Goal: Task Accomplishment & Management: Manage account settings

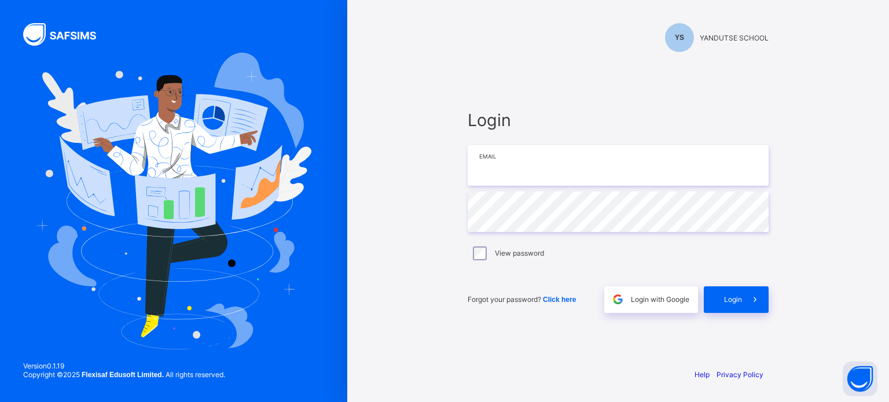
click at [547, 159] on input "email" at bounding box center [618, 165] width 301 height 41
type input "**********"
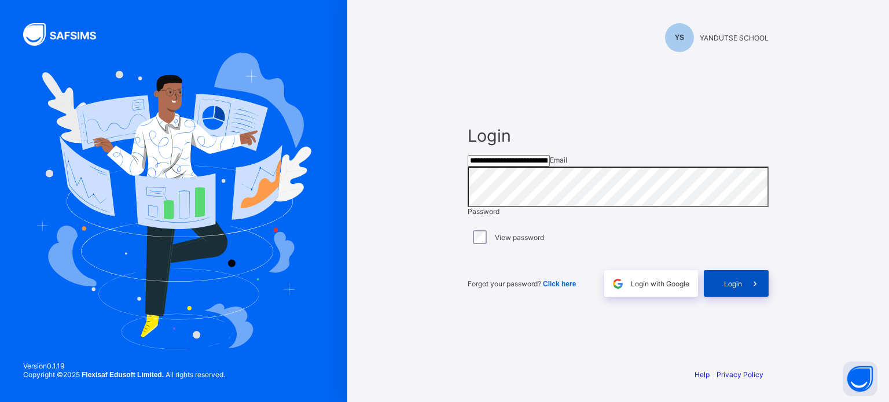
click at [737, 288] on span "Login" at bounding box center [733, 283] width 18 height 9
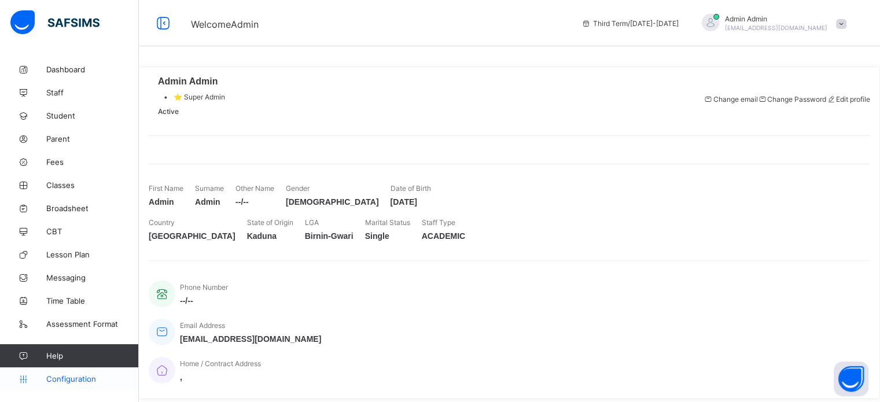
click at [79, 373] on link "Configuration" at bounding box center [69, 378] width 138 height 23
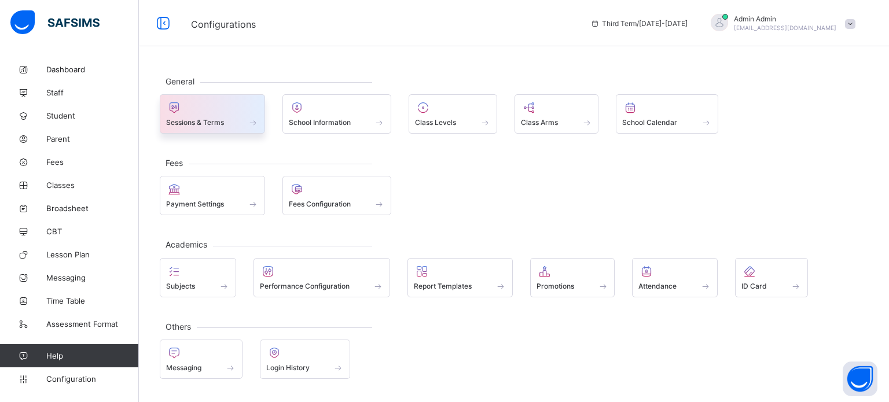
click at [221, 113] on div at bounding box center [212, 108] width 93 height 14
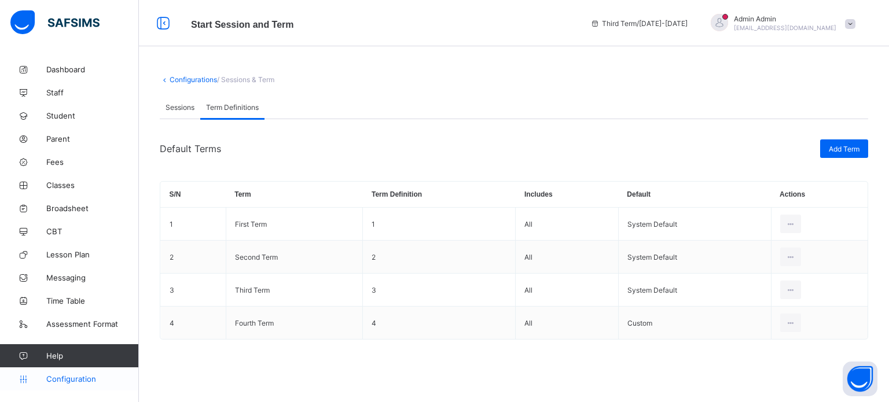
click at [67, 376] on span "Configuration" at bounding box center [92, 378] width 92 height 9
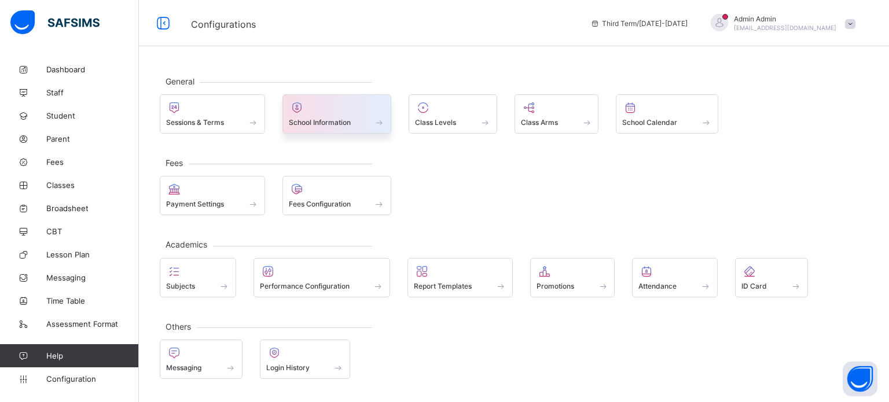
click at [330, 113] on div at bounding box center [337, 108] width 97 height 14
select select "**"
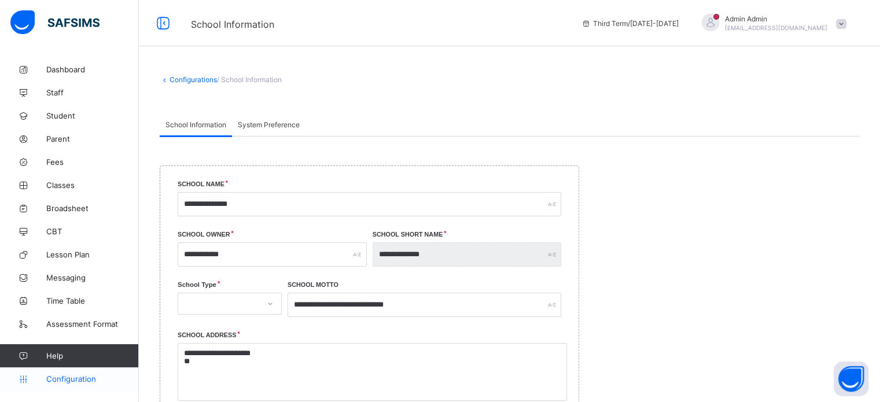
click at [79, 375] on span "Configuration" at bounding box center [92, 378] width 92 height 9
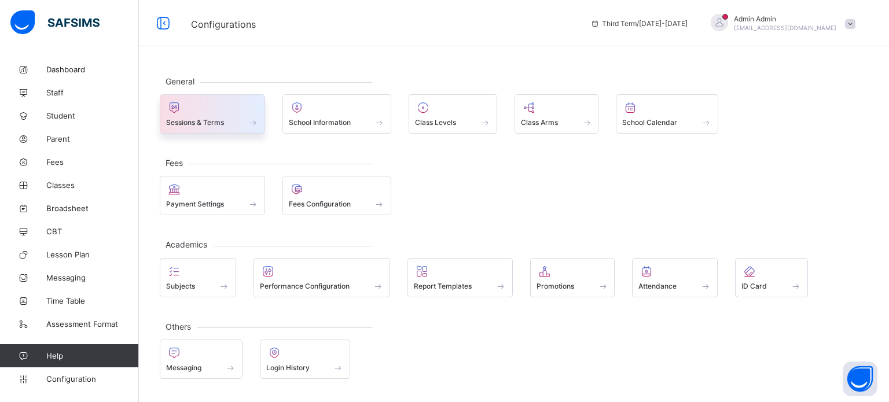
click at [216, 119] on span "Sessions & Terms" at bounding box center [195, 122] width 58 height 9
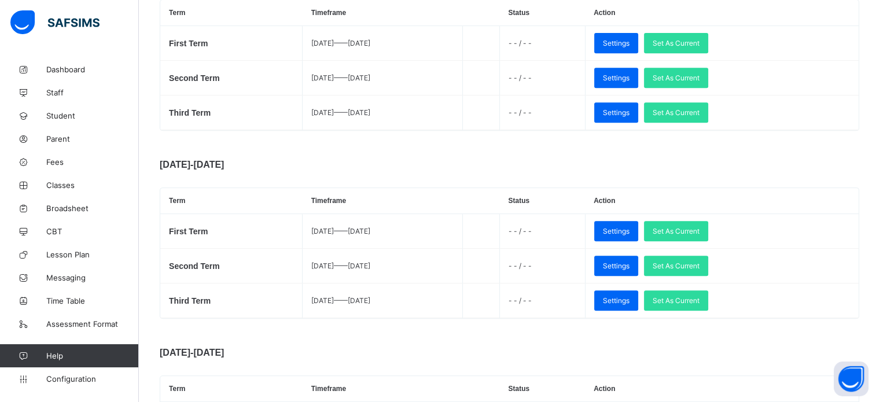
scroll to position [669, 0]
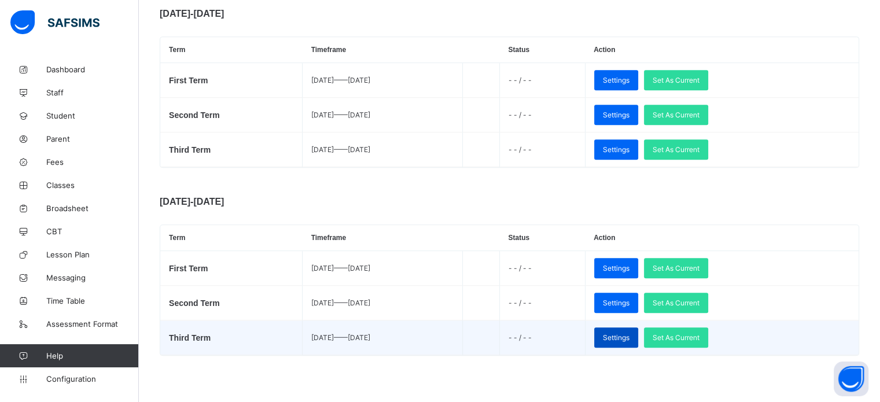
click at [630, 337] on span "Settings" at bounding box center [616, 337] width 27 height 9
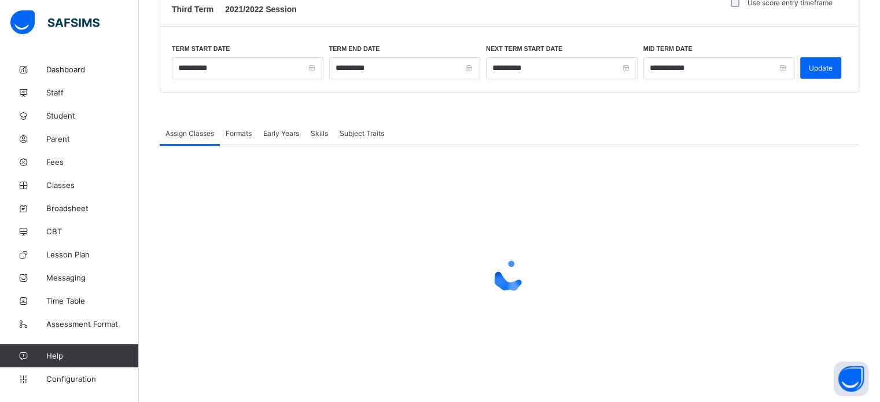
scroll to position [134, 0]
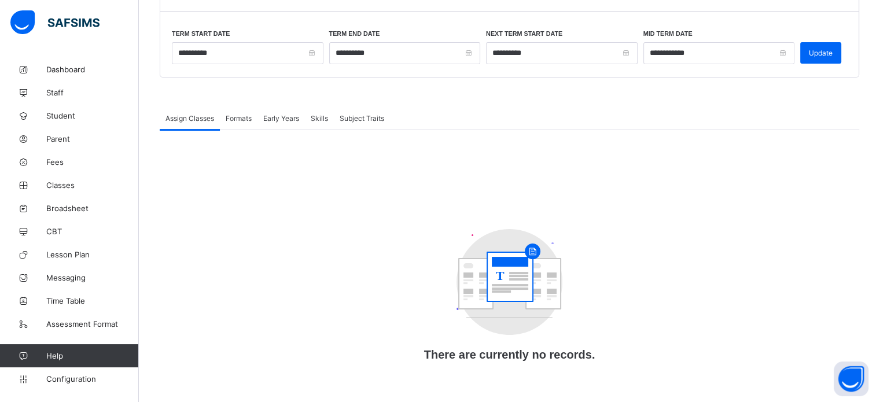
click at [238, 118] on span "Formats" at bounding box center [239, 118] width 26 height 9
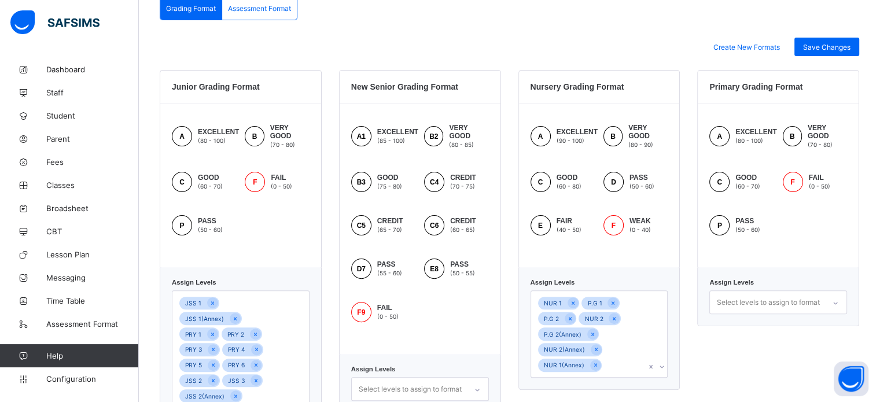
scroll to position [171, 0]
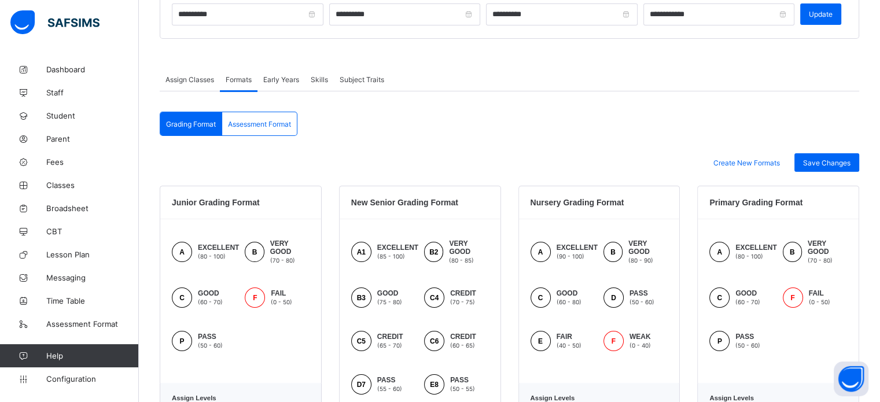
click at [266, 115] on div "Assessment Format" at bounding box center [259, 123] width 75 height 23
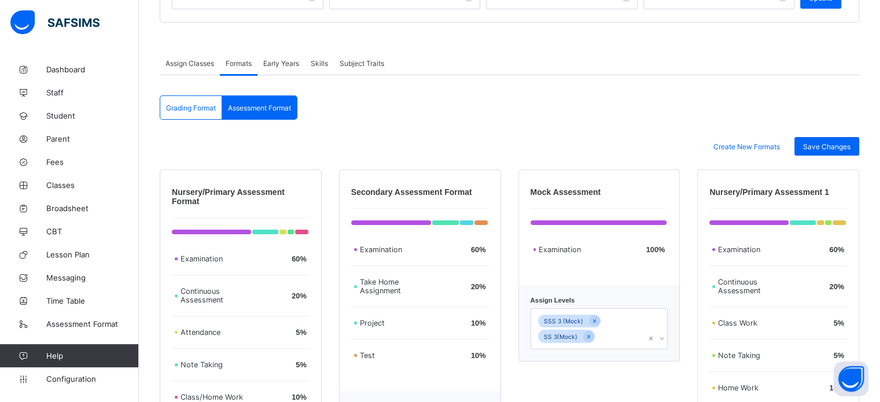
scroll to position [387, 0]
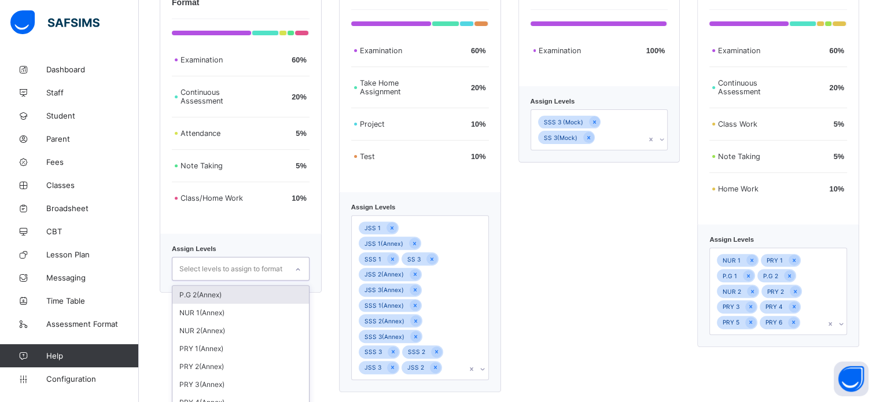
click at [250, 278] on div "Select levels to assign to format" at bounding box center [230, 269] width 103 height 22
click at [249, 275] on div "Select levels to assign to format" at bounding box center [230, 269] width 103 height 22
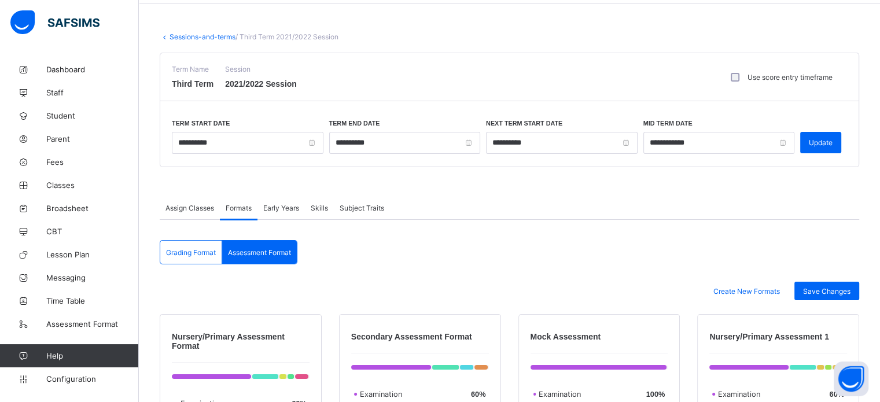
scroll to position [0, 0]
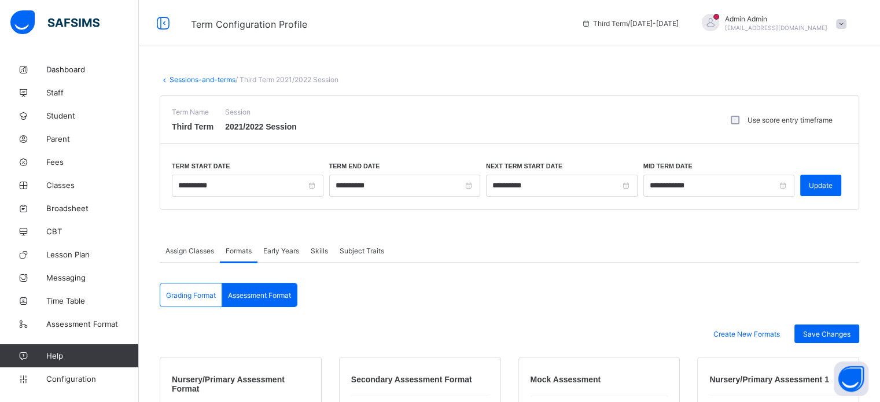
click at [190, 78] on link "Sessions-and-terms" at bounding box center [203, 79] width 66 height 9
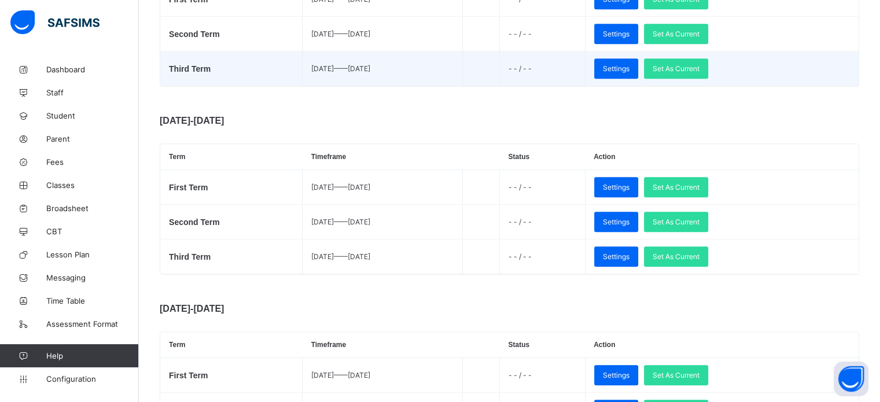
scroll to position [669, 0]
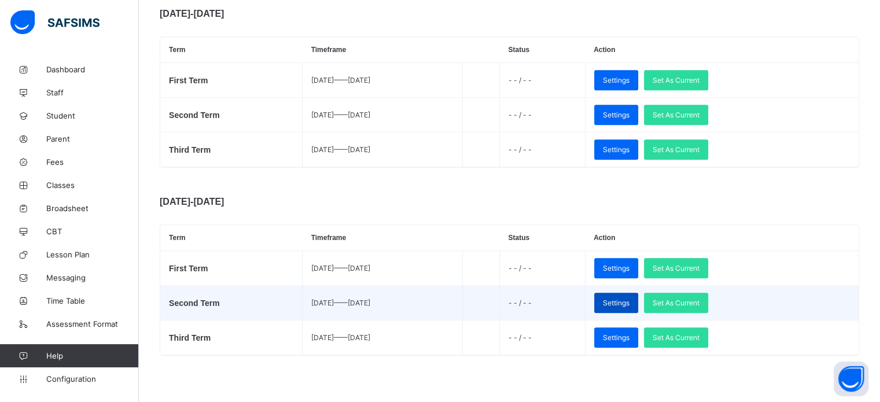
click at [630, 301] on span "Settings" at bounding box center [616, 303] width 27 height 9
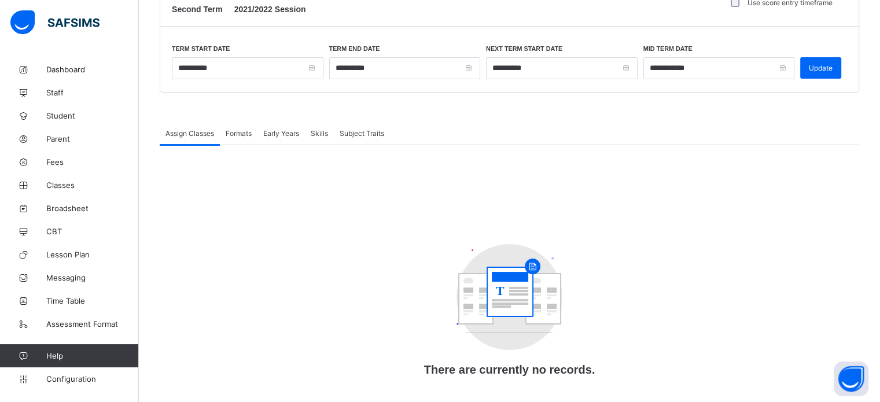
scroll to position [134, 0]
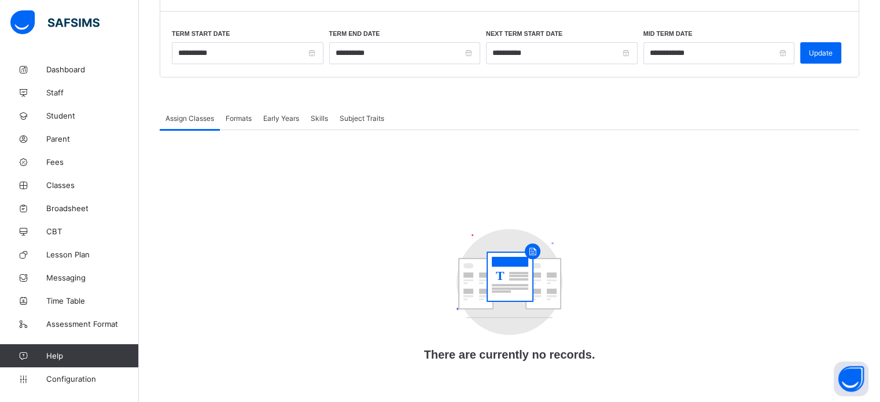
click at [235, 117] on div "Assign Classes Formats Early Years Skills Subject Traits Assign Classes More Op…" at bounding box center [510, 245] width 700 height 278
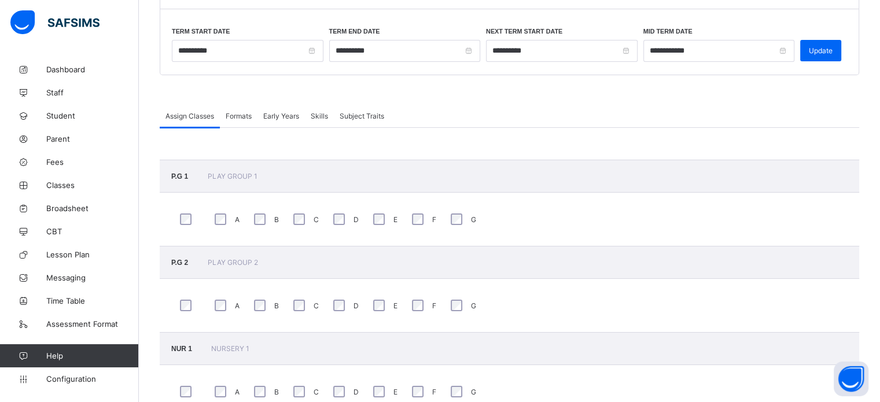
scroll to position [0, 0]
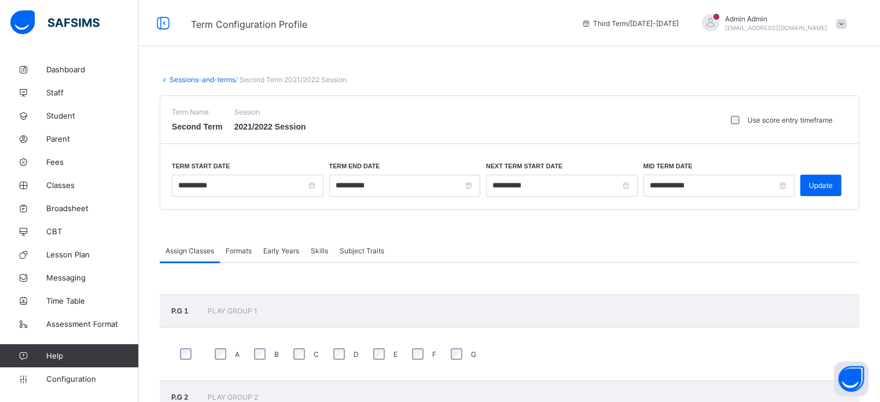
click at [275, 252] on span "Early Years" at bounding box center [281, 251] width 36 height 9
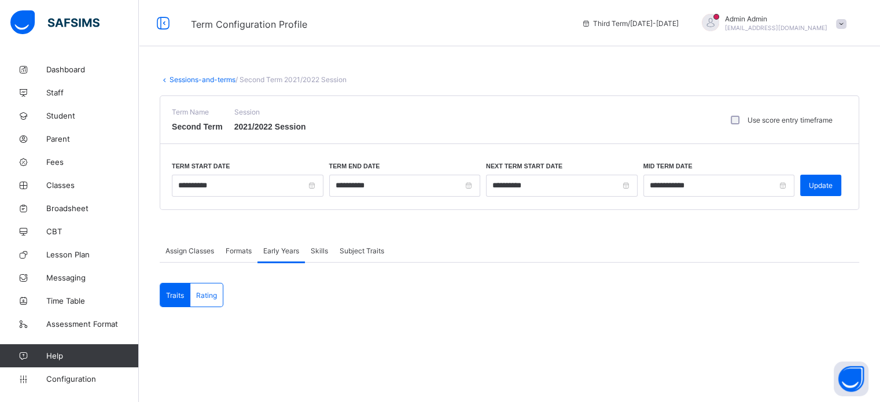
click at [275, 252] on span "Early Years" at bounding box center [281, 251] width 36 height 9
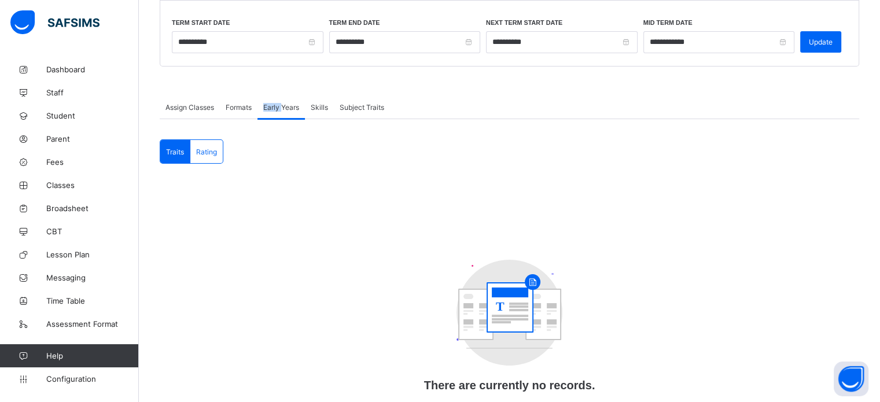
scroll to position [174, 0]
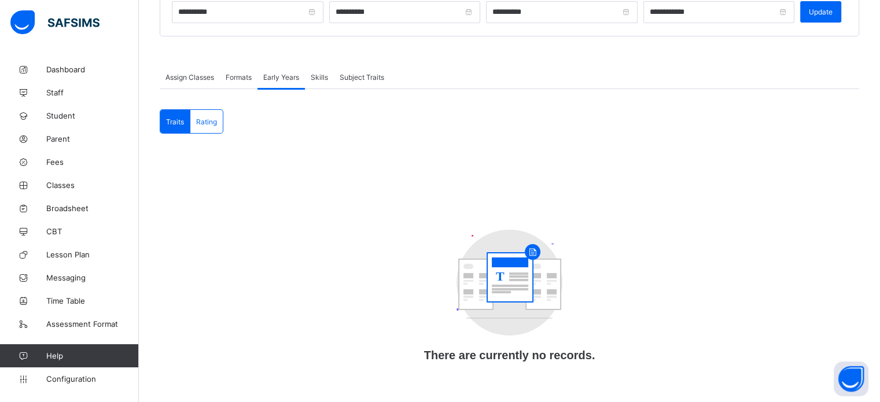
click at [197, 82] on div "Assign Classes" at bounding box center [190, 76] width 60 height 23
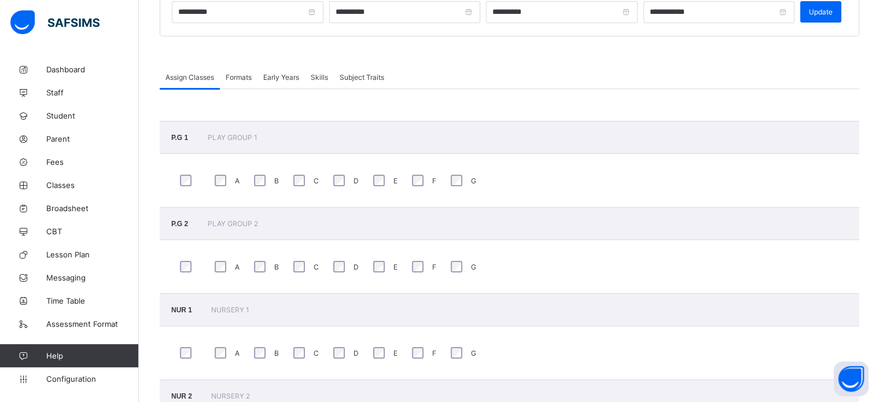
click at [227, 75] on span "Formats" at bounding box center [239, 77] width 26 height 9
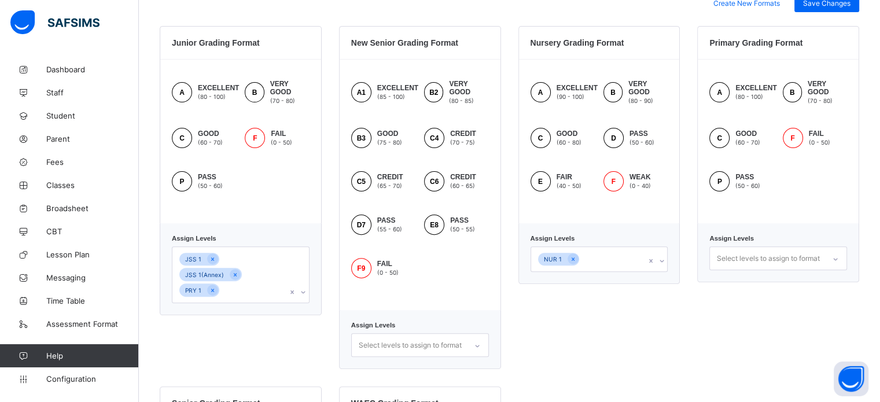
scroll to position [347, 0]
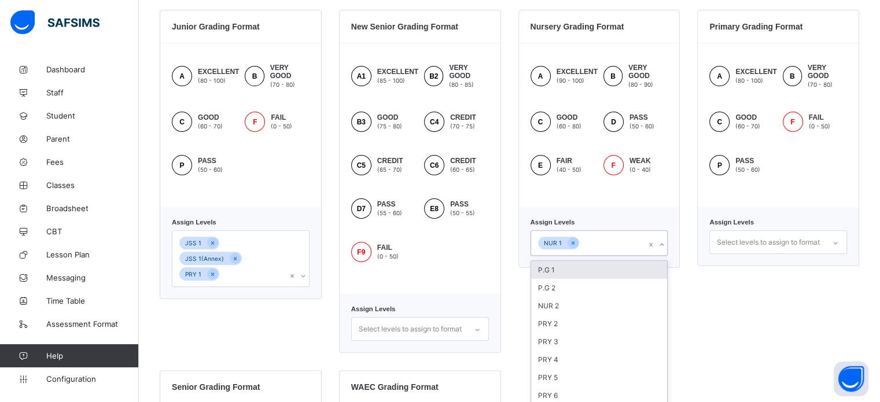
click at [626, 248] on div "option P.G 1 focused, 1 of 25. 25 results available. Use Up and Down to choose …" at bounding box center [600, 242] width 138 height 25
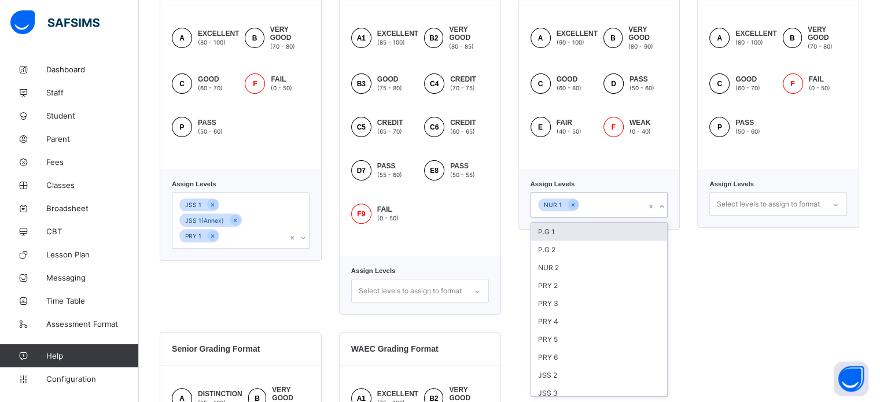
click at [606, 236] on div "P.G 1" at bounding box center [599, 232] width 137 height 18
click at [606, 237] on div "P.G 2" at bounding box center [599, 232] width 137 height 18
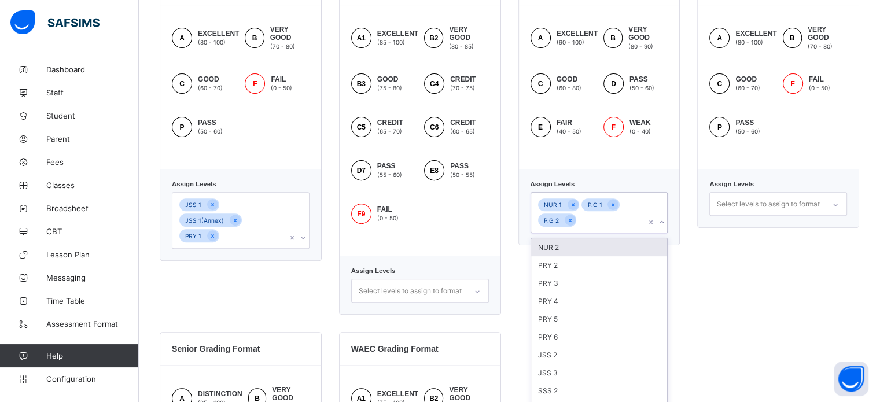
click at [606, 240] on div "NUR 2" at bounding box center [599, 247] width 137 height 18
click at [606, 245] on div "PRY 2" at bounding box center [599, 247] width 137 height 18
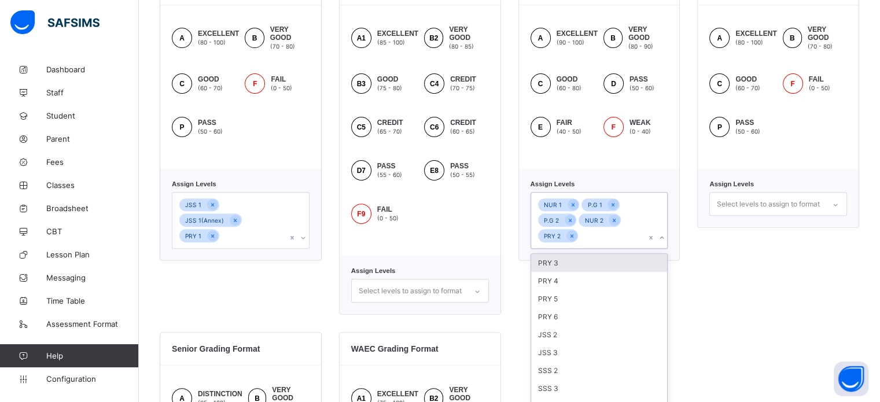
click at [605, 253] on div "Assign Levels option PRY 2, selected. option PRY 3 focused, 1 of 21. 21 results…" at bounding box center [599, 215] width 162 height 92
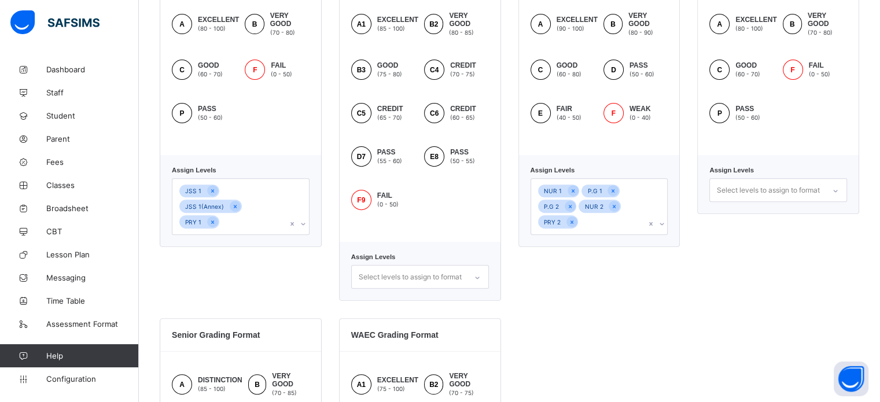
click at [616, 236] on div "Assign Levels NUR 1 P.G 1 P.G 2 NUR 2 PRY 2" at bounding box center [599, 201] width 162 height 92
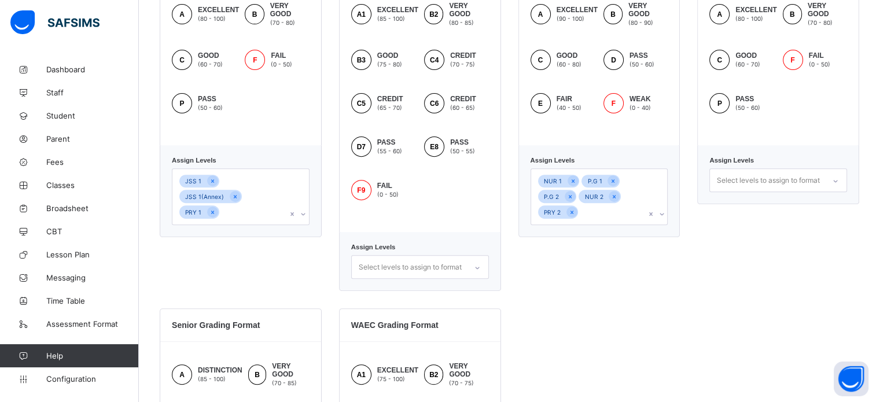
scroll to position [417, 0]
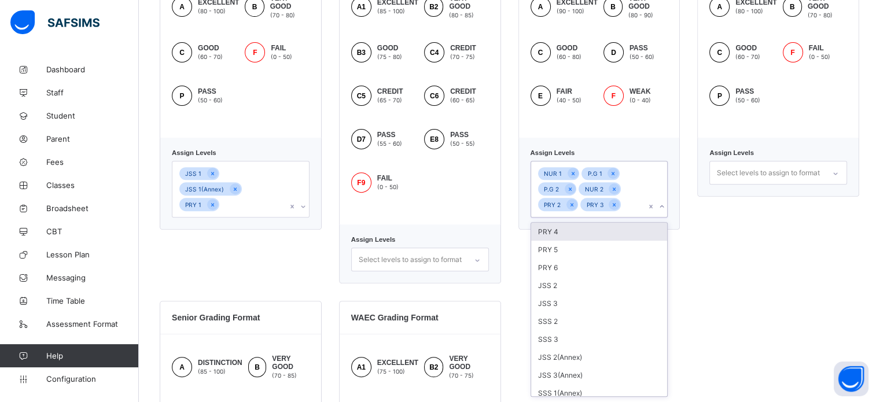
click at [595, 236] on div "PRY 4" at bounding box center [599, 232] width 137 height 18
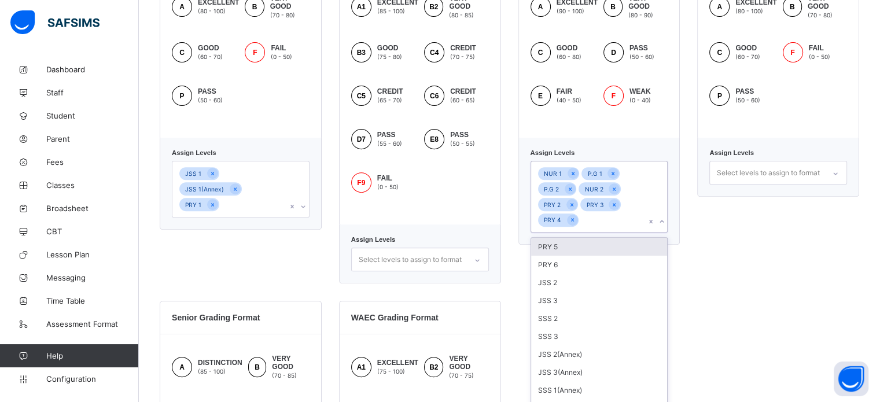
click at [595, 248] on div "PRY 5" at bounding box center [599, 247] width 137 height 18
click at [597, 253] on div "PRY 6" at bounding box center [599, 247] width 137 height 18
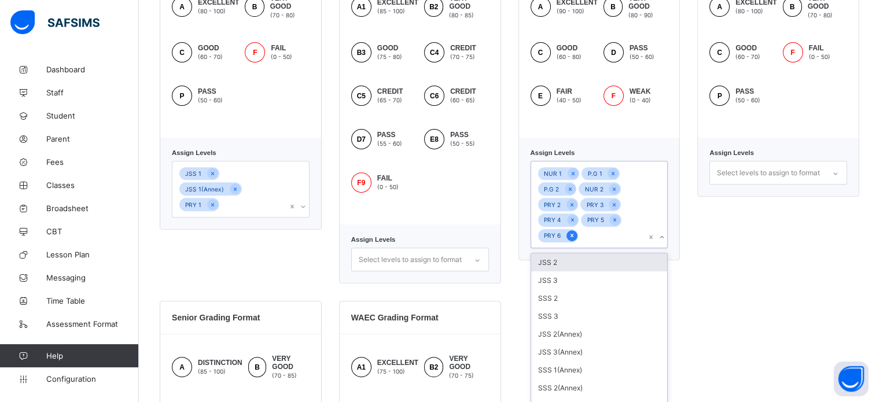
click at [575, 236] on icon at bounding box center [572, 235] width 6 height 8
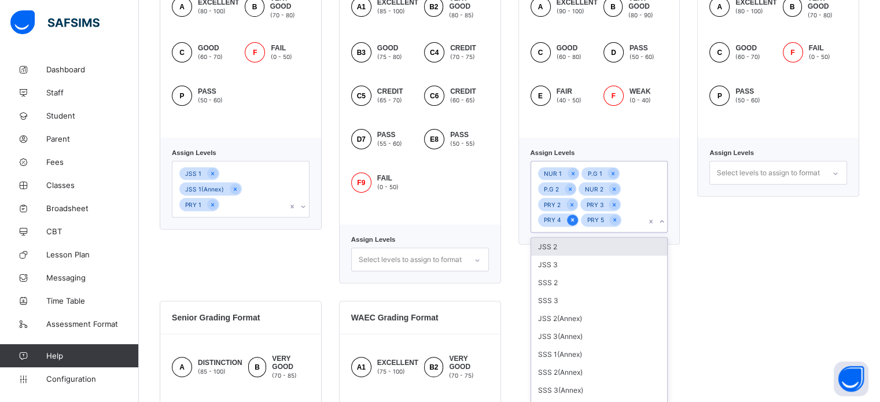
click at [576, 226] on div at bounding box center [572, 220] width 11 height 11
click at [575, 219] on icon at bounding box center [572, 220] width 6 height 8
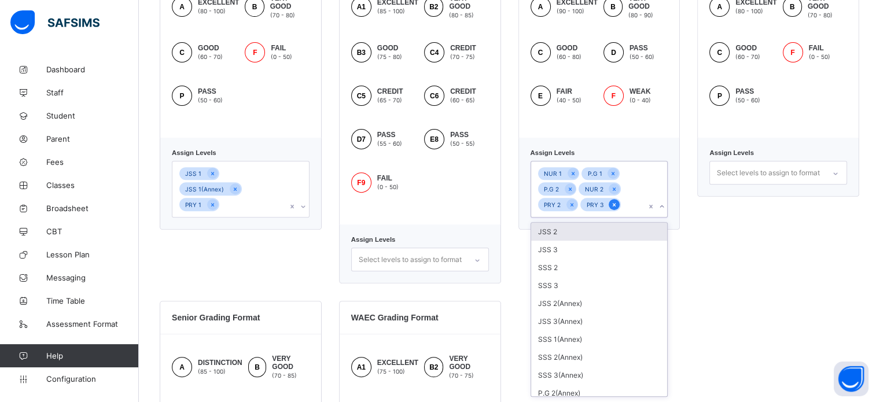
click at [616, 206] on icon at bounding box center [614, 205] width 6 height 8
click at [575, 208] on icon at bounding box center [572, 205] width 6 height 8
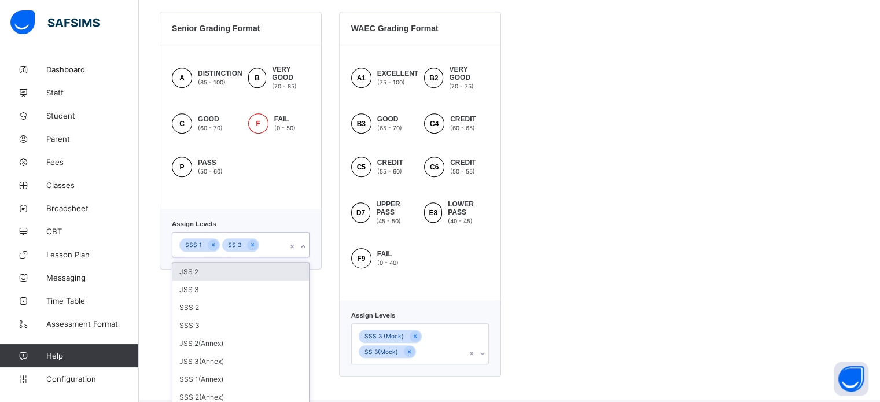
scroll to position [707, 0]
click at [280, 253] on div "SSS 1 SS 3" at bounding box center [229, 244] width 115 height 24
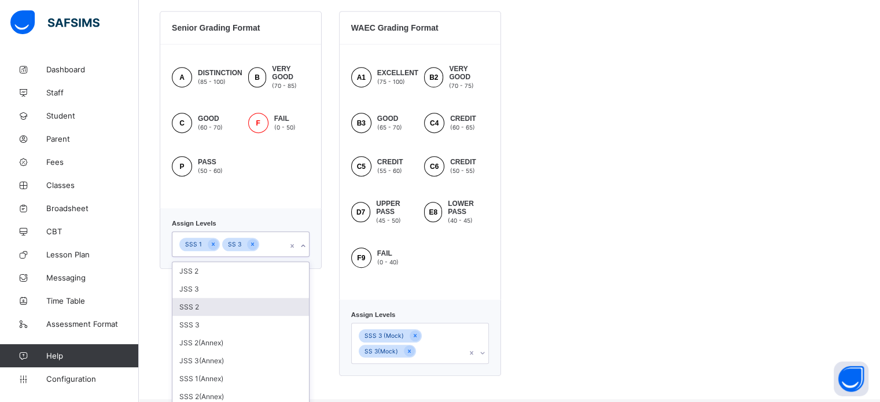
click at [251, 310] on div "SSS 2" at bounding box center [240, 307] width 137 height 18
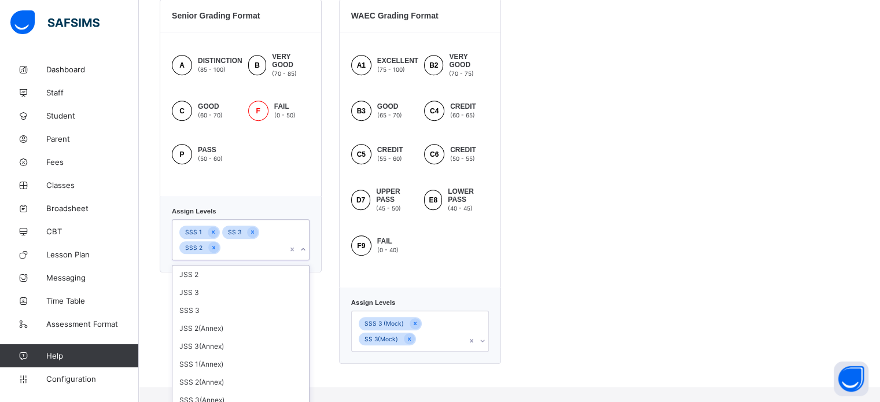
scroll to position [0, 0]
click at [243, 367] on div "SSS 1(Annex)" at bounding box center [240, 364] width 137 height 18
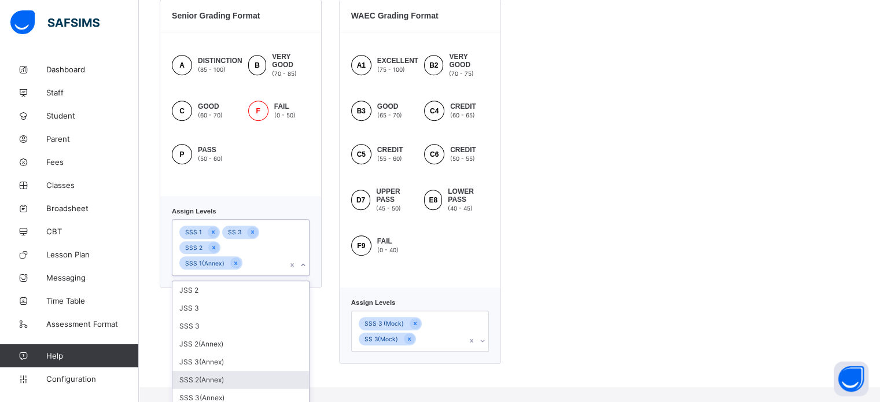
click at [231, 380] on div "SSS 2(Annex)" at bounding box center [240, 380] width 137 height 18
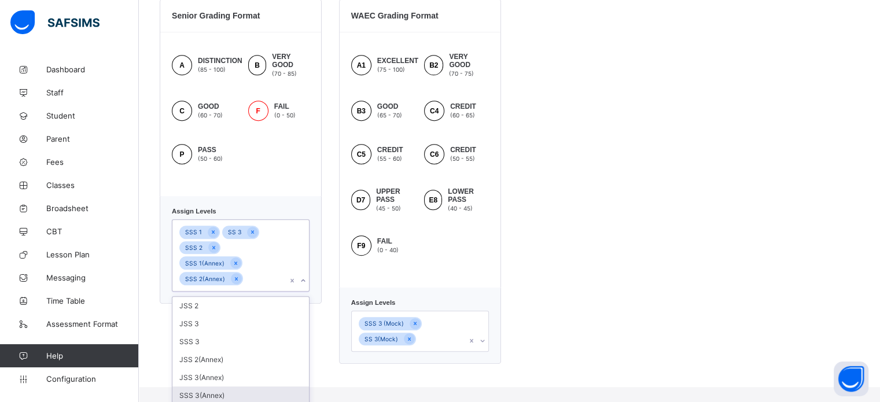
click at [227, 393] on div "SSS 3(Annex)" at bounding box center [240, 396] width 137 height 18
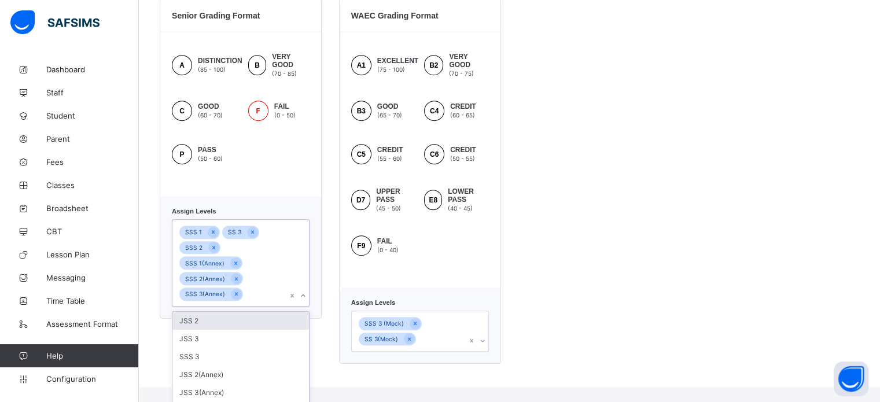
click at [538, 295] on div "Junior Grading Format A EXCELLENT (80 - 100) B VERY GOOD (70 - 80) C GOOD (60 -…" at bounding box center [510, 1] width 700 height 726
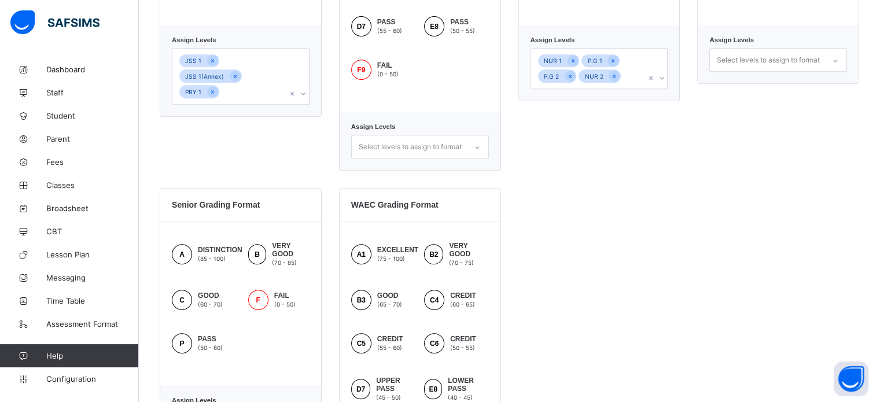
scroll to position [417, 0]
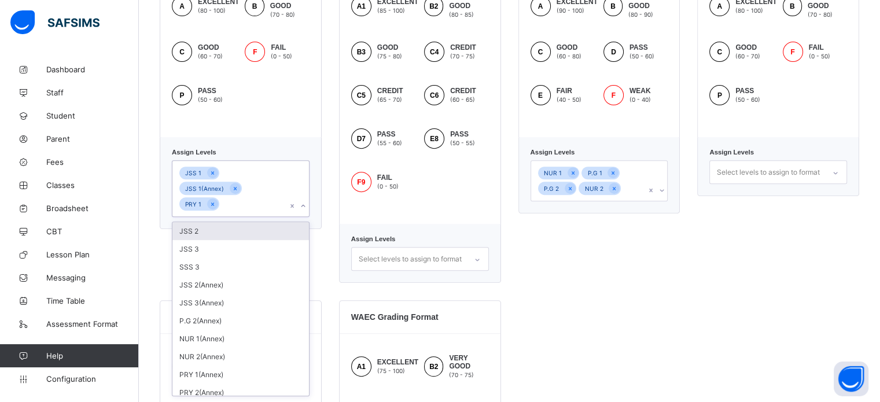
click at [242, 196] on div "JSS 1 JSS 1(Annex) PRY 1" at bounding box center [229, 189] width 115 height 56
click at [226, 222] on div "JSS 2" at bounding box center [240, 231] width 137 height 18
click at [216, 222] on div "JSS 3" at bounding box center [240, 231] width 137 height 18
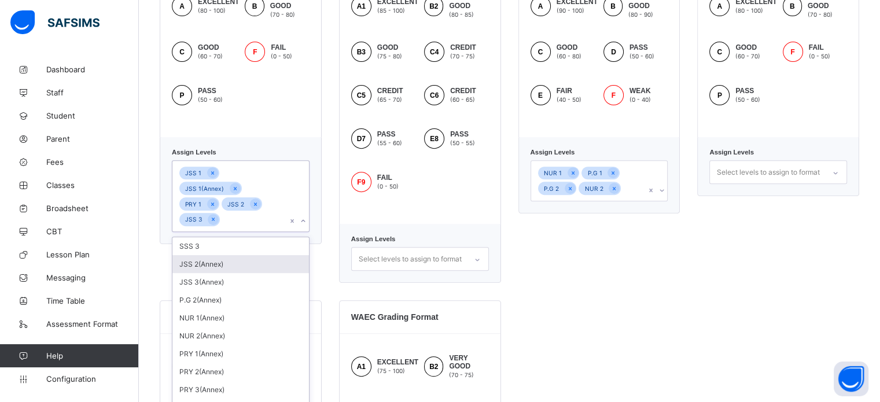
click at [245, 255] on div "JSS 2(Annex)" at bounding box center [240, 264] width 137 height 18
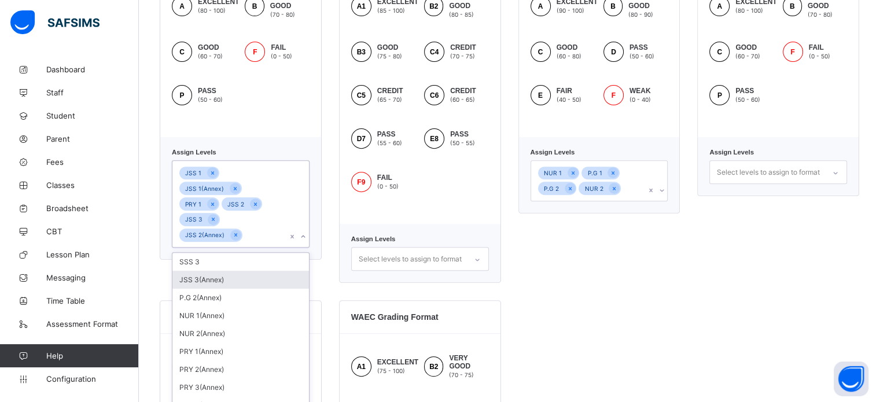
click at [241, 271] on div "JSS 3(Annex)" at bounding box center [240, 280] width 137 height 18
click at [237, 286] on div "P.G 2(Annex)" at bounding box center [240, 295] width 137 height 18
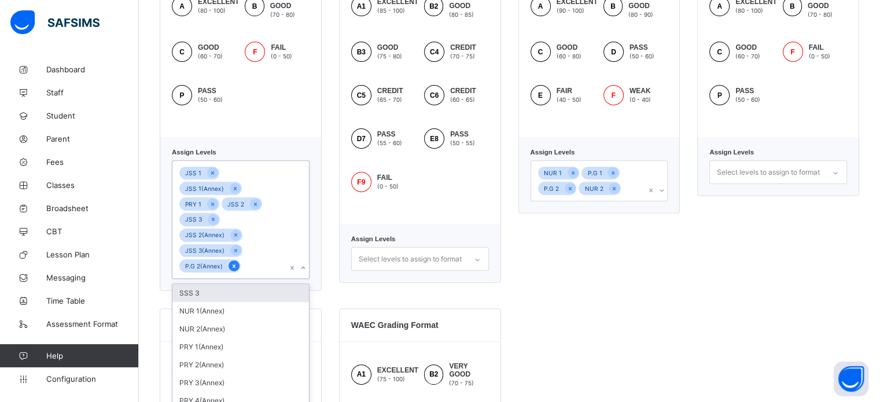
click at [235, 262] on icon at bounding box center [234, 266] width 6 height 8
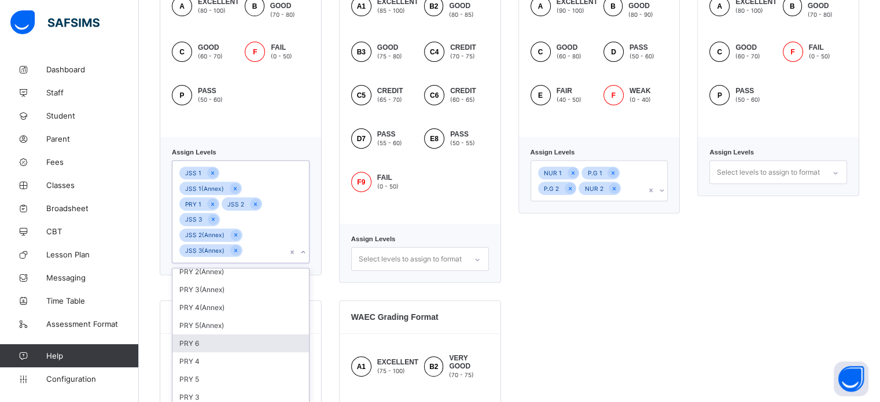
click at [225, 334] on div "PRY 6" at bounding box center [240, 343] width 137 height 18
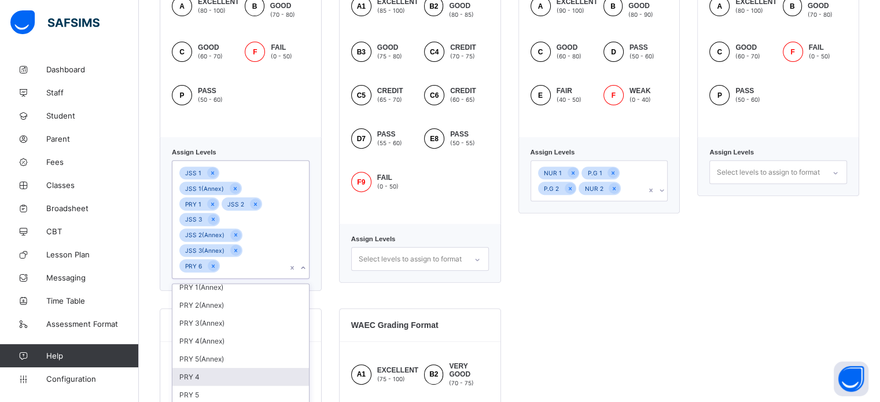
click at [210, 368] on div "PRY 4" at bounding box center [240, 377] width 137 height 18
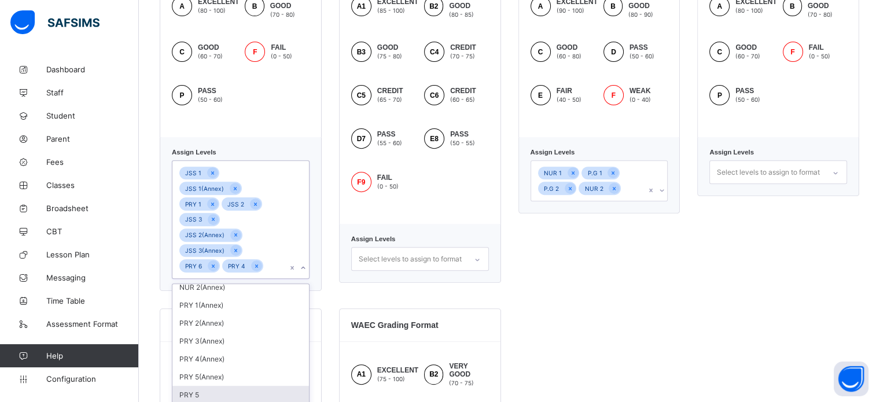
click at [207, 386] on div "PRY 5" at bounding box center [240, 395] width 137 height 18
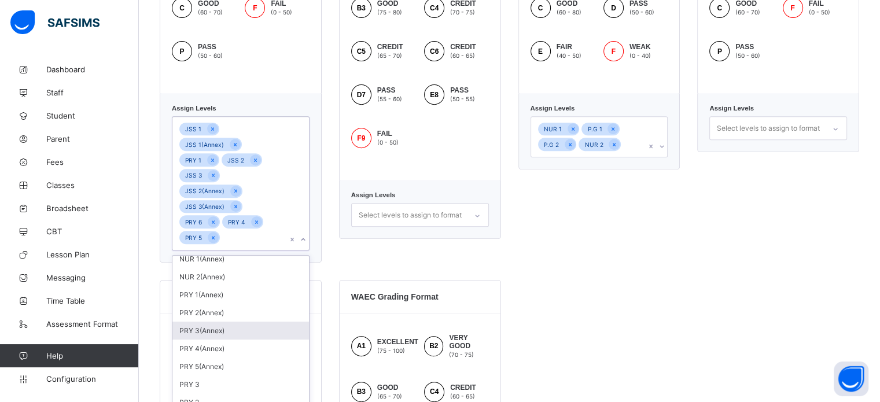
scroll to position [715, 0]
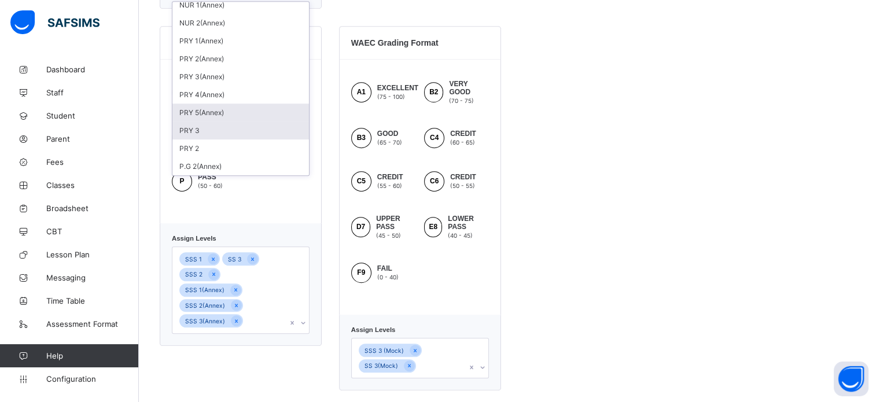
click at [199, 122] on div "PRY 3" at bounding box center [240, 131] width 137 height 18
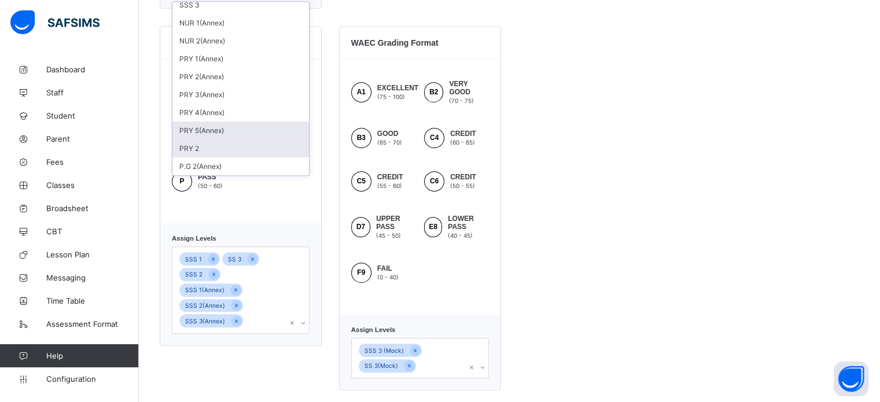
scroll to position [7, 0]
click at [201, 139] on div "PRY 2" at bounding box center [240, 148] width 137 height 18
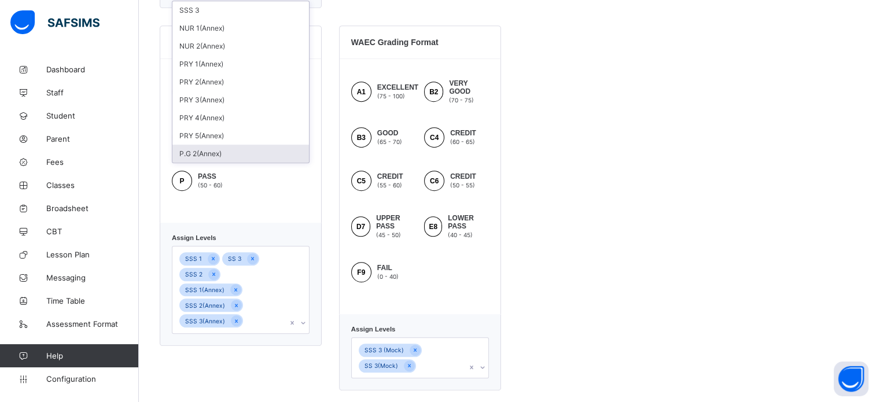
scroll to position [0, 0]
click at [270, 295] on div "SSS 1 SS 3 SSS 2 SSS 1(Annex) SSS 2(Annex) SSS 3(Annex)" at bounding box center [241, 289] width 138 height 87
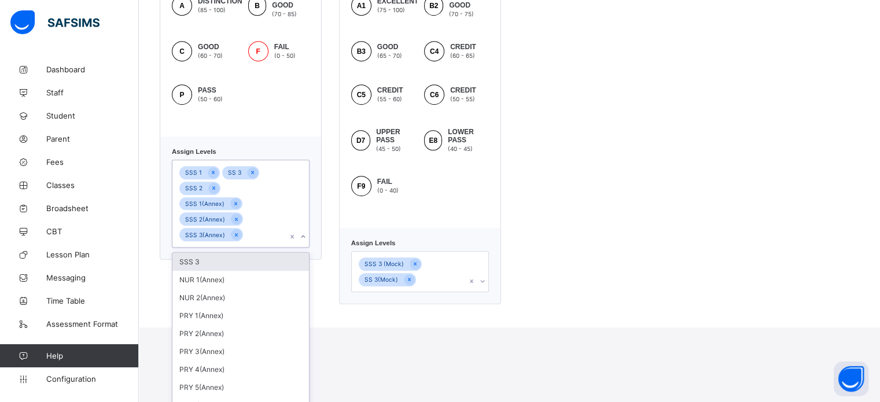
click at [257, 253] on div "SSS 3" at bounding box center [240, 262] width 137 height 18
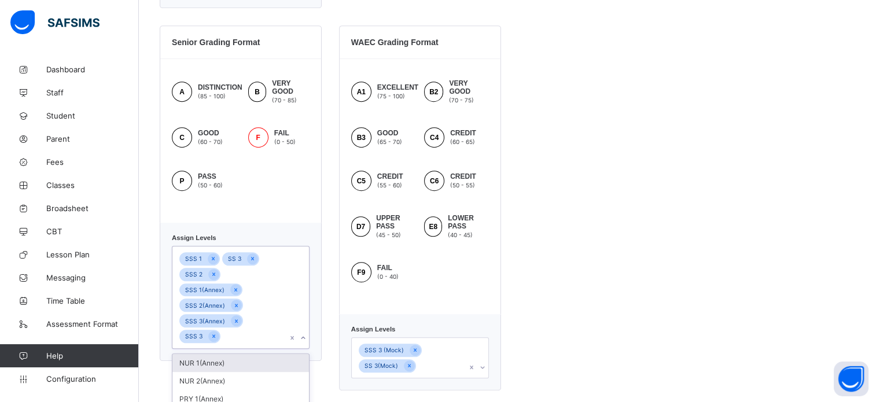
click at [535, 222] on div "Junior Grading Format A EXCELLENT (80 - 100) B VERY GOOD (70 - 80) C GOOD (60 -…" at bounding box center [510, 8] width 700 height 764
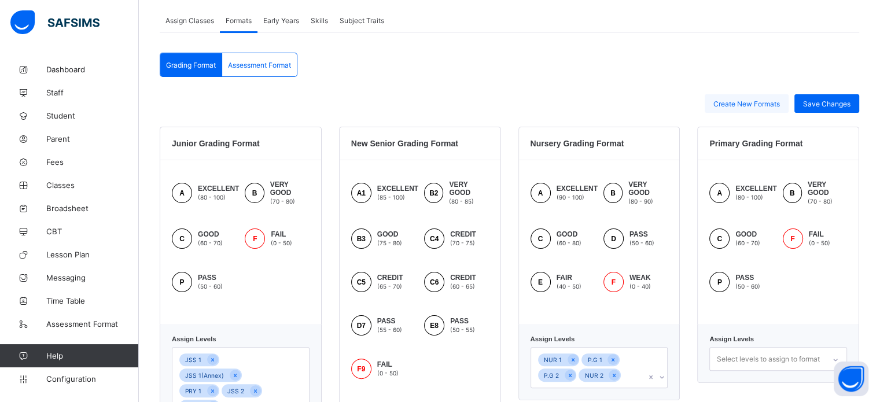
scroll to position [210, 0]
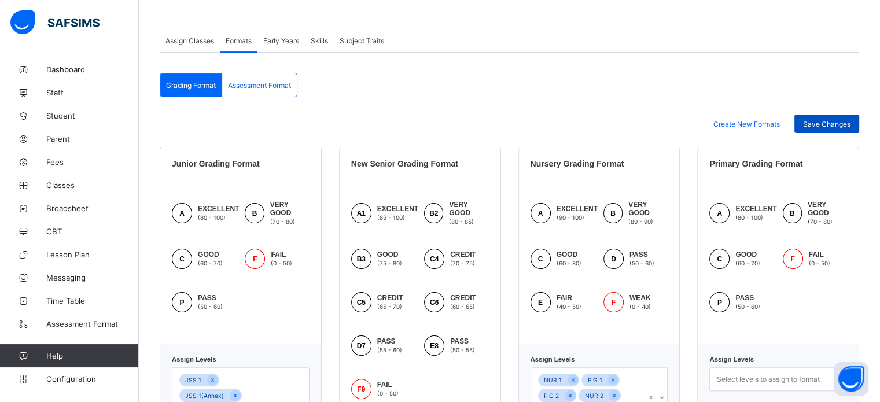
click at [824, 121] on span "Save Changes" at bounding box center [826, 124] width 47 height 9
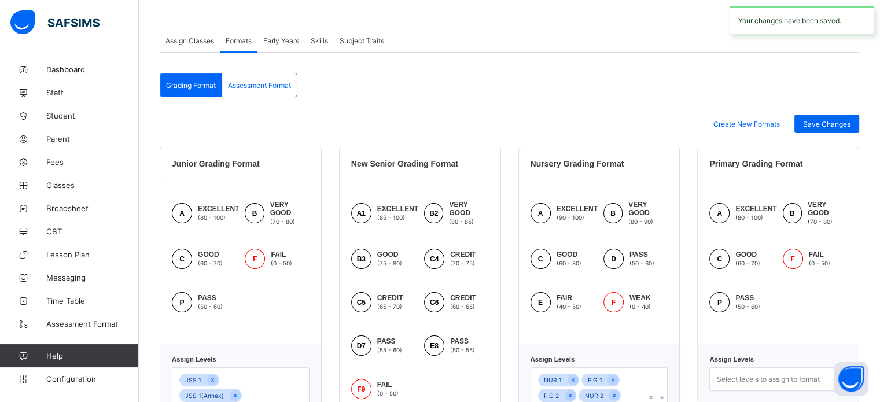
click at [268, 85] on span "Assessment Format" at bounding box center [259, 85] width 63 height 9
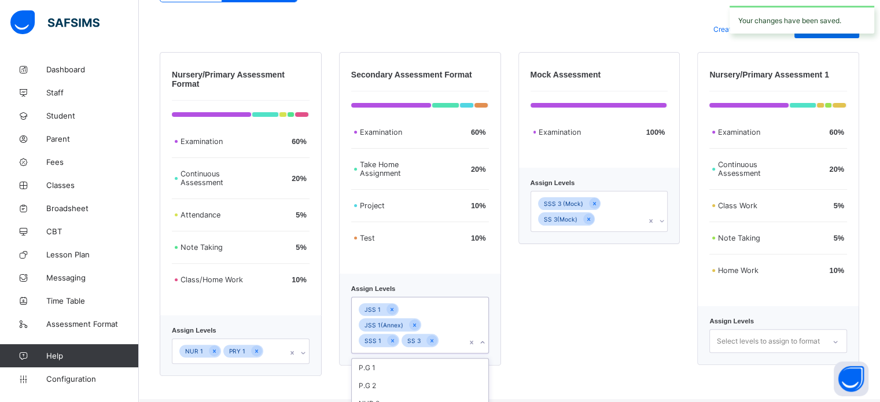
scroll to position [421, 0]
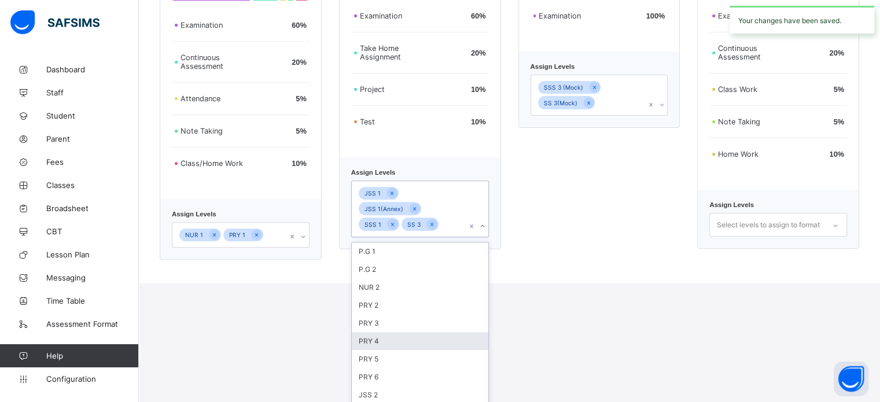
click at [458, 237] on div "option PRY 4 focused, 6 of 25. 25 results available. Use Up and Down to choose …" at bounding box center [420, 209] width 138 height 57
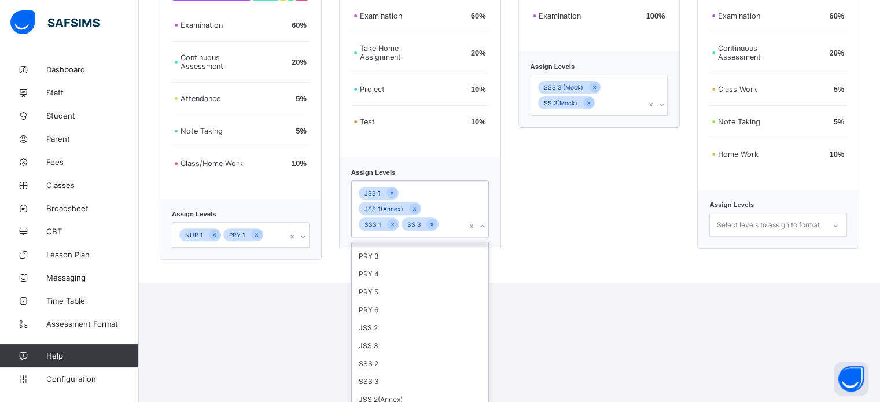
scroll to position [174, 0]
click at [400, 284] on div "JSS 2(Annex)" at bounding box center [420, 293] width 137 height 18
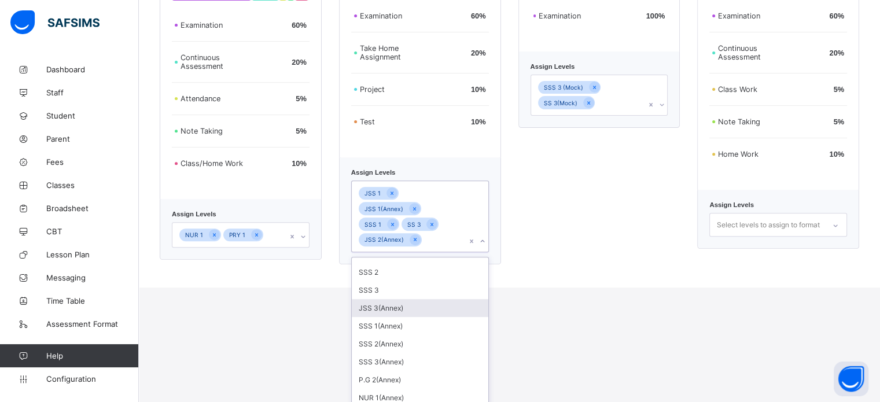
click at [406, 299] on div "JSS 3(Annex)" at bounding box center [420, 308] width 137 height 18
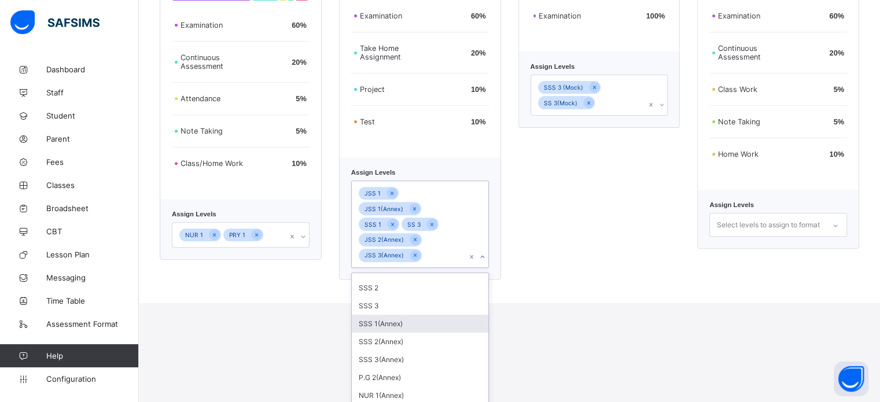
click at [417, 315] on div "SSS 1(Annex)" at bounding box center [420, 324] width 137 height 18
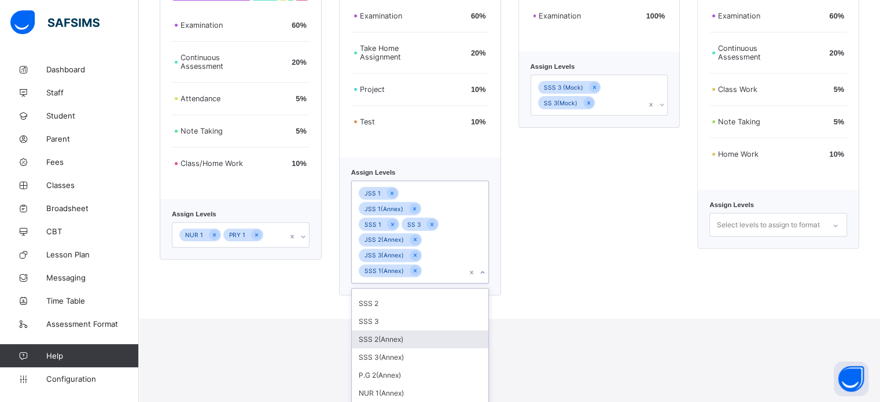
click at [433, 330] on div "SSS 2(Annex)" at bounding box center [420, 339] width 137 height 18
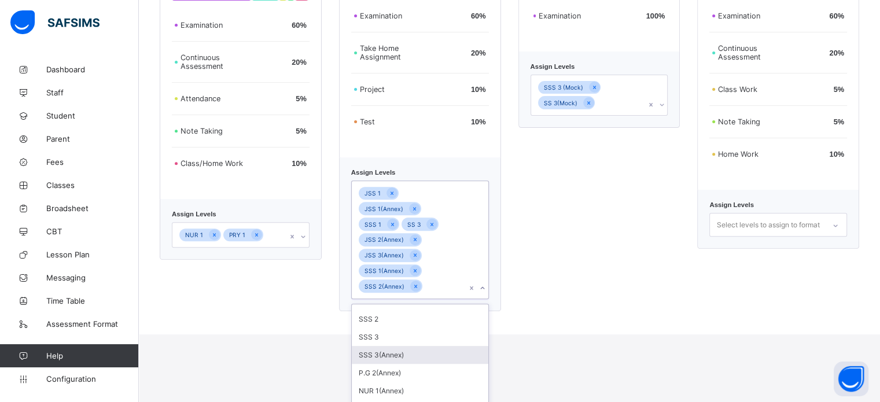
click at [433, 346] on div "SSS 3(Annex)" at bounding box center [420, 355] width 137 height 18
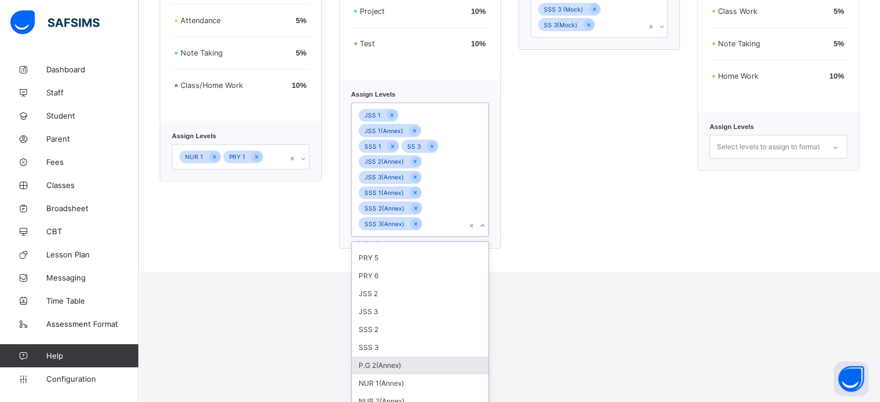
scroll to position [116, 0]
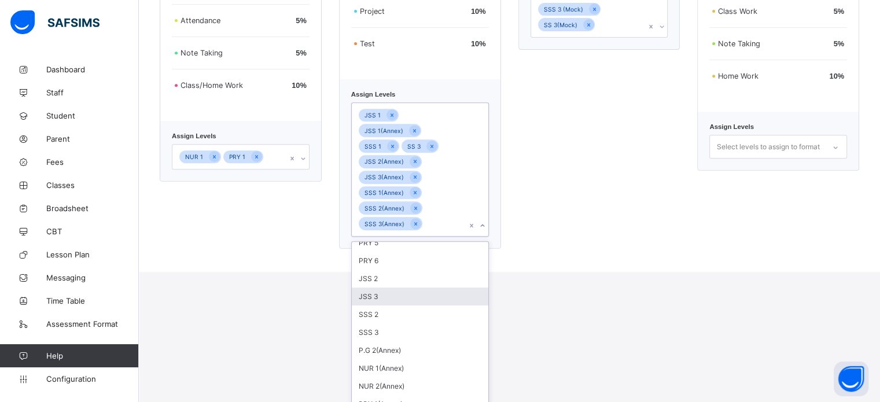
click at [387, 288] on div "JSS 3" at bounding box center [420, 297] width 137 height 18
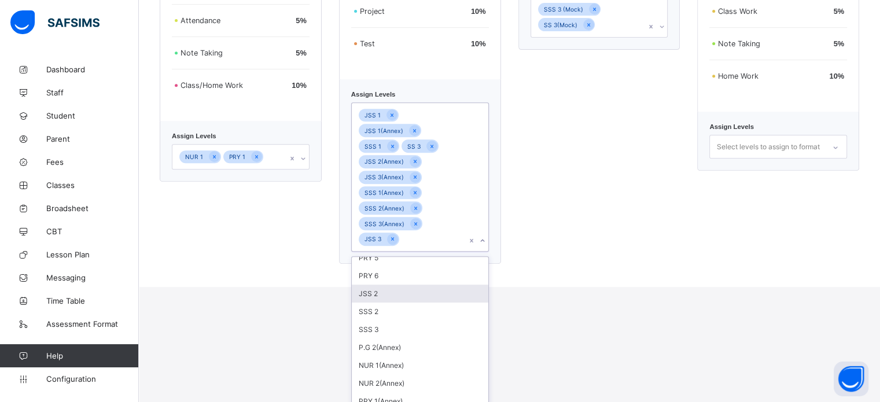
click at [400, 285] on div "JSS 2" at bounding box center [420, 294] width 137 height 18
click at [399, 285] on div "SSS 2" at bounding box center [420, 294] width 137 height 18
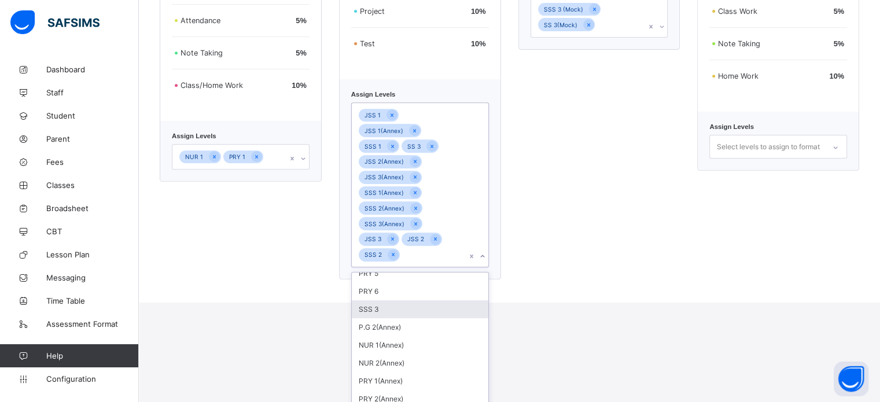
click at [409, 300] on div "SSS 3" at bounding box center [420, 309] width 137 height 18
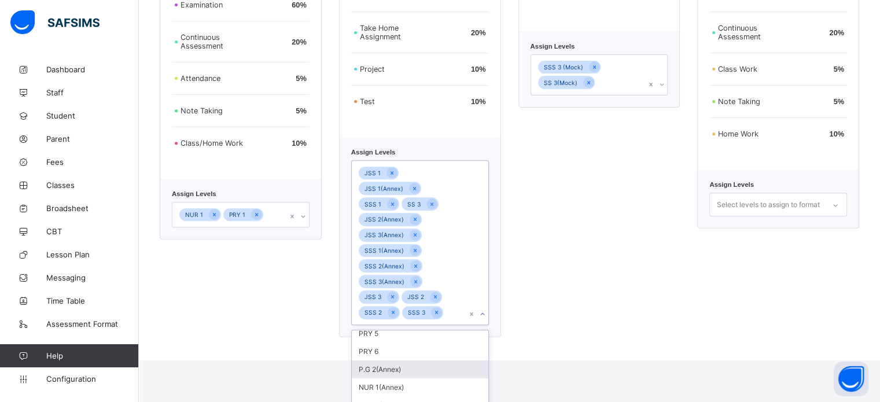
scroll to position [387, 0]
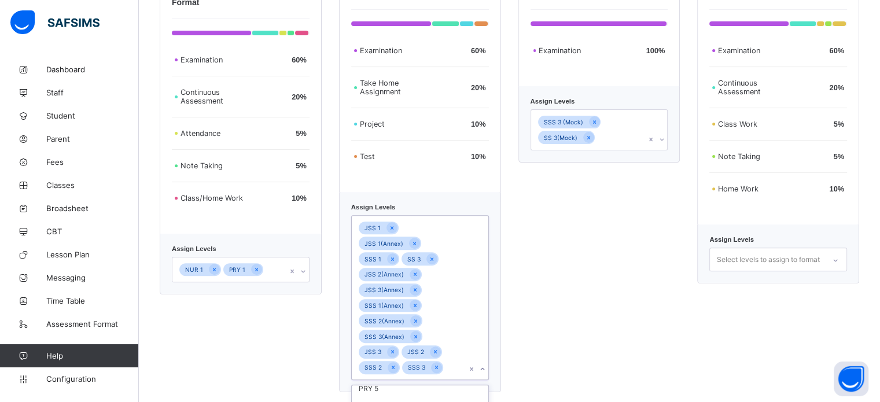
click at [278, 216] on div "Nursery/Primary Assessment Format Examination 60 % Continuous Assessment 20 % A…" at bounding box center [241, 181] width 162 height 422
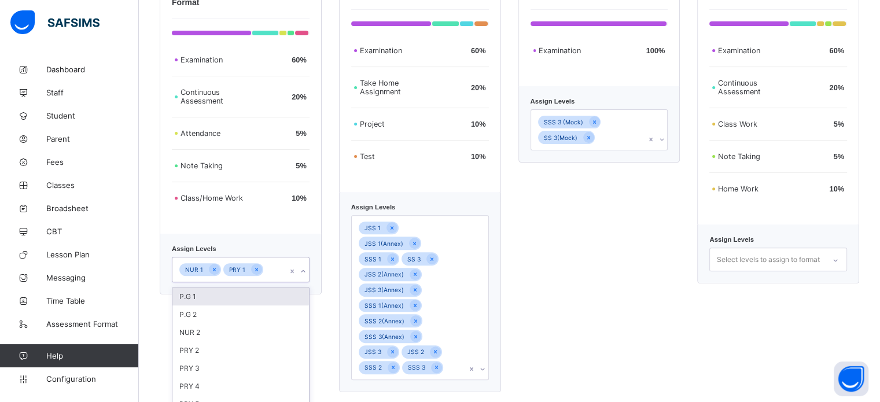
click at [211, 304] on div "P.G 1" at bounding box center [240, 297] width 137 height 18
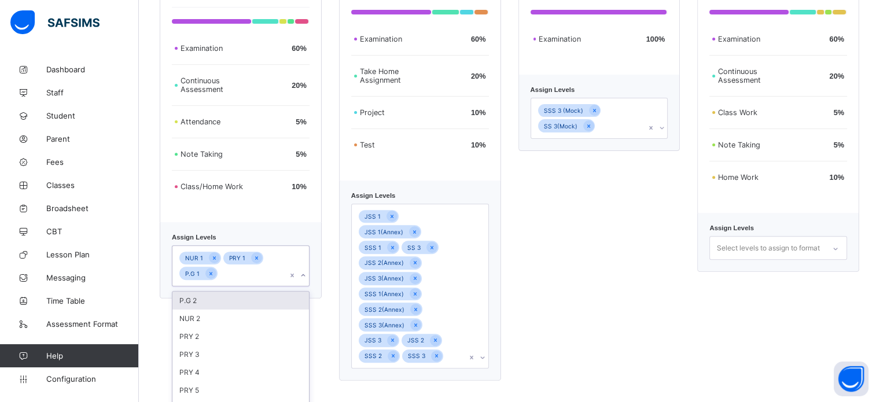
click at [211, 306] on div "P.G 2" at bounding box center [240, 301] width 137 height 18
click at [210, 310] on div "NUR 2" at bounding box center [240, 301] width 137 height 18
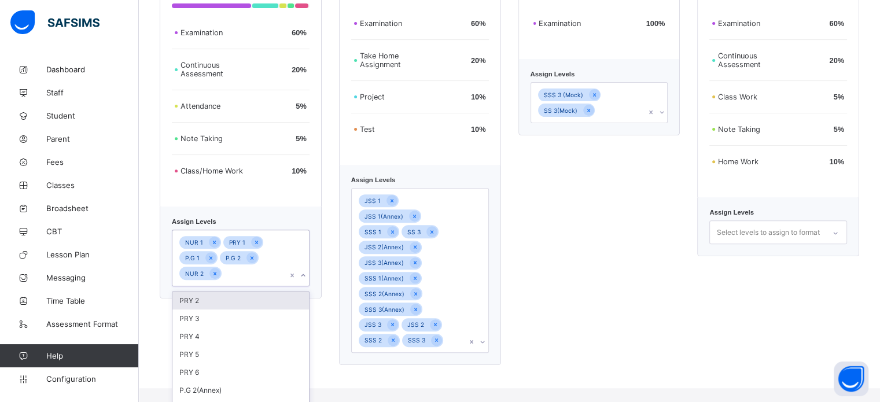
click at [207, 307] on div "PRY 2" at bounding box center [240, 301] width 137 height 18
click at [211, 308] on div "PRY 3" at bounding box center [240, 301] width 137 height 18
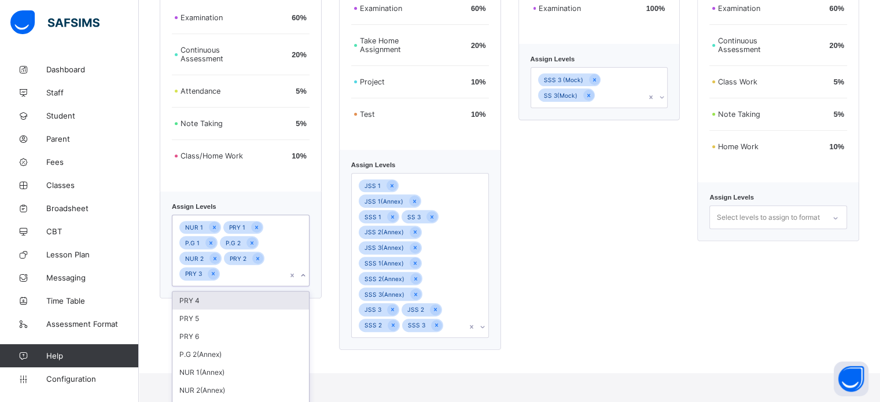
click at [208, 307] on div "PRY 4" at bounding box center [240, 301] width 137 height 18
click at [211, 307] on div "PRY 5" at bounding box center [240, 301] width 137 height 18
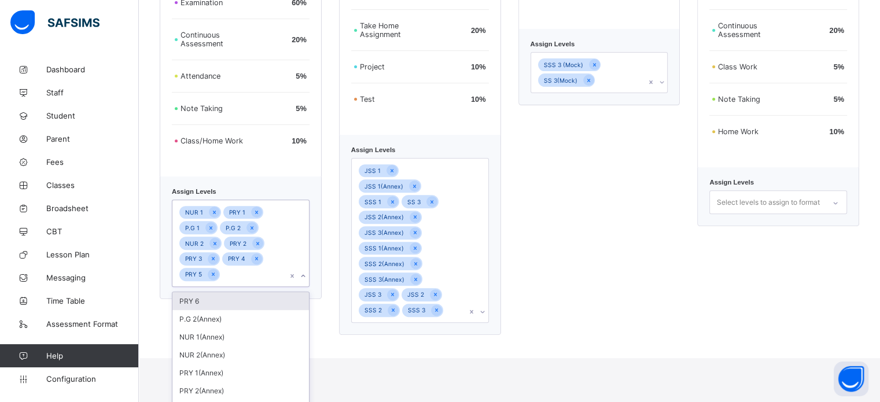
click at [212, 310] on div "PRY 6" at bounding box center [240, 301] width 137 height 18
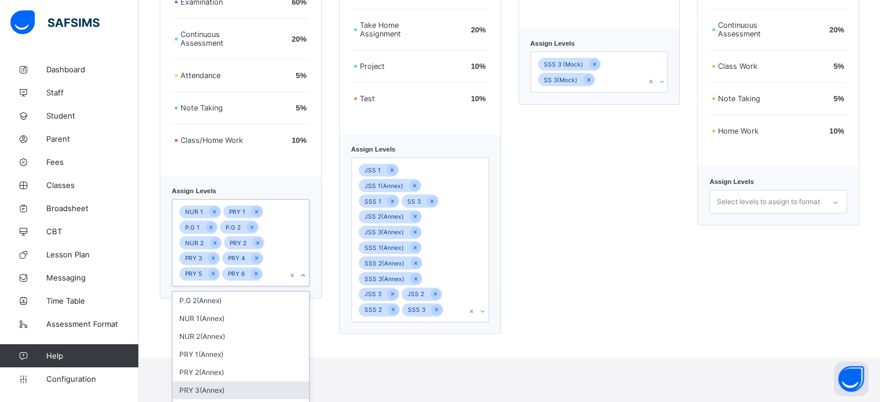
scroll to position [32, 0]
click at [593, 264] on div "Mock Assessment Examination 100 % Assign Levels SSS 3 (Mock) SS 3(Mock)" at bounding box center [599, 124] width 162 height 422
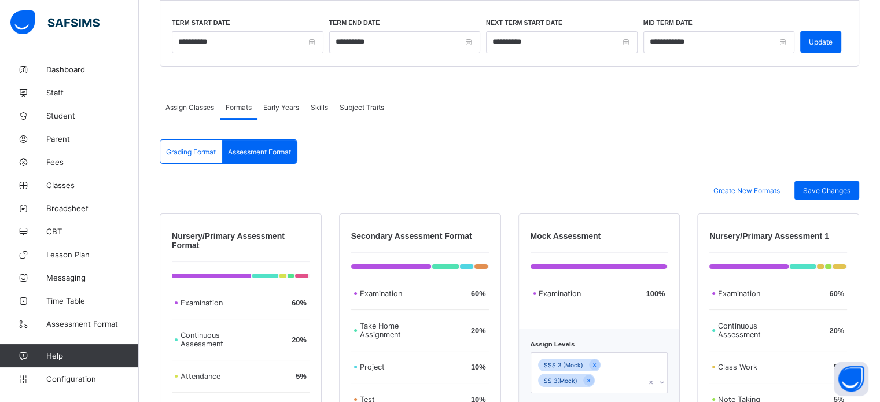
scroll to position [39, 0]
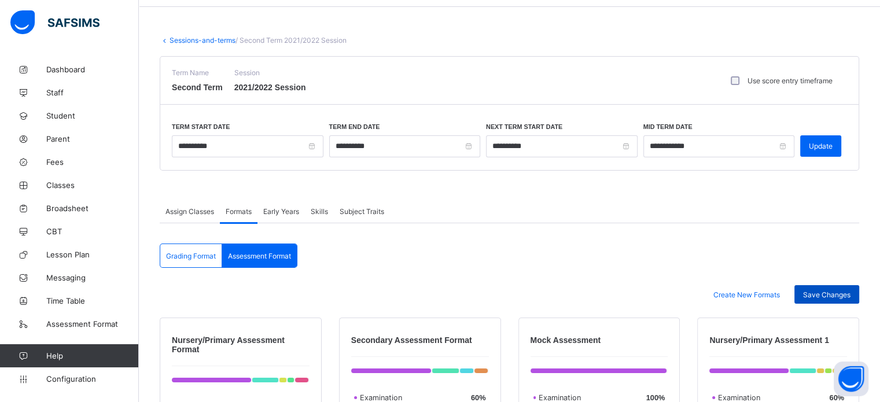
click at [833, 292] on span "Save Changes" at bounding box center [826, 294] width 47 height 9
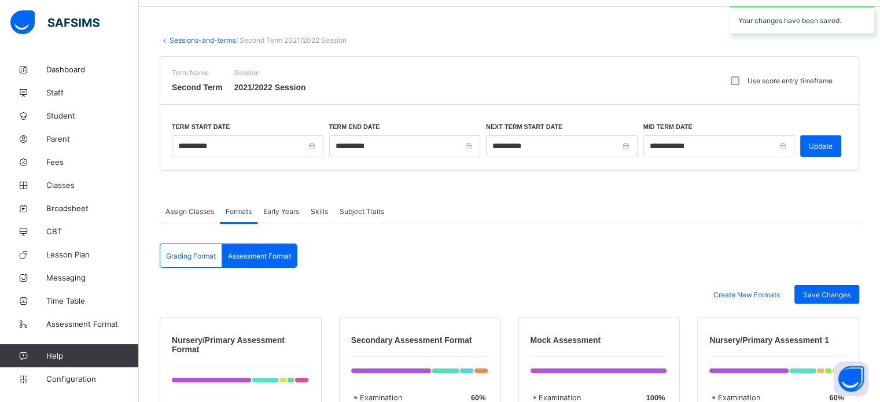
click at [192, 258] on span "Grading Format" at bounding box center [191, 256] width 50 height 9
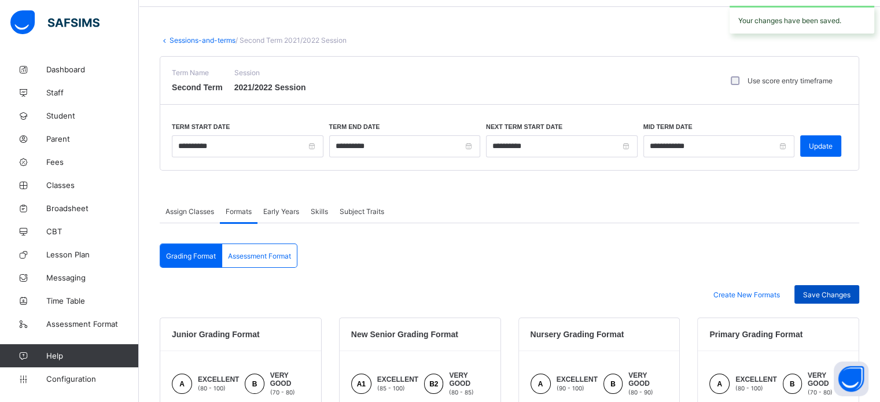
click at [828, 290] on span "Save Changes" at bounding box center [826, 294] width 47 height 9
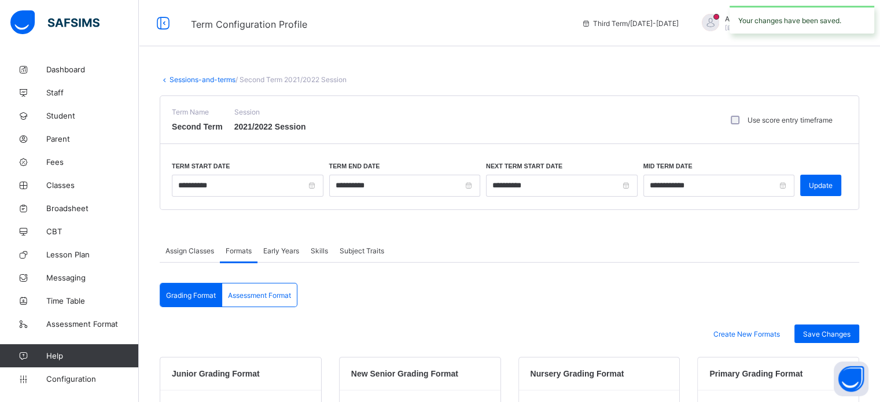
click at [205, 81] on link "Sessions-and-terms" at bounding box center [203, 79] width 66 height 9
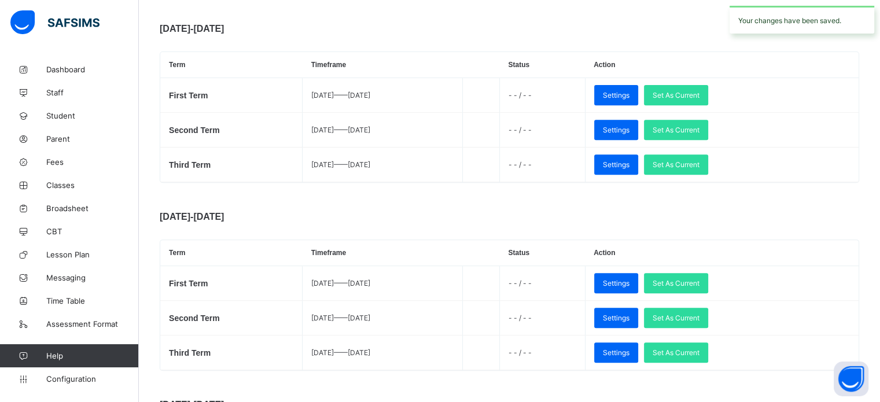
scroll to position [669, 0]
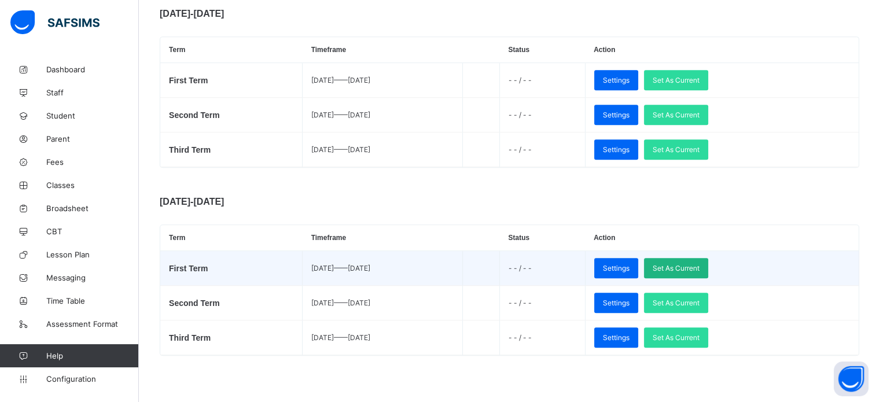
click at [700, 267] on span "Set As Current" at bounding box center [676, 268] width 47 height 9
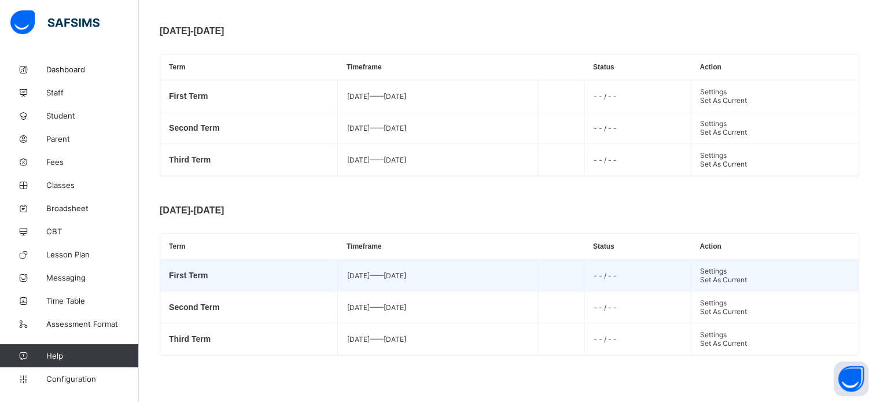
scroll to position [0, 0]
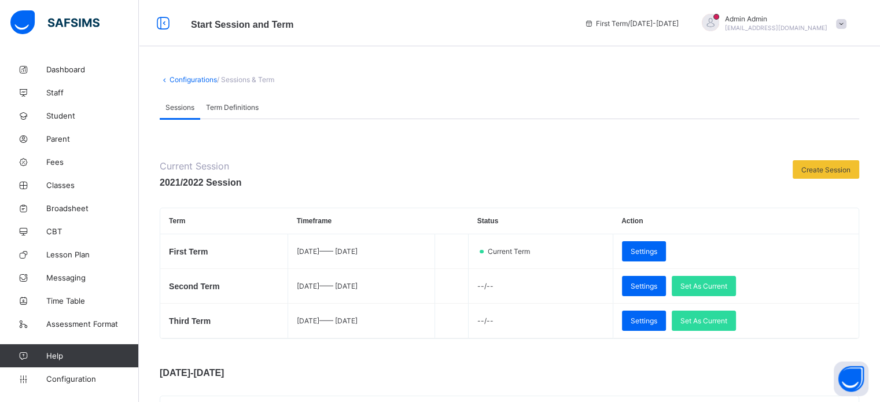
click at [229, 105] on span "Term Definitions" at bounding box center [232, 107] width 53 height 9
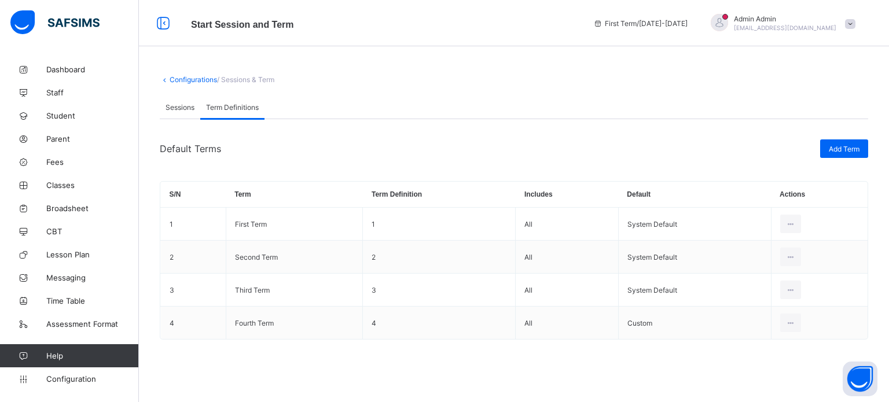
click at [190, 102] on div "Sessions" at bounding box center [180, 106] width 41 height 23
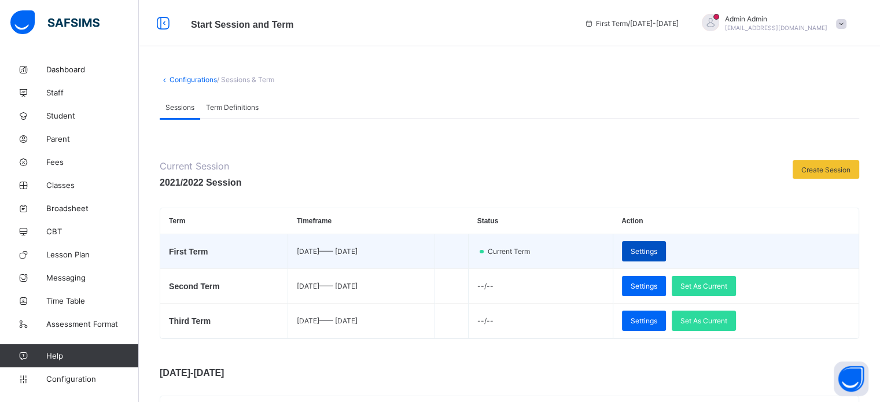
click at [657, 250] on span "Settings" at bounding box center [644, 251] width 27 height 9
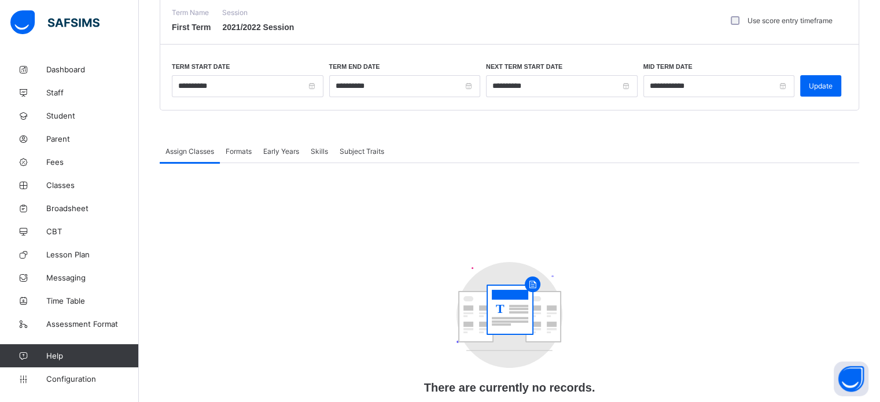
scroll to position [134, 0]
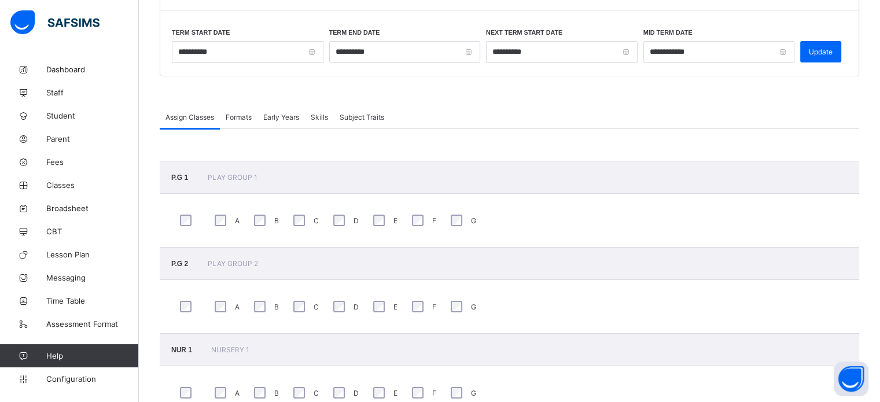
click at [236, 119] on span "Formats" at bounding box center [239, 117] width 26 height 9
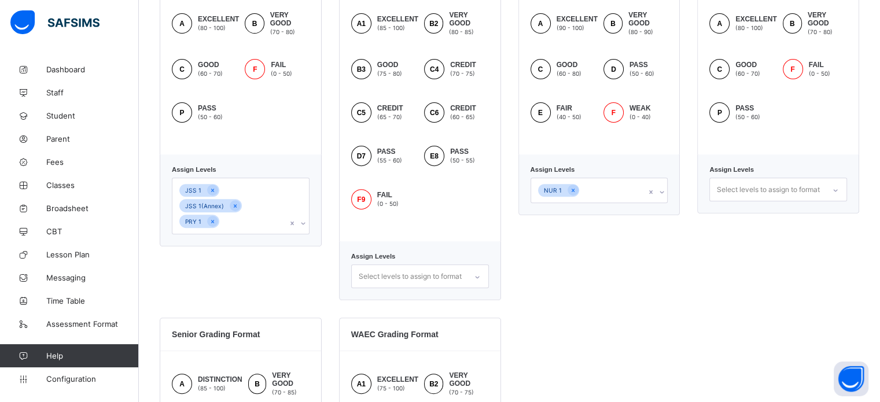
scroll to position [481, 0]
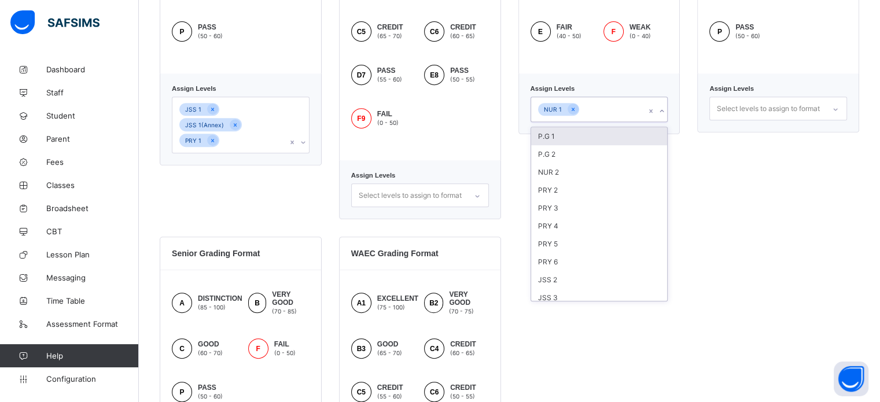
click at [610, 114] on div "NUR 1" at bounding box center [588, 109] width 115 height 24
click at [586, 134] on div "P.G 1" at bounding box center [599, 136] width 137 height 18
click at [582, 139] on div "P.G 2" at bounding box center [599, 136] width 137 height 18
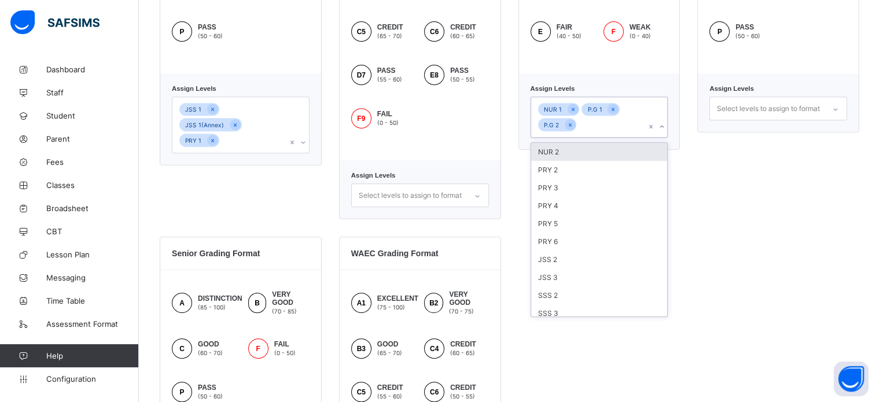
click at [579, 155] on div "NUR 2" at bounding box center [599, 152] width 137 height 18
click at [577, 155] on div "PRY 2" at bounding box center [599, 152] width 137 height 18
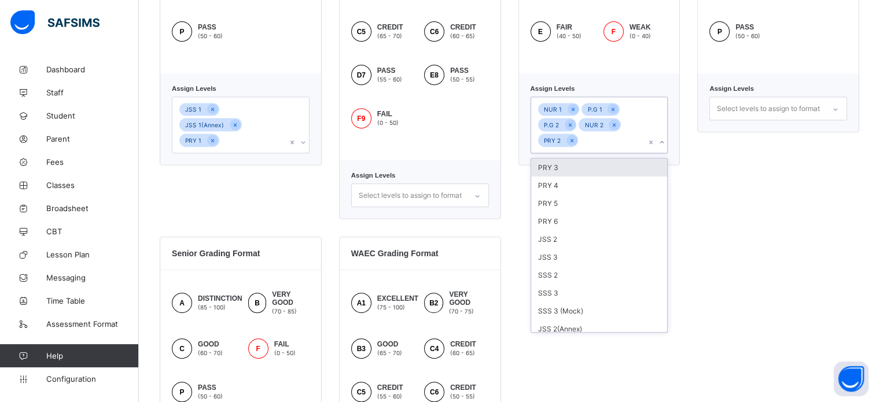
click at [583, 173] on div "PRY 3" at bounding box center [599, 168] width 137 height 18
click at [591, 171] on div "PRY 4" at bounding box center [599, 168] width 137 height 18
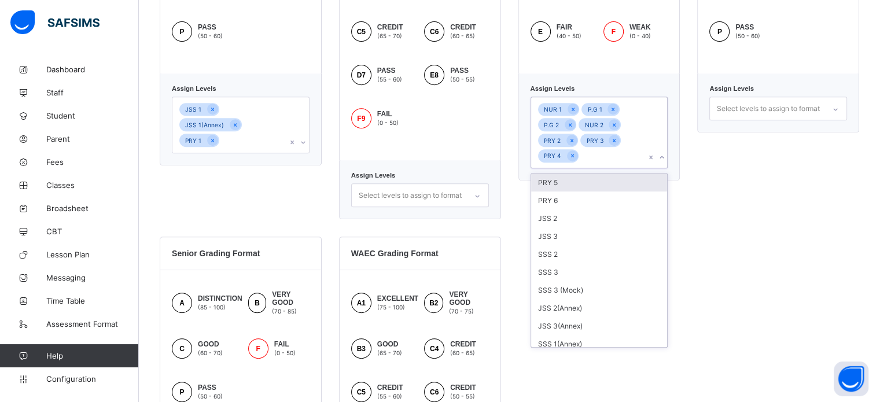
click at [599, 177] on div "PRY 5" at bounding box center [599, 183] width 137 height 18
click at [593, 181] on div "PRY 6" at bounding box center [599, 183] width 137 height 18
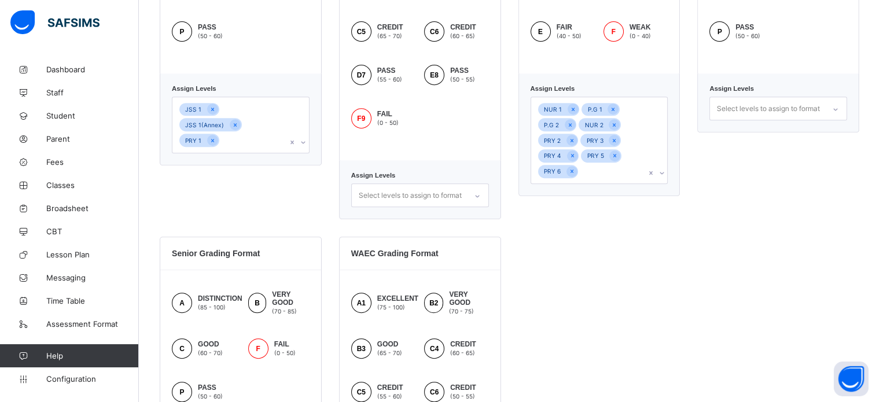
click at [704, 179] on div "Primary Grading Format A EXCELLENT (80 - 100) B VERY GOOD (70 - 80) C GOOD (60 …" at bounding box center [778, 47] width 162 height 343
click at [574, 173] on icon at bounding box center [572, 171] width 6 height 8
click at [567, 160] on div "PRY 4" at bounding box center [552, 155] width 29 height 13
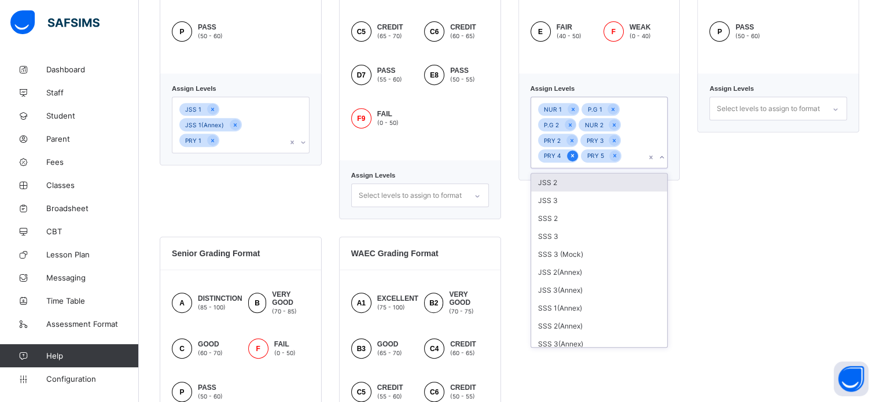
click at [573, 159] on icon at bounding box center [572, 156] width 6 height 8
click at [573, 155] on icon at bounding box center [571, 156] width 3 height 3
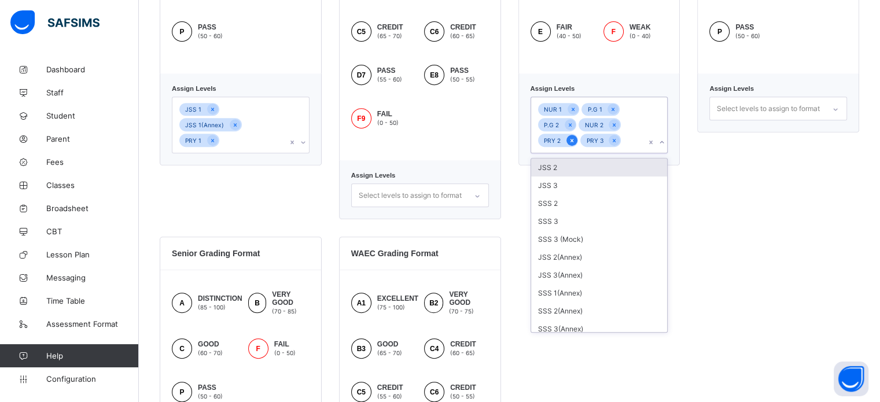
click at [572, 144] on icon at bounding box center [572, 141] width 6 height 8
click at [575, 142] on icon at bounding box center [572, 141] width 6 height 8
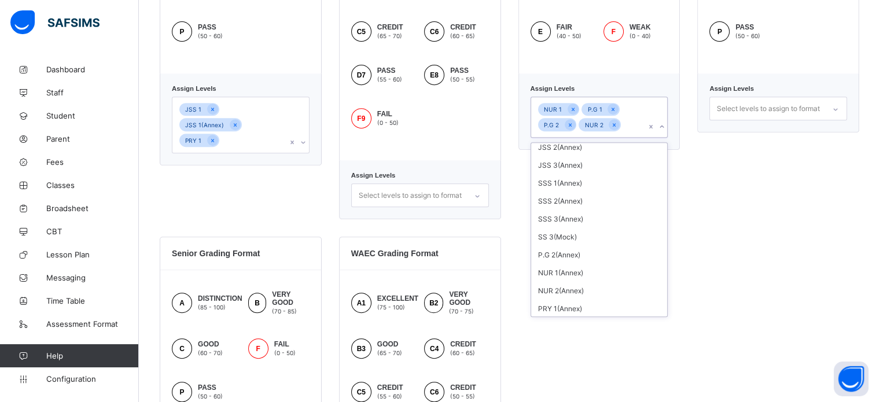
scroll to position [28, 0]
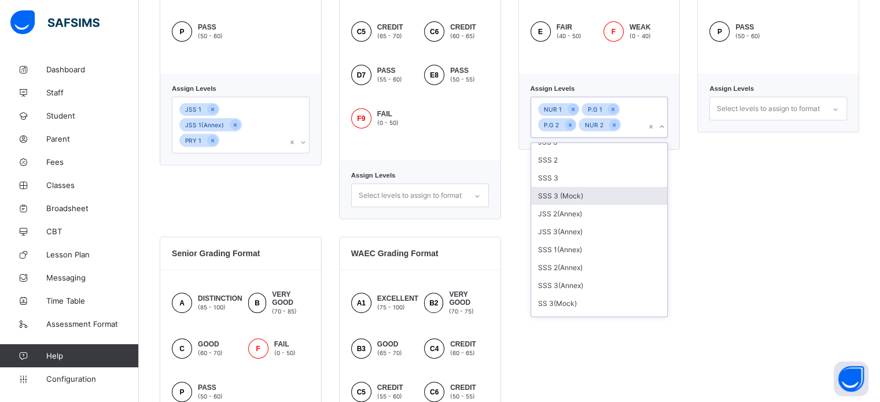
click at [232, 128] on div "JSS 1 JSS 1(Annex) PRY 1" at bounding box center [229, 125] width 115 height 56
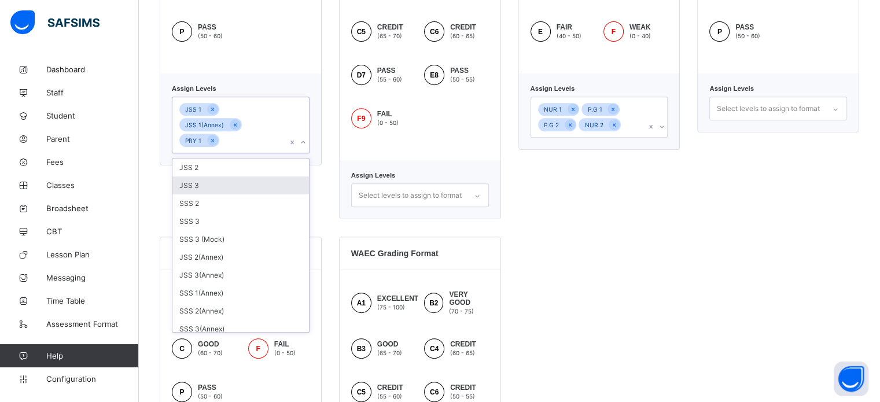
click at [567, 240] on div "Junior Grading Format A EXCELLENT (80 - 100) B VERY GOOD (70 - 80) C GOOD (60 -…" at bounding box center [510, 230] width 700 height 708
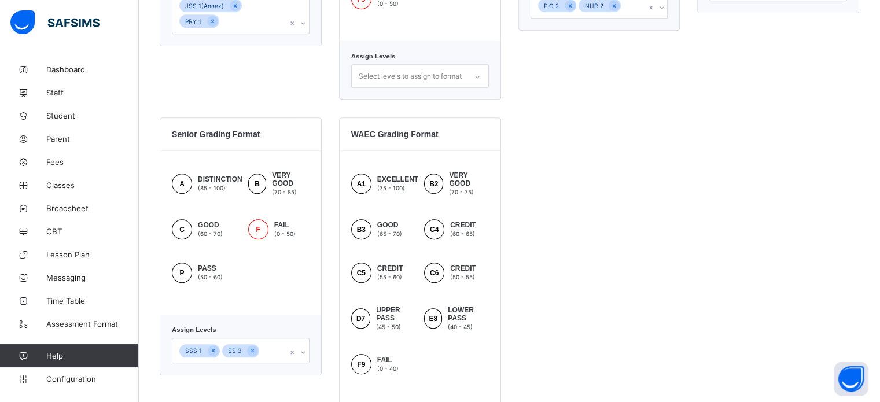
scroll to position [689, 0]
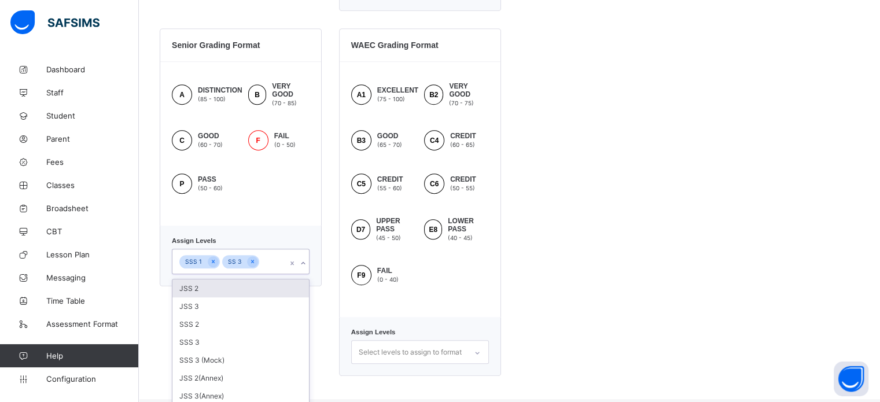
click at [275, 263] on div "SSS 1 SS 3" at bounding box center [229, 261] width 115 height 24
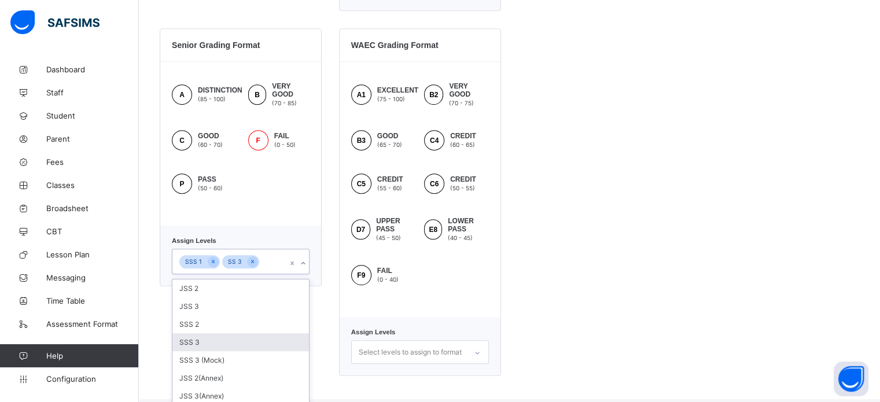
scroll to position [27, 0]
click at [212, 333] on div "SSS 3" at bounding box center [240, 342] width 137 height 18
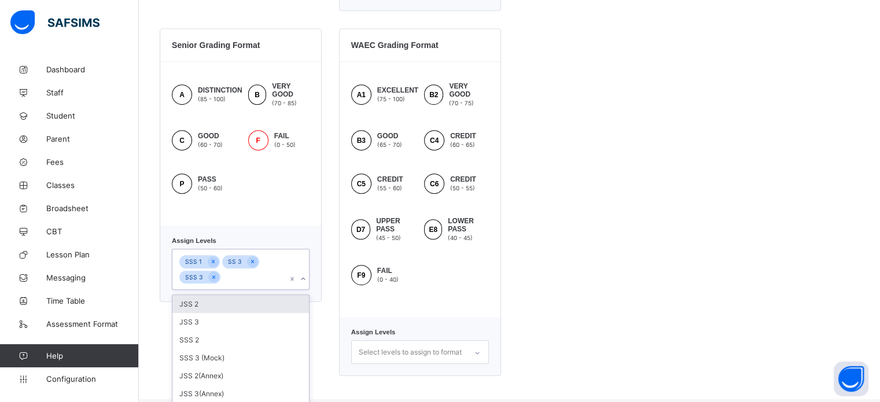
click at [212, 331] on div "SSS 2" at bounding box center [240, 340] width 137 height 18
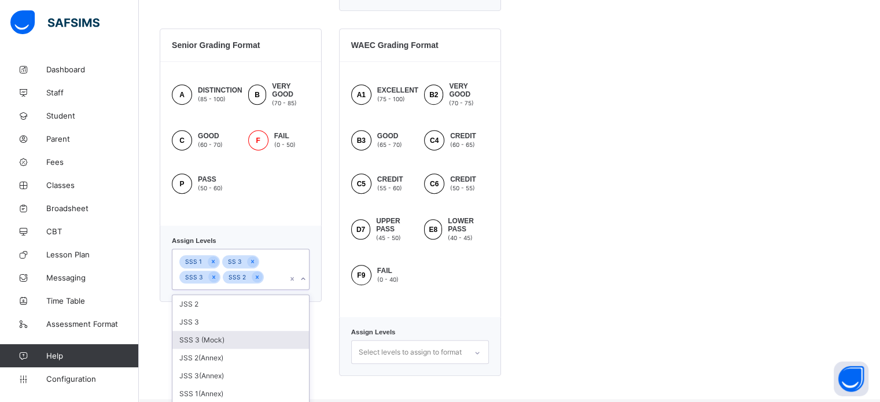
scroll to position [0, 0]
click at [216, 307] on div "JSS 2" at bounding box center [240, 304] width 137 height 18
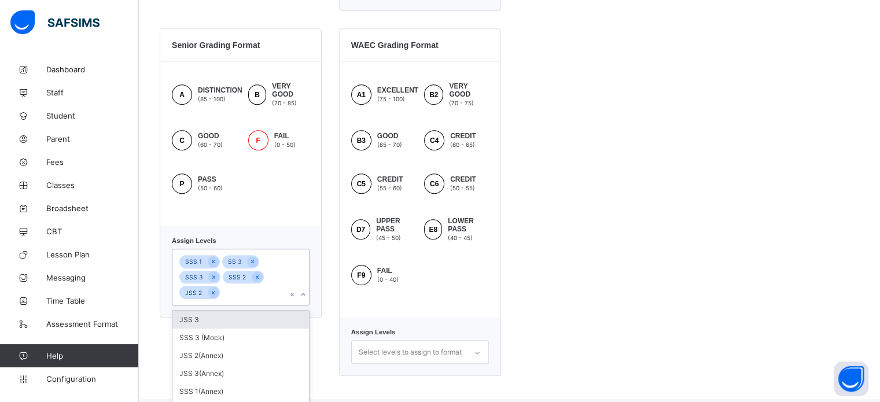
click at [210, 294] on icon at bounding box center [213, 293] width 6 height 8
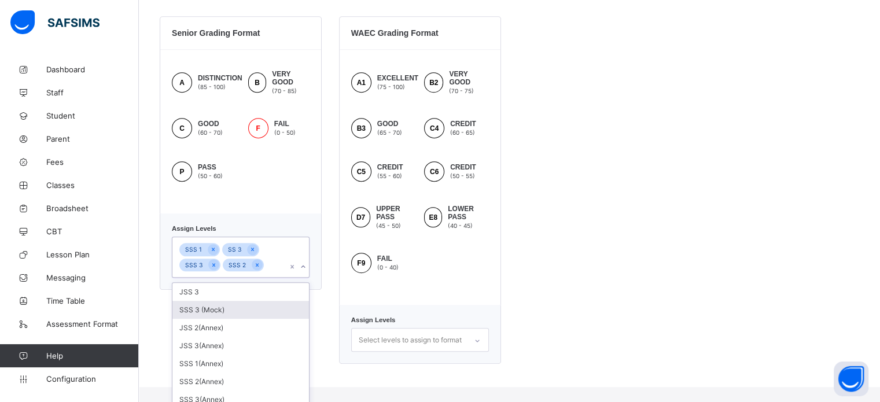
click at [213, 318] on div "SSS 3 (Mock)" at bounding box center [240, 310] width 137 height 18
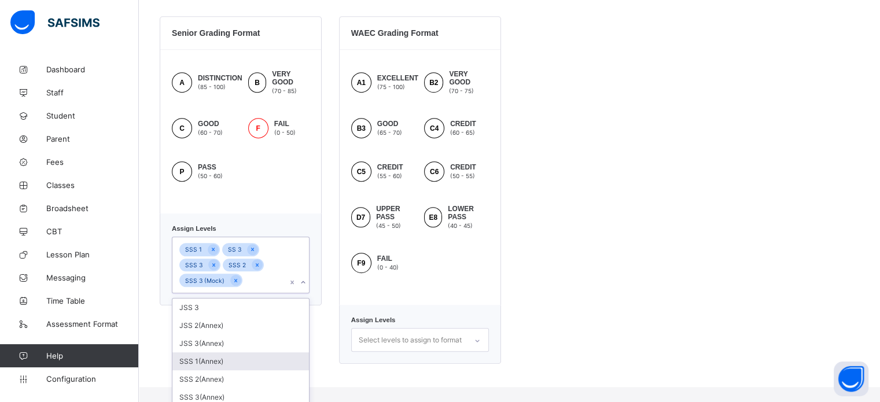
click at [218, 357] on div "SSS 1(Annex)" at bounding box center [240, 361] width 137 height 18
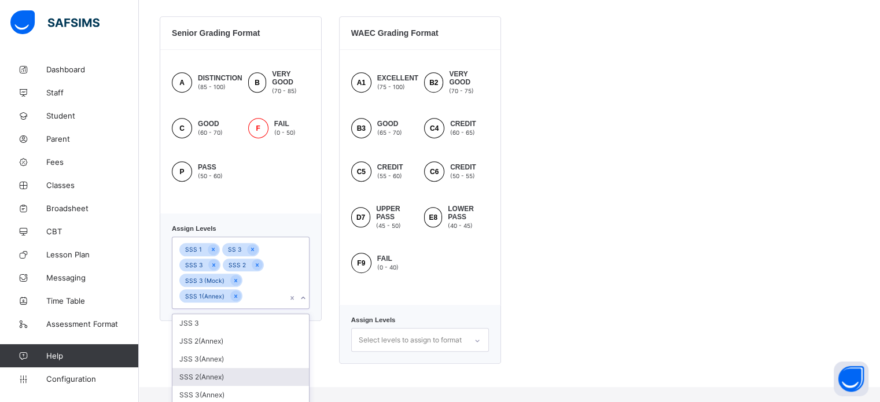
click at [220, 374] on div "SSS 2(Annex)" at bounding box center [240, 377] width 137 height 18
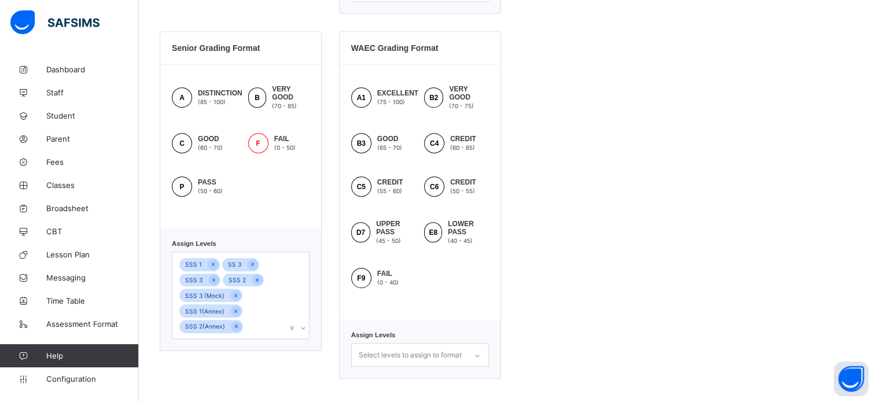
click at [584, 300] on div "Junior Grading Format A EXCELLENT (80 - 100) B VERY GOOD (70 - 80) C GOOD (60 -…" at bounding box center [510, 25] width 700 height 708
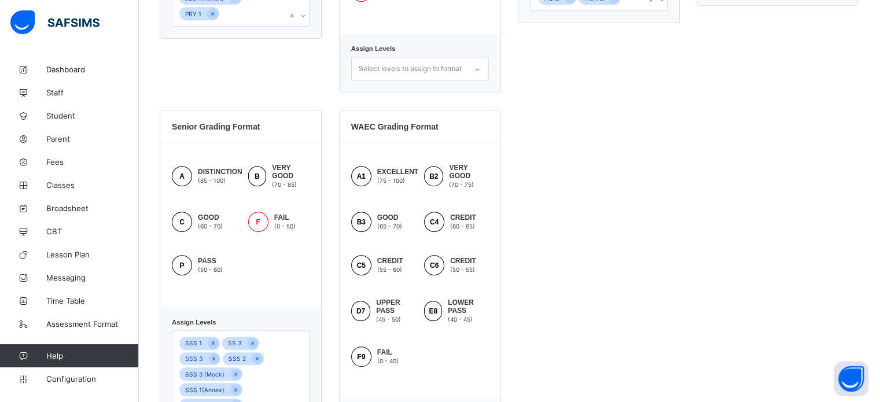
scroll to position [458, 0]
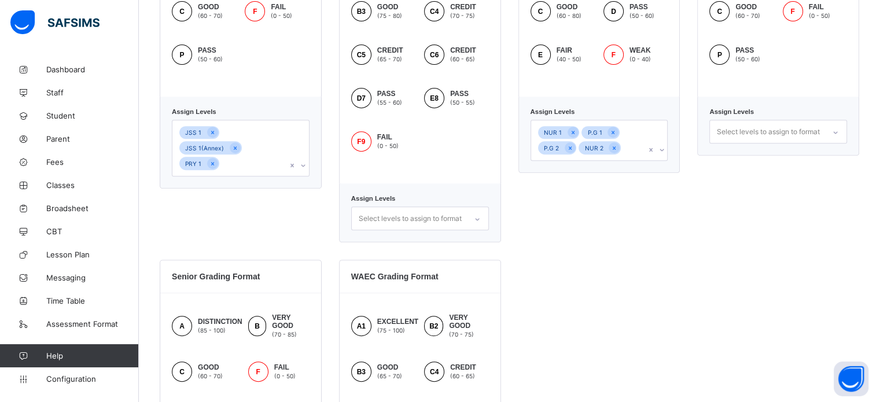
click at [247, 152] on div "JSS 1 JSS 1(Annex) PRY 1" at bounding box center [229, 148] width 115 height 56
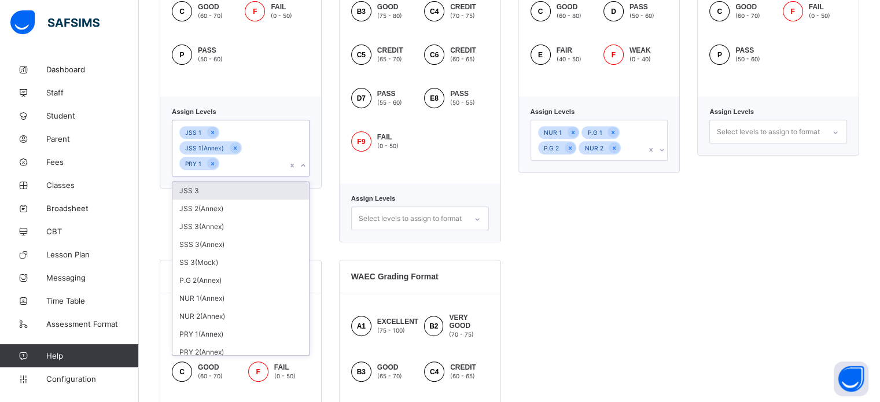
click at [235, 182] on div "JSS 3" at bounding box center [240, 191] width 137 height 18
click at [235, 182] on div "JSS 2(Annex)" at bounding box center [240, 191] width 137 height 18
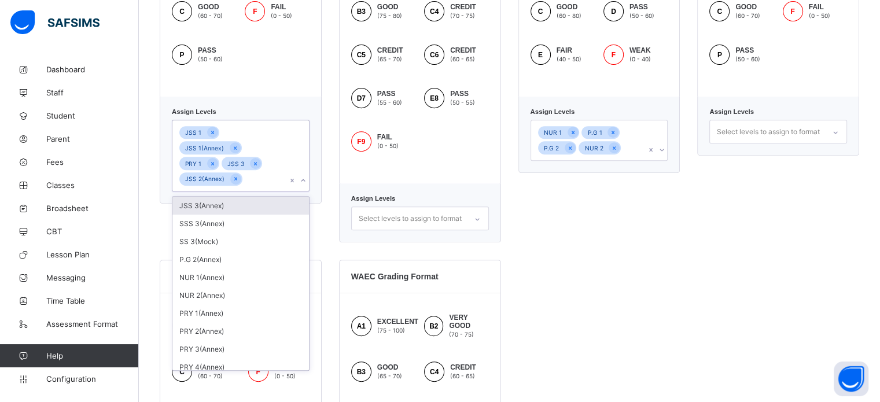
click at [228, 197] on div "JSS 3(Annex)" at bounding box center [240, 206] width 137 height 18
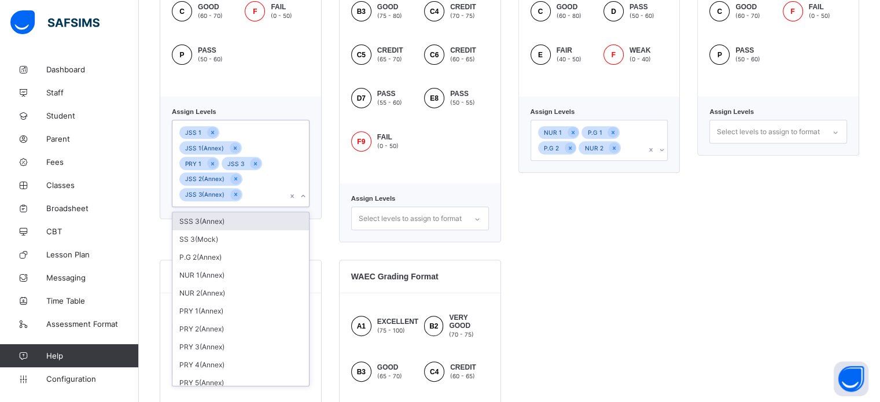
click at [257, 181] on div "JSS 1 JSS 1(Annex) PRY 1 JSS 3 JSS 2(Annex) JSS 3(Annex)" at bounding box center [229, 163] width 115 height 86
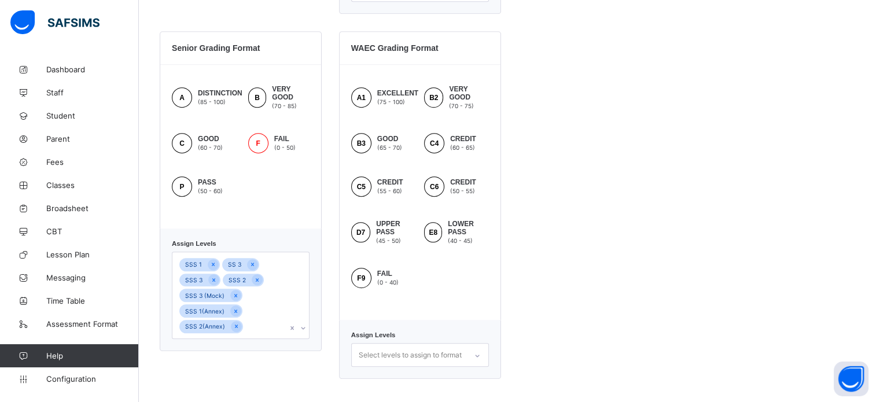
scroll to position [804, 0]
click at [266, 314] on div "SSS 1 SS 3 SSS 3 SSS 2 SSS 3 (Mock) SSS 1(Annex) SSS 2(Annex)" at bounding box center [241, 295] width 138 height 87
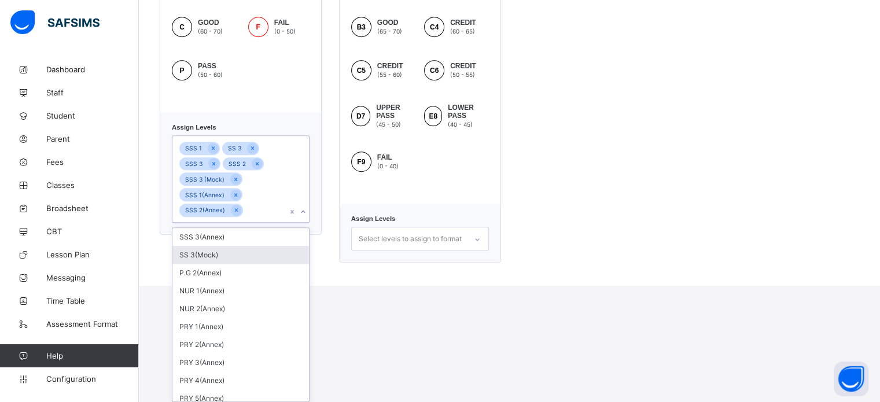
click at [234, 258] on div "SS 3(Mock)" at bounding box center [240, 255] width 137 height 18
click at [236, 259] on div "SSS 3(Annex)" at bounding box center [240, 251] width 137 height 18
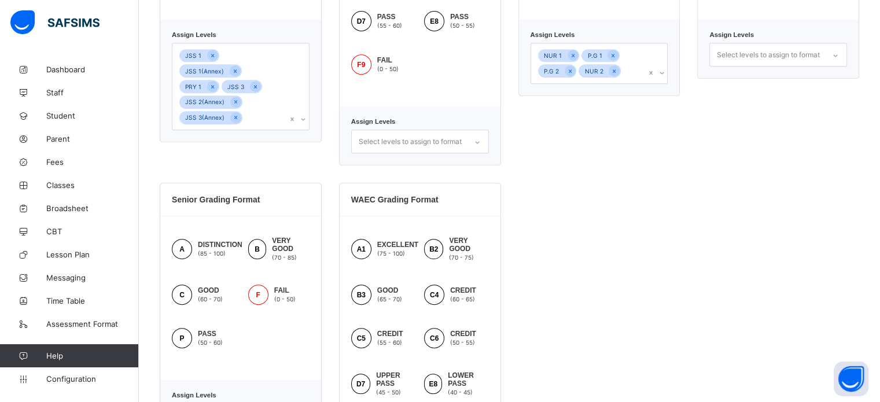
scroll to position [515, 0]
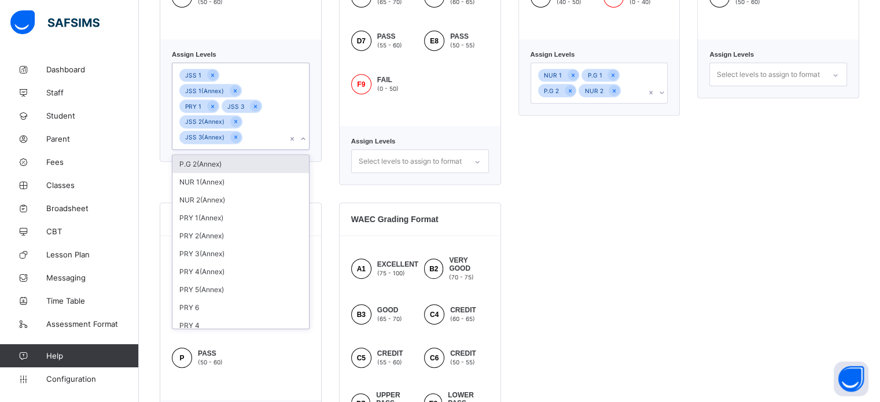
click at [252, 123] on div "JSS 1 JSS 1(Annex) PRY 1 JSS 3 JSS 2(Annex) JSS 3(Annex)" at bounding box center [229, 106] width 115 height 86
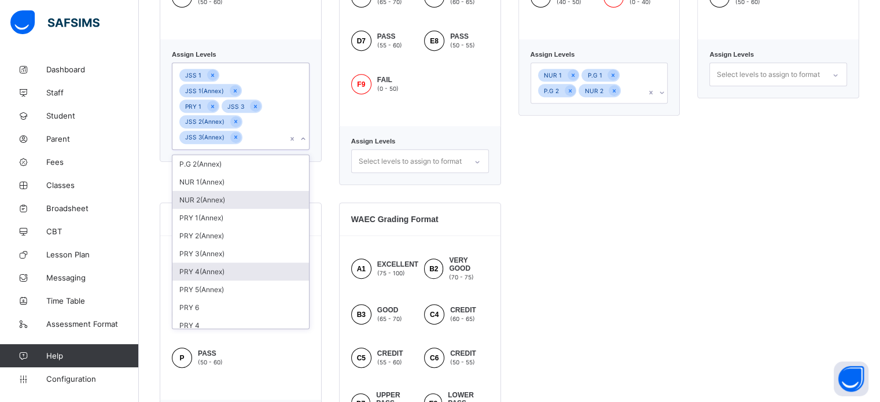
scroll to position [79, 0]
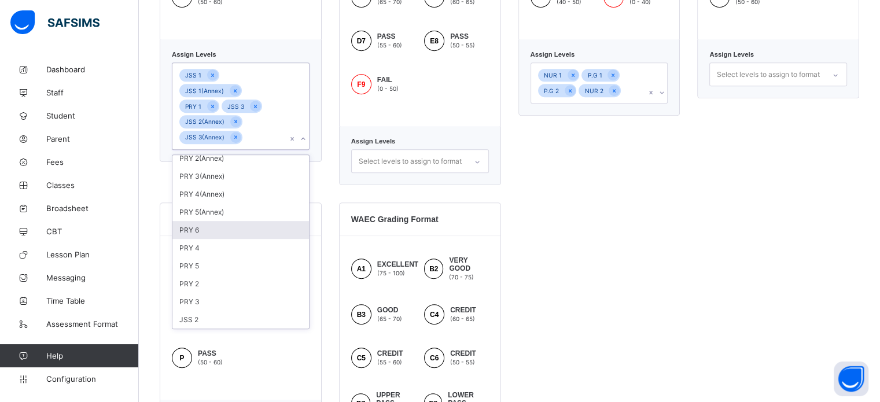
click at [210, 221] on div "PRY 6" at bounding box center [240, 230] width 137 height 18
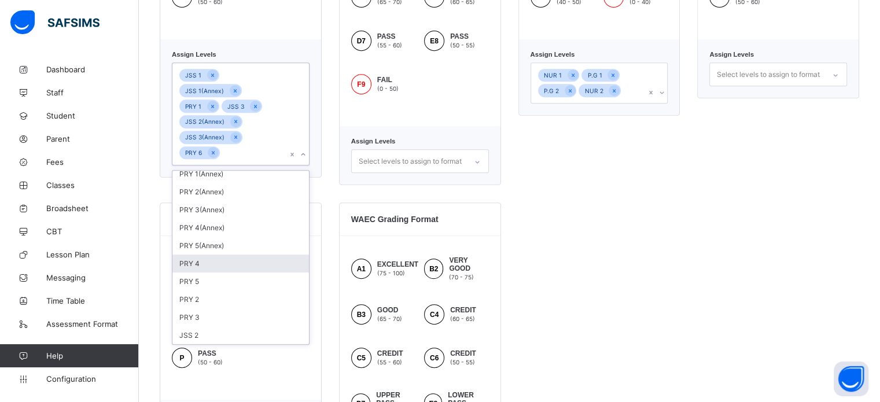
click at [204, 255] on div "PRY 4" at bounding box center [240, 264] width 137 height 18
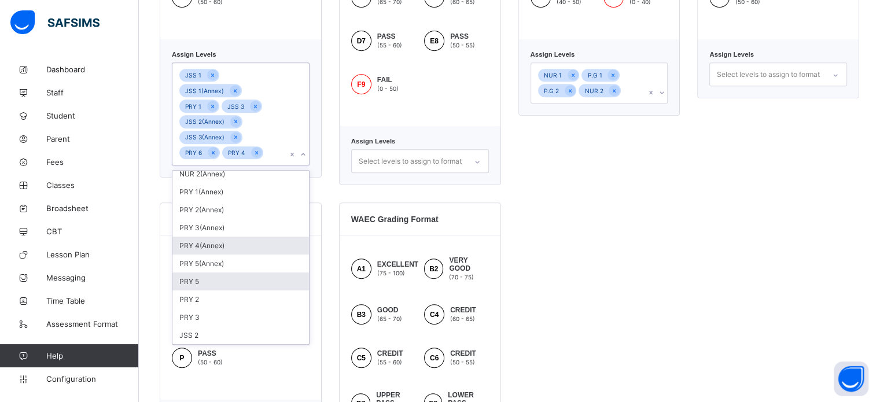
click at [207, 273] on div "PRY 5" at bounding box center [240, 282] width 137 height 18
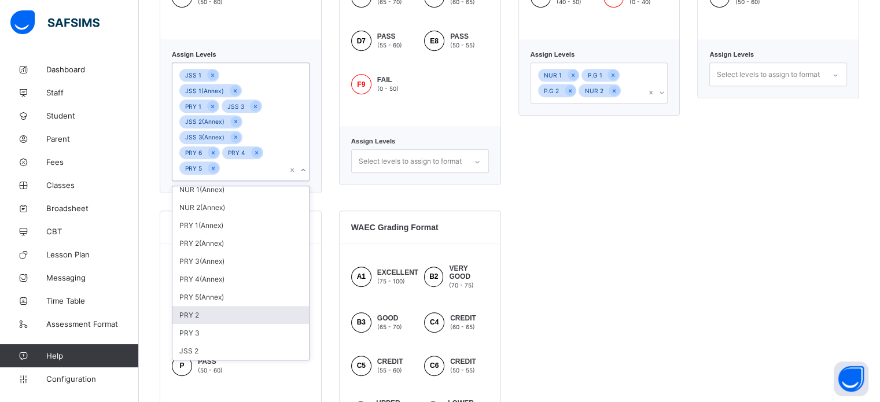
click at [207, 306] on div "PRY 2" at bounding box center [240, 315] width 137 height 18
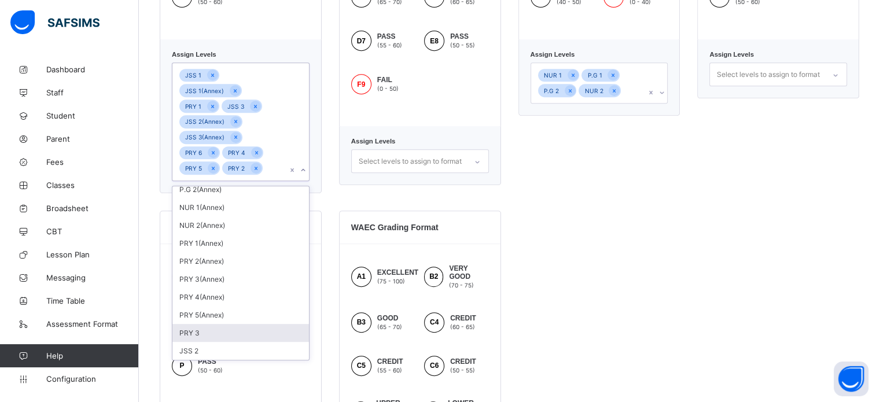
click at [212, 324] on div "PRY 3" at bounding box center [240, 333] width 137 height 18
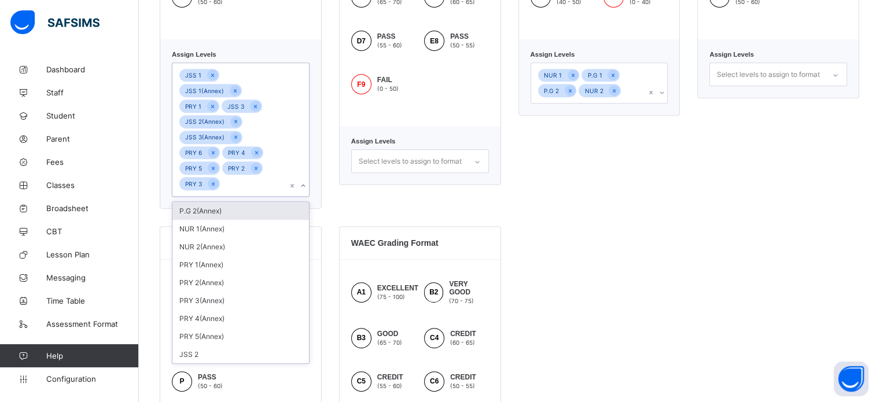
scroll to position [0, 0]
click at [220, 345] on div "JSS 2" at bounding box center [240, 354] width 137 height 18
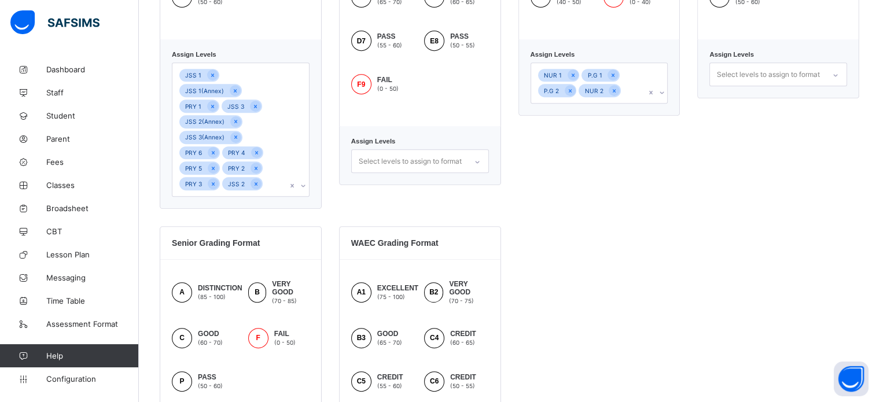
click at [581, 205] on div "Junior Grading Format A EXCELLENT (80 - 100) B VERY GOOD (70 - 80) C GOOD (60 -…" at bounding box center [510, 209] width 700 height 735
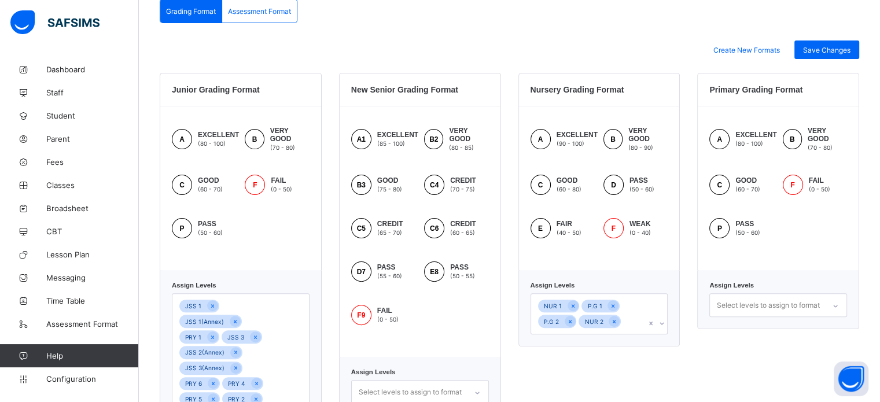
scroll to position [284, 0]
click at [813, 56] on div "Save Changes" at bounding box center [826, 50] width 65 height 19
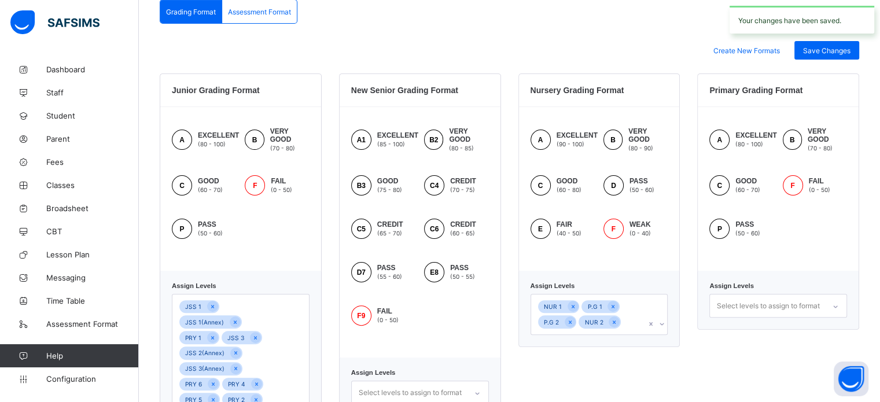
click at [262, 16] on div "Assessment Format" at bounding box center [259, 11] width 75 height 23
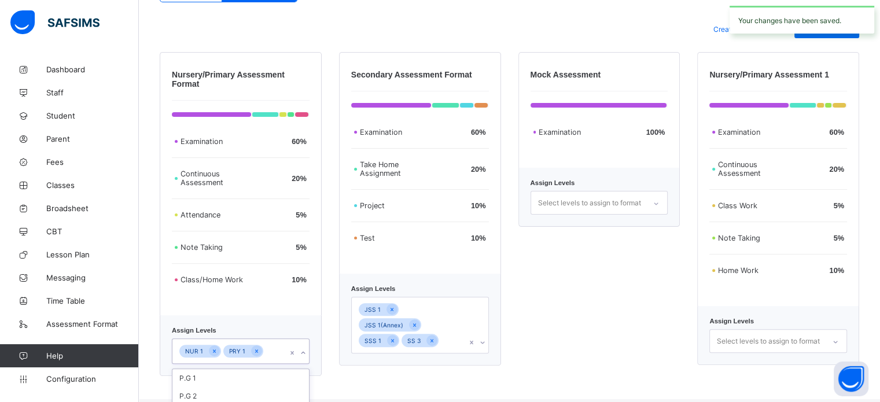
scroll to position [449, 0]
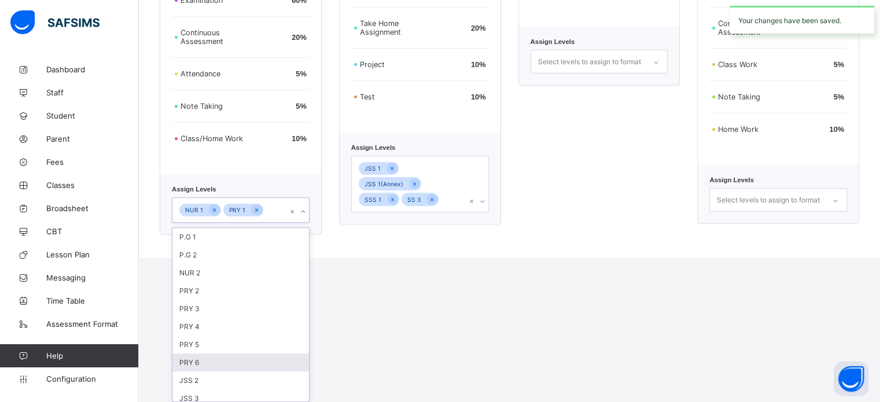
click at [278, 223] on div "option PRY 6 focused, 8 of 27. 27 results available. Use Up and Down to choose …" at bounding box center [241, 209] width 138 height 25
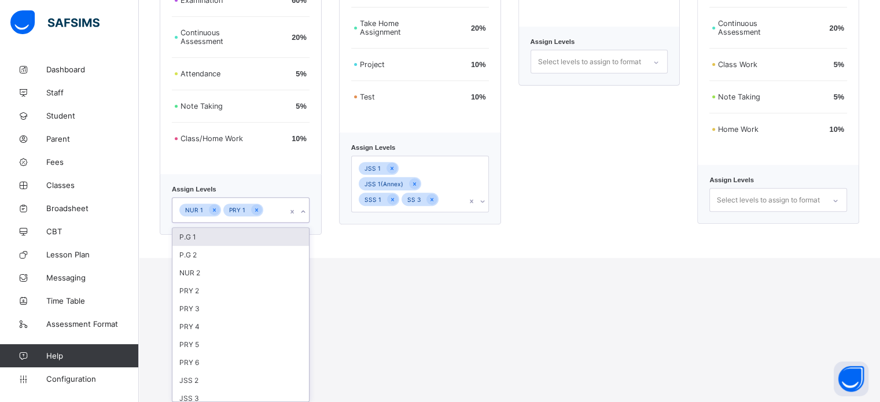
click at [194, 238] on div "P.G 1" at bounding box center [240, 237] width 137 height 18
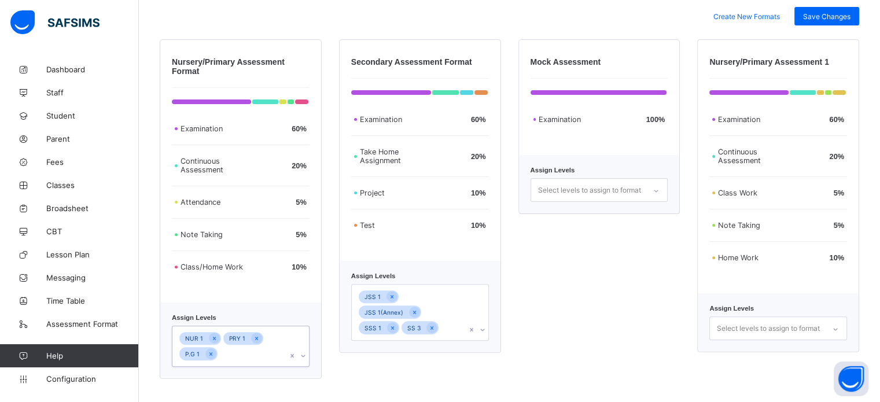
scroll to position [421, 0]
click at [454, 312] on div "JSS 1 JSS 1(Annex) SSS 1 SS 3" at bounding box center [420, 312] width 138 height 57
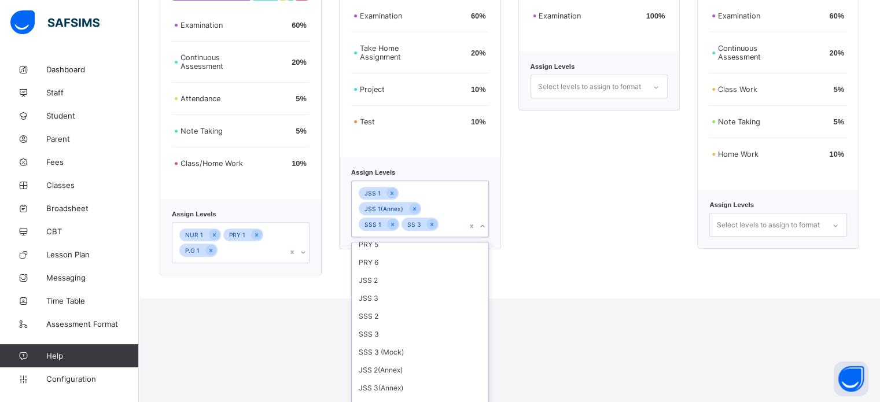
scroll to position [174, 0]
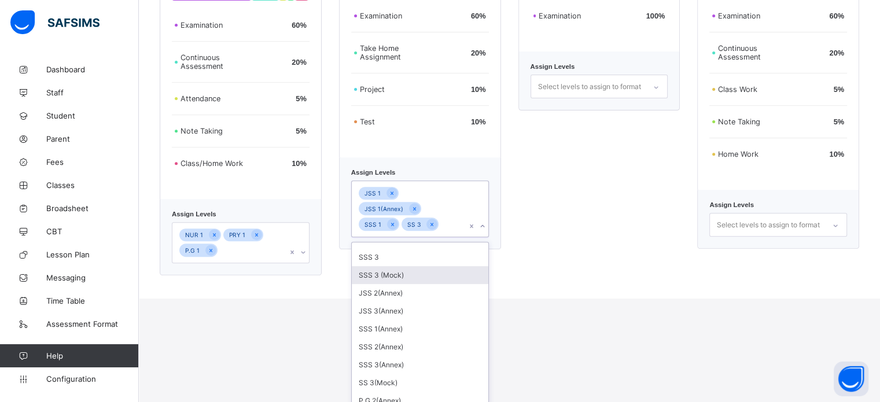
click at [398, 266] on div "SSS 3 (Mock)" at bounding box center [420, 275] width 137 height 18
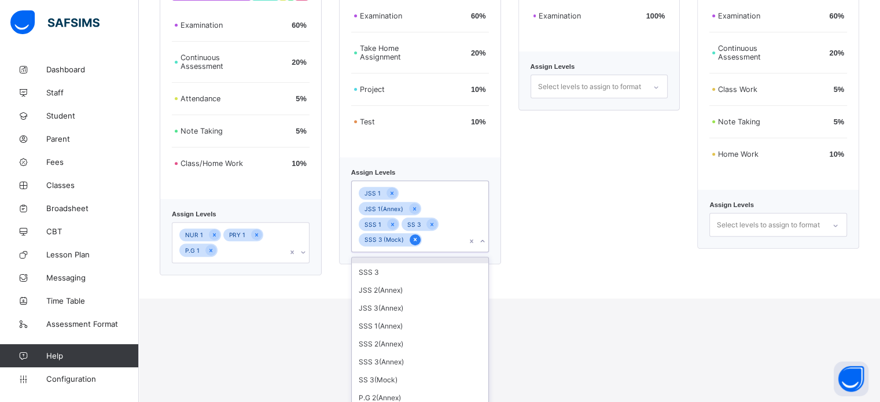
click at [416, 238] on icon at bounding box center [415, 239] width 3 height 3
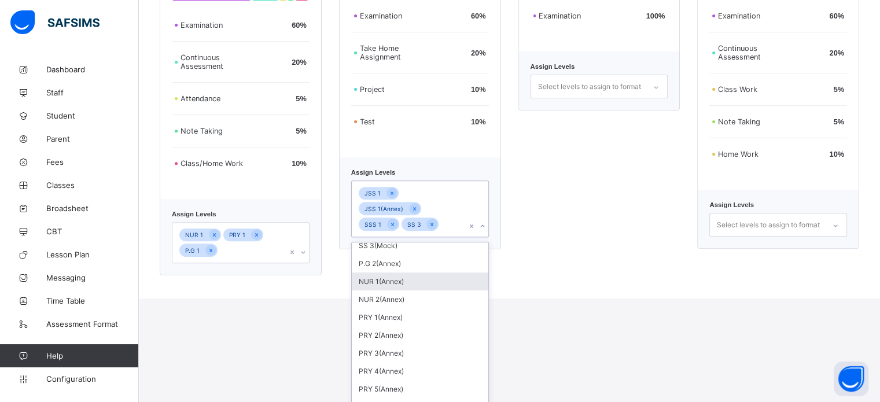
scroll to position [464, 0]
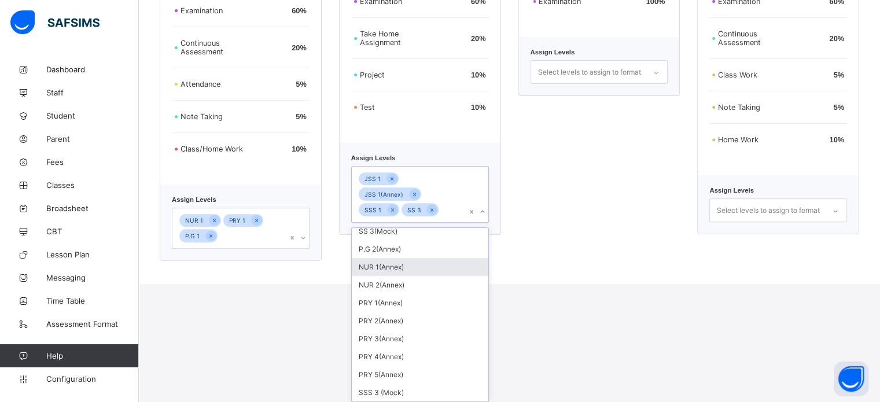
click at [266, 249] on div "NUR 1 PRY 1 P.G 1" at bounding box center [241, 228] width 138 height 41
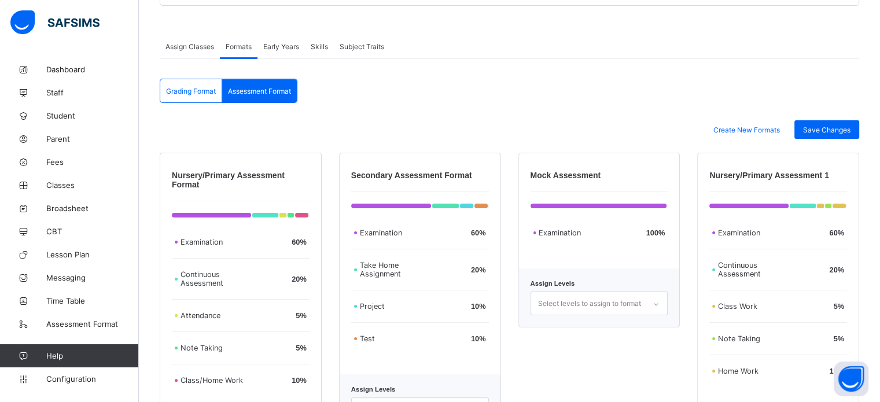
scroll to position [320, 0]
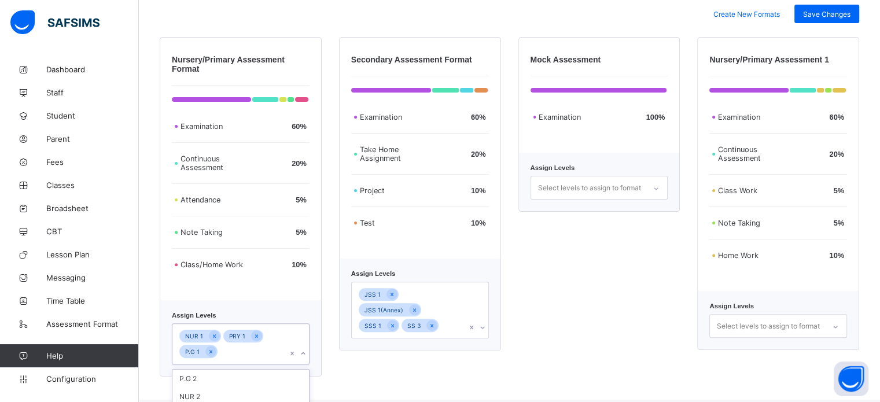
click at [243, 356] on div "option P.G 1, selected. option JSS 2 focused, 8 of 26. 26 results available. Us…" at bounding box center [241, 343] width 138 height 41
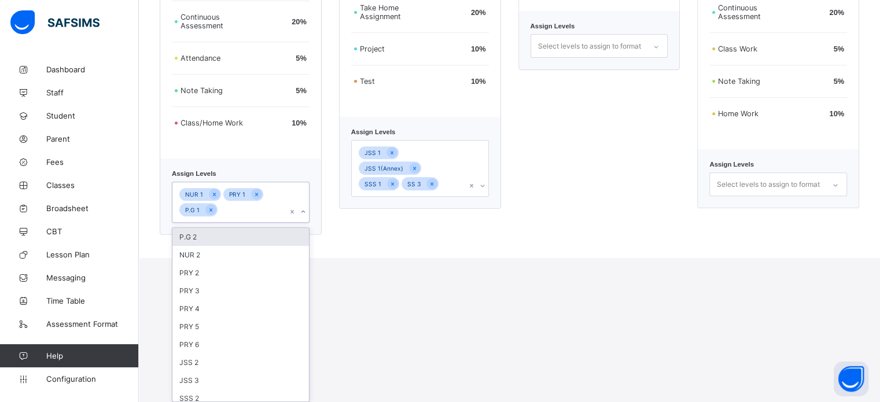
click at [211, 242] on div "P.G 2" at bounding box center [240, 237] width 137 height 18
click at [212, 244] on div "NUR 2" at bounding box center [240, 237] width 137 height 18
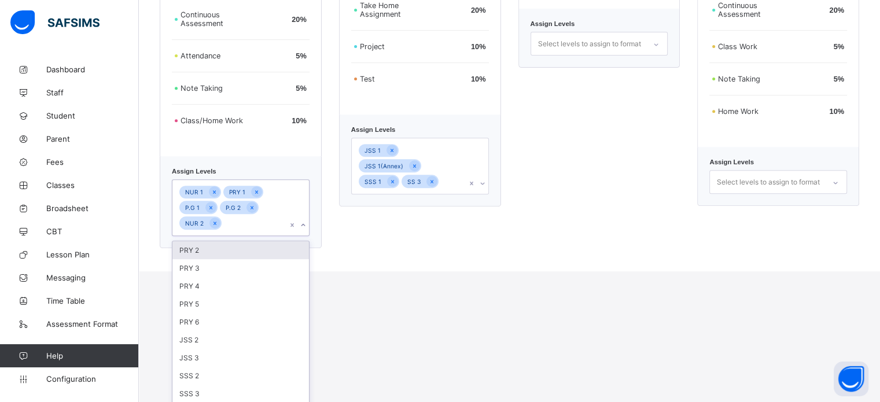
click at [213, 248] on div "PRY 2" at bounding box center [240, 250] width 137 height 18
click at [212, 251] on div "PRY 3" at bounding box center [240, 250] width 137 height 18
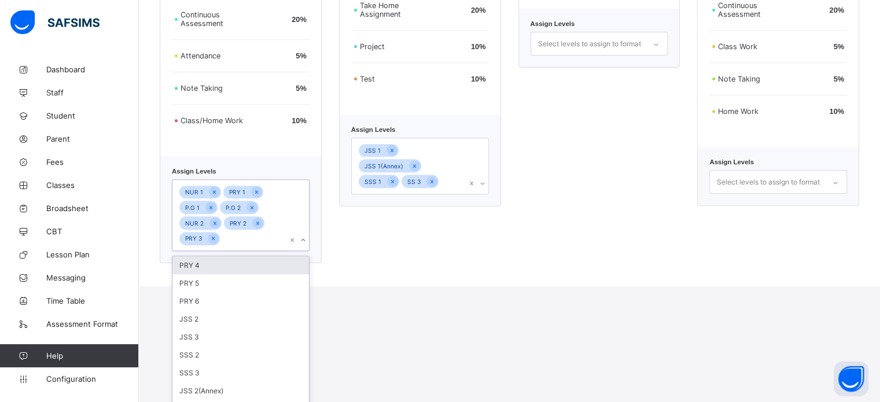
click at [211, 263] on div "PRY 4" at bounding box center [240, 265] width 137 height 18
click at [208, 268] on div "PRY 5" at bounding box center [240, 265] width 137 height 18
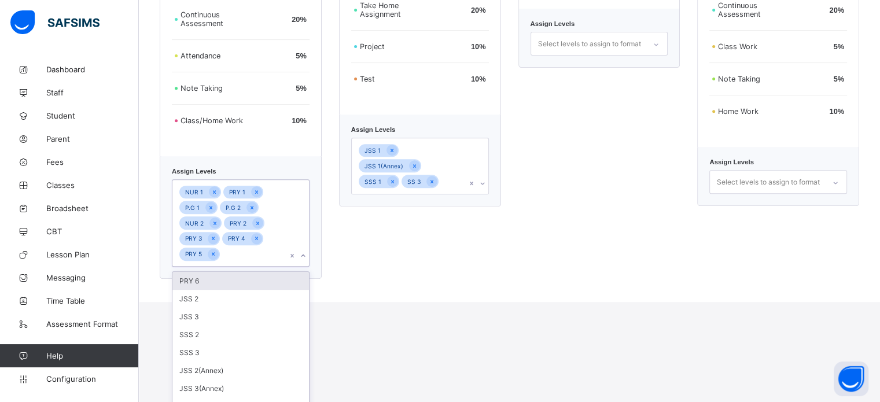
click at [209, 281] on div "PRY 6" at bounding box center [240, 281] width 137 height 18
click at [450, 172] on div "Secondary Assessment Format Examination 60 % Take Home Assignment 20 % Project …" at bounding box center [420, 86] width 162 height 386
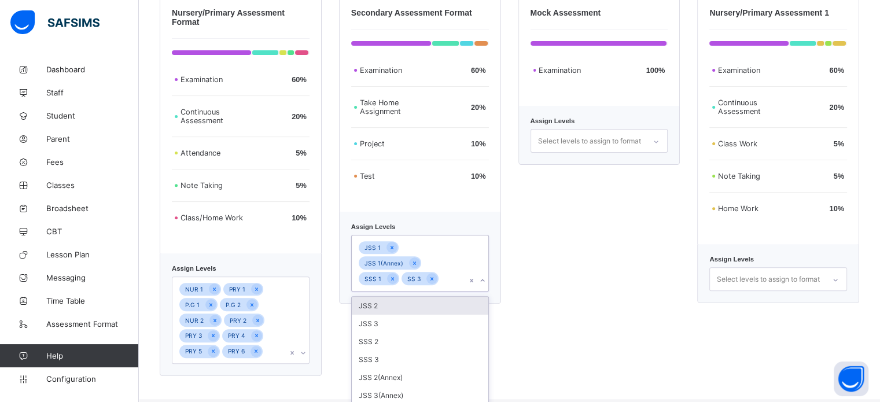
click at [414, 297] on div "JSS 2" at bounding box center [420, 306] width 137 height 18
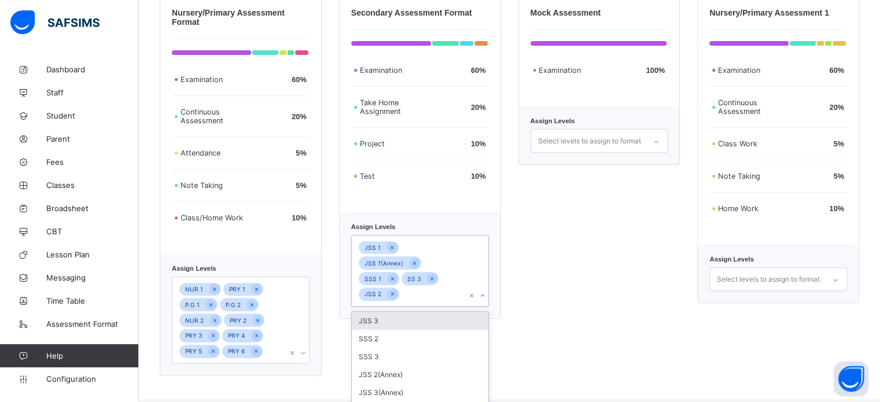
scroll to position [378, 0]
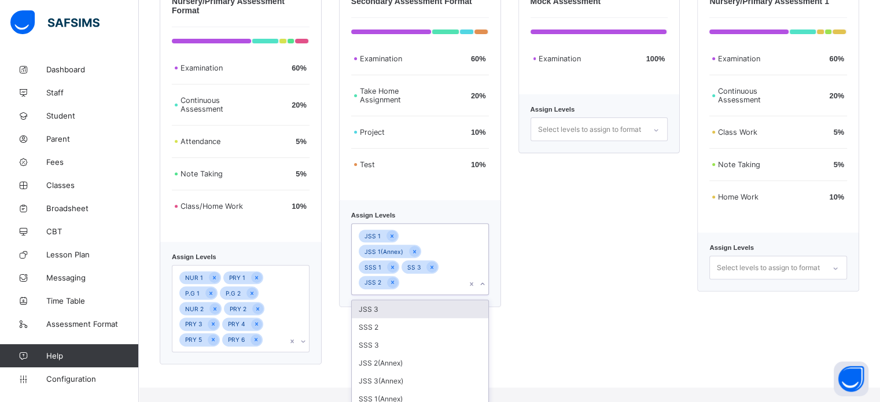
click at [407, 300] on div "JSS 3" at bounding box center [420, 309] width 137 height 18
click at [392, 300] on div "SSS 2" at bounding box center [420, 309] width 137 height 18
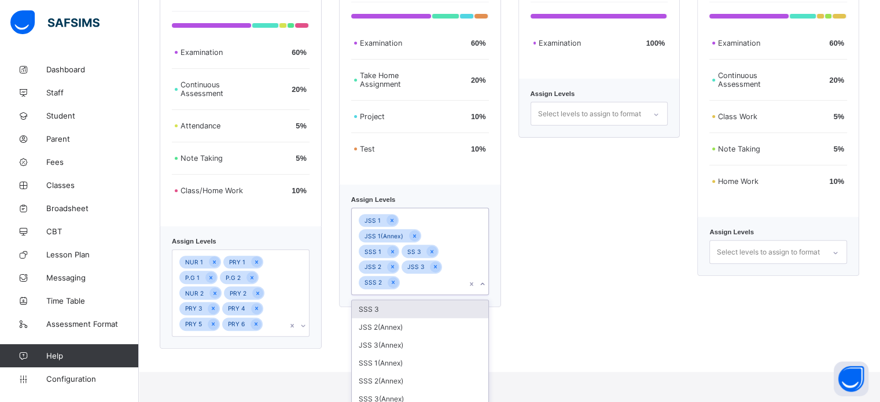
click at [391, 300] on div "SSS 3" at bounding box center [420, 309] width 137 height 18
click at [400, 300] on div "JSS 2(Annex)" at bounding box center [420, 309] width 137 height 18
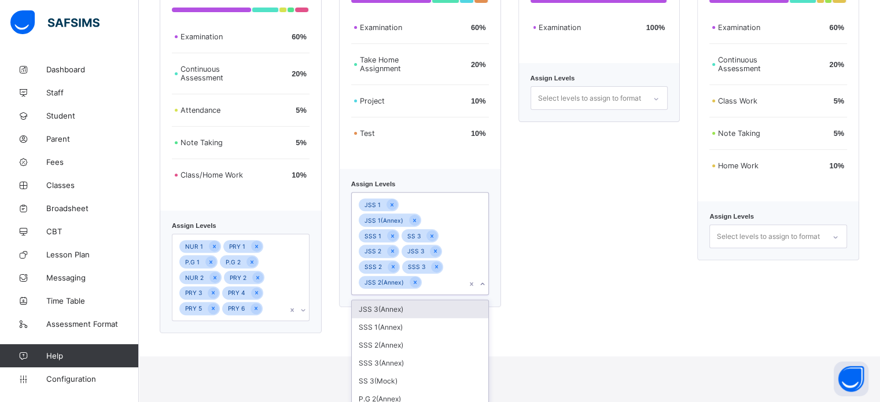
click at [400, 300] on div "JSS 3(Annex)" at bounding box center [420, 309] width 137 height 18
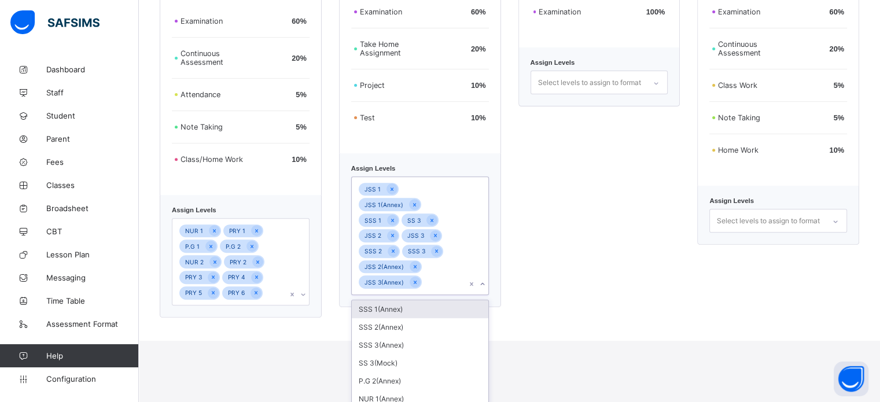
click at [402, 301] on div "SSS 1(Annex)" at bounding box center [420, 309] width 137 height 18
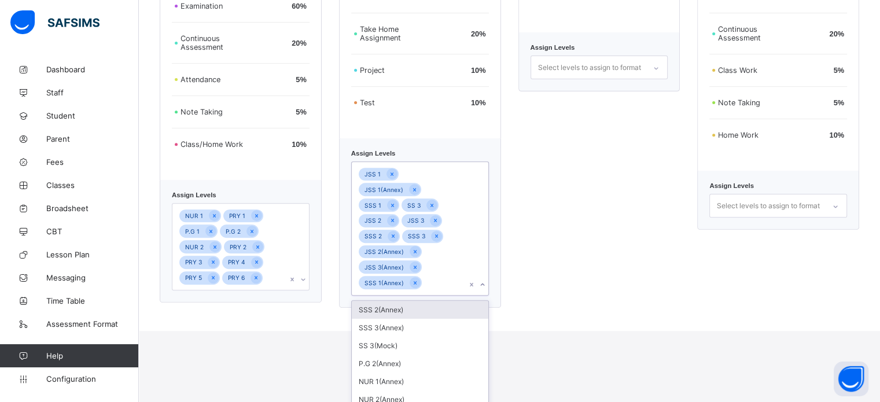
click at [400, 301] on div "SSS 2(Annex)" at bounding box center [420, 310] width 137 height 18
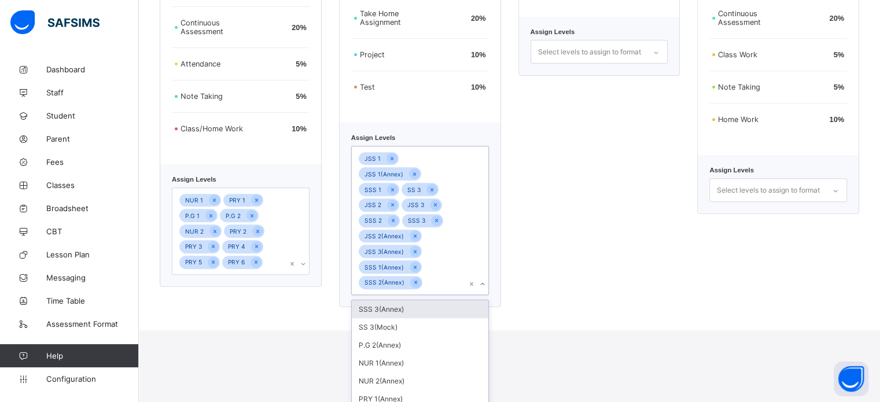
click at [399, 300] on div "SSS 3(Annex)" at bounding box center [420, 309] width 137 height 18
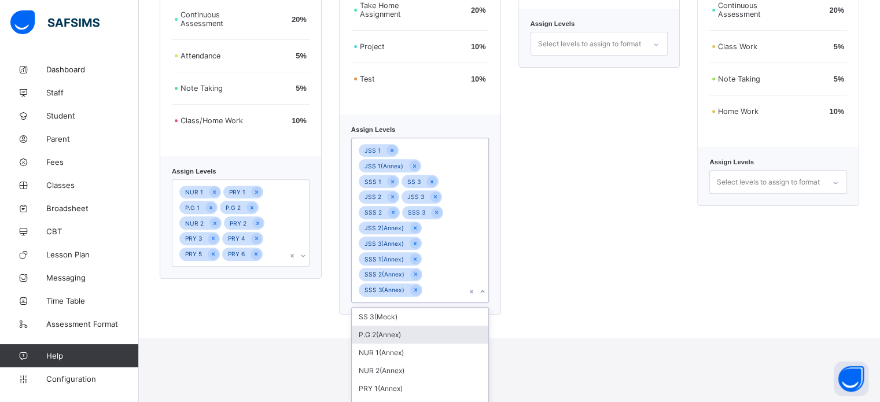
scroll to position [65, 0]
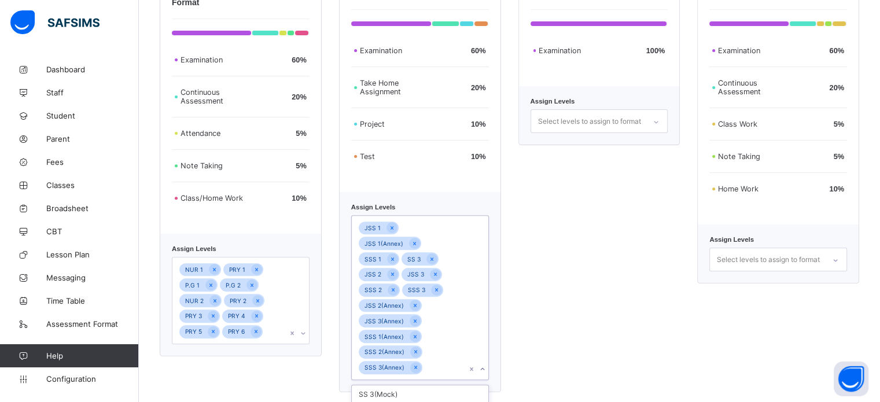
click at [575, 284] on div "Mock Assessment Examination 100 % Assign Levels Select levels to assign to form…" at bounding box center [599, 181] width 162 height 422
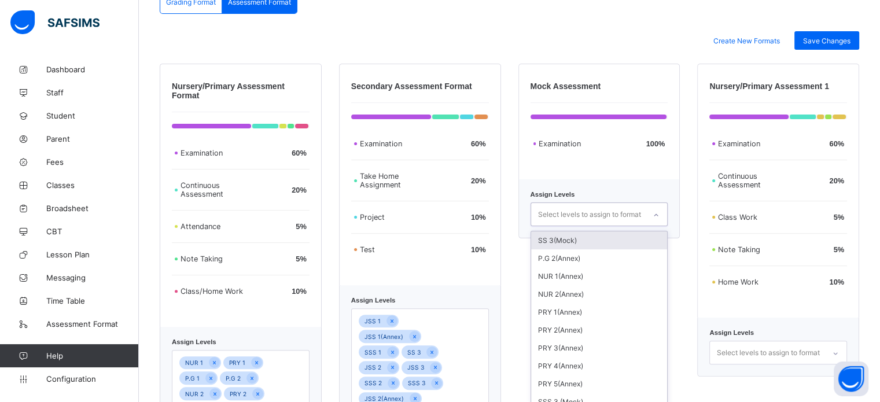
click at [584, 226] on div "option SS 3(Mock) focused, 1 of 10. 10 results available. Use Up and Down to ch…" at bounding box center [600, 215] width 138 height 24
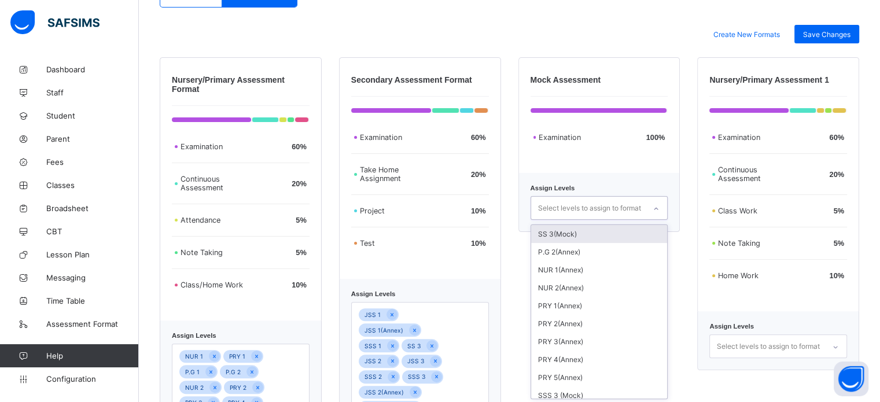
scroll to position [301, 0]
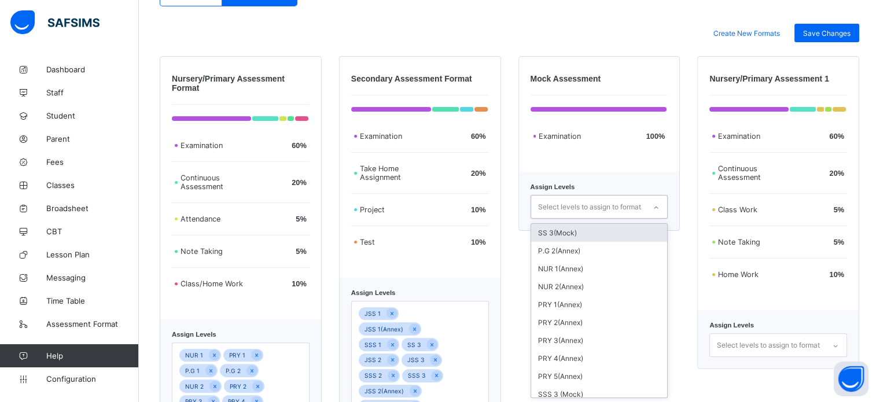
click at [582, 235] on div "SS 3(Mock)" at bounding box center [599, 233] width 137 height 18
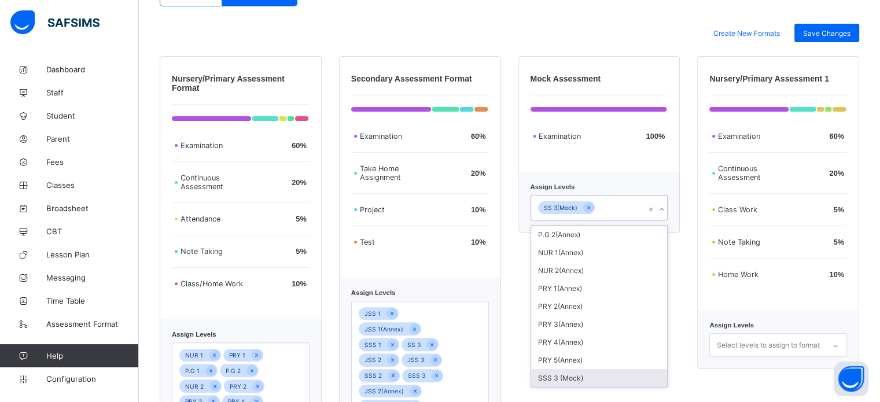
click at [588, 377] on div "SSS 3 (Mock)" at bounding box center [599, 378] width 137 height 18
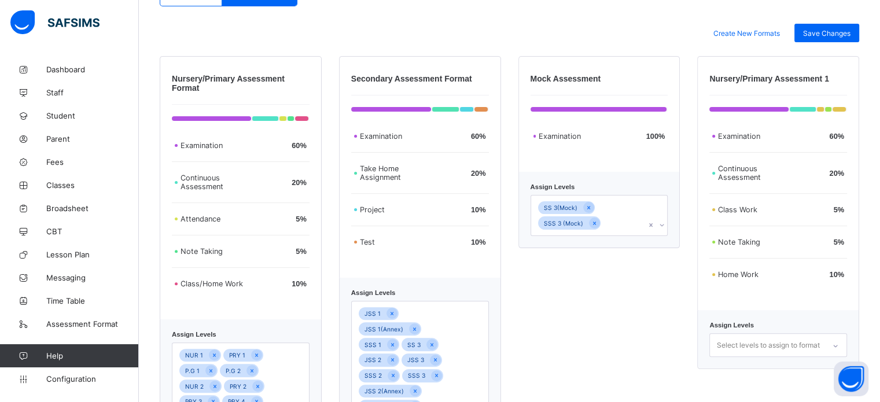
click at [515, 342] on div "Nursery/Primary Assessment Format Examination 60 % Continuous Assessment 20 % A…" at bounding box center [510, 267] width 700 height 422
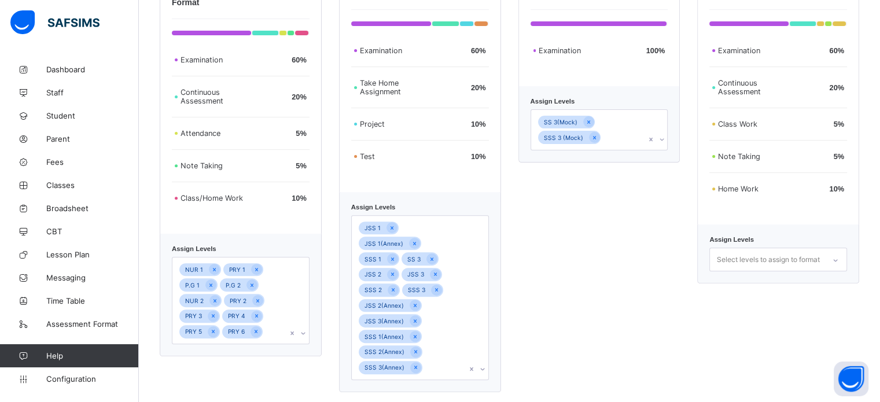
scroll to position [97, 0]
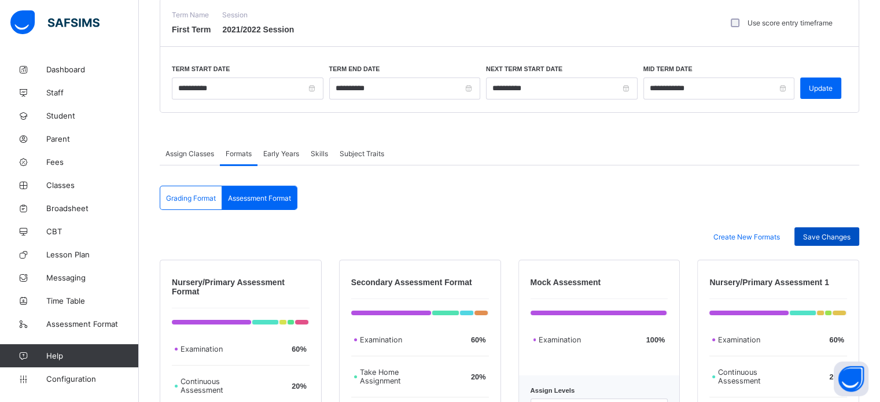
click at [833, 230] on div "Save Changes" at bounding box center [826, 236] width 65 height 19
click at [321, 153] on span "Skills" at bounding box center [319, 153] width 17 height 9
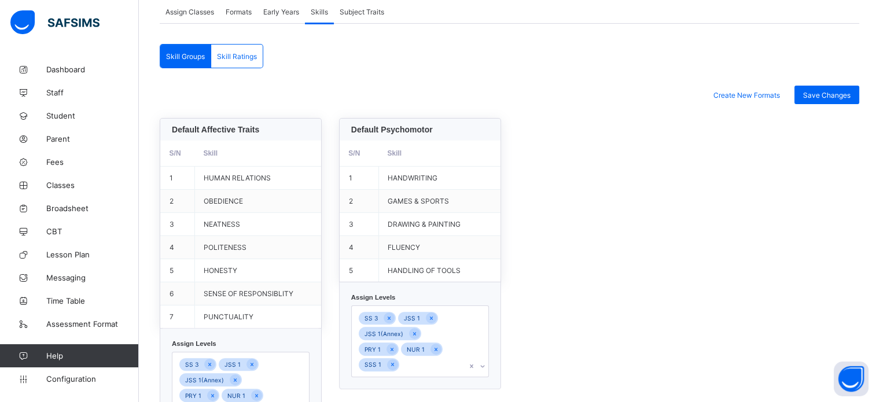
scroll to position [222, 0]
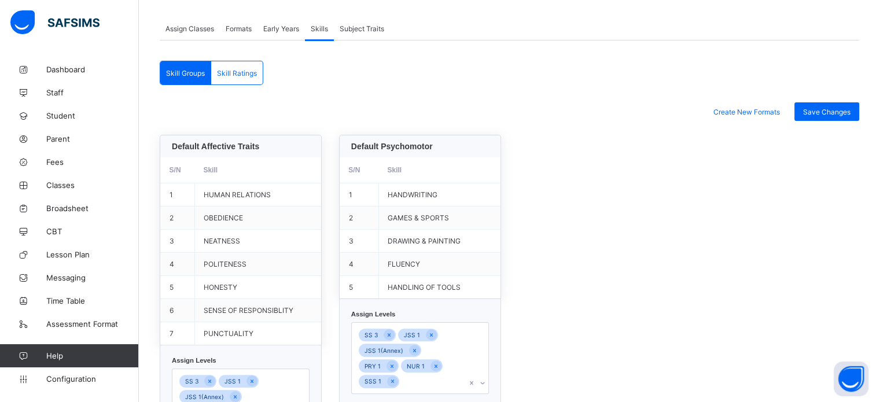
click at [245, 80] on div "Skill Ratings" at bounding box center [237, 72] width 52 height 23
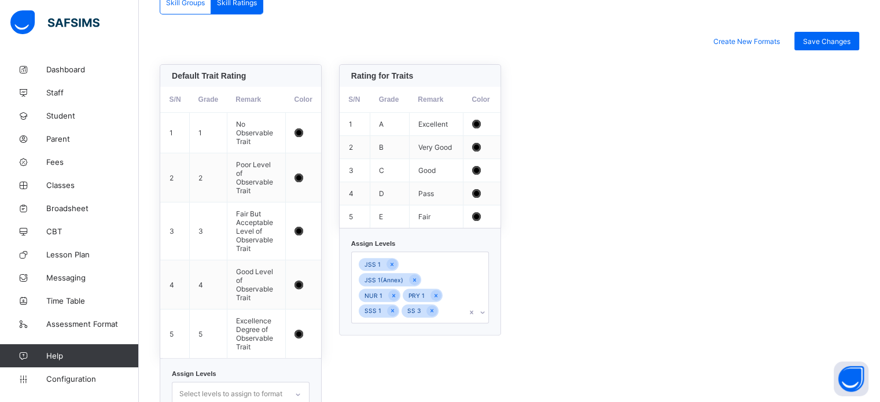
scroll to position [333, 0]
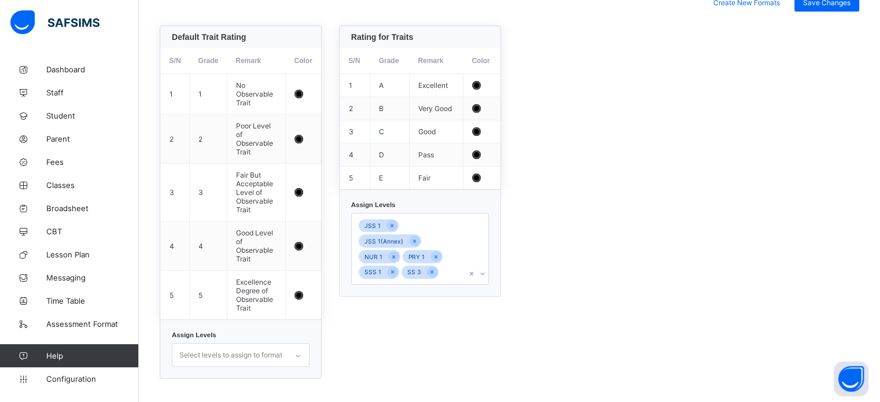
click at [455, 257] on div "JSS 1 JSS 1(Annex) NUR 1 PRY 1 SSS 1 SS 3" at bounding box center [409, 249] width 115 height 71
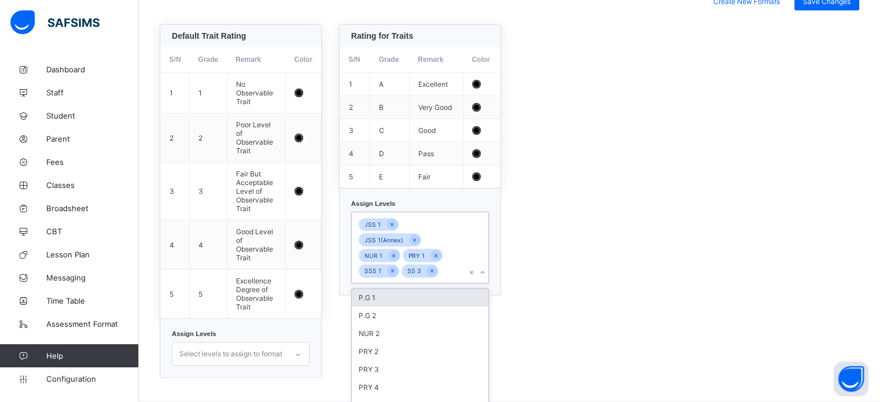
click at [414, 289] on div "P.G 1" at bounding box center [420, 298] width 137 height 18
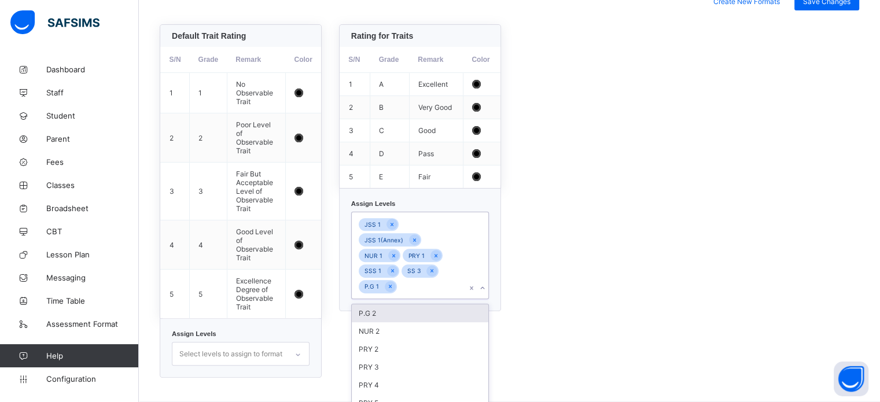
scroll to position [341, 0]
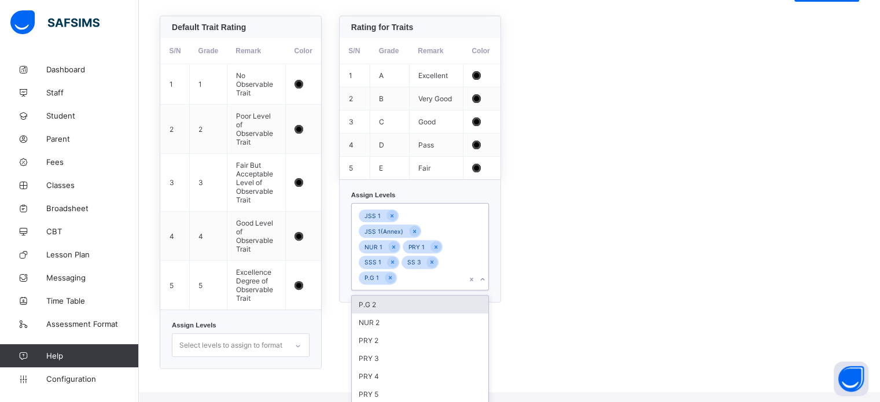
click at [406, 296] on div "P.G 2" at bounding box center [420, 305] width 137 height 18
click at [403, 296] on div "NUR 2" at bounding box center [420, 305] width 137 height 18
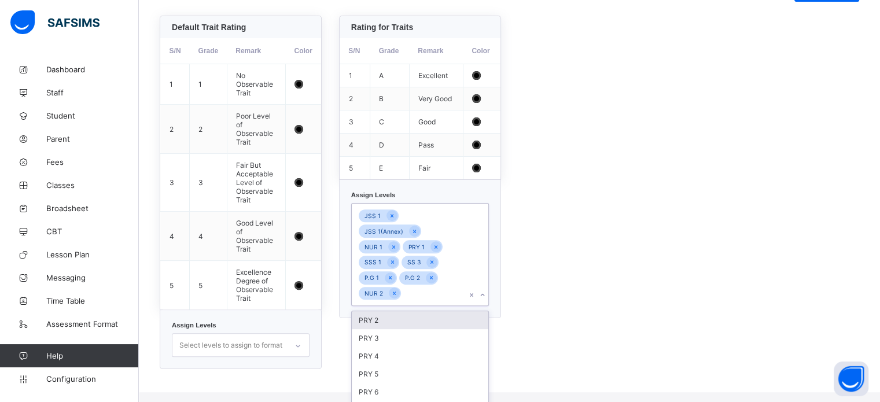
click at [398, 311] on div "PRY 2" at bounding box center [420, 320] width 137 height 18
click at [392, 311] on div "PRY 3" at bounding box center [420, 320] width 137 height 18
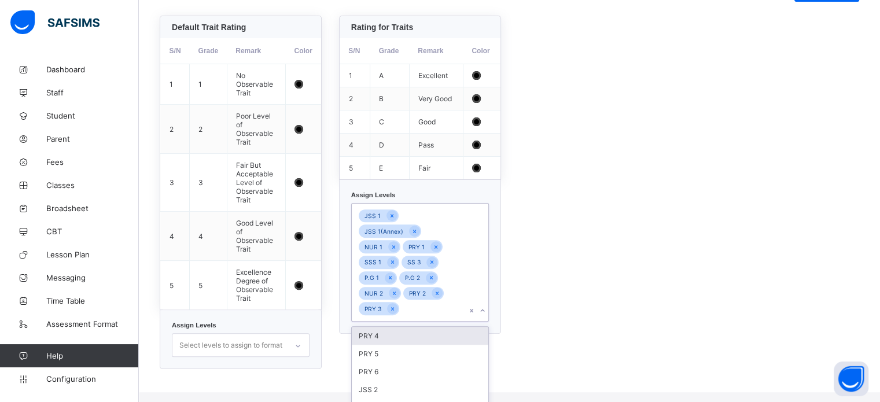
click at [396, 327] on div "PRY 4" at bounding box center [420, 336] width 137 height 18
click at [392, 327] on div "PRY 5" at bounding box center [420, 336] width 137 height 18
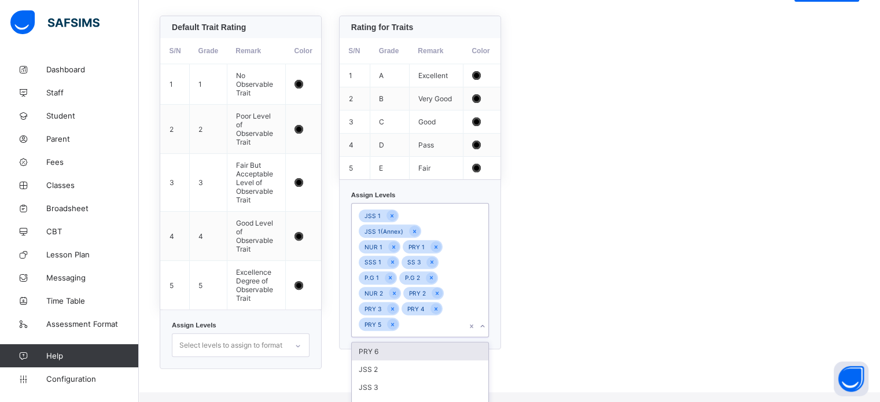
click at [387, 343] on div "PRY 6" at bounding box center [420, 352] width 137 height 18
click at [392, 343] on div "JSS 2" at bounding box center [420, 352] width 137 height 18
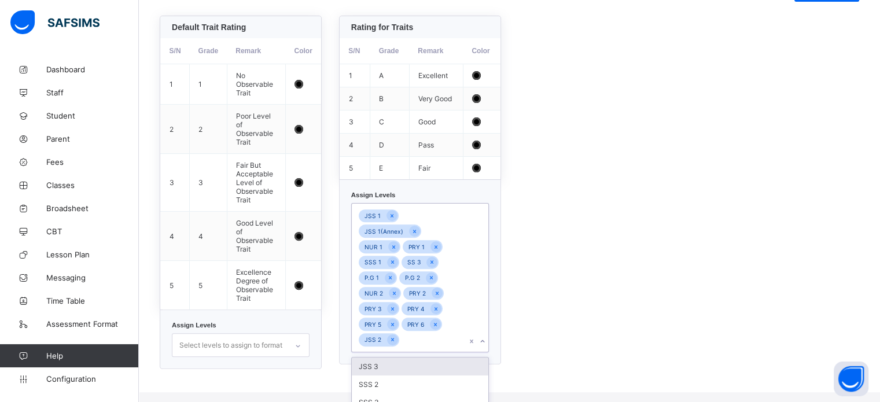
click at [391, 358] on div "JSS 3" at bounding box center [420, 367] width 137 height 18
click at [387, 358] on div "SSS 2" at bounding box center [420, 367] width 137 height 18
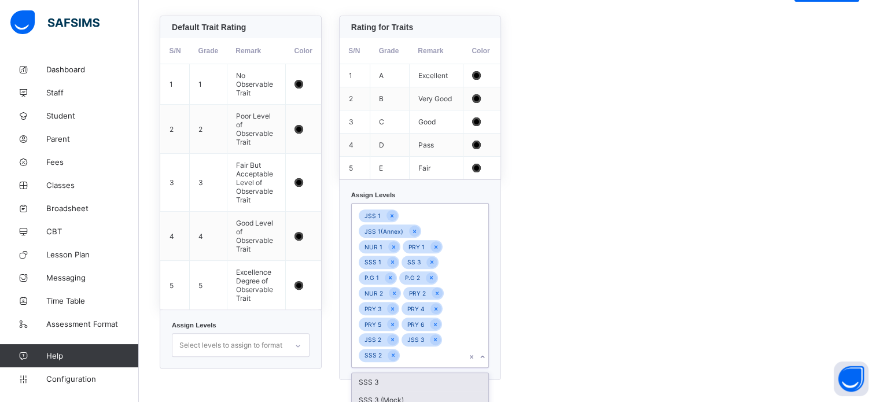
click at [388, 373] on div "SSS 3" at bounding box center [420, 382] width 137 height 18
click at [589, 265] on div "Default Trait Rating S/N Grade Remark Color 1 1 No Observable Trait 2 2 Poor Le…" at bounding box center [510, 198] width 700 height 365
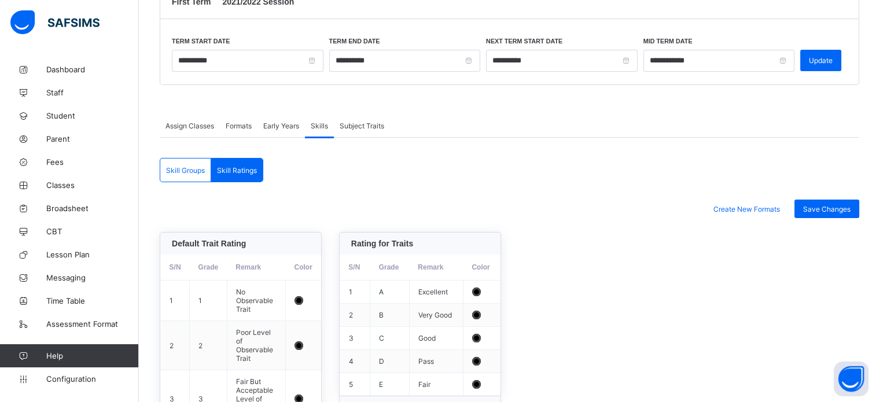
scroll to position [101, 0]
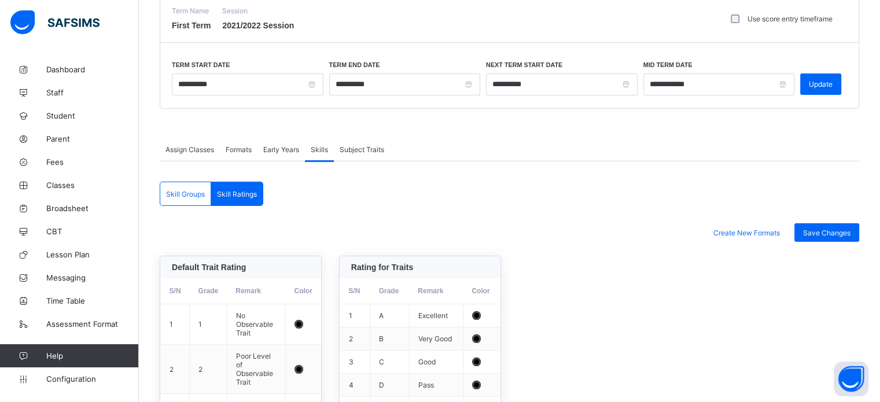
click at [196, 192] on span "Skill Groups" at bounding box center [185, 194] width 39 height 9
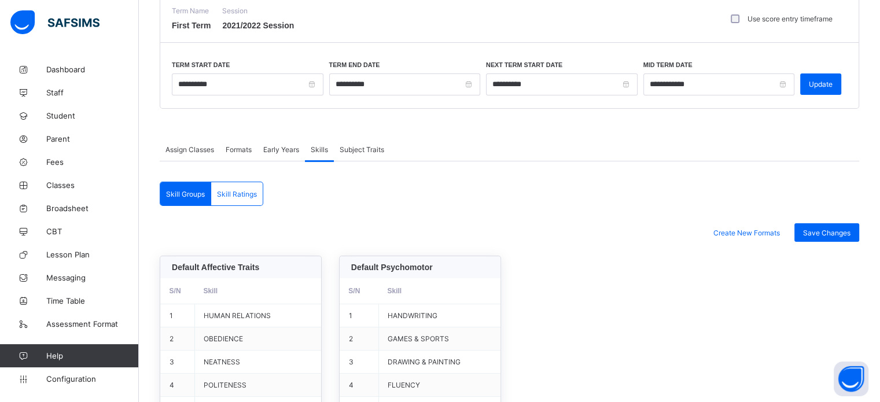
click at [246, 149] on span "Formats" at bounding box center [239, 149] width 26 height 9
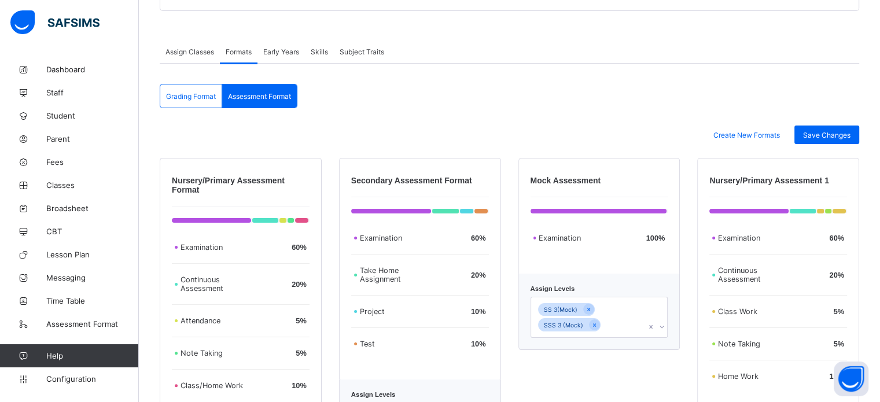
scroll to position [97, 0]
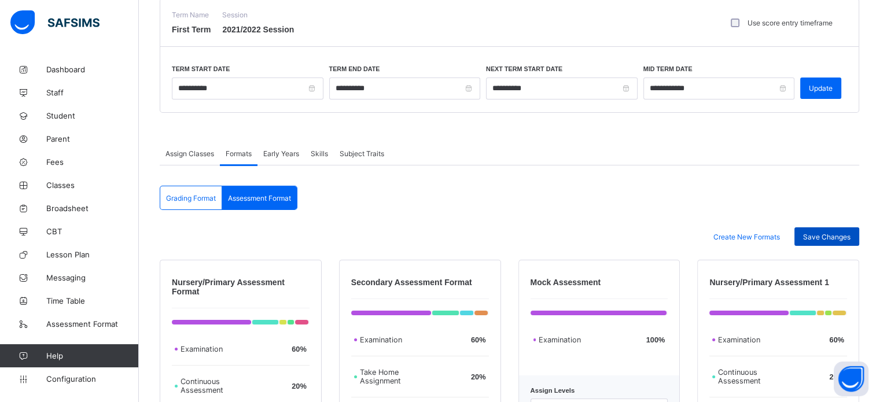
click at [828, 231] on div "Save Changes" at bounding box center [826, 236] width 65 height 19
drag, startPoint x: 187, startPoint y: 199, endPoint x: 208, endPoint y: 198, distance: 20.8
click at [187, 198] on span "Grading Format" at bounding box center [191, 198] width 50 height 9
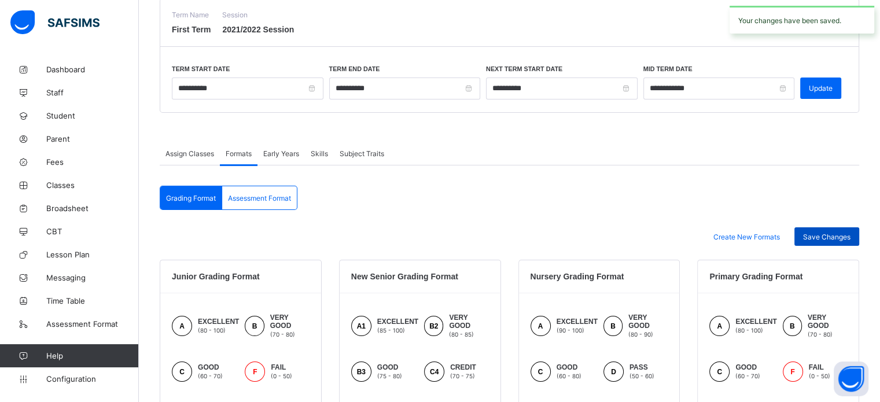
click at [818, 241] on div "Save Changes" at bounding box center [826, 236] width 65 height 19
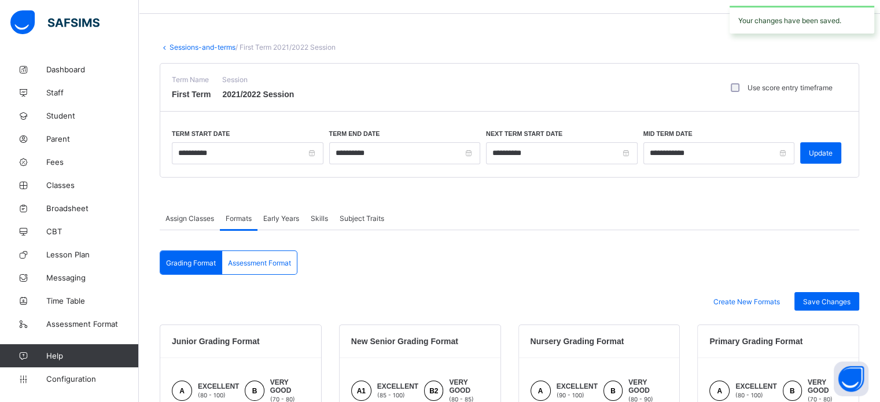
scroll to position [0, 0]
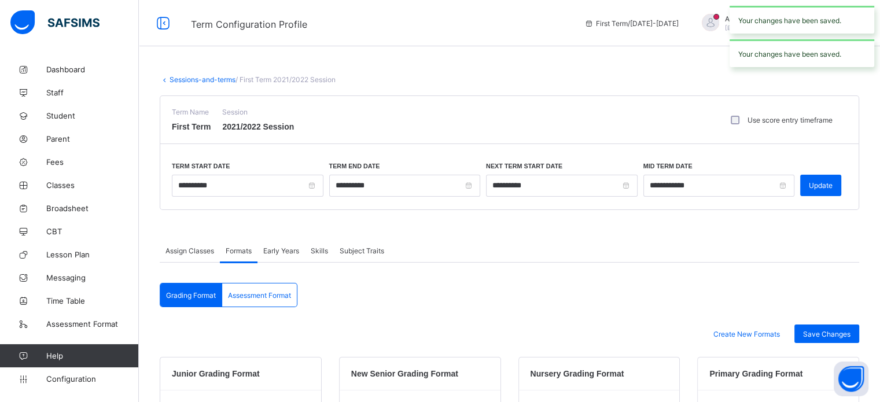
click at [203, 78] on link "Sessions-and-terms" at bounding box center [203, 79] width 66 height 9
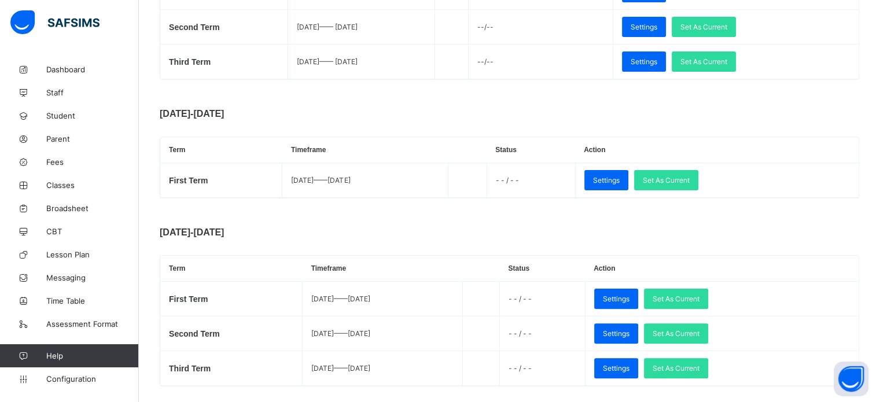
scroll to position [289, 0]
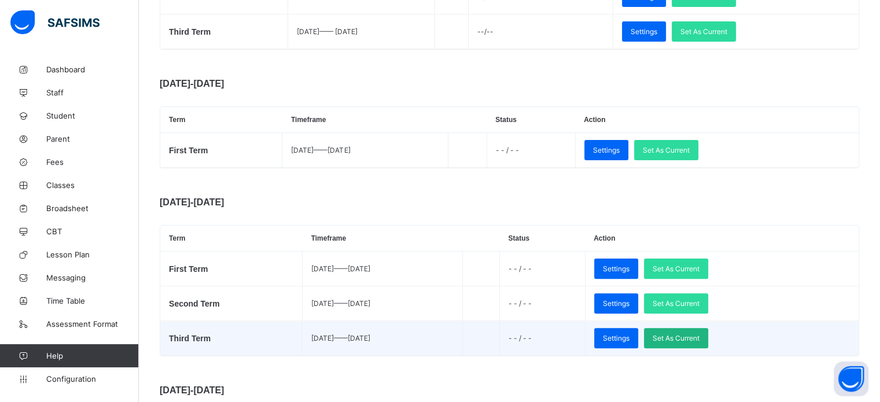
click at [700, 341] on span "Set As Current" at bounding box center [676, 338] width 47 height 9
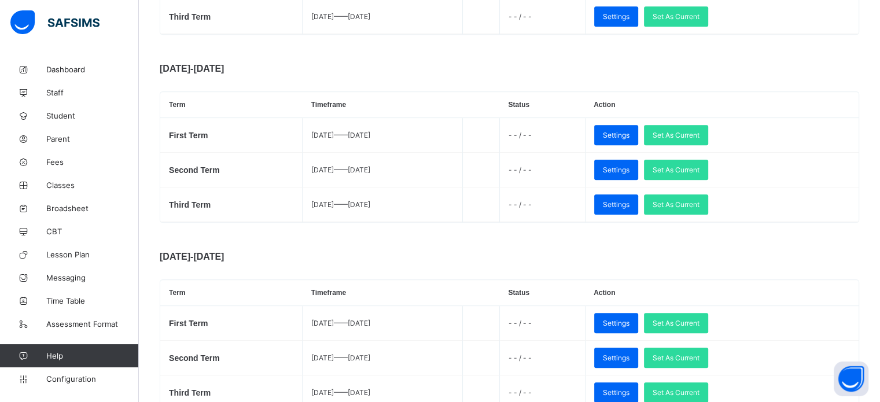
scroll to position [611, 0]
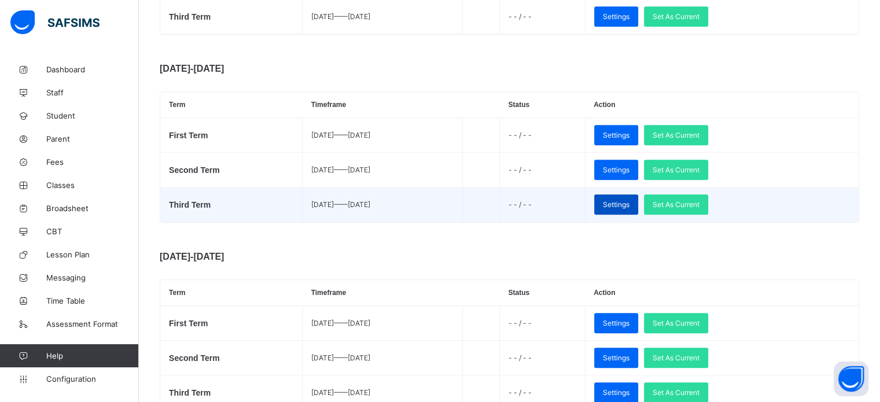
click at [630, 204] on span "Settings" at bounding box center [616, 204] width 27 height 9
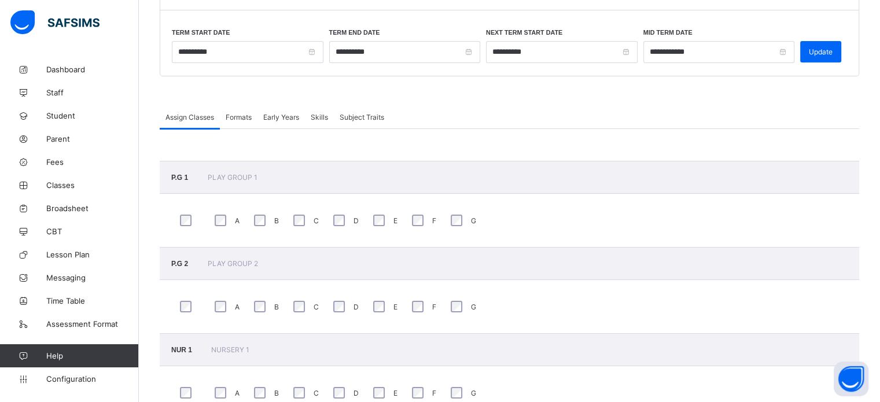
scroll to position [611, 0]
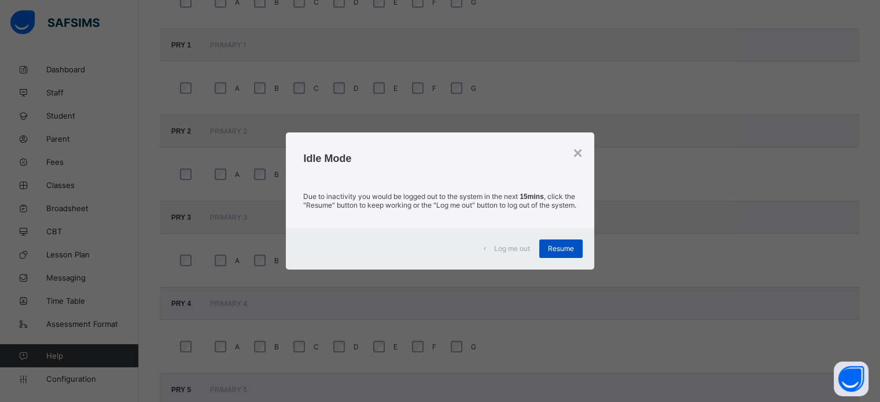
click at [558, 253] on span "Resume" at bounding box center [561, 248] width 26 height 9
click at [558, 254] on div "A B C D E F G" at bounding box center [510, 260] width 700 height 53
click at [566, 253] on span "Resume" at bounding box center [561, 248] width 26 height 9
click at [565, 256] on div "A B C D E F G" at bounding box center [510, 260] width 700 height 53
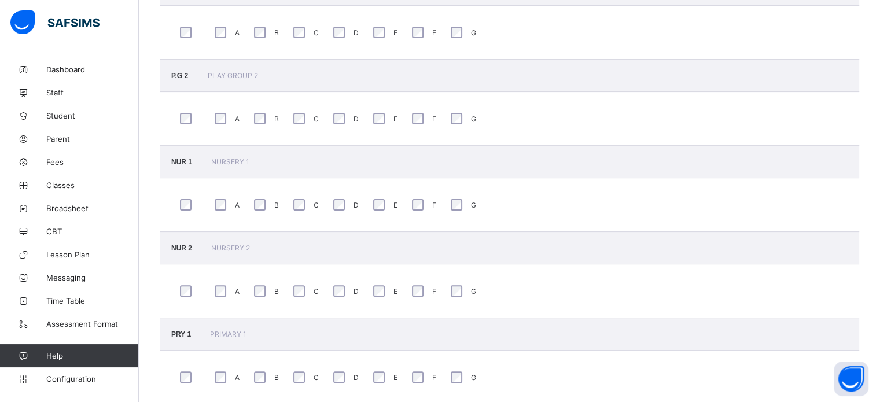
scroll to position [0, 0]
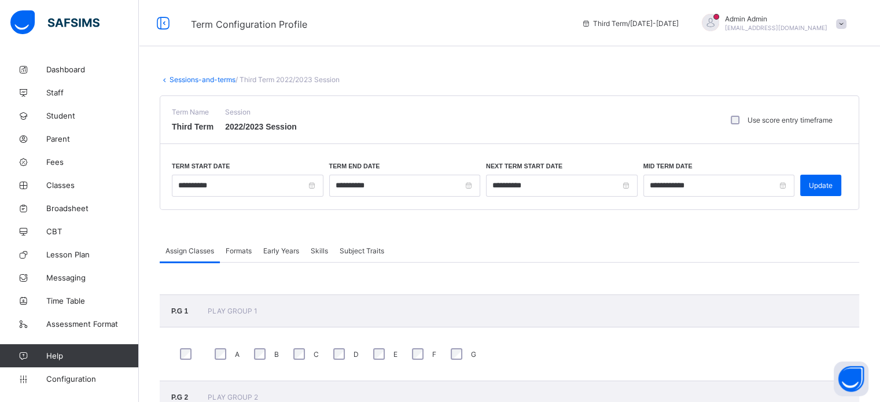
click at [243, 247] on span "Formats" at bounding box center [239, 251] width 26 height 9
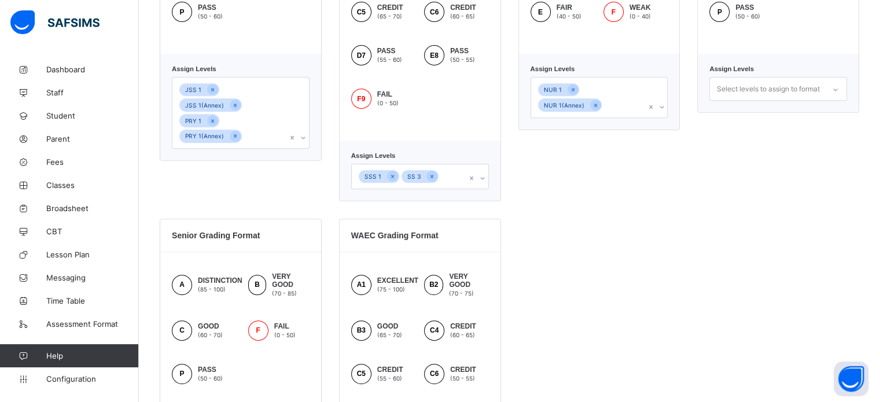
scroll to position [521, 0]
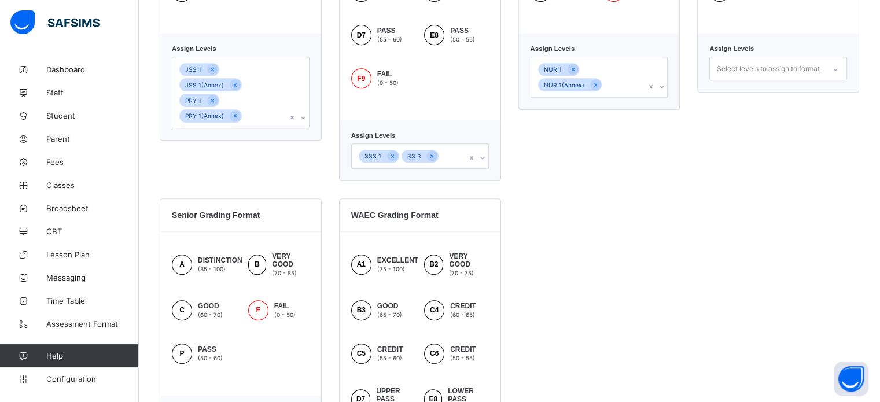
click at [634, 78] on div "NUR 1 NUR 1(Annex)" at bounding box center [588, 77] width 115 height 40
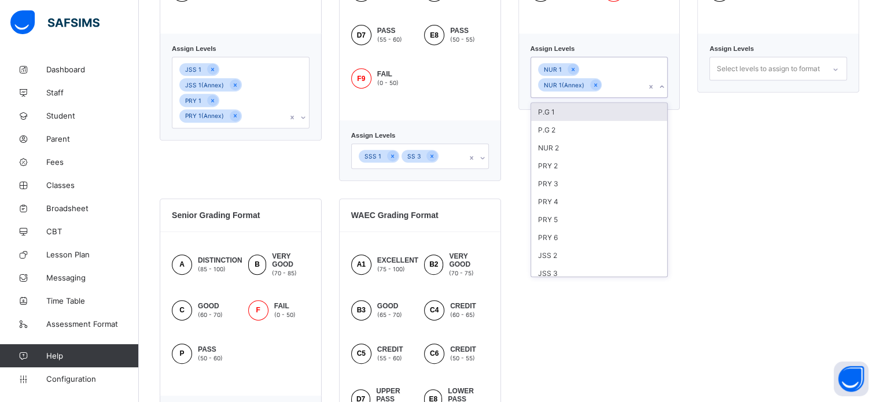
click at [580, 115] on div "P.G 1" at bounding box center [599, 112] width 137 height 18
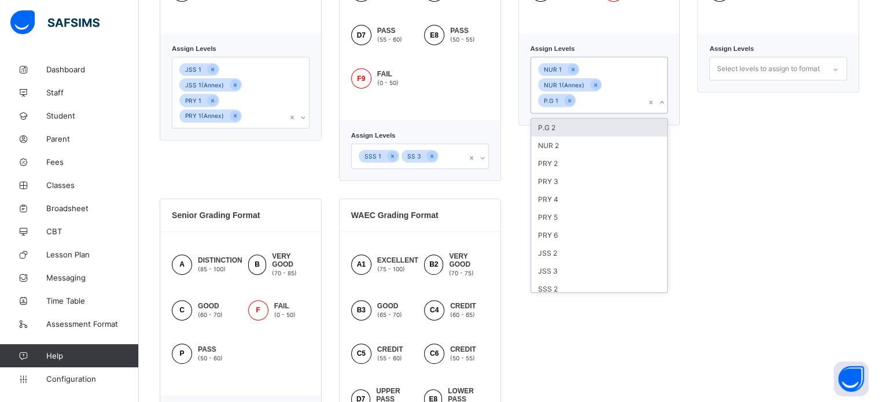
click at [576, 123] on div "P.G 2" at bounding box center [599, 128] width 137 height 18
click at [595, 127] on div "NUR 2" at bounding box center [599, 128] width 137 height 18
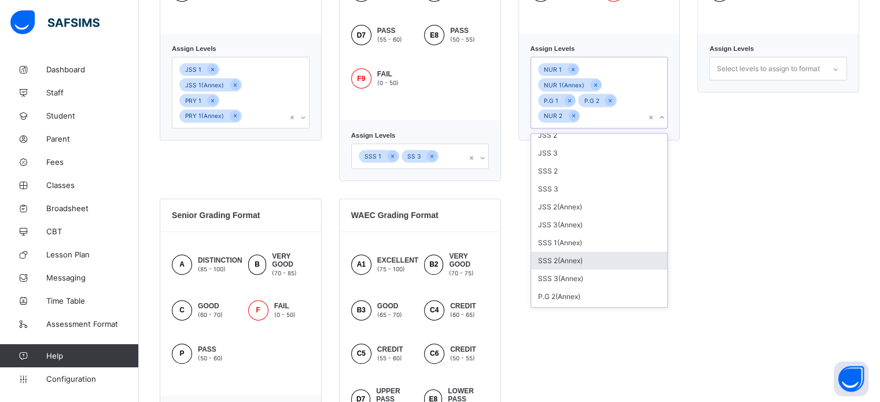
scroll to position [14, 0]
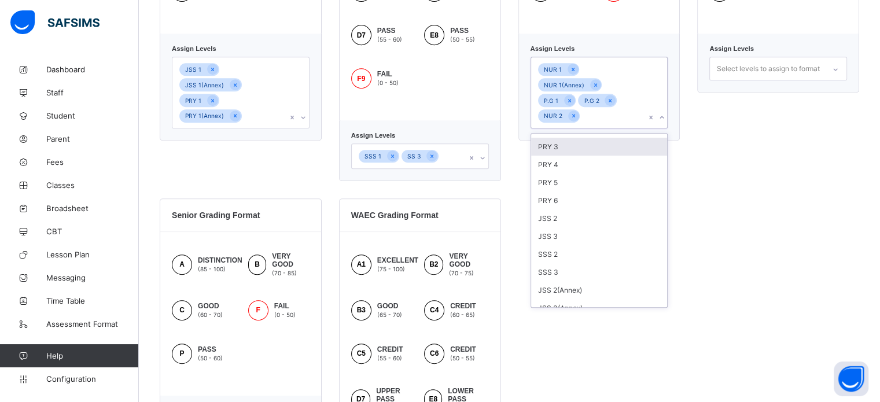
click at [458, 150] on div "SSS 1 SS 3" at bounding box center [409, 156] width 115 height 24
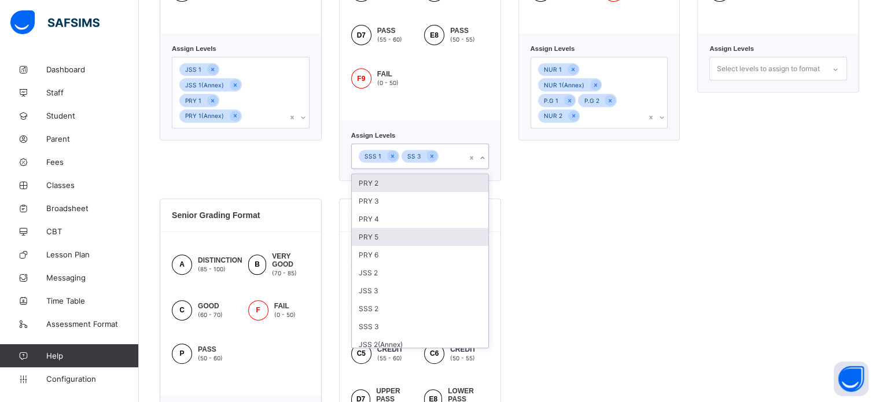
scroll to position [116, 0]
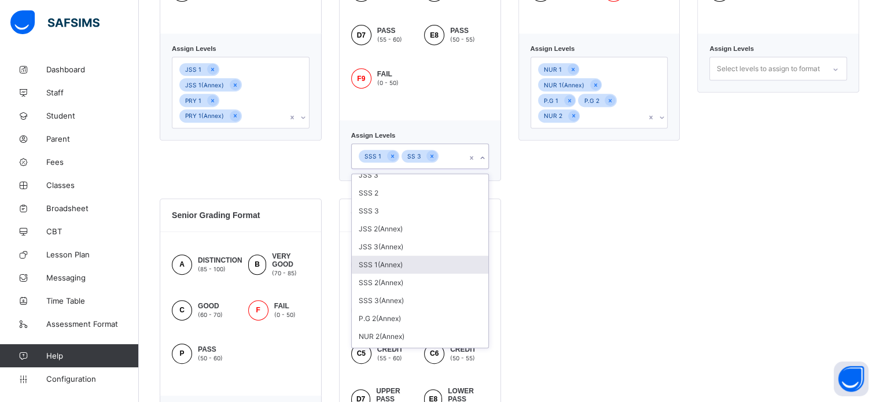
click at [396, 269] on div "SSS 1(Annex)" at bounding box center [420, 265] width 137 height 18
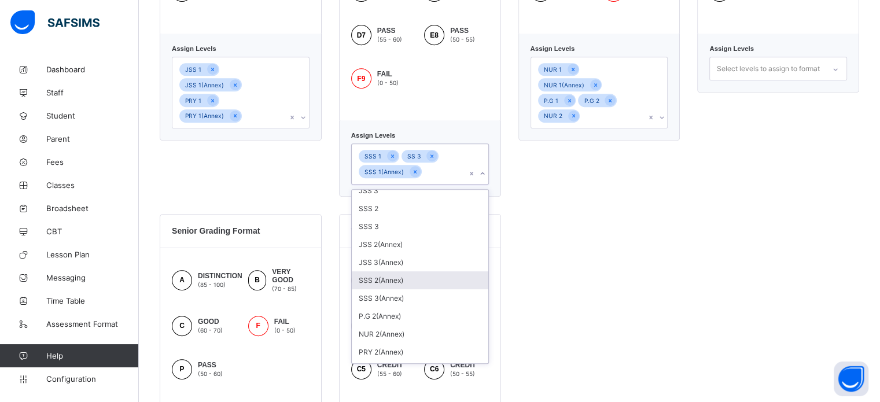
click at [392, 285] on div "SSS 2(Annex)" at bounding box center [420, 280] width 137 height 18
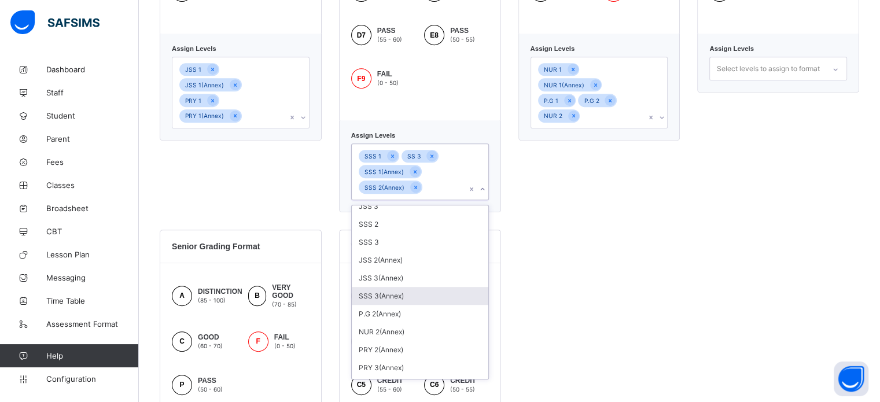
click at [398, 297] on div "SSS 3(Annex)" at bounding box center [420, 296] width 137 height 18
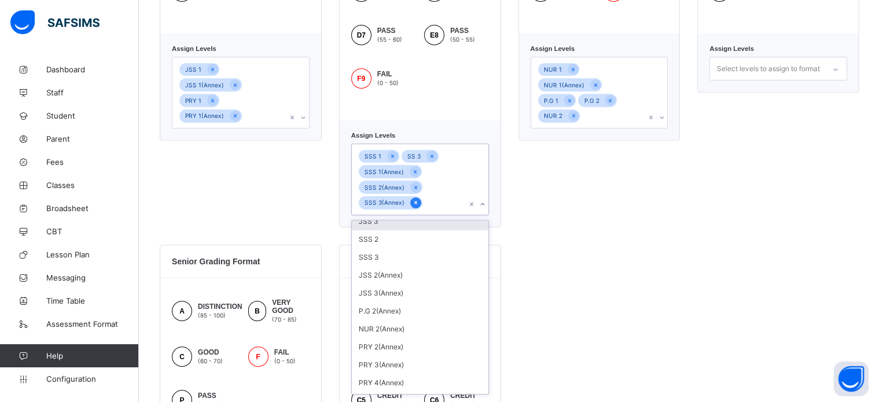
click at [417, 204] on icon at bounding box center [416, 202] width 6 height 8
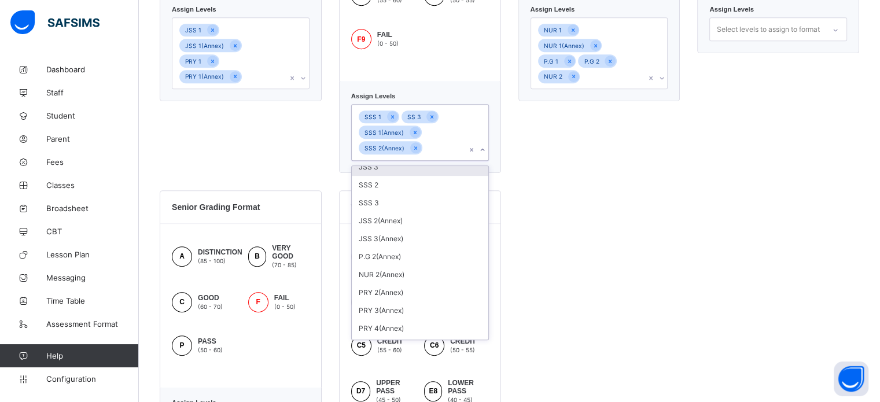
scroll to position [579, 0]
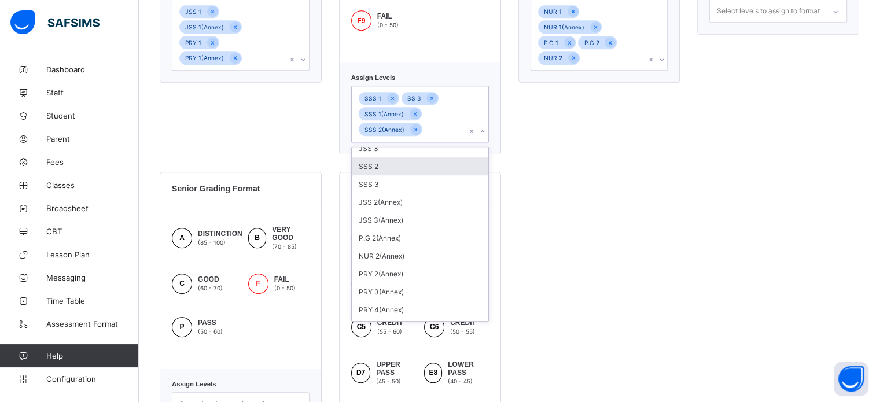
click at [377, 167] on div "SSS 2" at bounding box center [420, 166] width 137 height 18
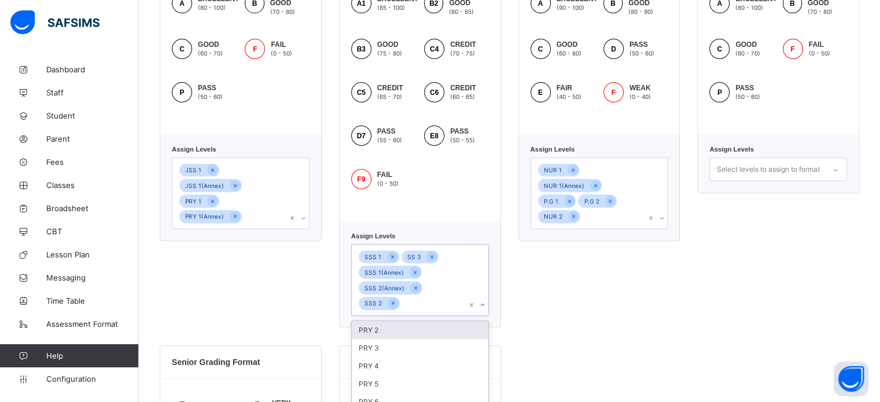
scroll to position [463, 0]
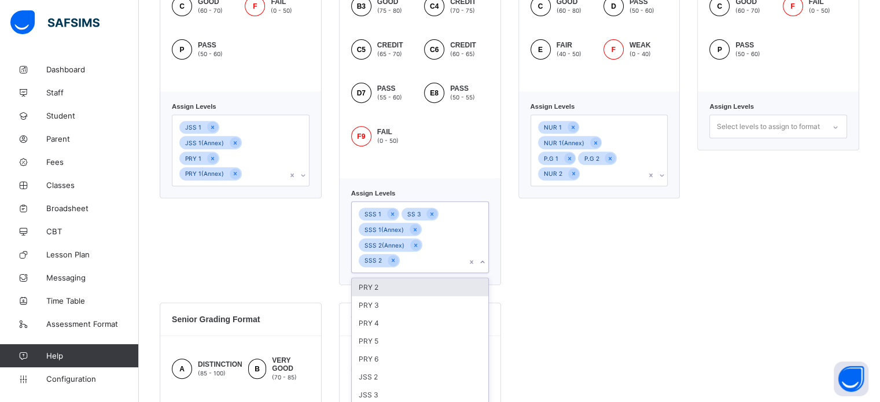
click at [248, 159] on div "JSS 1 JSS 1(Annex) PRY 1 PRY 1(Annex)" at bounding box center [229, 150] width 115 height 71
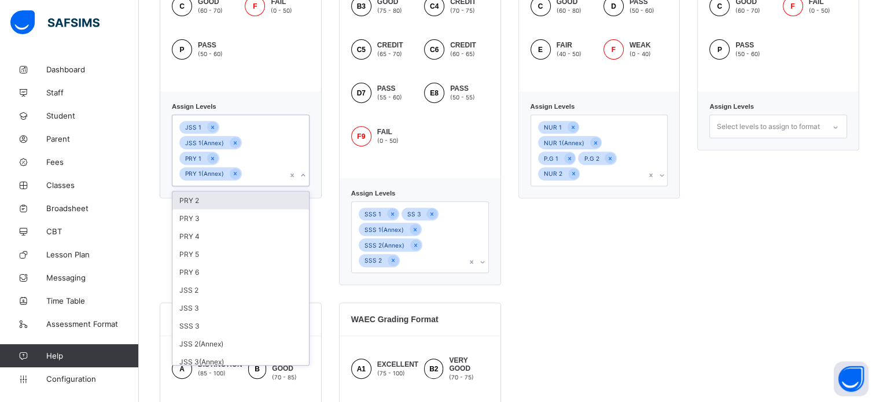
click at [235, 192] on div "PRY 2" at bounding box center [240, 201] width 137 height 18
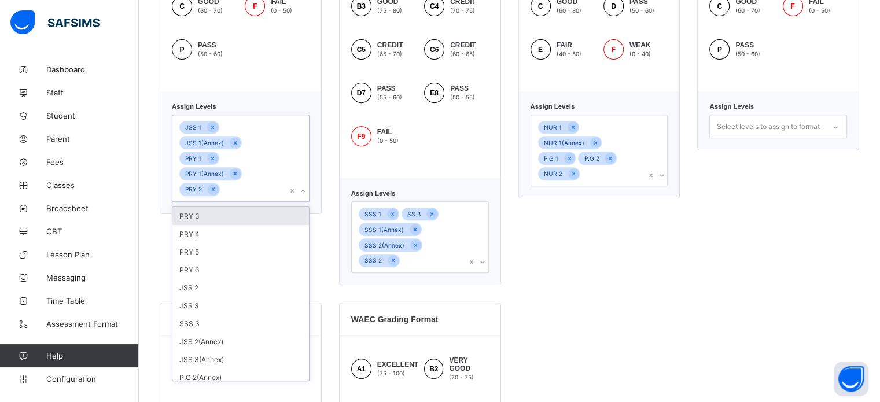
click at [234, 207] on div "PRY 3" at bounding box center [240, 216] width 137 height 18
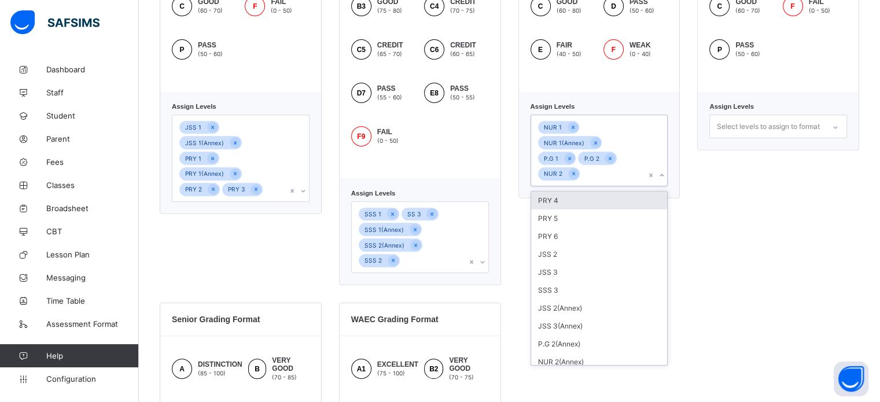
click at [636, 159] on div "NUR 1 NUR 1(Annex) P.G 1 P.G 2 NUR 2" at bounding box center [588, 150] width 115 height 71
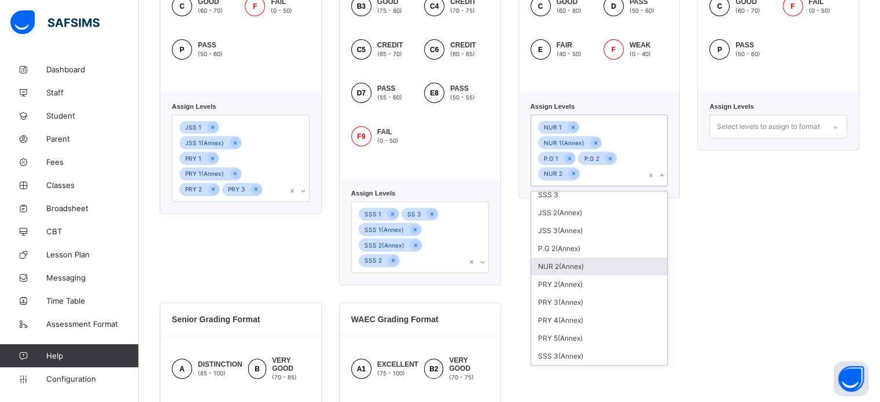
click at [579, 258] on div "NUR 2(Annex)" at bounding box center [599, 267] width 137 height 18
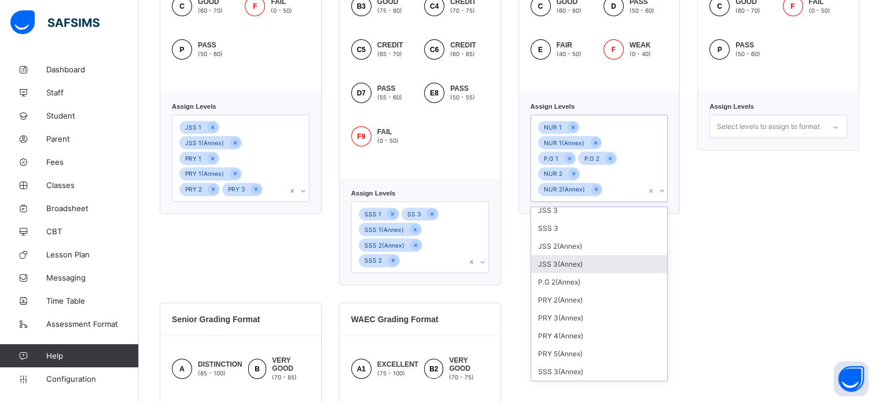
scroll to position [79, 0]
click at [583, 273] on div "P.G 2(Annex)" at bounding box center [599, 282] width 137 height 18
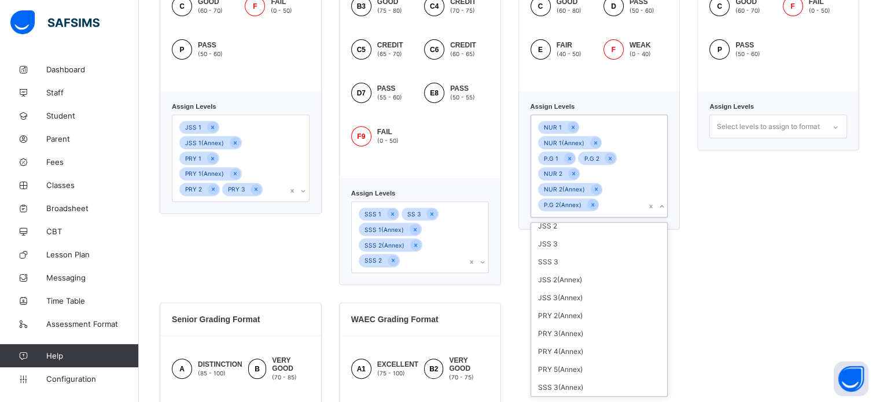
scroll to position [61, 0]
click at [269, 164] on div "JSS 1 JSS 1(Annex) PRY 1 PRY 1(Annex) PRY 2 PRY 3" at bounding box center [229, 158] width 115 height 86
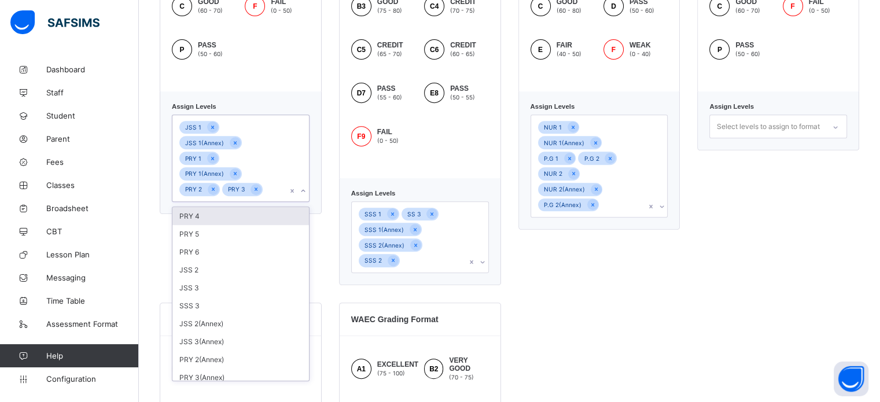
click at [247, 207] on div "PRY 4" at bounding box center [240, 216] width 137 height 18
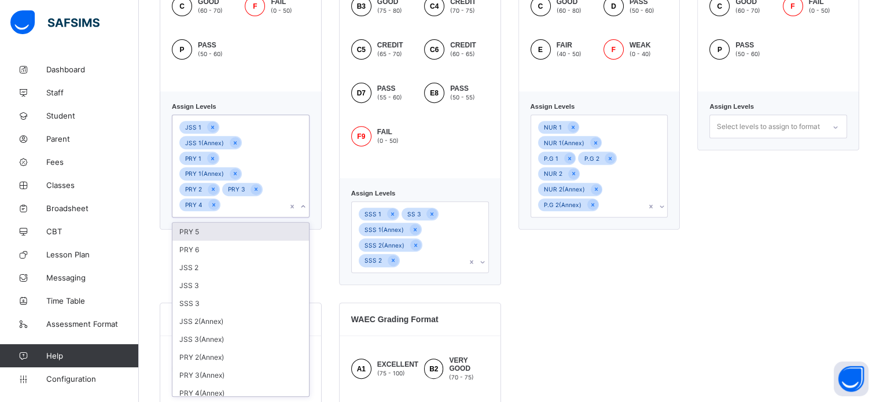
click at [231, 223] on div "PRY 5" at bounding box center [240, 232] width 137 height 18
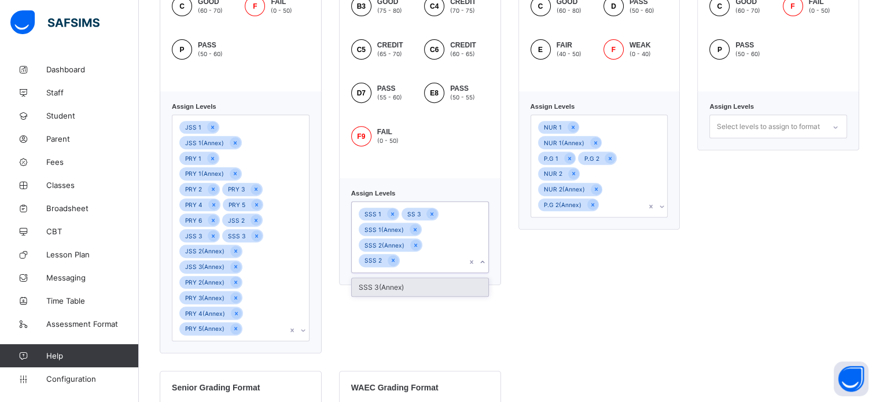
click at [432, 258] on div "SSS 1 SS 3 SSS 1(Annex) SSS 2(Annex) SSS 2" at bounding box center [409, 237] width 115 height 71
click at [410, 287] on div "SSS 3(Annex)" at bounding box center [420, 287] width 137 height 18
click at [278, 282] on div "JSS 1 JSS 1(Annex) PRY 1 PRY 1(Annex) PRY 2 PRY 3 PRY 4 PRY 5 PRY 6 JSS 2 JSS 3…" at bounding box center [229, 228] width 115 height 226
drag, startPoint x: 278, startPoint y: 282, endPoint x: 281, endPoint y: 277, distance: 6.3
click at [278, 281] on div "JSS 1 JSS 1(Annex) PRY 1 PRY 1(Annex) PRY 2 PRY 3 PRY 4 PRY 5 PRY 6 JSS 2 JSS 3…" at bounding box center [229, 228] width 115 height 226
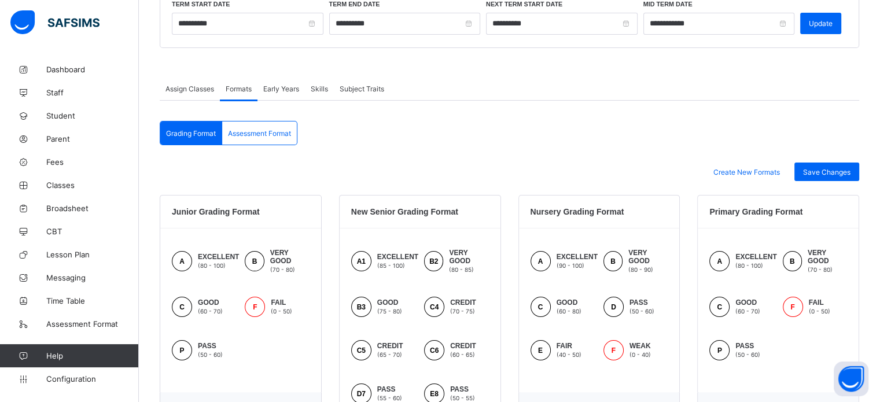
scroll to position [98, 0]
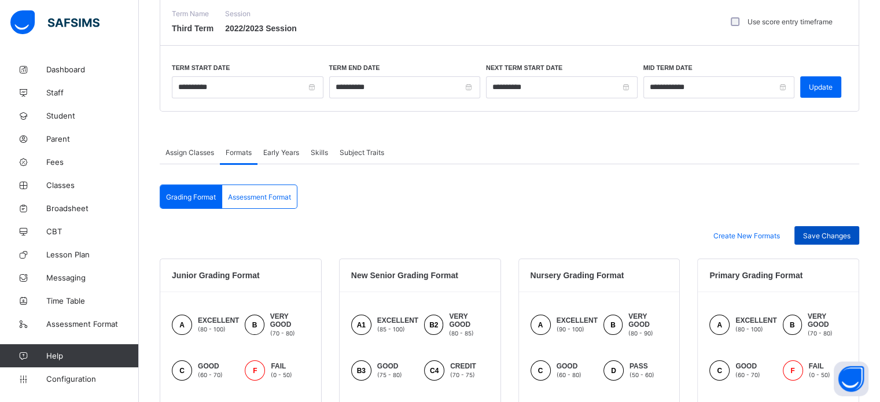
click at [822, 236] on span "Save Changes" at bounding box center [826, 235] width 47 height 9
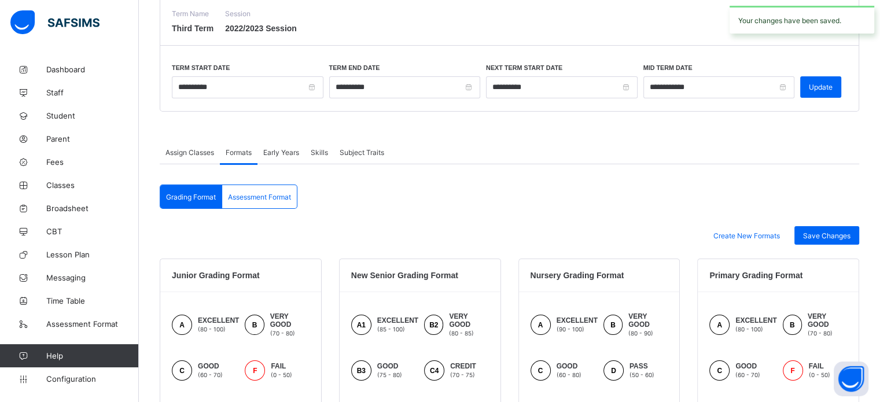
click at [273, 200] on span "Assessment Format" at bounding box center [259, 197] width 63 height 9
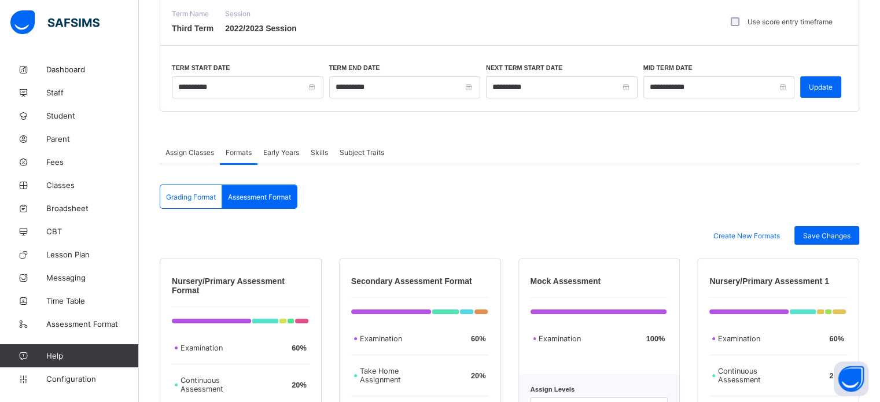
click at [277, 199] on span "Assessment Format" at bounding box center [259, 197] width 63 height 9
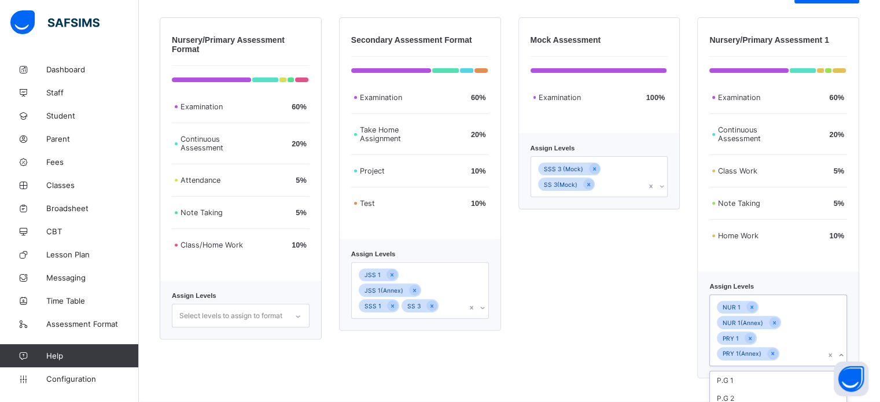
scroll to position [484, 0]
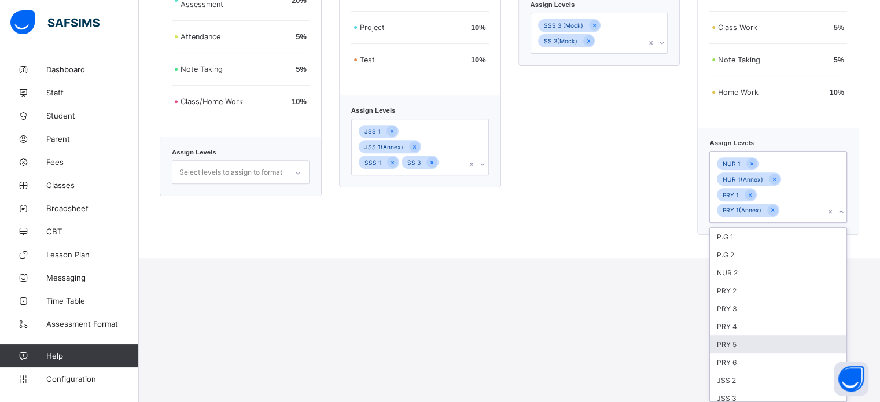
click at [770, 223] on div "option PRY 5 focused, 7 of 23. 23 results available. Use Up and Down to choose …" at bounding box center [778, 187] width 138 height 72
click at [762, 242] on div "P.G 1" at bounding box center [778, 237] width 137 height 18
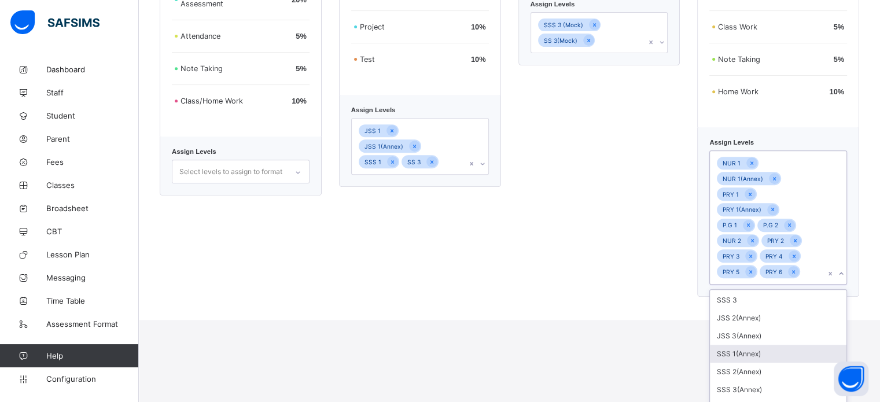
scroll to position [97, 0]
click at [768, 356] on div "P.G 2(Annex)" at bounding box center [778, 365] width 137 height 18
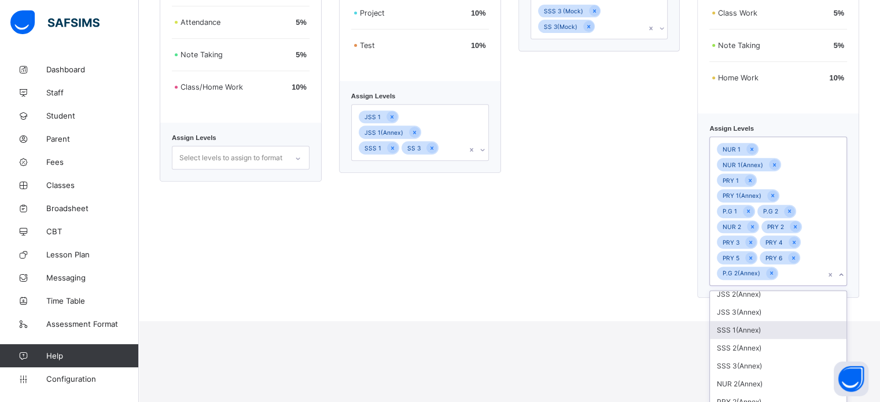
scroll to position [547, 0]
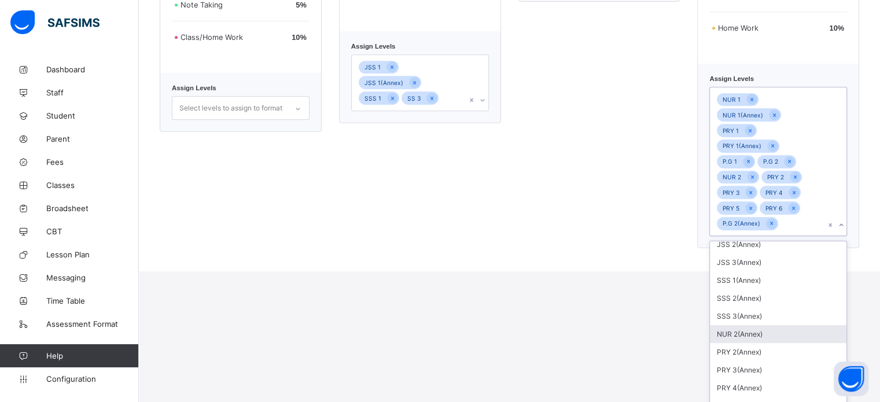
click at [782, 325] on div "NUR 2(Annex)" at bounding box center [778, 334] width 137 height 18
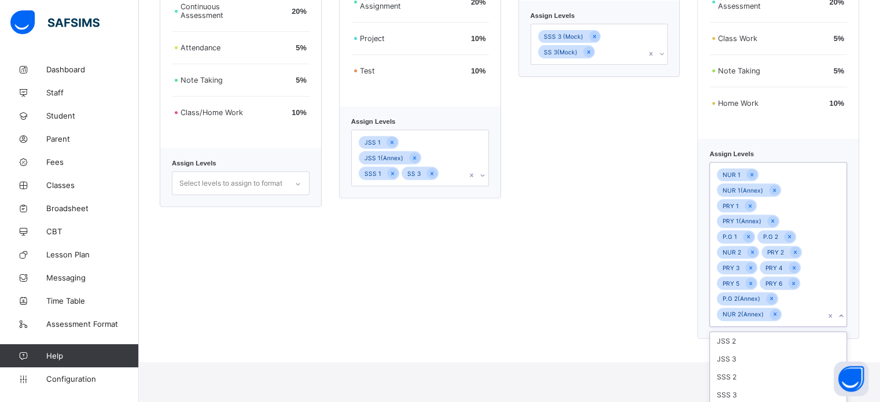
scroll to position [374, 0]
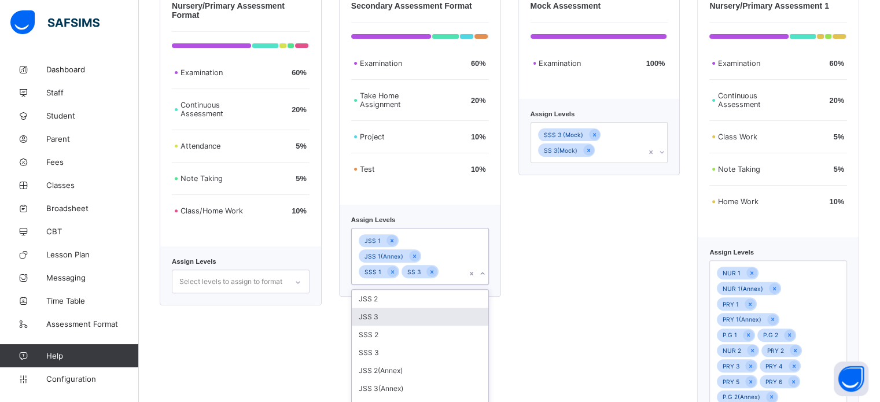
click at [463, 266] on div "option JSS 3 focused, 2 of 13. 13 results available. Use Up and Down to choose …" at bounding box center [420, 256] width 138 height 57
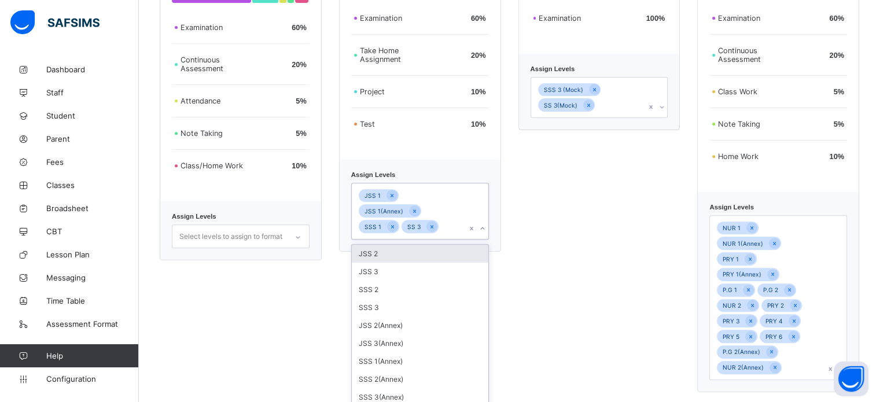
click at [426, 245] on div "JSS 2" at bounding box center [420, 254] width 137 height 18
click at [422, 260] on div "JSS 3" at bounding box center [420, 269] width 137 height 18
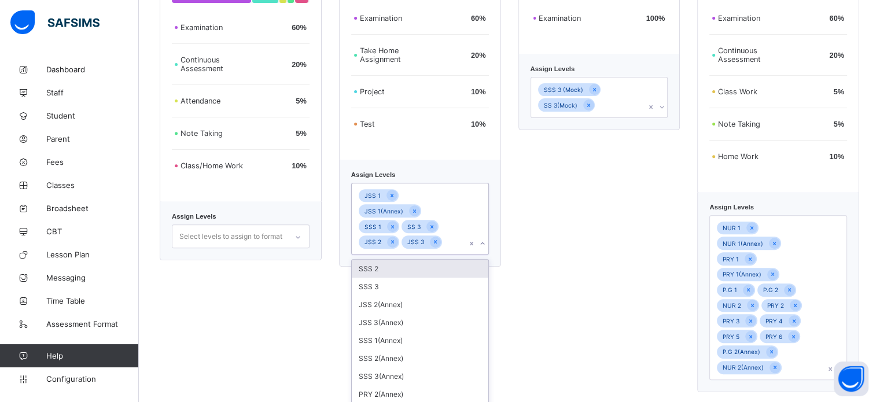
click at [417, 260] on div "SSS 2" at bounding box center [420, 269] width 137 height 18
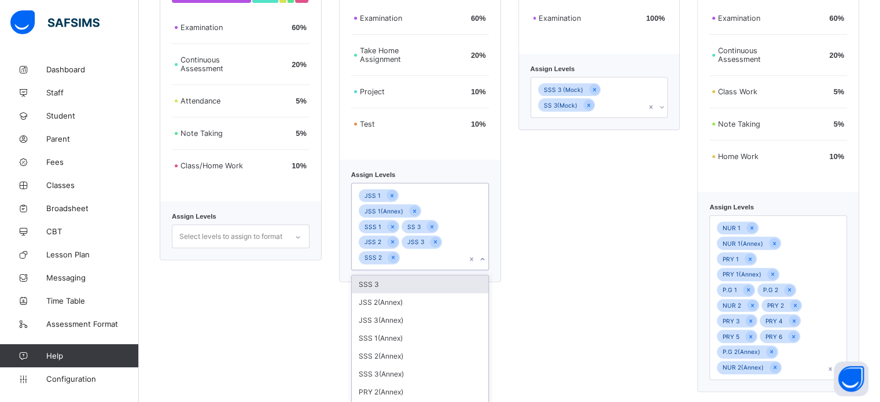
click at [410, 275] on div "SSS 3" at bounding box center [420, 284] width 137 height 18
click at [408, 275] on div "JSS 2(Annex)" at bounding box center [420, 284] width 137 height 18
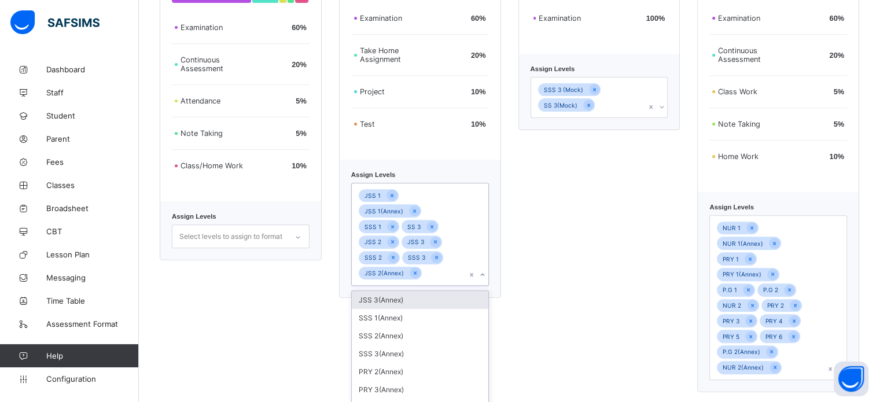
click at [412, 291] on div "JSS 3(Annex)" at bounding box center [420, 300] width 137 height 18
click at [412, 307] on div "SSS 1(Annex)" at bounding box center [420, 316] width 137 height 18
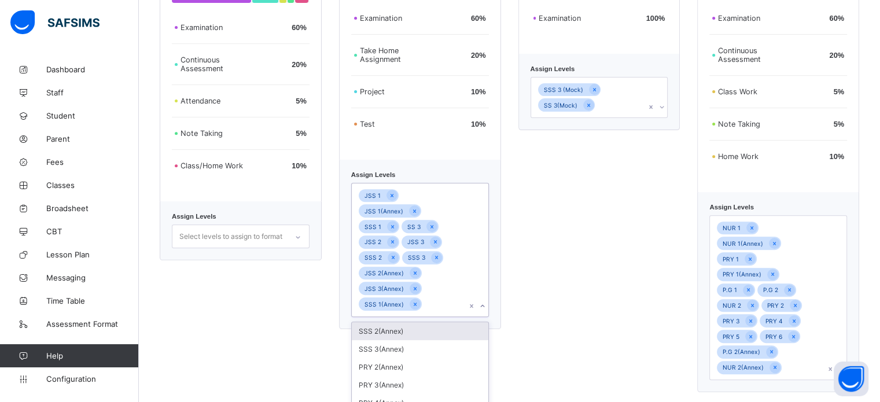
click at [406, 322] on div "SSS 2(Annex)" at bounding box center [420, 331] width 137 height 18
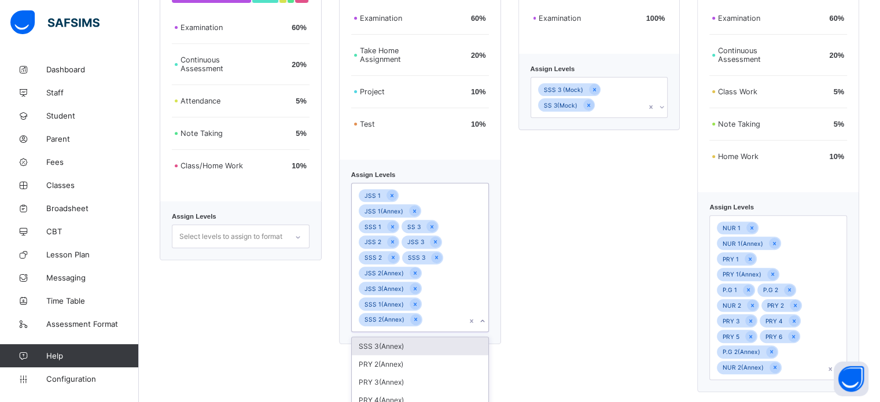
click at [410, 337] on div "SSS 3(Annex)" at bounding box center [420, 346] width 137 height 18
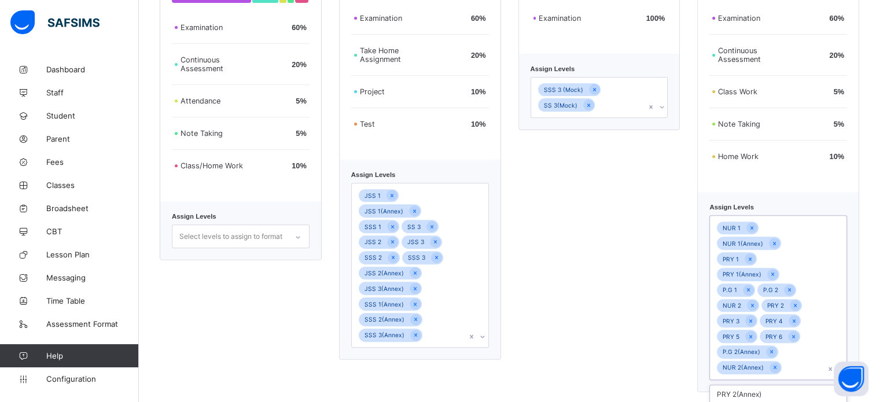
click at [816, 351] on div "option NUR 2(Annex), selected. option PRY 3(Annex) focused, 2 of 4. 4 results a…" at bounding box center [778, 297] width 138 height 165
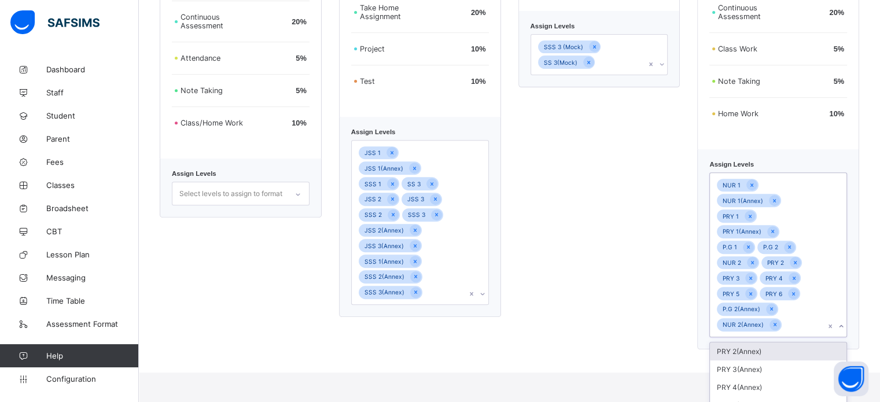
click at [777, 343] on div "PRY 2(Annex)" at bounding box center [778, 352] width 137 height 18
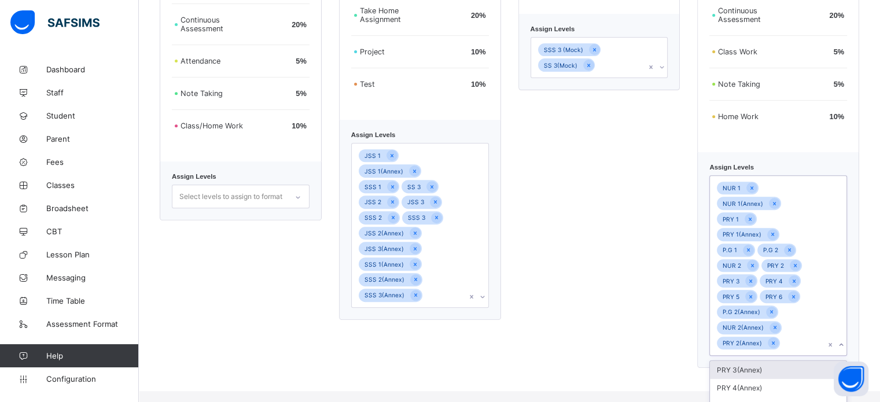
click at [771, 361] on div "PRY 3(Annex)" at bounding box center [778, 370] width 137 height 18
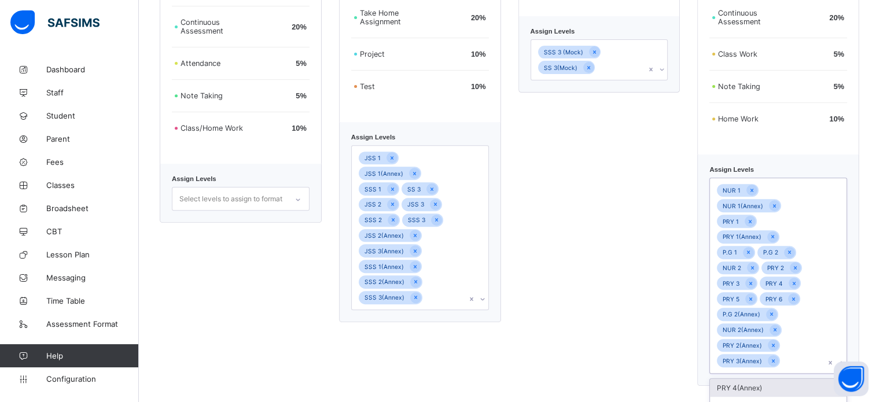
click at [770, 379] on div "PRY 4(Annex)" at bounding box center [778, 388] width 137 height 18
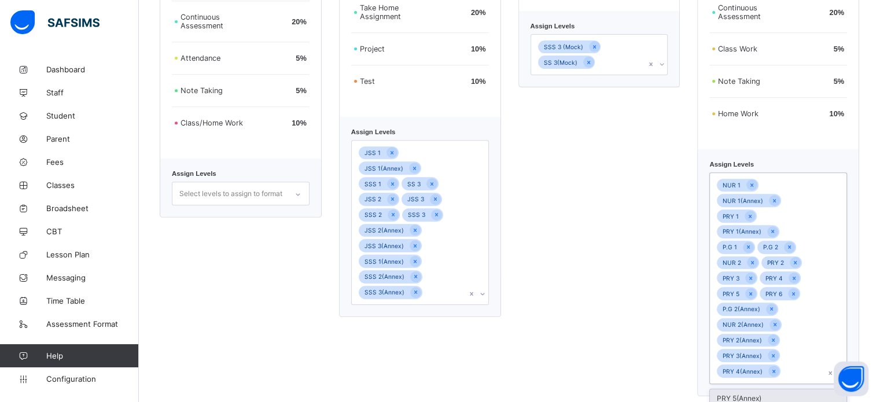
click at [770, 389] on div "PRY 5(Annex)" at bounding box center [778, 398] width 137 height 18
click at [484, 254] on div at bounding box center [477, 223] width 22 height 164
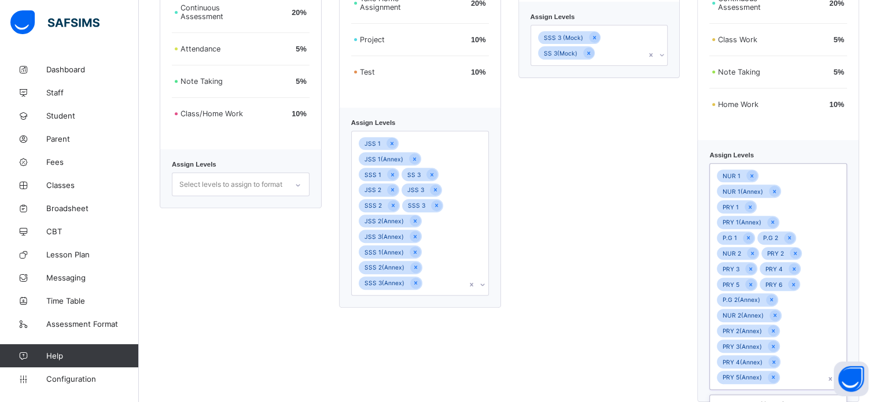
click at [815, 337] on div "NUR 1 NUR 1(Annex) PRY 1 PRY 1(Annex) P.G 1 P.G 2 NUR 2 PRY 2 PRY 3 PRY 4 PRY 5…" at bounding box center [767, 277] width 115 height 226
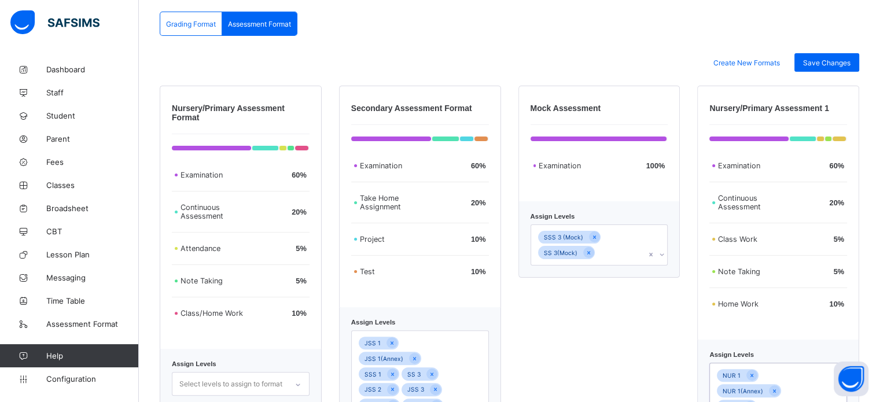
scroll to position [185, 0]
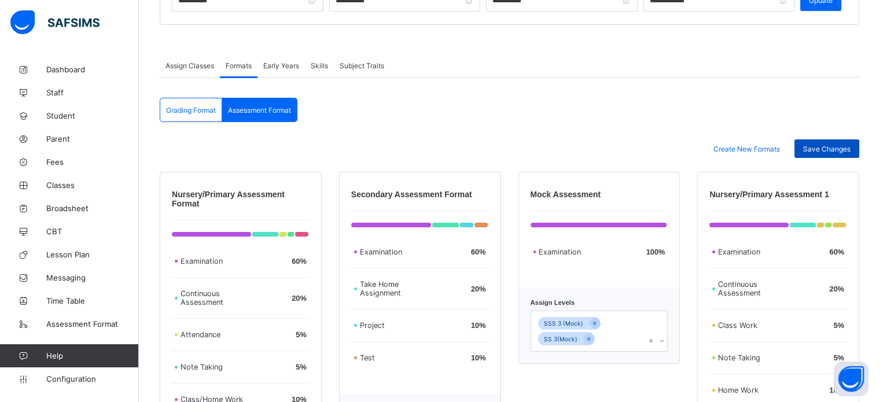
click at [830, 147] on span "Save Changes" at bounding box center [826, 149] width 47 height 9
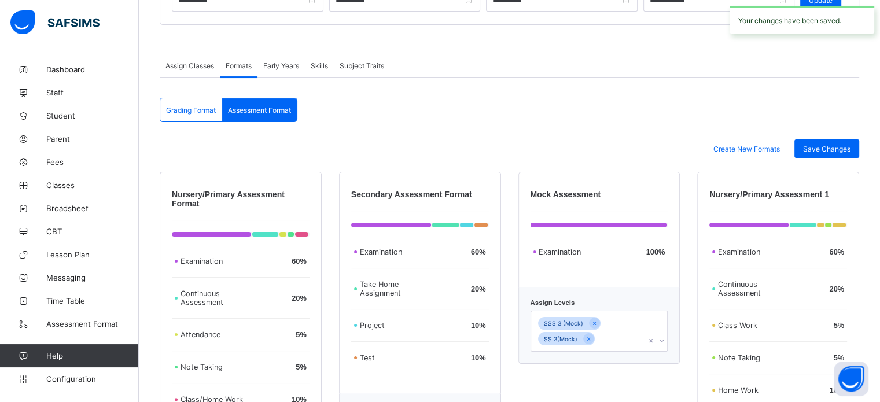
click at [292, 65] on span "Early Years" at bounding box center [281, 65] width 36 height 9
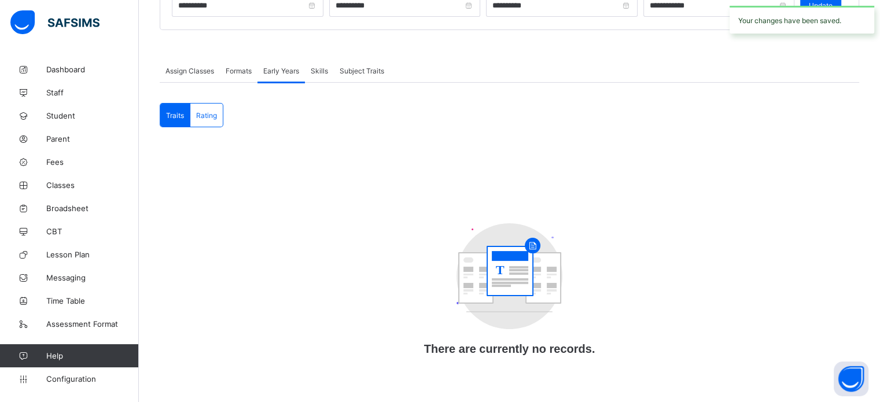
scroll to position [181, 0]
click at [315, 71] on span "Skills" at bounding box center [319, 71] width 17 height 9
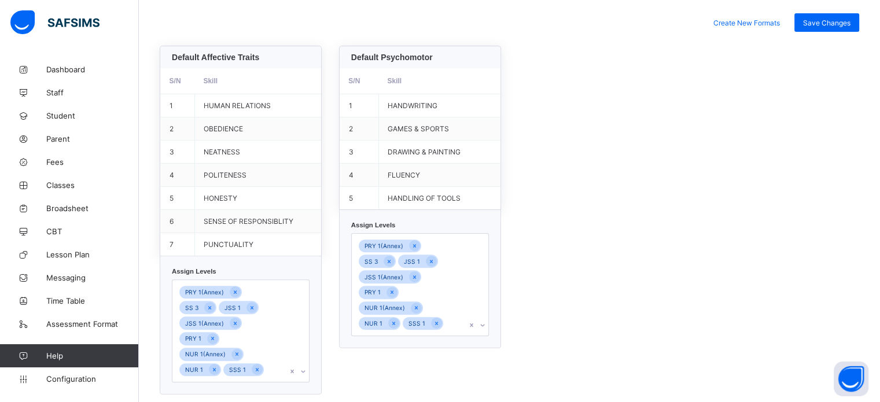
scroll to position [455, 0]
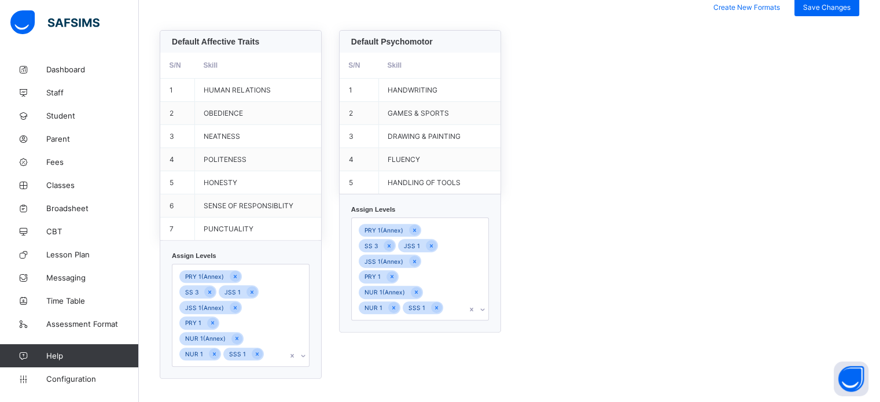
click at [266, 335] on div "PRY 1(Annex) SS 3 JSS 1 JSS 1(Annex) PRY 1 NUR 1(Annex) NUR 1 SSS 1" at bounding box center [241, 315] width 138 height 103
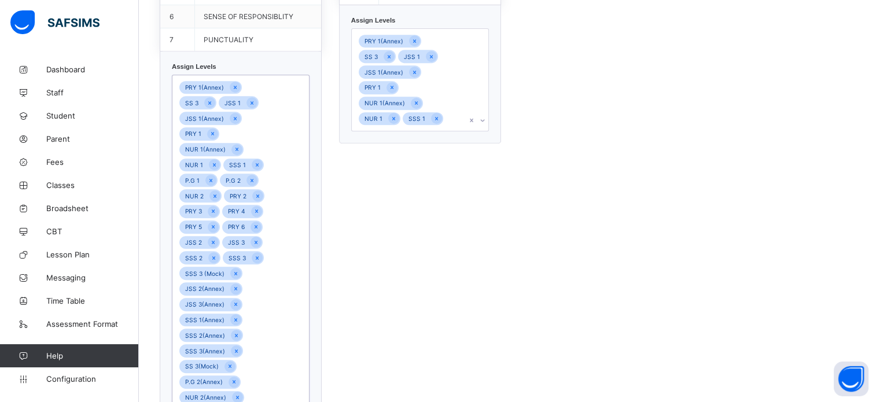
scroll to position [581, 0]
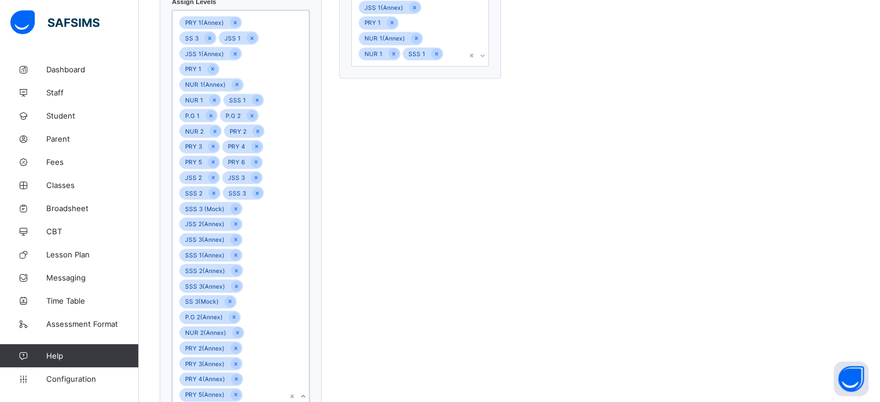
click at [477, 23] on div at bounding box center [477, 15] width 22 height 102
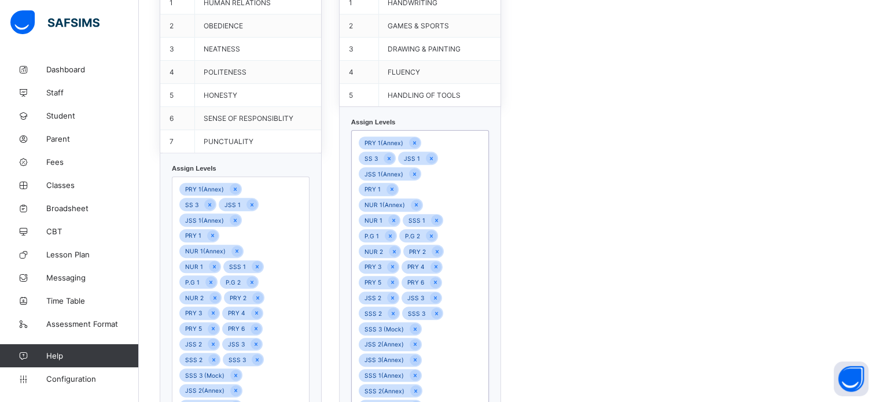
scroll to position [292, 0]
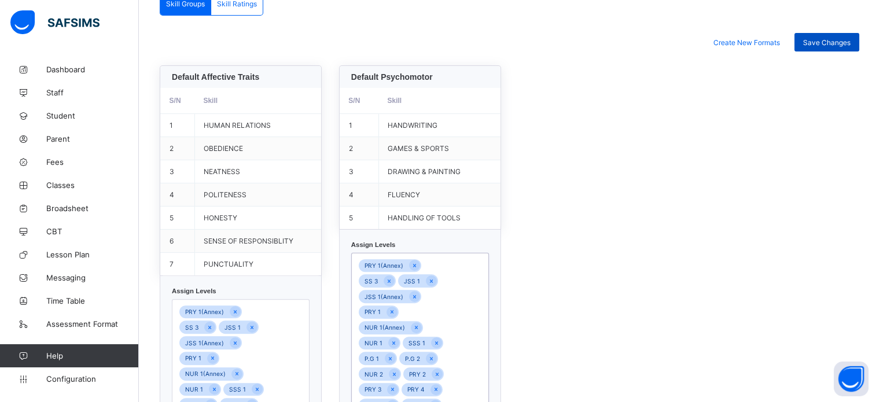
click at [836, 35] on div "Save Changes" at bounding box center [826, 42] width 65 height 19
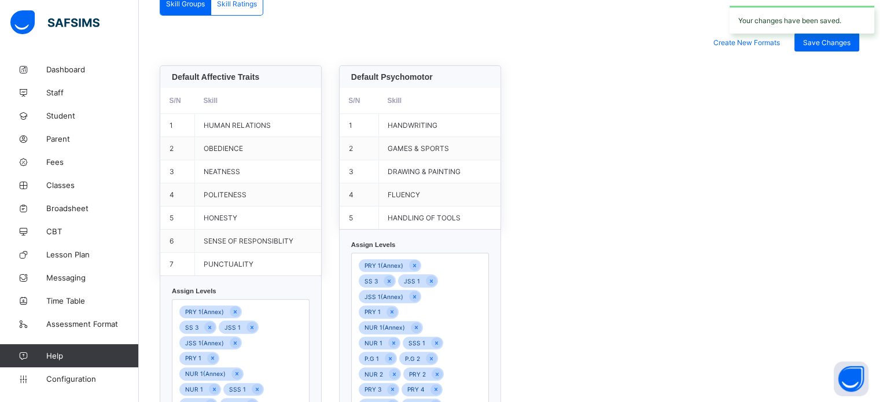
click at [236, 9] on div "Skill Ratings" at bounding box center [237, 3] width 52 height 23
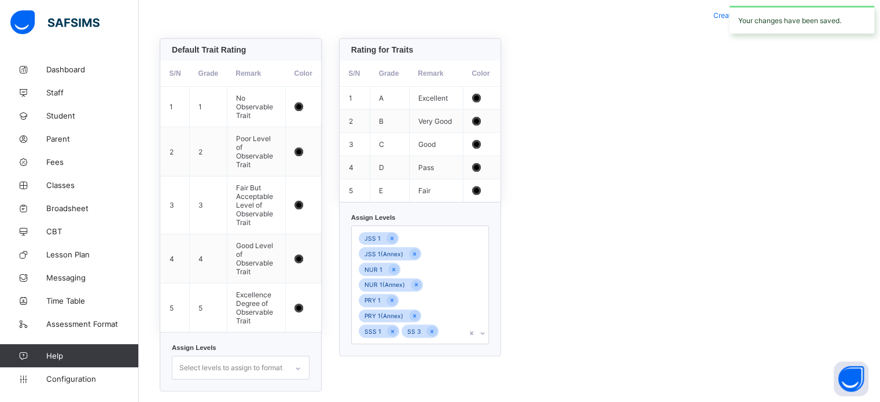
scroll to position [333, 0]
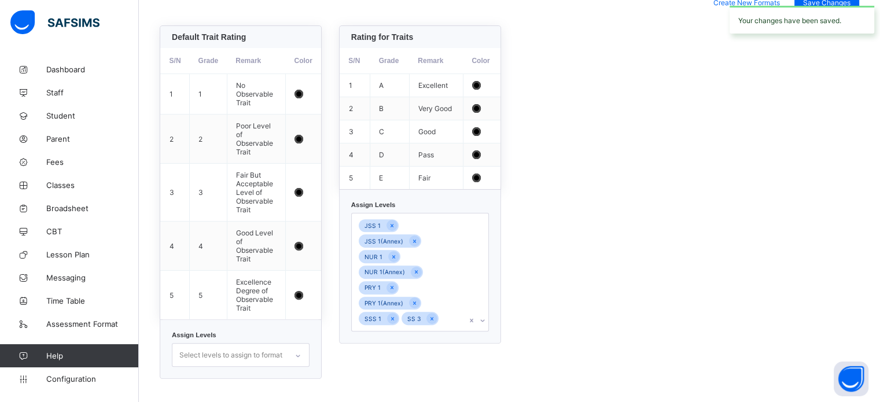
click at [453, 289] on div "JSS 1 JSS 1(Annex) NUR 1 NUR 1(Annex) PRY 1 PRY 1(Annex) SSS 1 SS 3" at bounding box center [409, 272] width 115 height 117
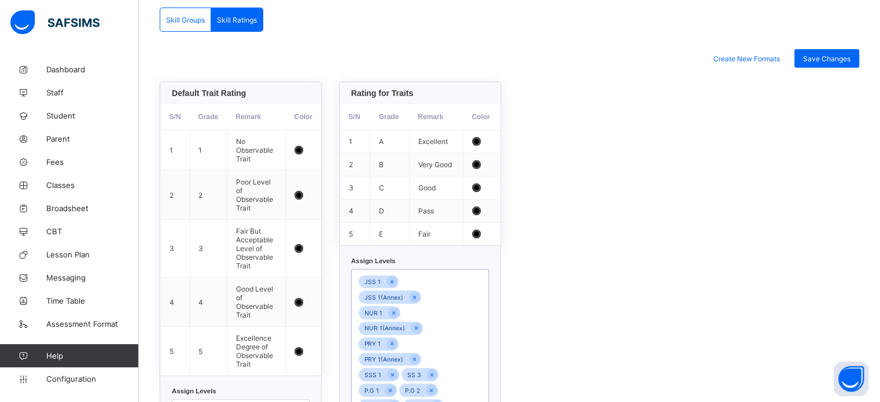
scroll to position [212, 0]
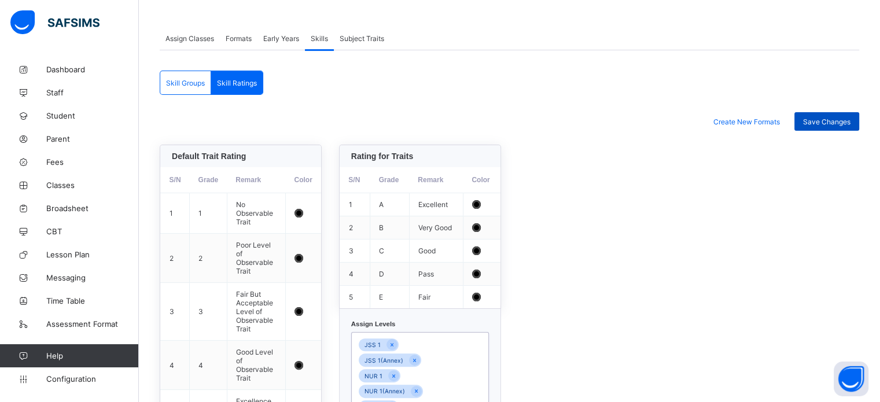
click at [849, 117] on span "Save Changes" at bounding box center [826, 121] width 47 height 9
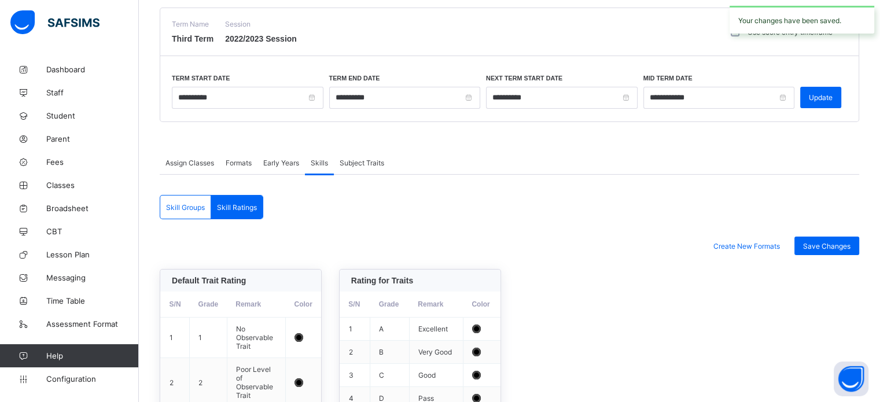
scroll to position [39, 0]
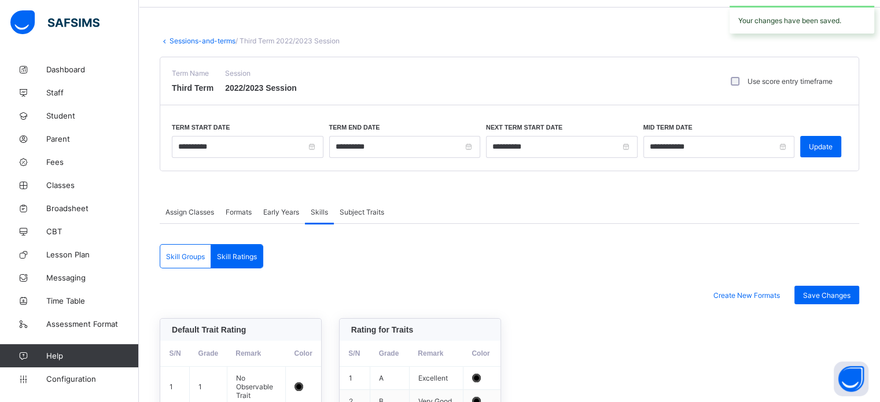
drag, startPoint x: 203, startPoint y: 43, endPoint x: 209, endPoint y: 49, distance: 9.0
click at [203, 43] on link "Sessions-and-terms" at bounding box center [203, 40] width 66 height 9
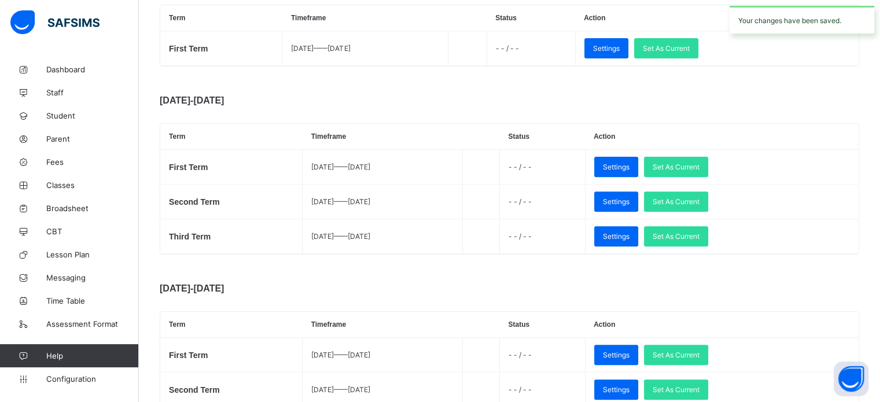
scroll to position [521, 0]
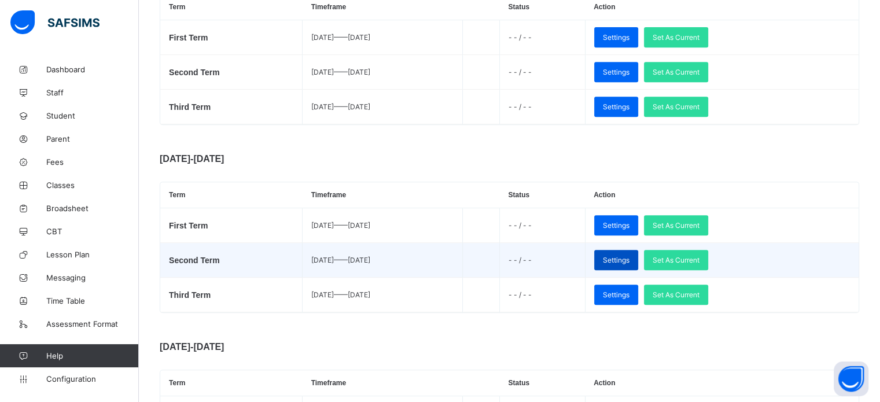
click at [630, 261] on span "Settings" at bounding box center [616, 260] width 27 height 9
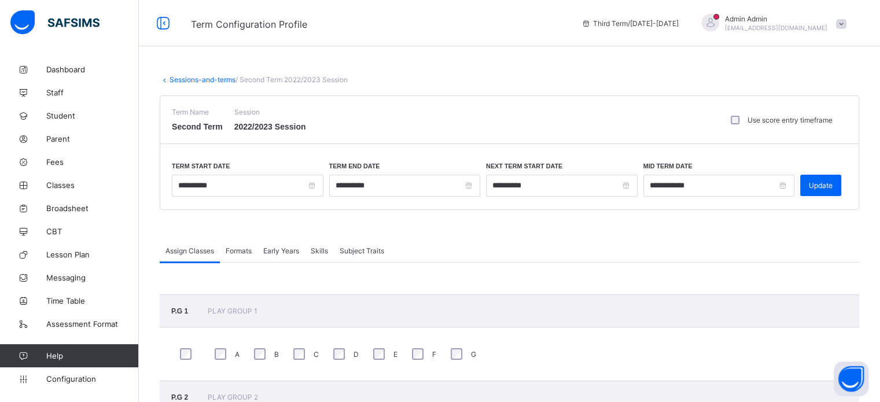
click at [247, 254] on div "Formats" at bounding box center [239, 250] width 38 height 23
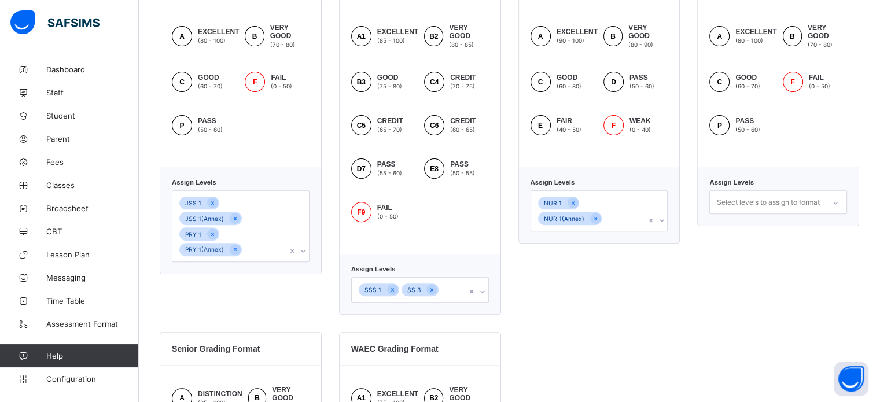
scroll to position [405, 0]
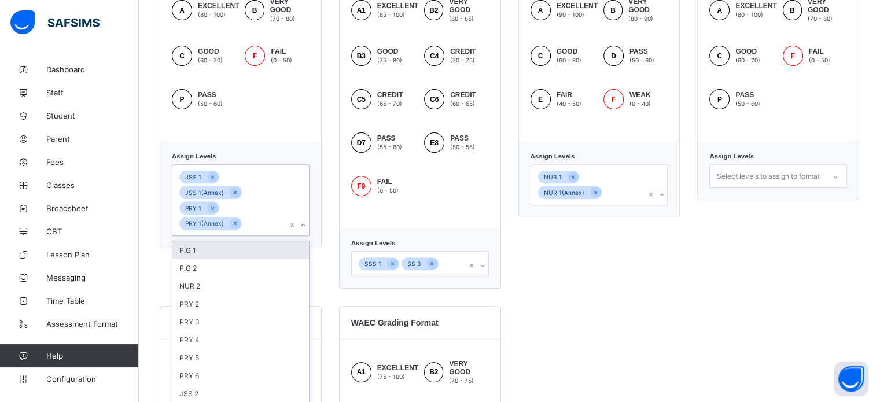
click at [257, 218] on div "JSS 1 JSS 1(Annex) PRY 1 PRY 1(Annex)" at bounding box center [229, 200] width 115 height 71
click at [617, 184] on div "NUR 1 NUR 1(Annex)" at bounding box center [588, 184] width 115 height 40
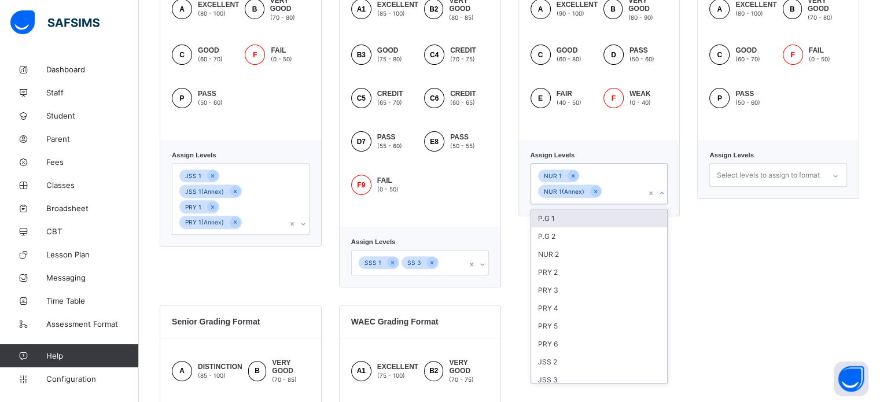
click at [578, 219] on div "P.G 1" at bounding box center [599, 218] width 137 height 18
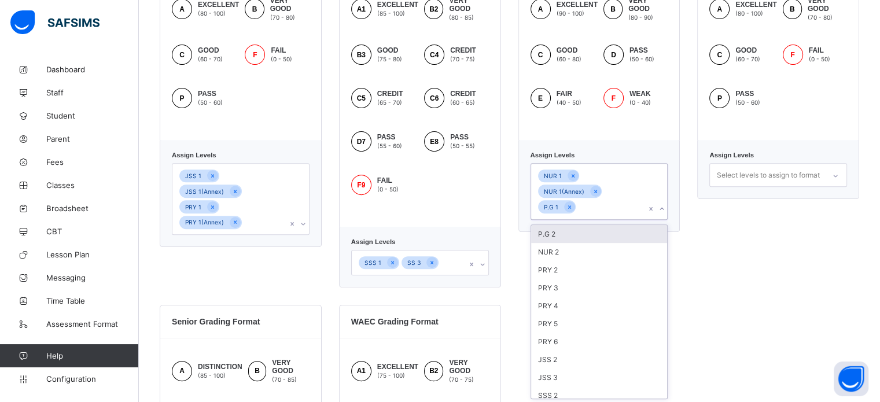
click at [571, 233] on div "P.G 2" at bounding box center [599, 234] width 137 height 18
click at [572, 236] on div "NUR 2" at bounding box center [599, 234] width 137 height 18
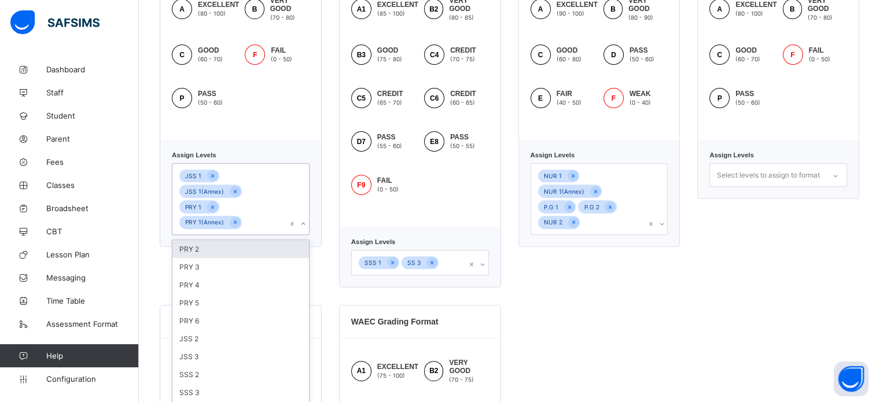
click at [242, 215] on div "JSS 1 JSS 1(Annex) PRY 1 PRY 1(Annex)" at bounding box center [229, 199] width 115 height 71
click at [221, 240] on div "PRY 2" at bounding box center [240, 249] width 137 height 18
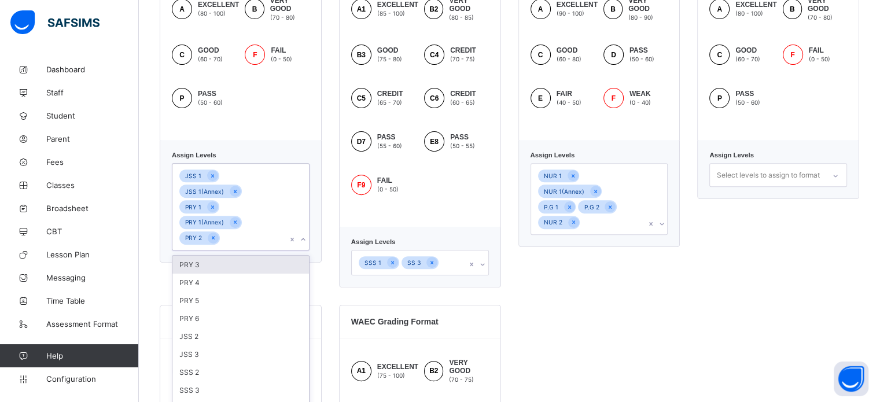
click at [217, 256] on div "PRY 3" at bounding box center [240, 265] width 137 height 18
click at [216, 256] on div "PRY 4" at bounding box center [240, 265] width 137 height 18
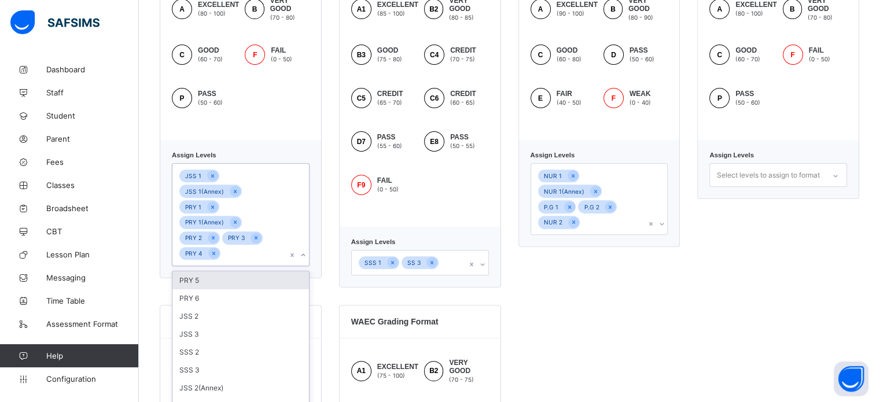
click at [213, 271] on div "PRY 5" at bounding box center [240, 280] width 137 height 18
click at [207, 271] on div "PRY 6" at bounding box center [240, 280] width 137 height 18
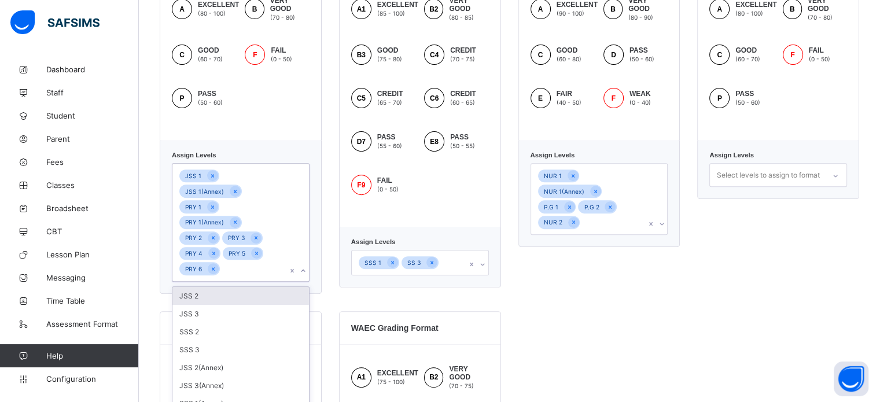
click at [208, 287] on div "JSS 2" at bounding box center [240, 296] width 137 height 18
click at [205, 287] on div "JSS 3" at bounding box center [240, 296] width 137 height 18
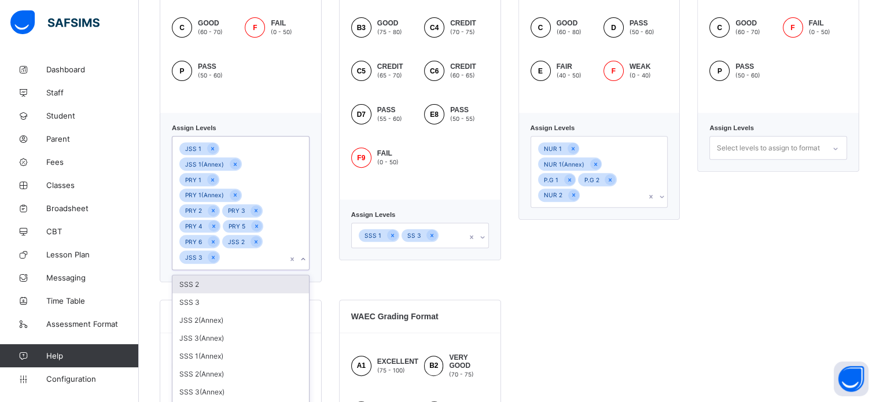
click at [457, 248] on div "SSS 1 SS 3" at bounding box center [420, 235] width 138 height 25
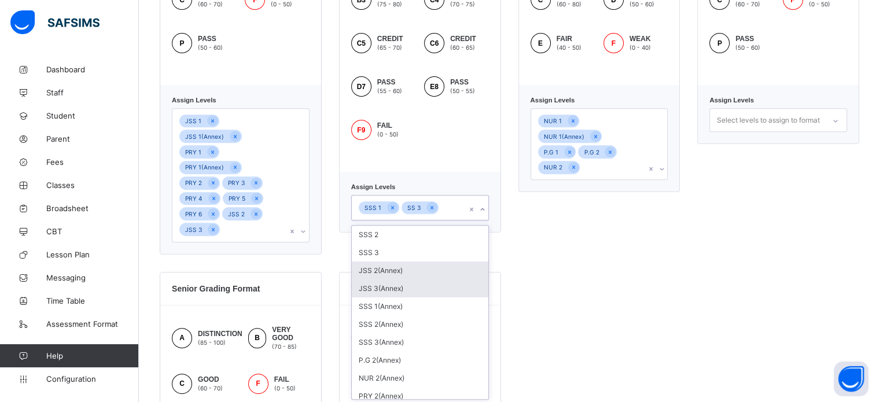
scroll to position [472, 0]
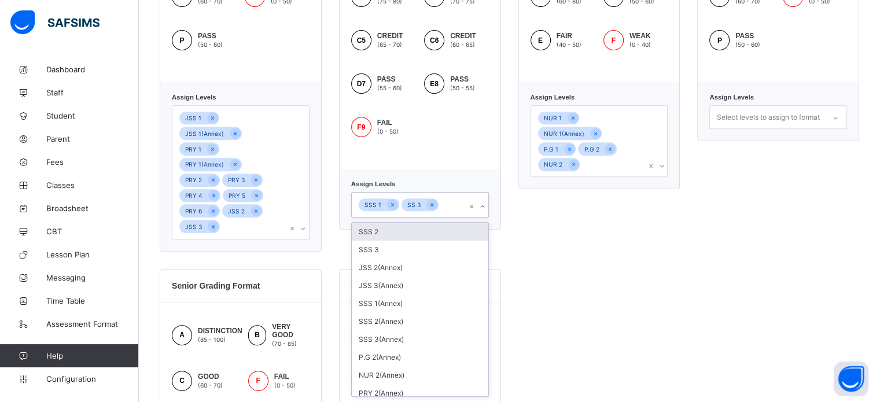
click at [398, 235] on div "SSS 2" at bounding box center [420, 232] width 137 height 18
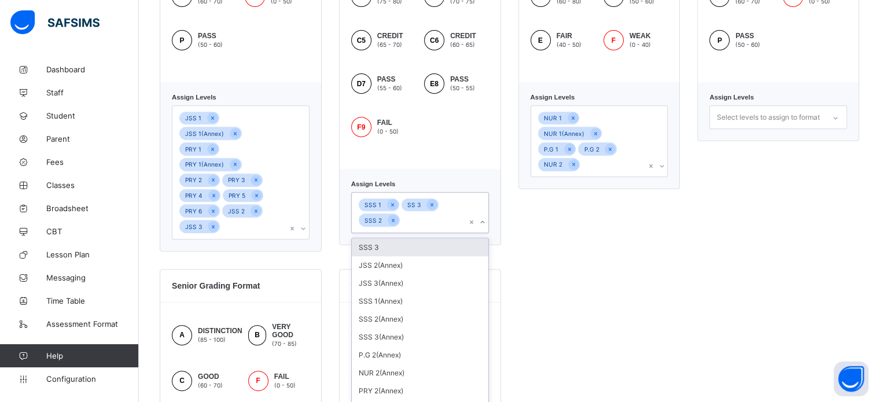
click at [394, 249] on div "SSS 3" at bounding box center [420, 247] width 137 height 18
click at [244, 196] on div "JSS 1 JSS 1(Annex) PRY 1 PRY 1(Annex) PRY 2 PRY 3 PRY 4 PRY 5 PRY 6 JSS 2 JSS 3" at bounding box center [229, 172] width 115 height 133
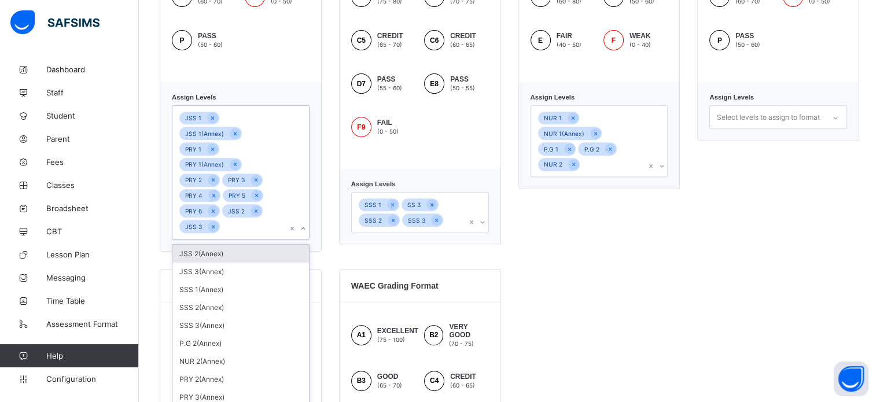
drag, startPoint x: 228, startPoint y: 222, endPoint x: 225, endPoint y: 227, distance: 6.0
click at [227, 245] on div "JSS 2(Annex)" at bounding box center [240, 254] width 137 height 18
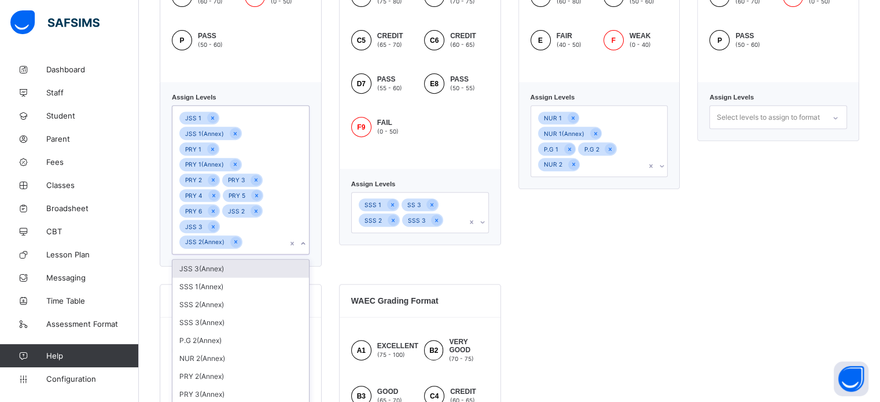
click at [220, 260] on div "JSS 3(Annex)" at bounding box center [240, 269] width 137 height 18
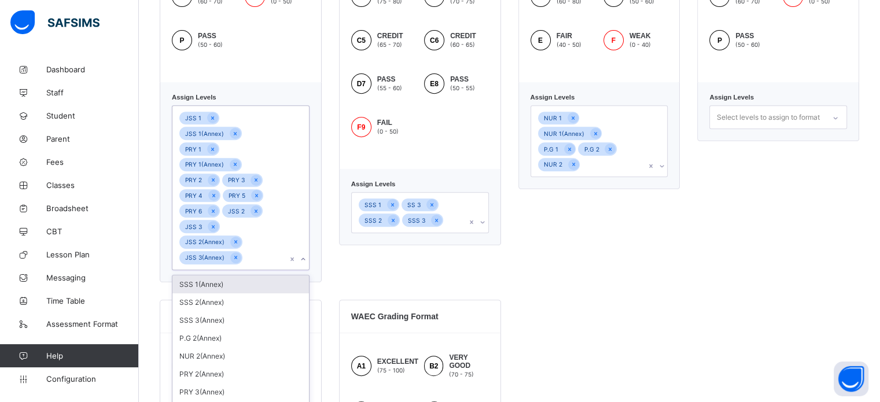
click at [452, 226] on div "SSS 1 SS 3 SSS 2 SSS 3" at bounding box center [409, 213] width 115 height 40
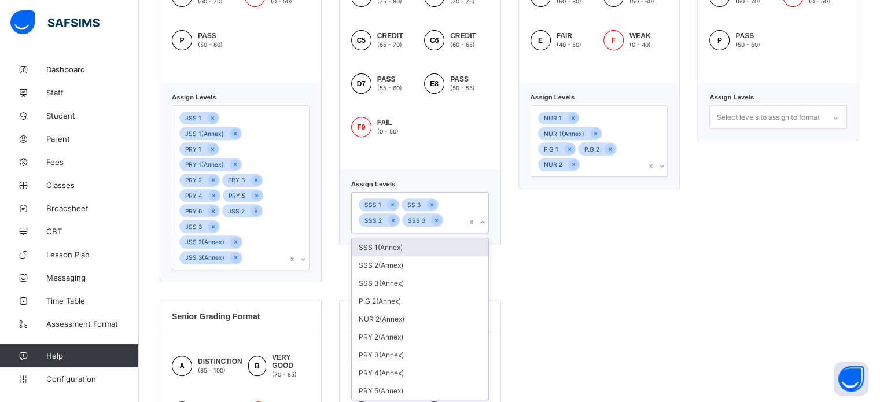
click at [412, 249] on div "SSS 1(Annex)" at bounding box center [420, 247] width 137 height 18
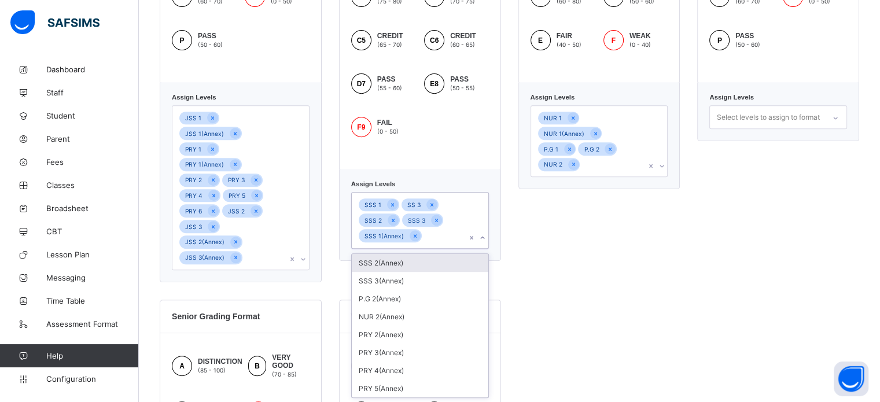
click at [401, 260] on div "SSS 2(Annex)" at bounding box center [420, 263] width 137 height 18
click at [398, 277] on div "SSS 3(Annex)" at bounding box center [420, 278] width 137 height 18
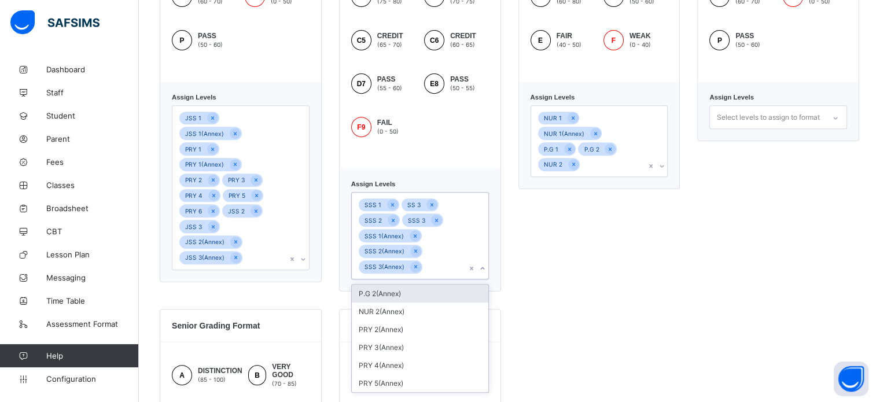
click at [646, 149] on div "NUR 1 NUR 1(Annex) P.G 1 P.G 2 NUR 2" at bounding box center [588, 141] width 115 height 71
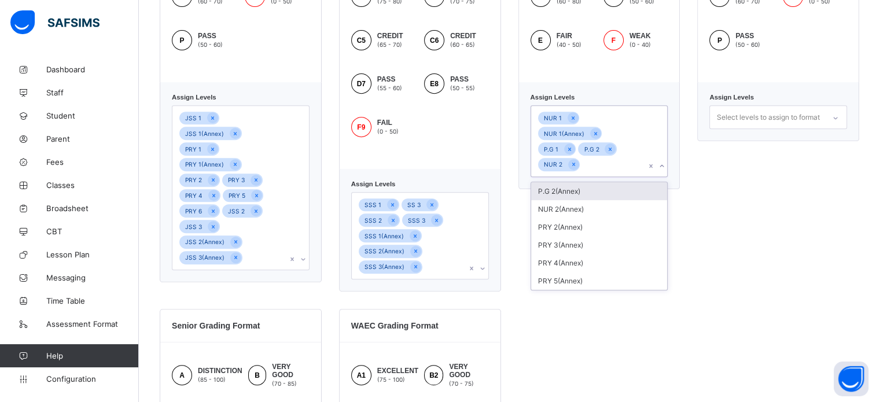
click at [611, 182] on div "P.G 2(Annex)" at bounding box center [599, 191] width 137 height 18
click at [595, 198] on div "NUR 2(Annex)" at bounding box center [599, 207] width 137 height 18
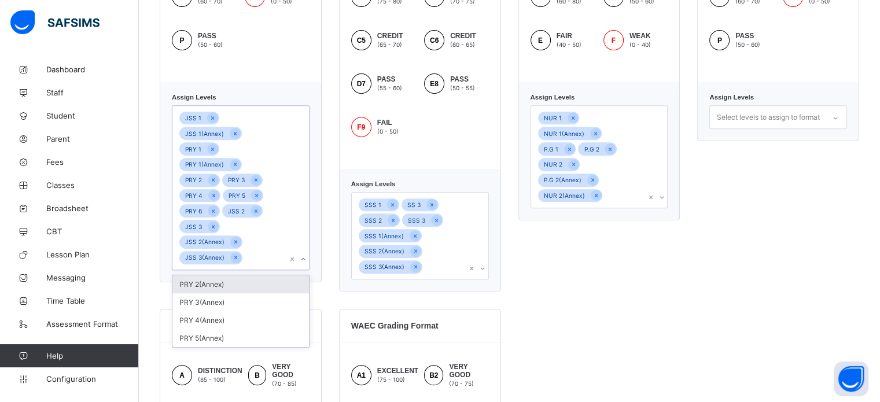
click at [274, 221] on div "JSS 1 JSS 1(Annex) PRY 1 PRY 1(Annex) PRY 2 PRY 3 PRY 4 PRY 5 PRY 6 JSS 2 JSS 3…" at bounding box center [229, 188] width 115 height 164
click at [234, 275] on div "PRY 2(Annex)" at bounding box center [240, 284] width 137 height 18
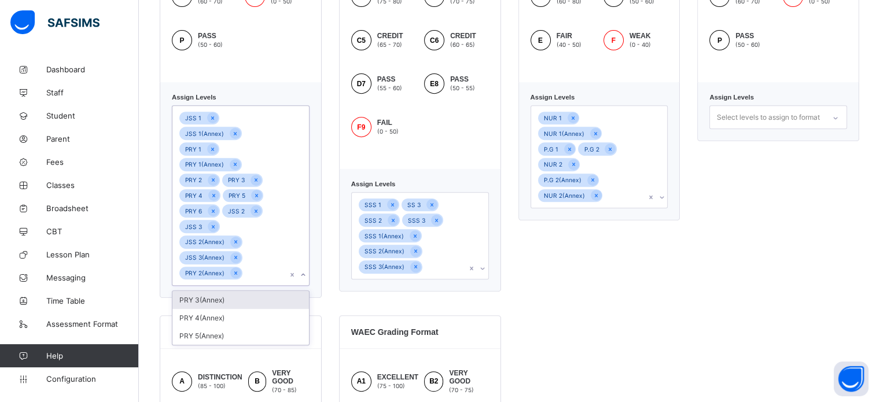
click at [226, 291] on div "PRY 3(Annex)" at bounding box center [240, 300] width 137 height 18
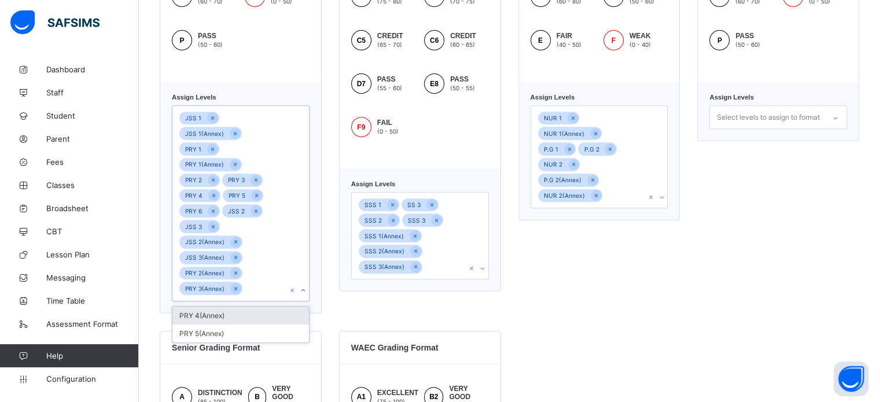
click at [229, 307] on div "PRY 4(Annex)" at bounding box center [240, 316] width 137 height 18
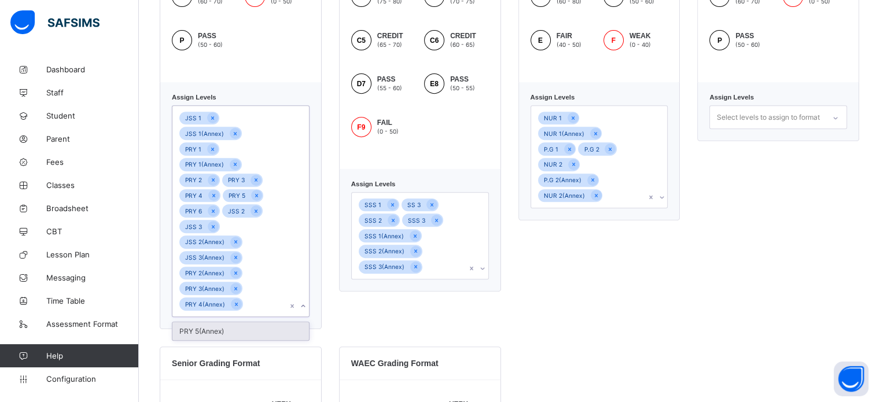
click at [233, 322] on div "PRY 5(Annex)" at bounding box center [240, 331] width 137 height 18
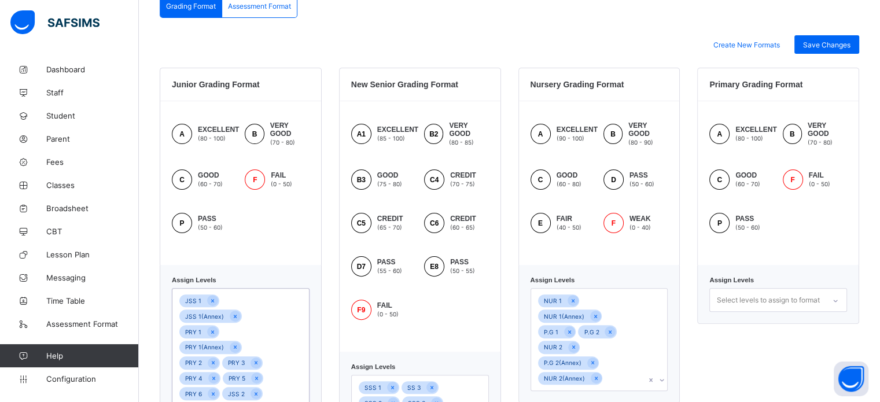
scroll to position [241, 0]
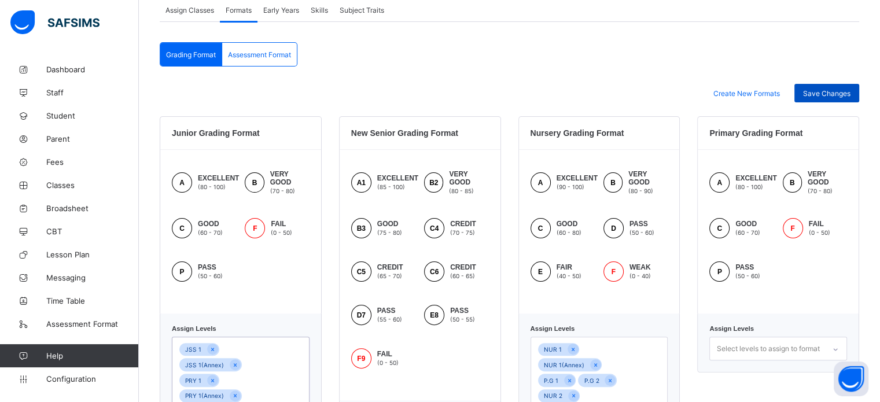
click at [841, 94] on span "Save Changes" at bounding box center [826, 93] width 47 height 9
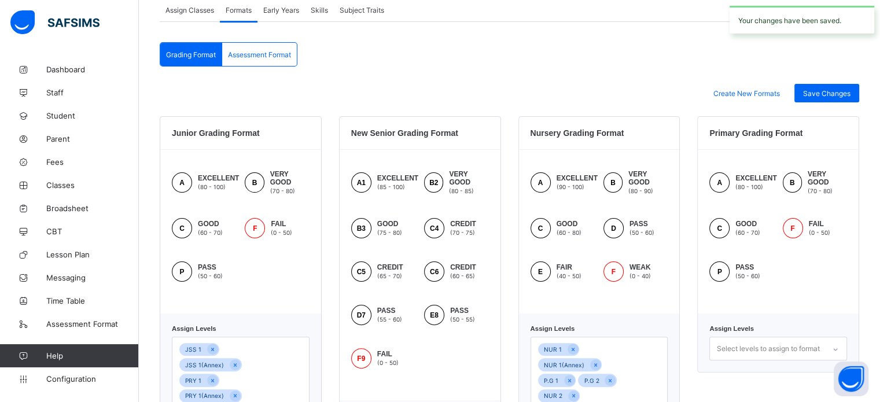
click at [277, 60] on div "Assessment Format" at bounding box center [259, 54] width 75 height 23
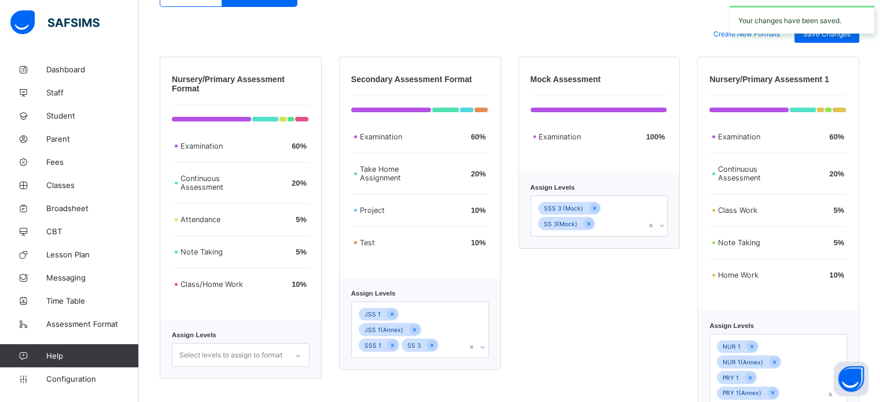
scroll to position [340, 0]
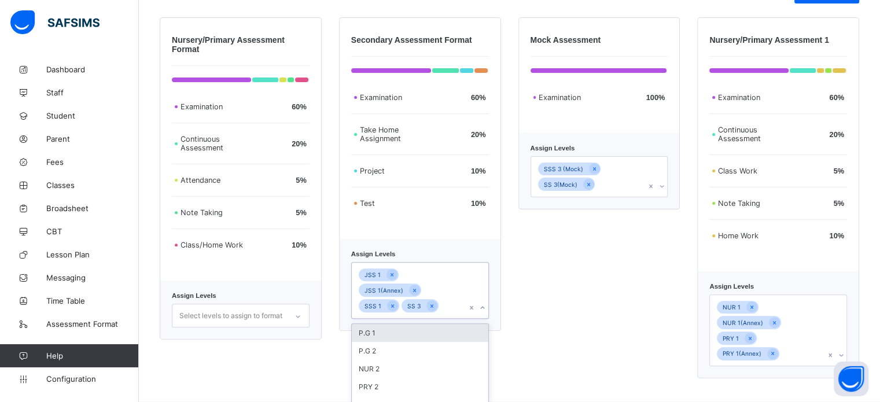
click at [453, 296] on div "JSS 1 JSS 1(Annex) SSS 1 SS 3" at bounding box center [409, 291] width 115 height 56
click at [807, 357] on div "NUR 1 NUR 1(Annex) PRY 1 PRY 1(Annex)" at bounding box center [778, 331] width 138 height 72
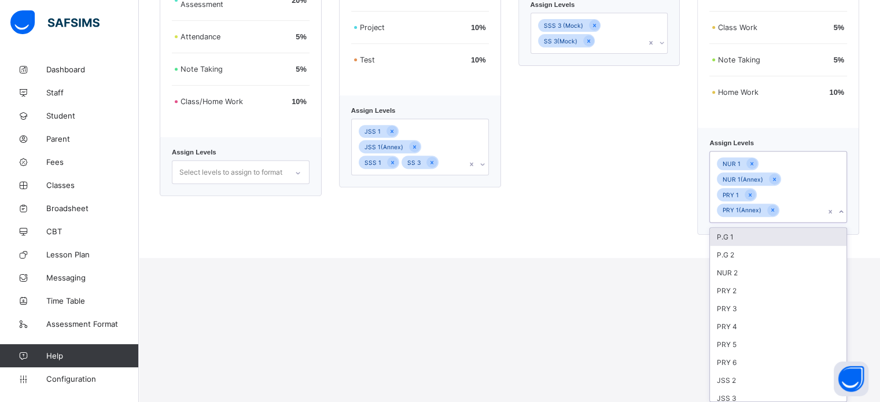
click at [750, 238] on div "P.G 1" at bounding box center [778, 237] width 137 height 18
click at [751, 243] on div "P.G 2" at bounding box center [778, 252] width 137 height 18
click at [752, 243] on div "NUR 2" at bounding box center [778, 252] width 137 height 18
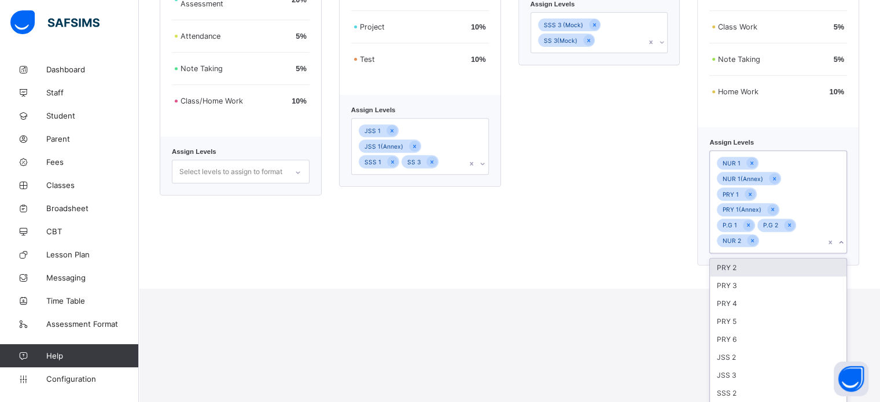
click at [751, 259] on div "PRY 2" at bounding box center [778, 268] width 137 height 18
click at [753, 259] on div "PRY 3" at bounding box center [778, 268] width 137 height 18
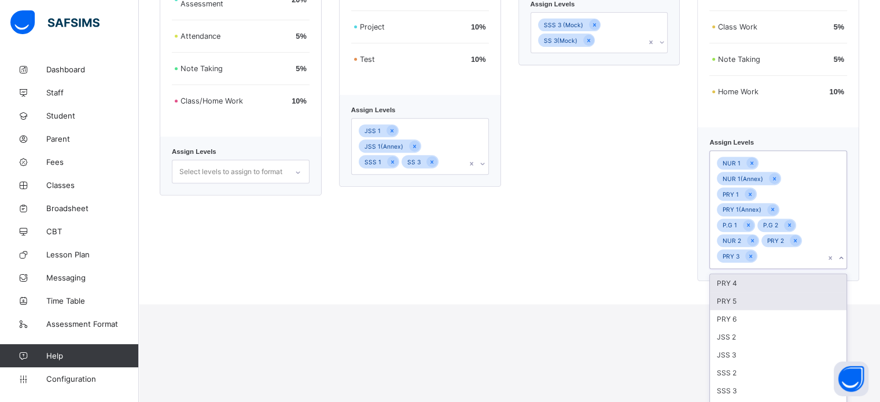
click at [755, 274] on div "PRY 4" at bounding box center [778, 283] width 137 height 18
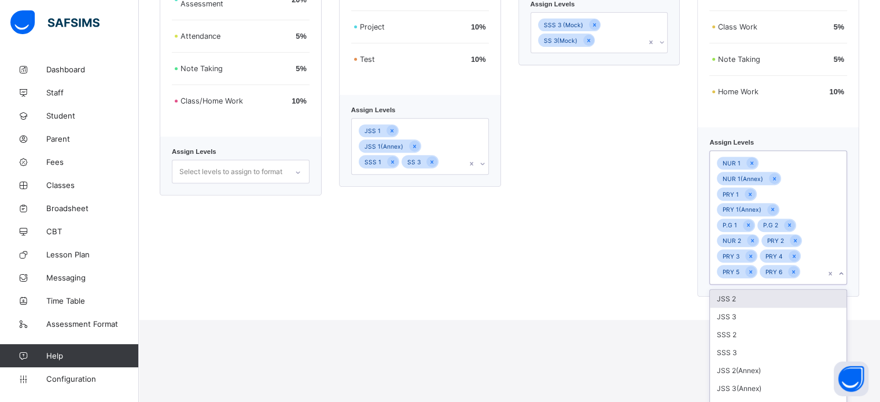
click at [459, 147] on div "Secondary Assessment Format Examination 60 % Take Home Assignment 20 % Project …" at bounding box center [420, 85] width 162 height 424
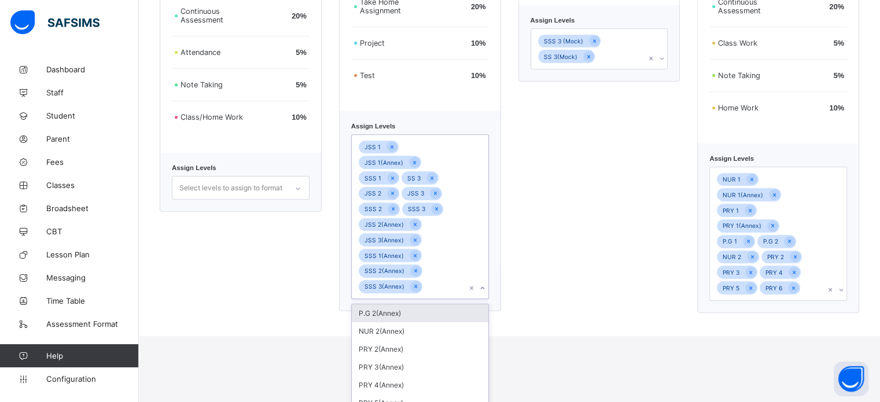
scroll to position [465, 0]
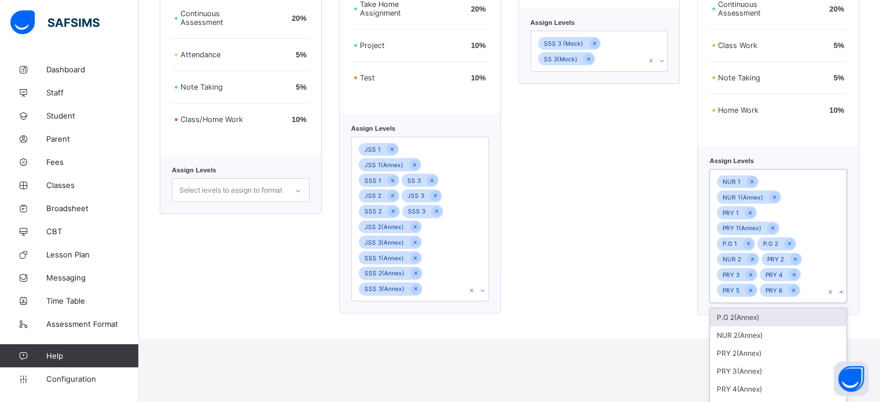
click at [821, 242] on div "NUR 1 NUR 1(Annex) PRY 1 PRY 1(Annex) P.G 1 P.G 2 NUR 2 PRY 2 PRY 3 PRY 4 PRY 5…" at bounding box center [767, 236] width 115 height 133
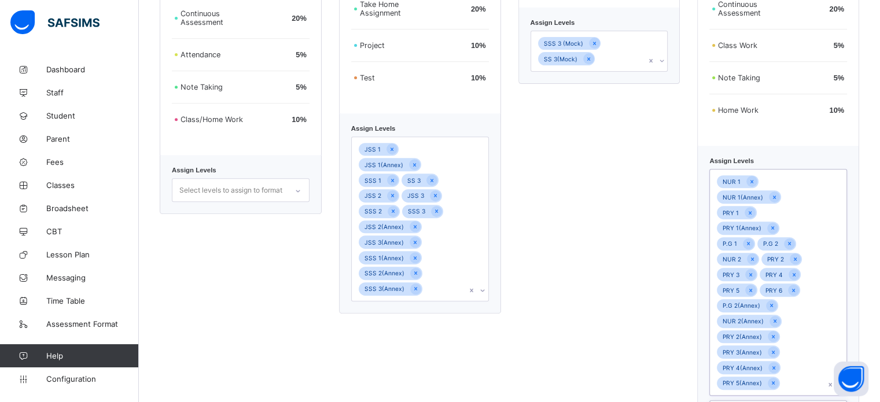
scroll to position [467, 0]
click at [689, 284] on div "Nursery/Primary Assessment Format Examination 60 % Continuous Assessment 20 % A…" at bounding box center [510, 148] width 700 height 516
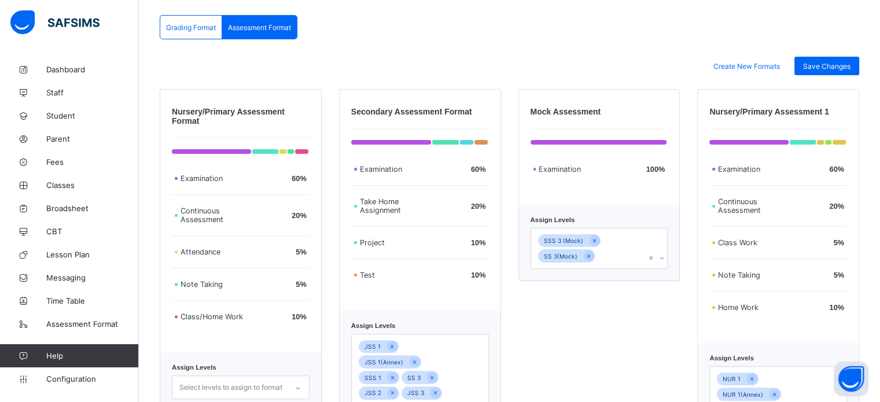
scroll to position [76, 0]
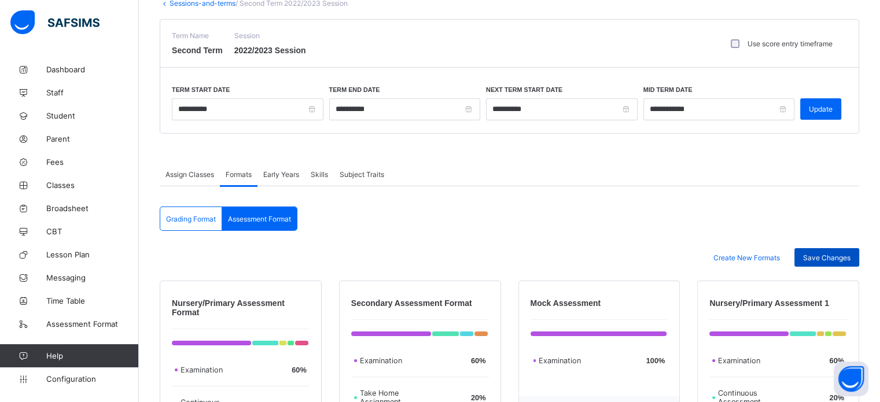
click at [829, 264] on div "Save Changes" at bounding box center [826, 257] width 65 height 19
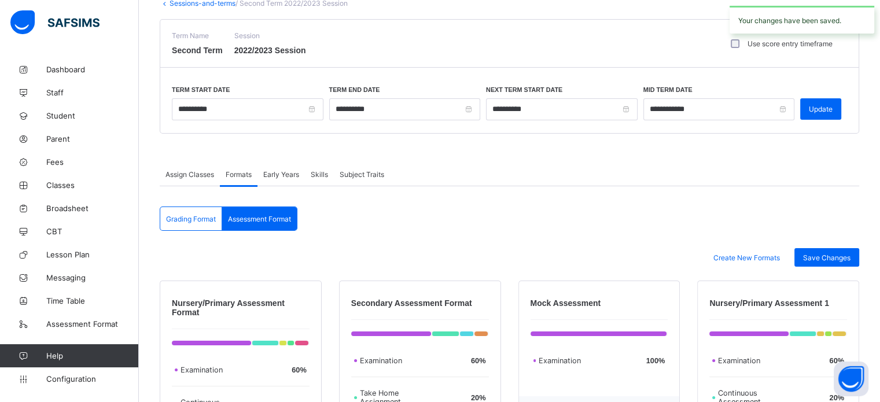
click at [317, 175] on span "Skills" at bounding box center [319, 174] width 17 height 9
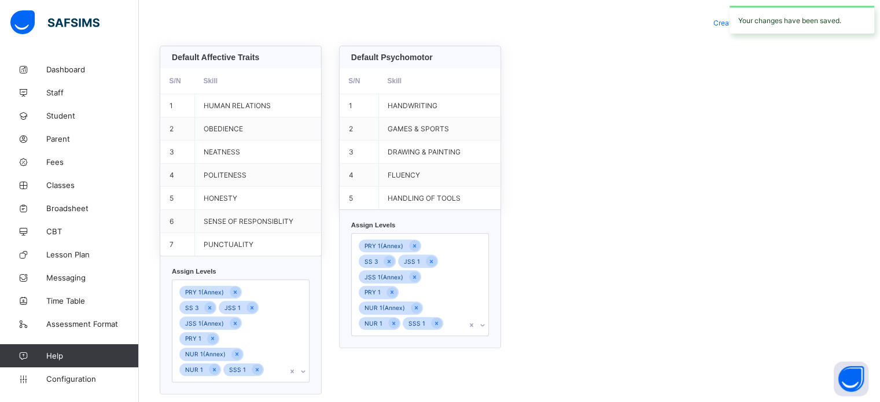
click at [294, 336] on div "PRY 1(Annex) SS 3 JSS 1 JSS 1(Annex) PRY 1 NUR 1(Annex) NUR 1 SSS 1" at bounding box center [241, 330] width 138 height 103
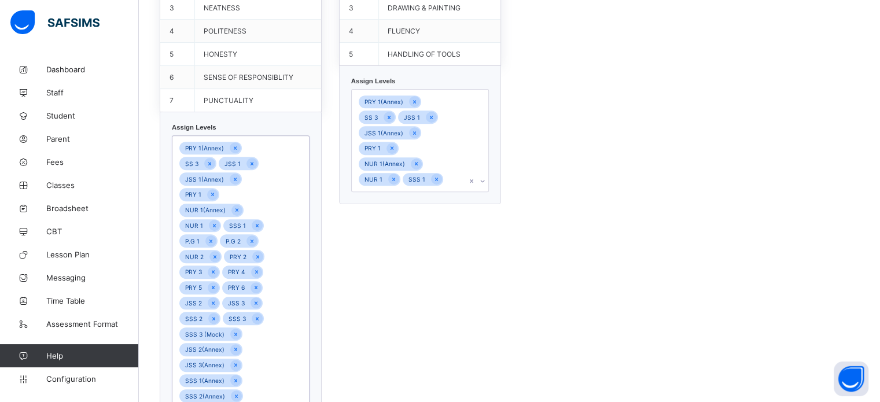
click at [466, 149] on div "PRY 1(Annex) SS 3 JSS 1 JSS 1(Annex) PRY 1 NUR 1(Annex) NUR 1 SSS 1" at bounding box center [409, 141] width 115 height 102
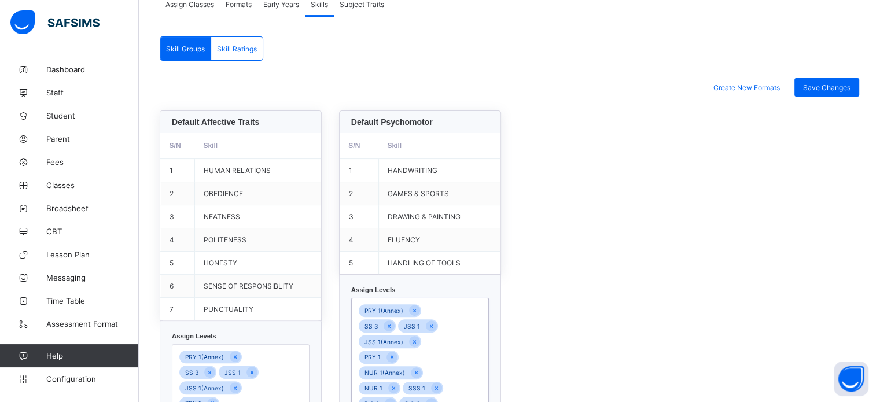
scroll to position [85, 0]
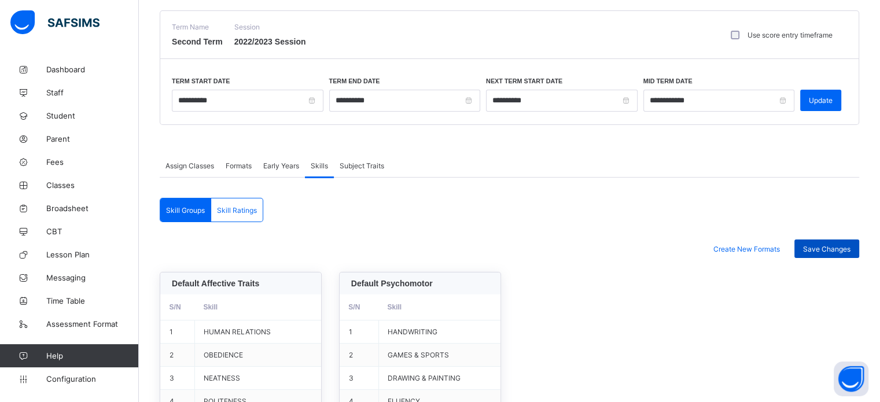
click at [832, 254] on div "Save Changes" at bounding box center [826, 249] width 65 height 19
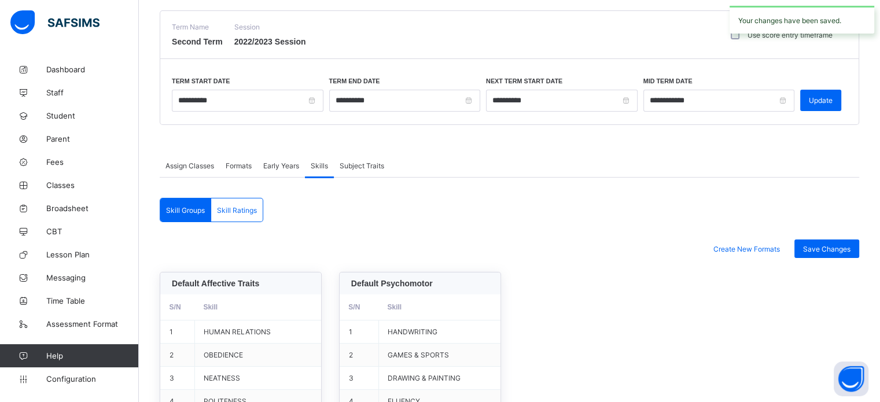
click at [229, 210] on span "Skill Ratings" at bounding box center [237, 210] width 40 height 9
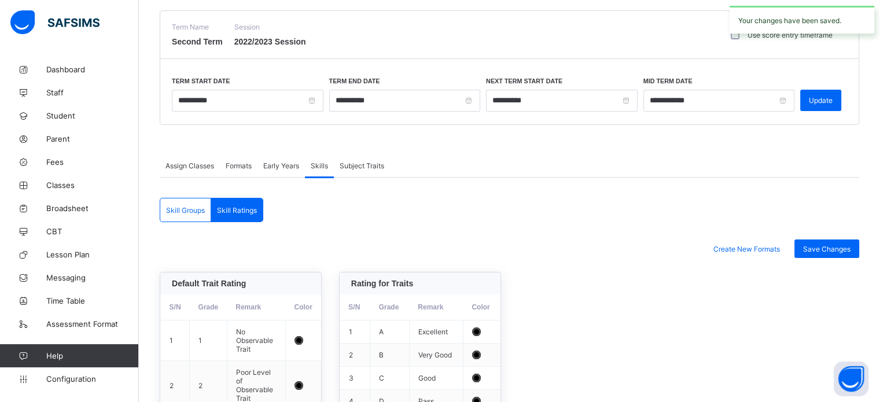
scroll to position [333, 0]
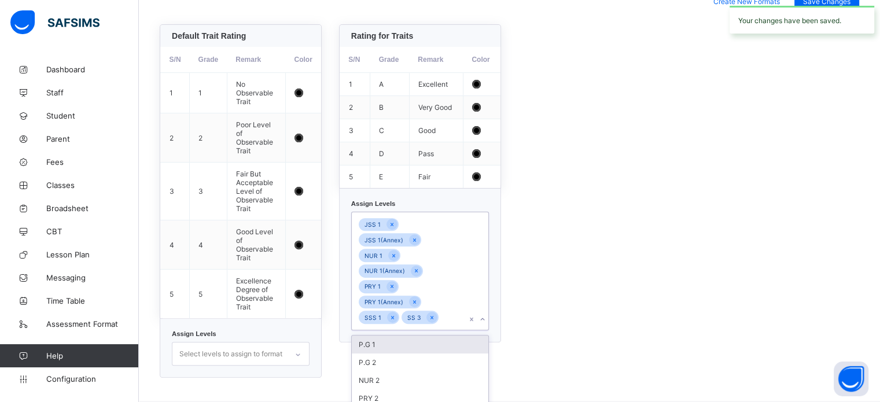
click at [458, 243] on div "JSS 1 JSS 1(Annex) NUR 1 NUR 1(Annex) PRY 1 PRY 1(Annex) SSS 1 SS 3" at bounding box center [409, 270] width 115 height 117
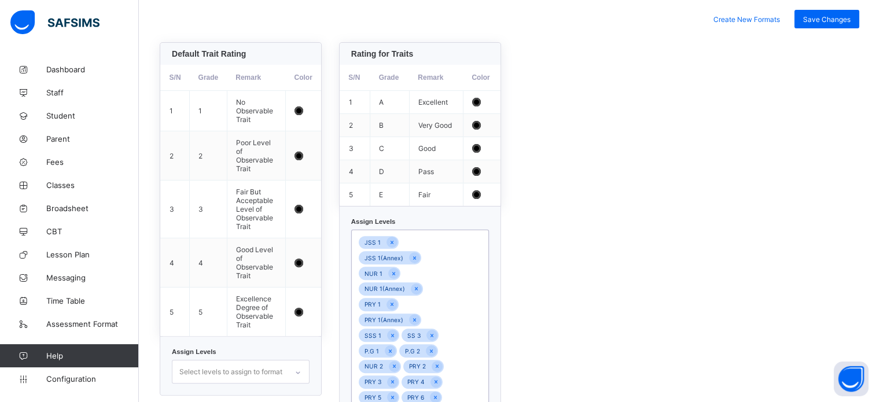
scroll to position [155, 0]
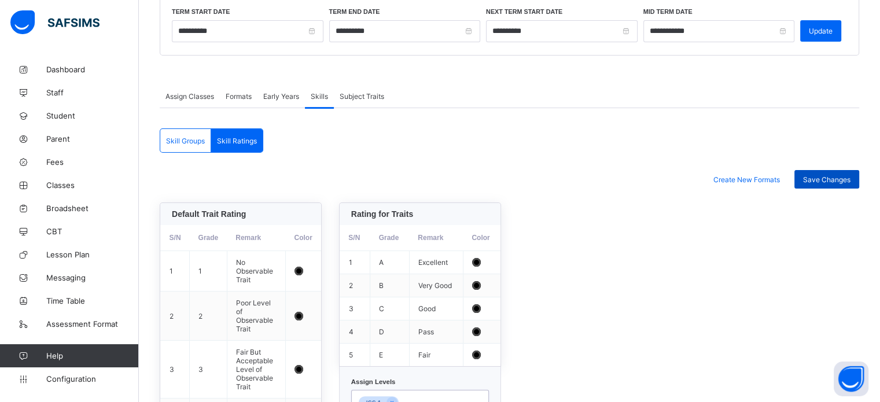
click at [836, 178] on span "Save Changes" at bounding box center [826, 179] width 47 height 9
click at [844, 178] on span "Save Changes" at bounding box center [826, 179] width 47 height 9
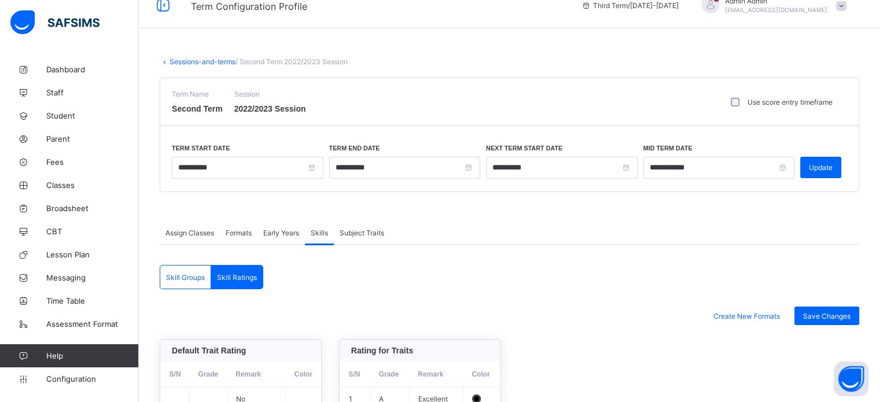
scroll to position [0, 0]
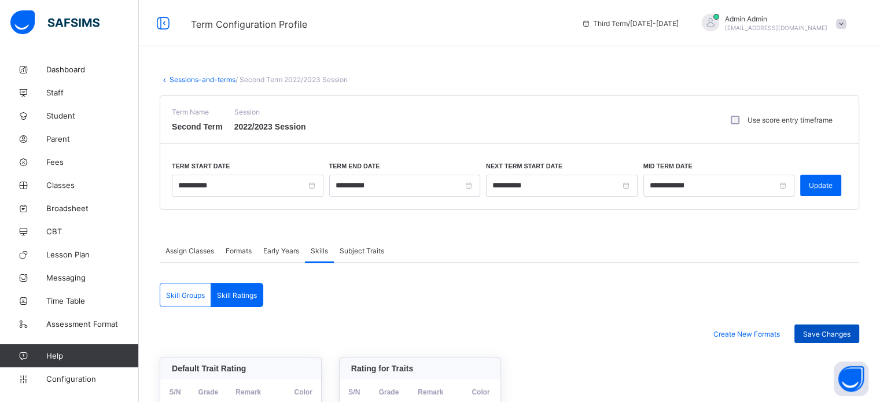
click at [834, 332] on span "Save Changes" at bounding box center [826, 334] width 47 height 9
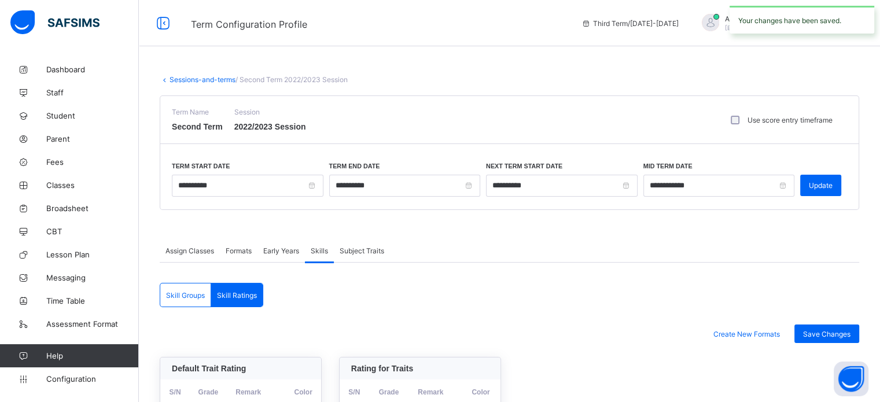
click at [199, 76] on link "Sessions-and-terms" at bounding box center [203, 79] width 66 height 9
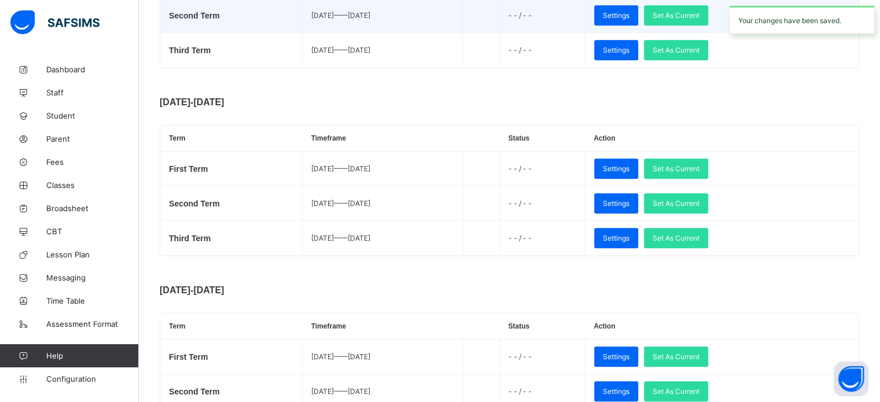
scroll to position [579, 0]
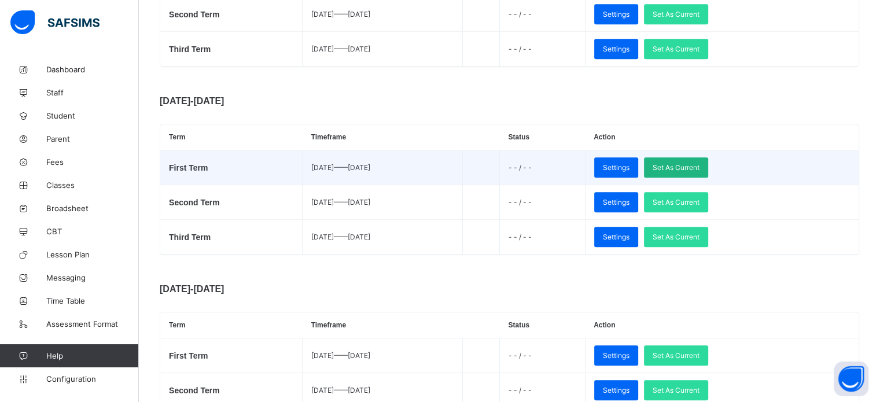
click at [700, 168] on span "Set As Current" at bounding box center [676, 167] width 47 height 9
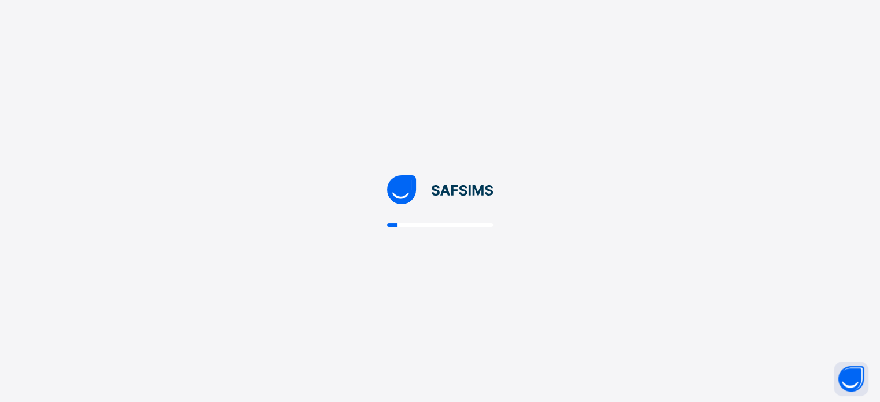
scroll to position [0, 0]
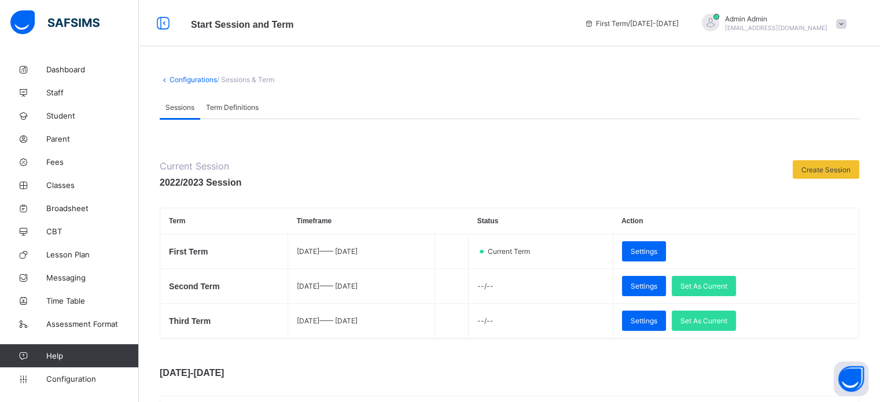
click at [243, 108] on span "Term Definitions" at bounding box center [232, 107] width 53 height 9
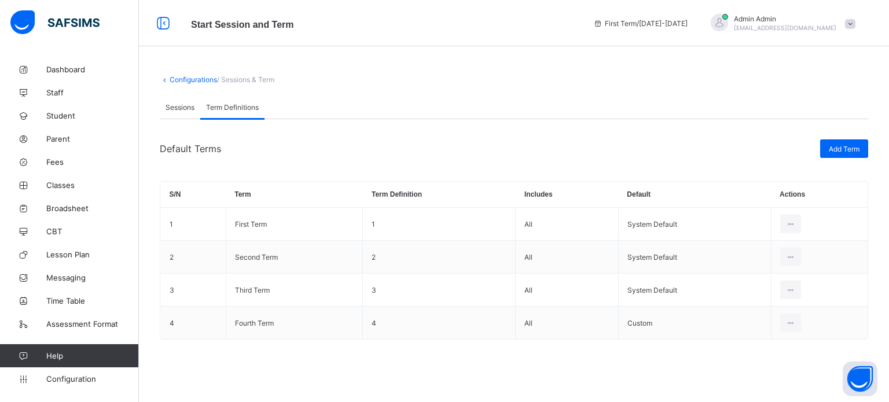
click at [165, 98] on div "Sessions" at bounding box center [180, 106] width 41 height 23
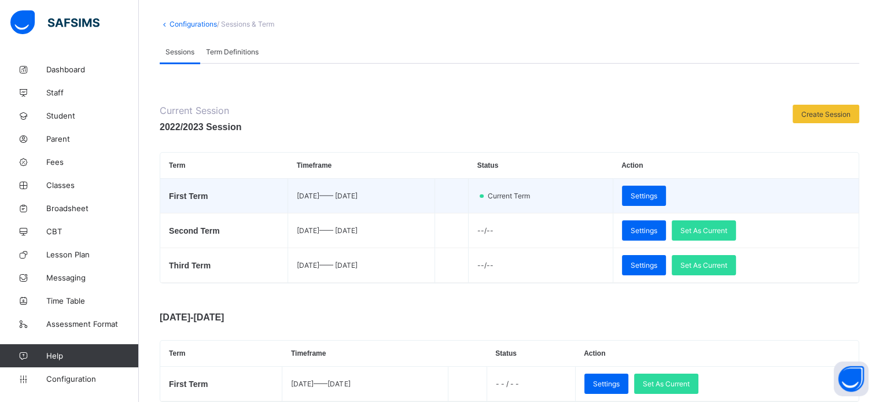
scroll to position [116, 0]
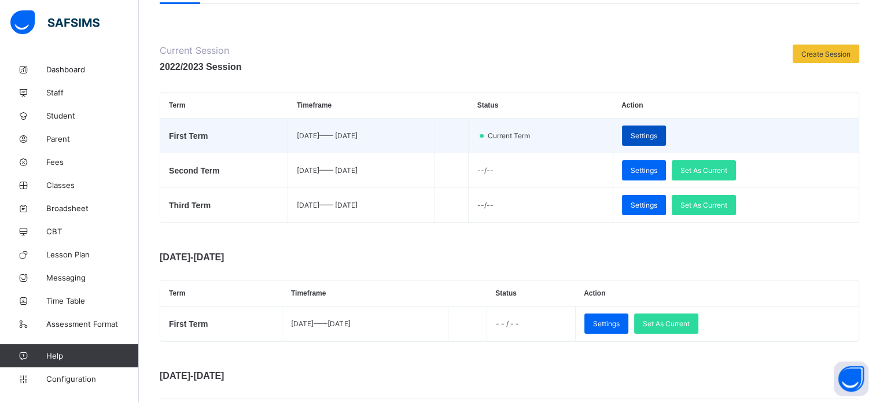
click at [657, 138] on span "Settings" at bounding box center [644, 135] width 27 height 9
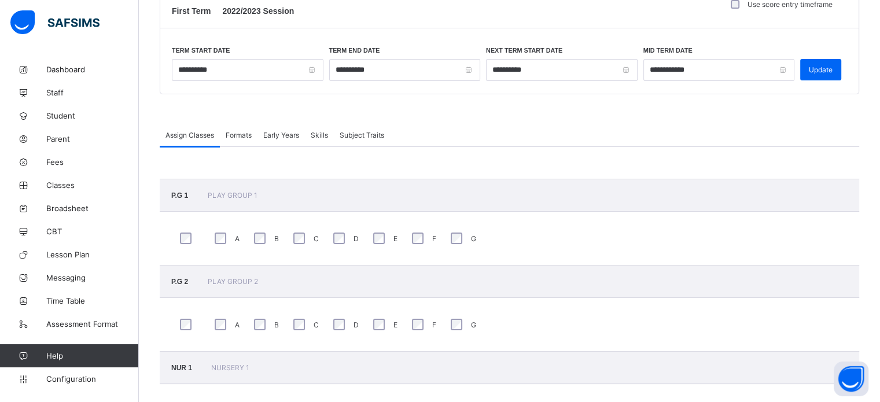
click at [241, 138] on span "Formats" at bounding box center [239, 135] width 26 height 9
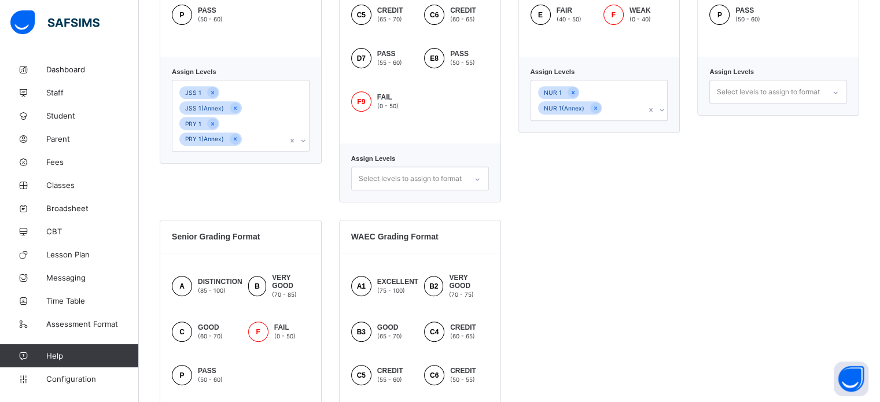
scroll to position [521, 0]
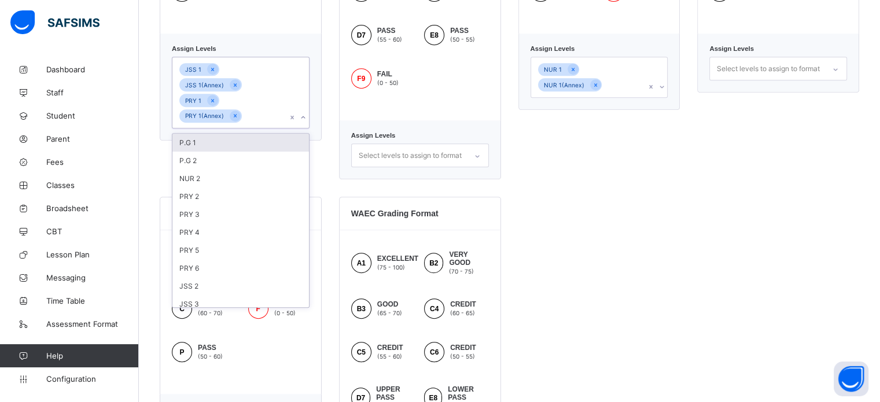
click at [255, 104] on div "JSS 1 JSS 1(Annex) PRY 1 PRY 1(Annex)" at bounding box center [229, 92] width 115 height 71
click at [631, 85] on div "NUR 1 NUR 1(Annex)" at bounding box center [588, 77] width 115 height 40
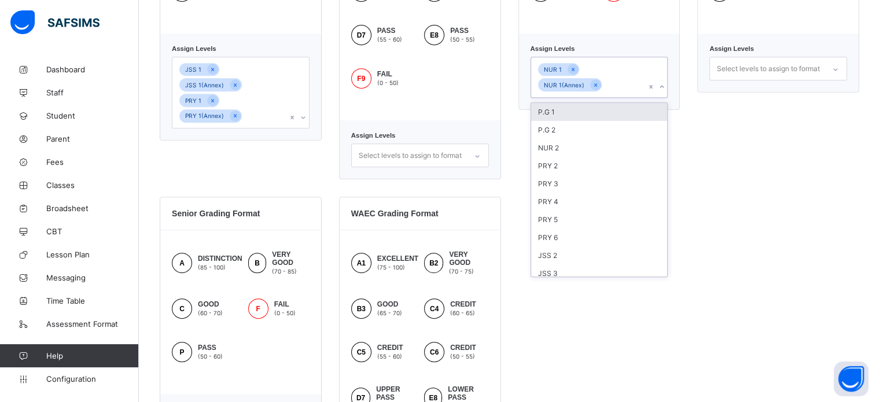
click at [588, 115] on div "P.G 1" at bounding box center [599, 112] width 137 height 18
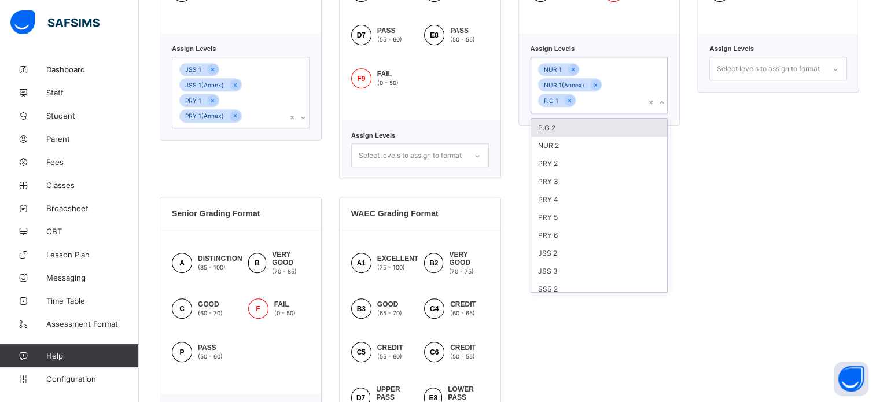
click at [586, 123] on div "P.G 2" at bounding box center [599, 128] width 137 height 18
click at [583, 132] on div "NUR 2" at bounding box center [599, 128] width 137 height 18
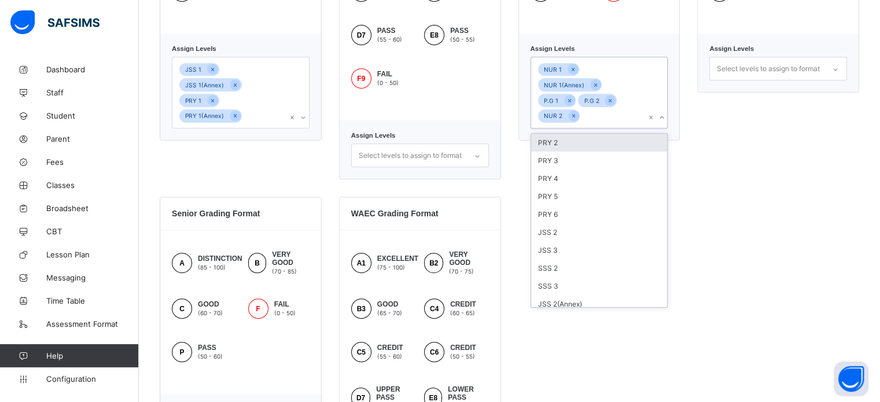
click at [257, 108] on div "JSS 1 JSS 1(Annex) PRY 1 PRY 1(Annex)" at bounding box center [229, 92] width 115 height 71
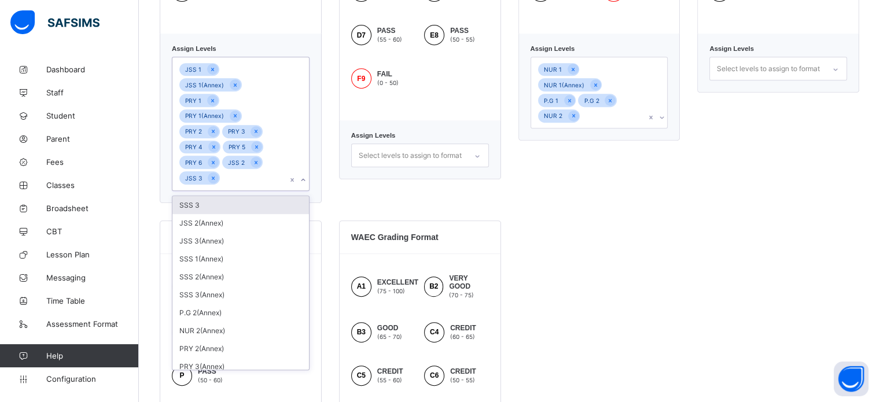
click at [521, 190] on div "Junior Grading Format A EXCELLENT (80 - 100) B VERY GOOD (70 - 80) C GOOD (60 -…" at bounding box center [510, 210] width 700 height 749
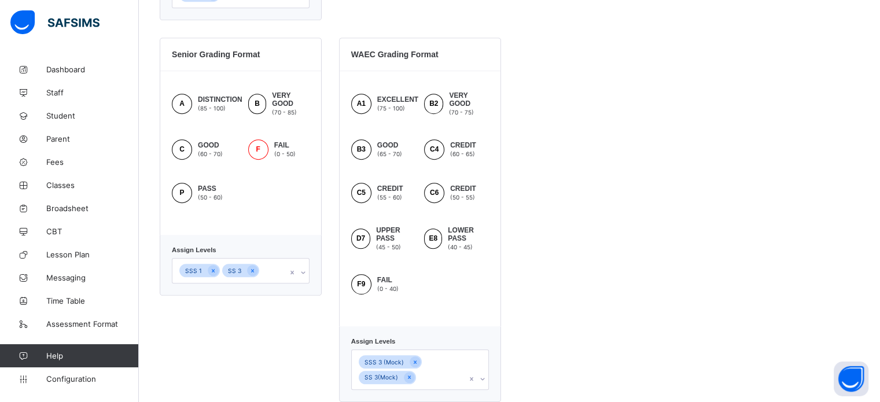
scroll to position [707, 0]
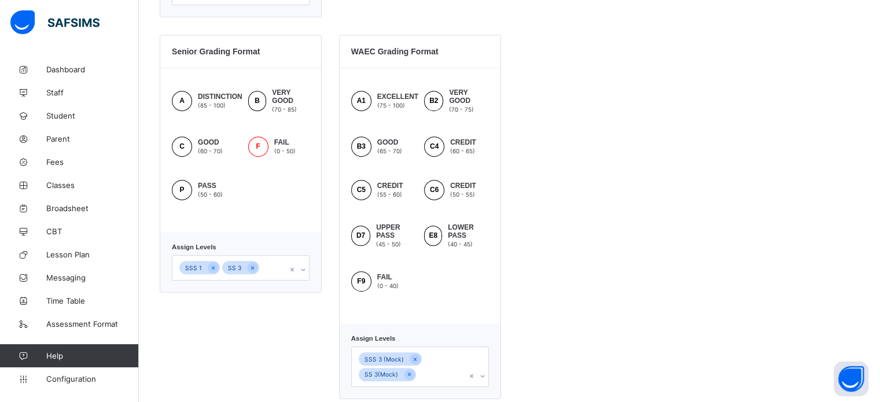
click at [264, 256] on div "SSS 1 SS 3" at bounding box center [229, 268] width 115 height 24
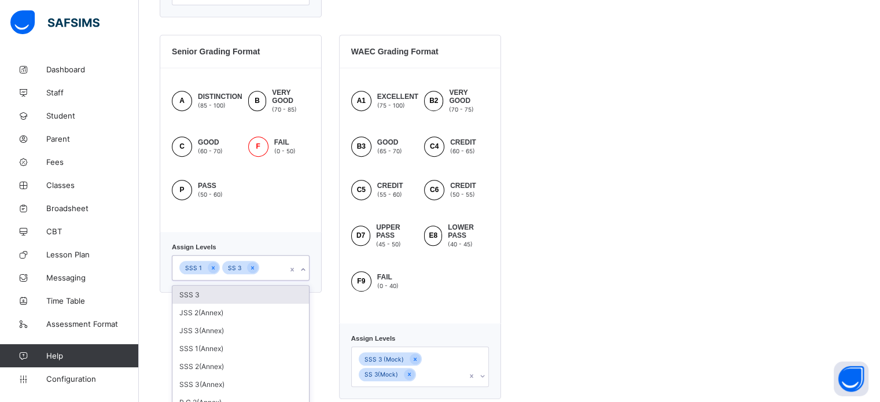
click at [235, 286] on div "SSS 3" at bounding box center [240, 295] width 137 height 18
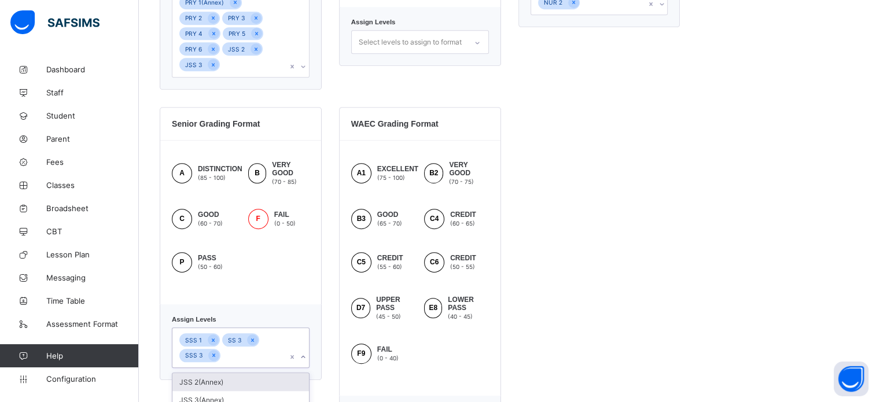
scroll to position [482, 0]
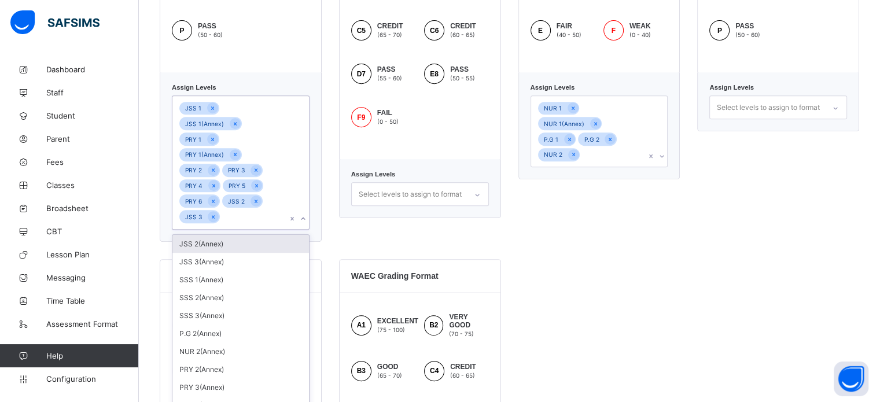
click at [247, 189] on div "JSS 1 JSS 1(Annex) PRY 1 PRY 1(Annex) PRY 2 PRY 3 PRY 4 PRY 5 PRY 6 JSS 2 JSS 3" at bounding box center [229, 162] width 115 height 133
click at [227, 235] on div "JSS 2(Annex)" at bounding box center [240, 244] width 137 height 18
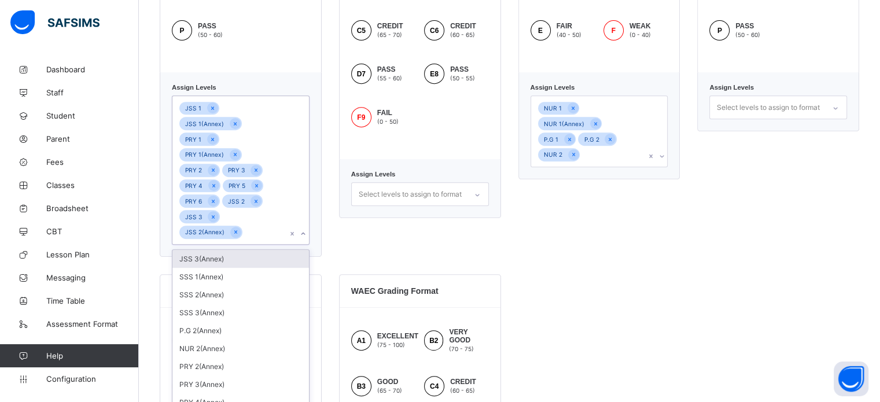
click at [225, 250] on div "JSS 3(Annex)" at bounding box center [240, 259] width 137 height 18
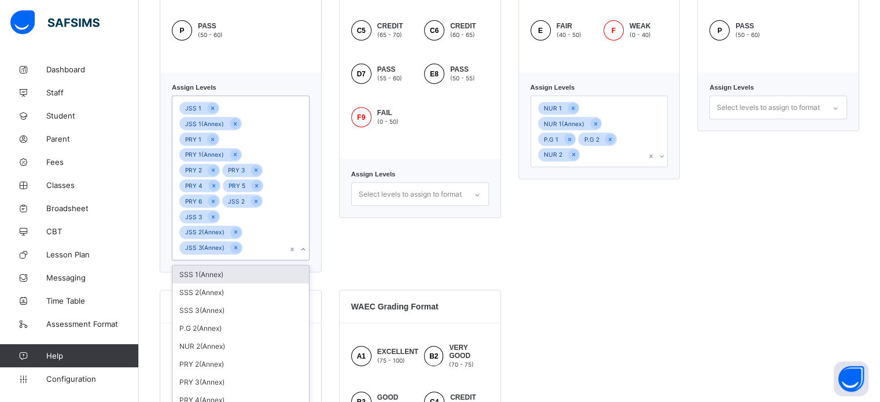
click at [610, 236] on div "Nursery Grading Format A EXCELLENT (90 - 100) B VERY GOOD (80 - 90) C GOOD (60 …" at bounding box center [599, 74] width 162 height 398
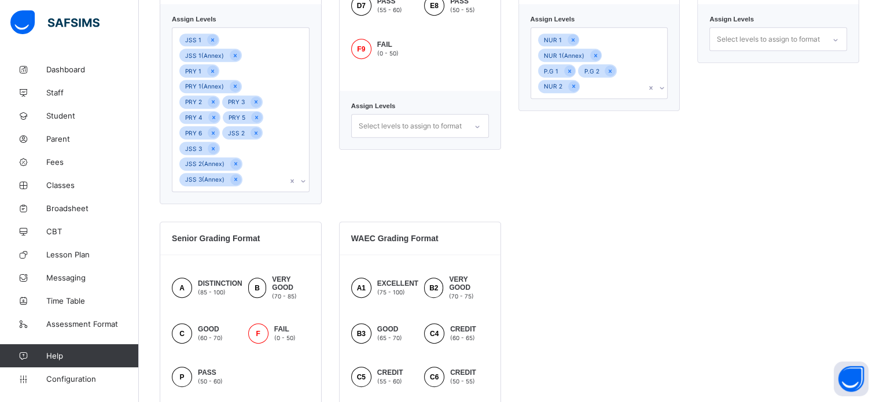
scroll to position [731, 0]
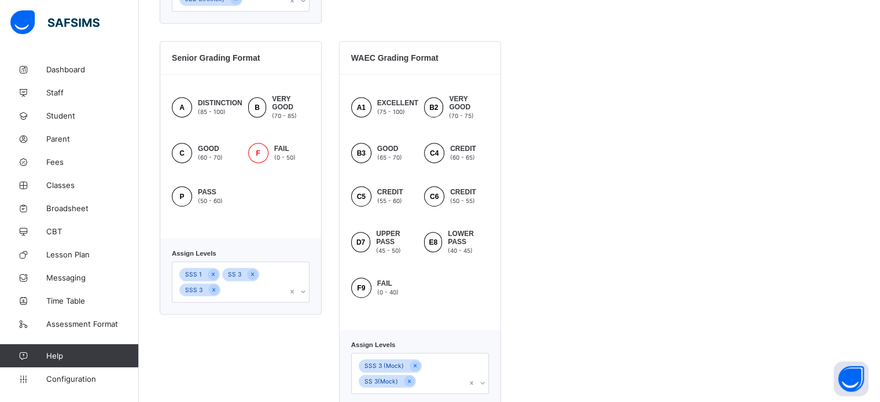
click at [271, 266] on div "SSS 1 SS 3 SSS 3" at bounding box center [229, 282] width 115 height 40
click at [256, 262] on div "SSS 1 SS 3 SSS 3" at bounding box center [229, 282] width 115 height 40
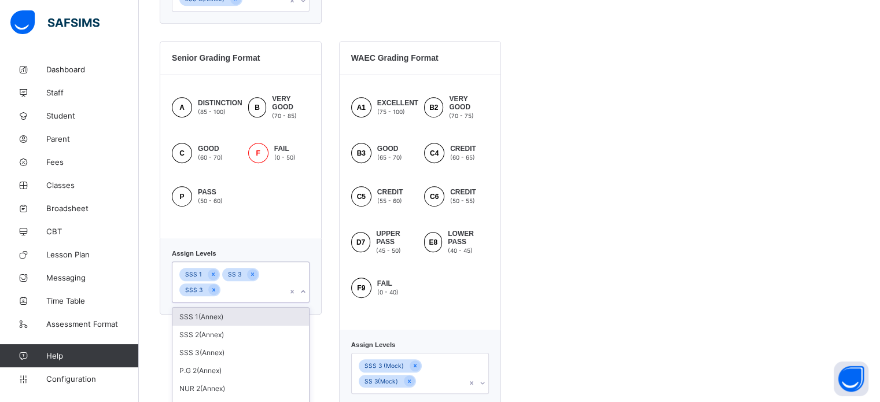
click at [222, 308] on div "SSS 1(Annex)" at bounding box center [240, 317] width 137 height 18
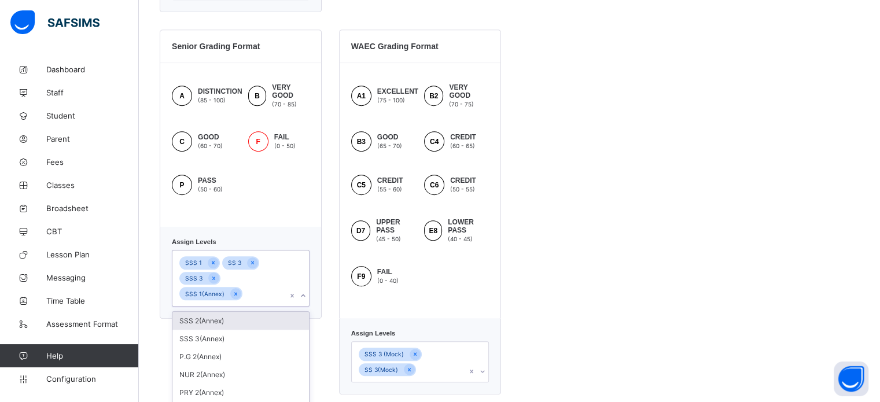
click at [227, 312] on div "SSS 2(Annex)" at bounding box center [240, 321] width 137 height 18
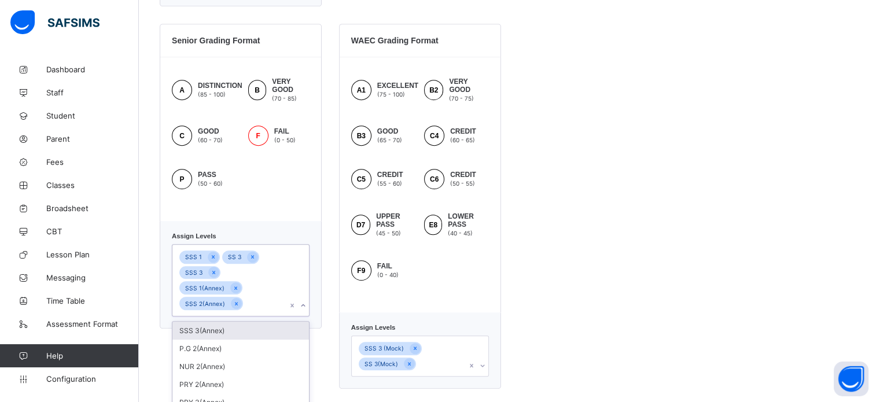
click at [234, 322] on div "SSS 3(Annex)" at bounding box center [240, 331] width 137 height 18
click at [234, 300] on div "SSS 1 SS 3 SSS 3 SSS 1(Annex) SSS 2(Annex)" at bounding box center [229, 280] width 115 height 71
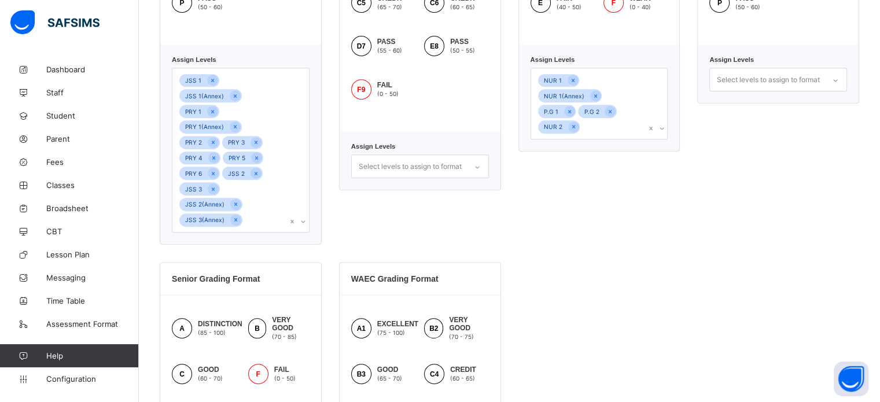
scroll to position [499, 0]
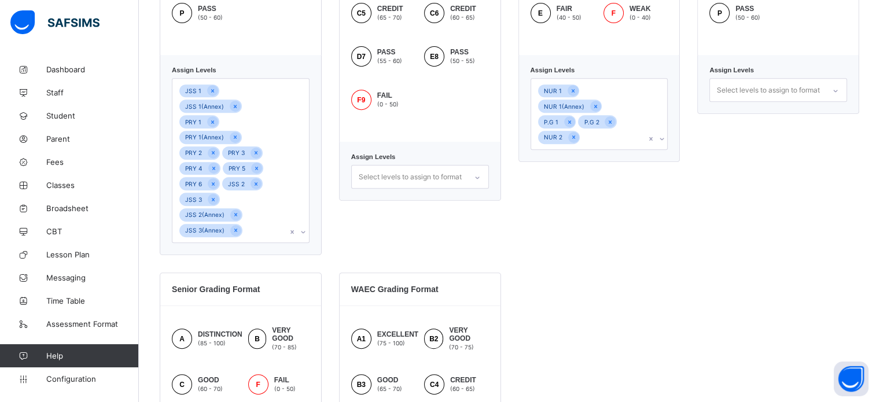
click at [640, 124] on div "NUR 1 NUR 1(Annex) P.G 1 P.G 2 NUR 2" at bounding box center [588, 114] width 115 height 71
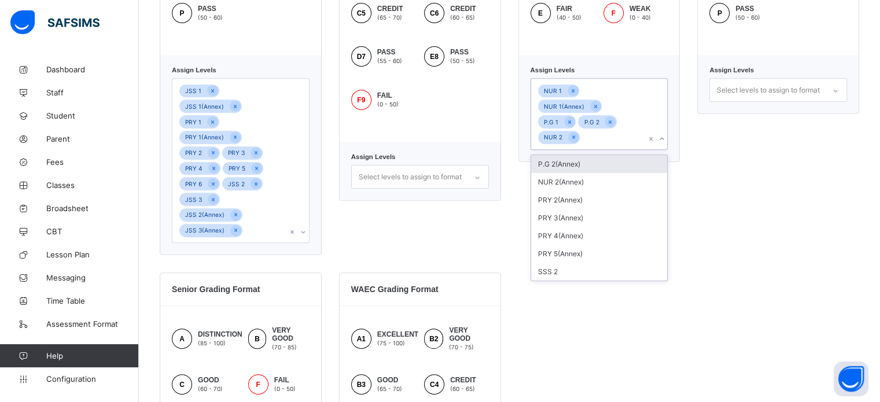
click at [579, 155] on div "P.G 2(Annex)" at bounding box center [599, 164] width 137 height 18
drag, startPoint x: 583, startPoint y: 164, endPoint x: 583, endPoint y: 170, distance: 6.4
click at [583, 171] on div "NUR 2(Annex)" at bounding box center [599, 180] width 137 height 18
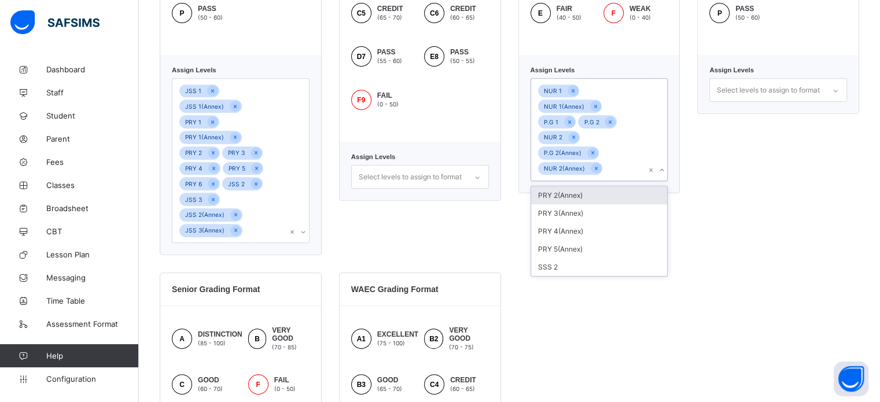
click at [577, 186] on div "PRY 2(Annex)" at bounding box center [599, 195] width 137 height 18
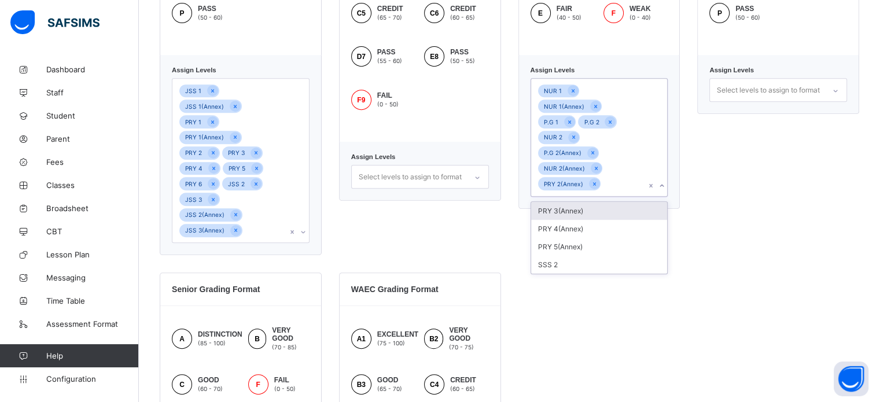
click at [580, 202] on div "PRY 3(Annex)" at bounding box center [599, 211] width 137 height 18
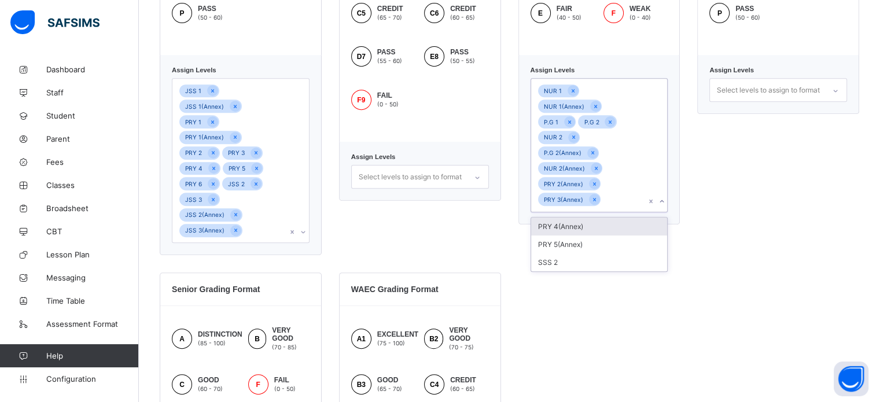
click at [576, 218] on div "PRY 4(Annex)" at bounding box center [599, 227] width 137 height 18
drag, startPoint x: 580, startPoint y: 229, endPoint x: 554, endPoint y: 224, distance: 27.0
click at [580, 233] on div "PRY 5(Annex)" at bounding box center [599, 242] width 137 height 18
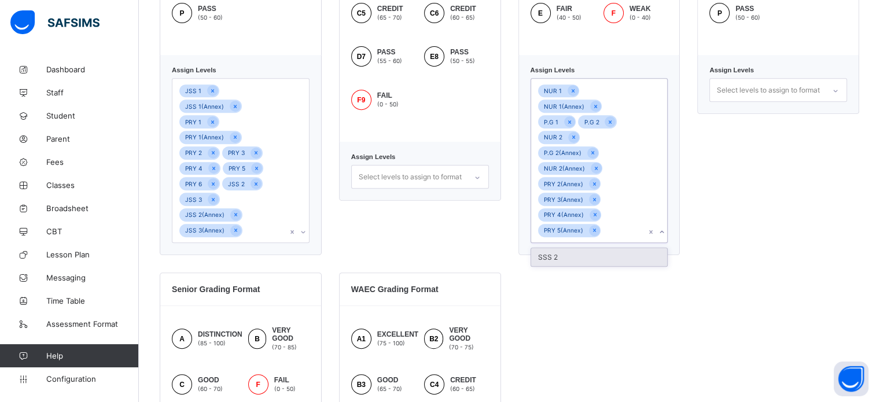
click at [255, 200] on div "JSS 1 JSS 1(Annex) PRY 1 PRY 1(Annex) PRY 2 PRY 3 PRY 4 PRY 5 PRY 6 JSS 2 JSS 3…" at bounding box center [229, 161] width 115 height 164
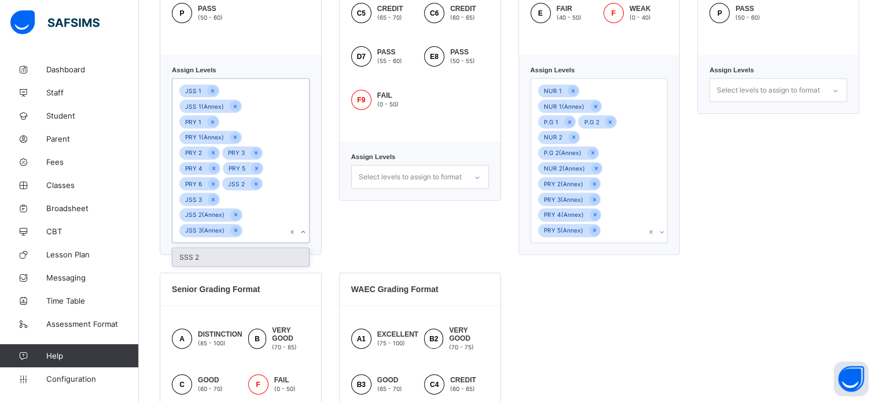
click at [222, 248] on div "SSS 2" at bounding box center [240, 257] width 137 height 18
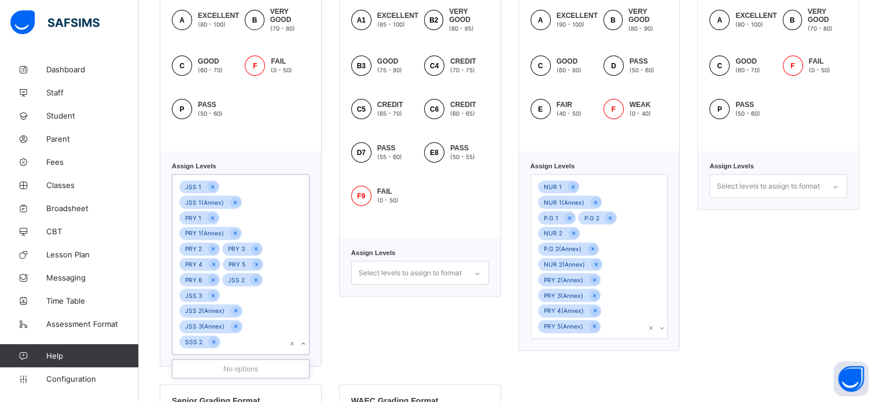
scroll to position [268, 0]
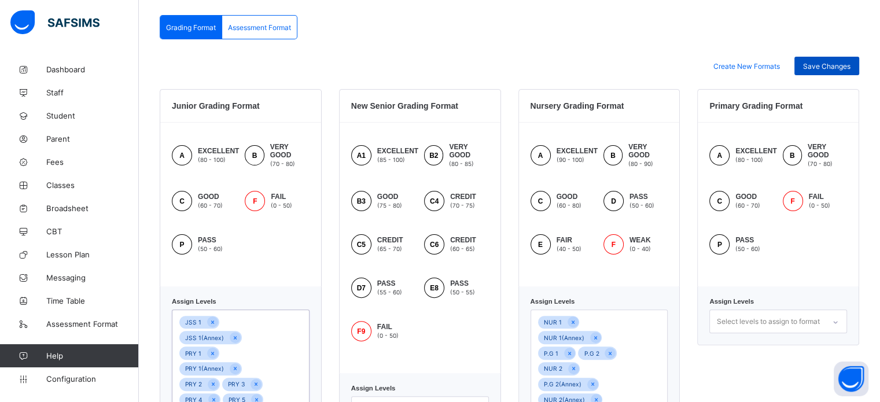
click at [843, 60] on div "Save Changes" at bounding box center [826, 66] width 65 height 19
click at [257, 31] on span "Assessment Format" at bounding box center [259, 27] width 63 height 9
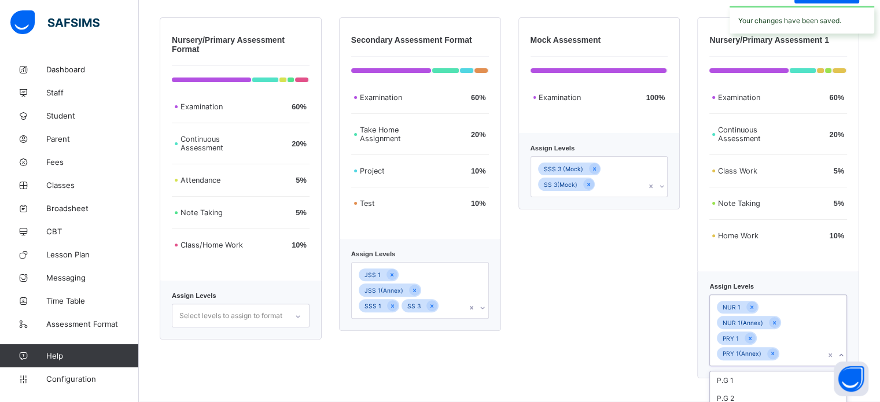
scroll to position [484, 0]
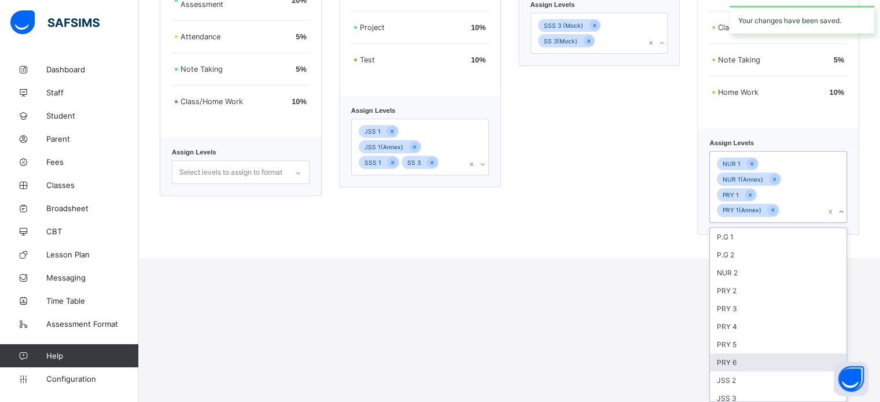
click at [782, 223] on div "option PRY 6 focused, 8 of 23. 23 results available. Use Up and Down to choose …" at bounding box center [778, 187] width 138 height 72
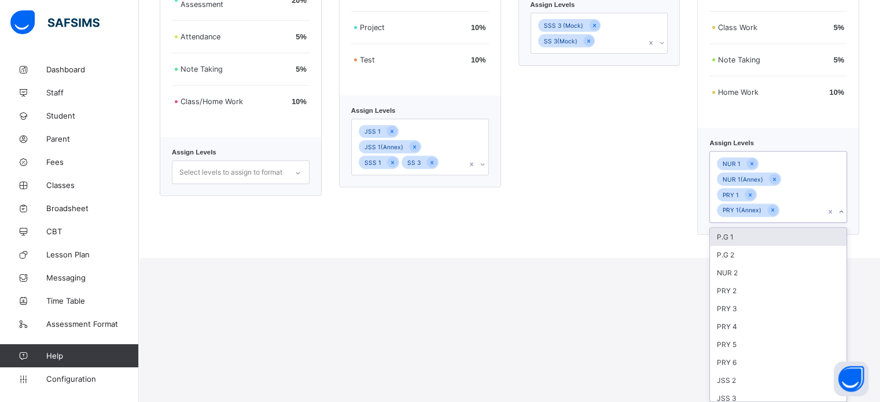
click at [757, 242] on div "P.G 1" at bounding box center [778, 237] width 137 height 18
click at [747, 243] on div "P.G 2" at bounding box center [778, 252] width 137 height 18
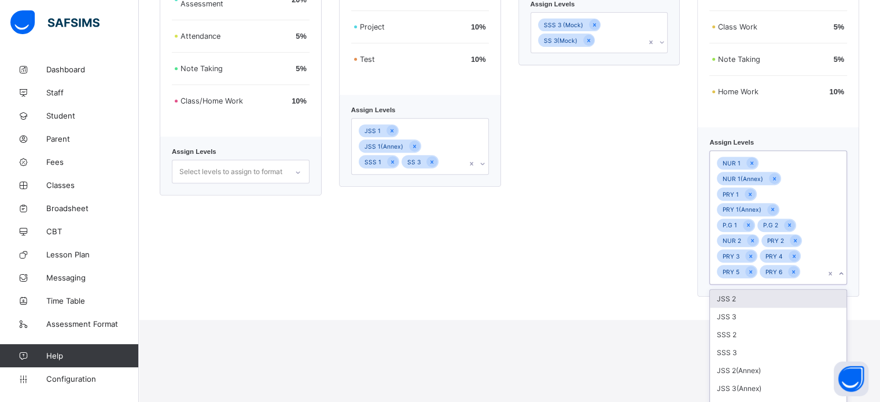
scroll to position [388, 0]
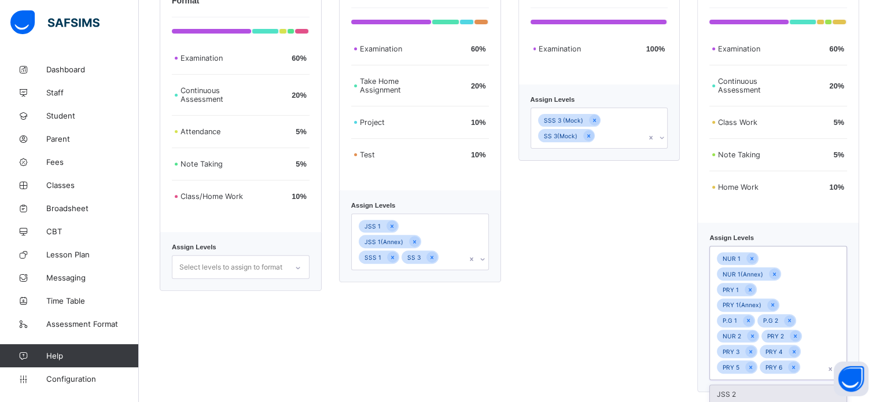
click at [451, 151] on div "Secondary Assessment Format Examination 60 % Take Home Assignment 20 % Project …" at bounding box center [420, 181] width 162 height 424
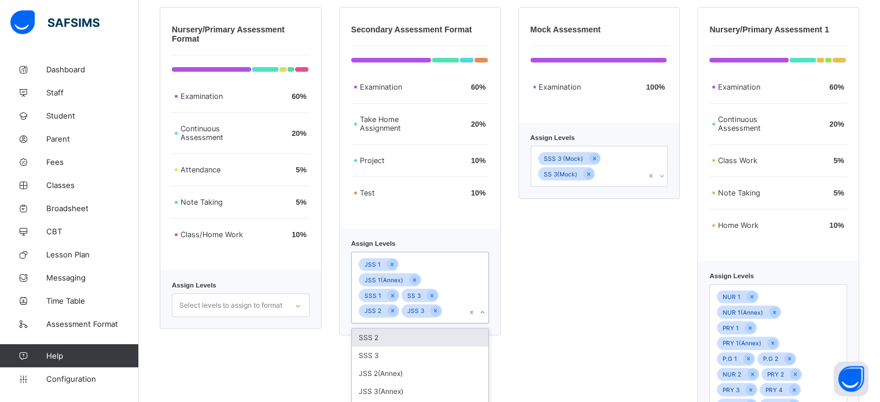
scroll to position [400, 0]
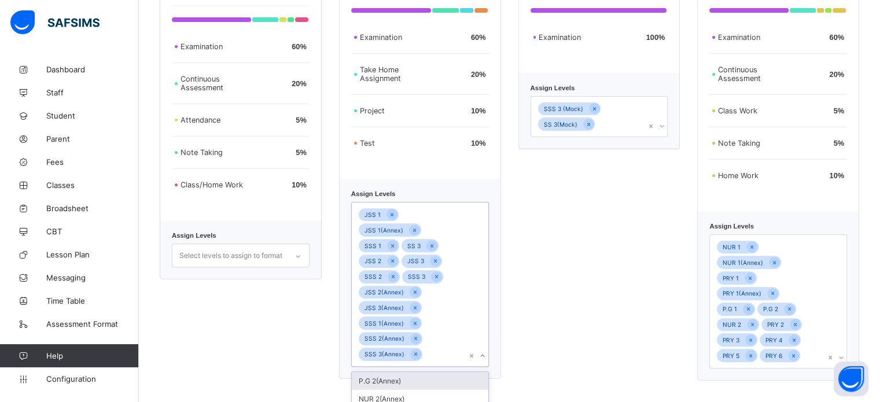
click at [838, 317] on div "NUR 1 NUR 1(Annex) PRY 1 PRY 1(Annex) P.G 1 P.G 2 NUR 2 PRY 2 PRY 3 PRY 4 PRY 5…" at bounding box center [778, 301] width 138 height 134
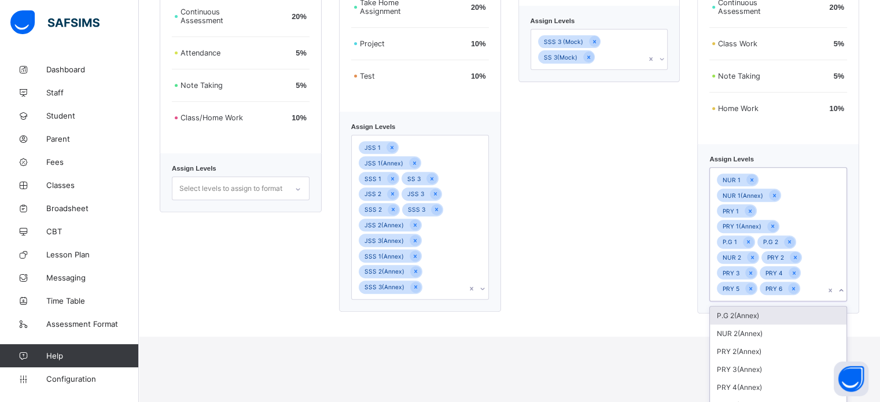
click at [795, 307] on div "P.G 2(Annex)" at bounding box center [778, 316] width 137 height 18
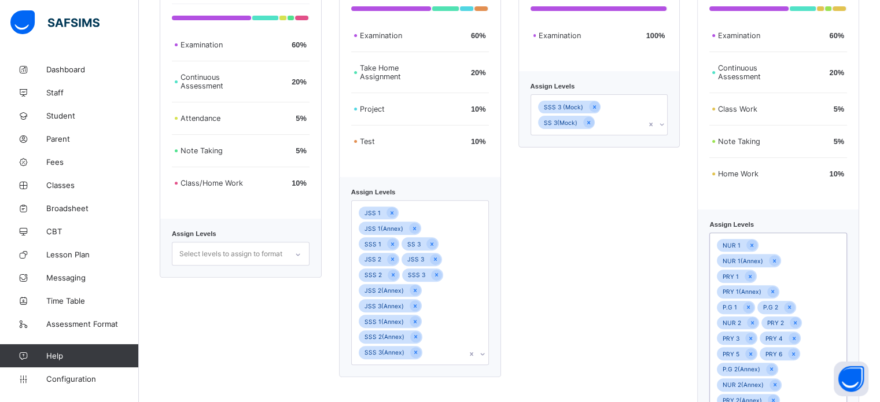
scroll to position [308, 0]
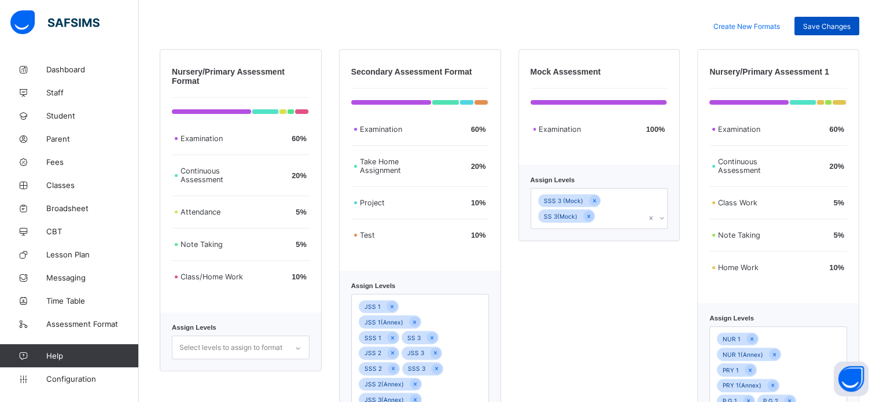
click at [833, 29] on span "Save Changes" at bounding box center [826, 26] width 47 height 9
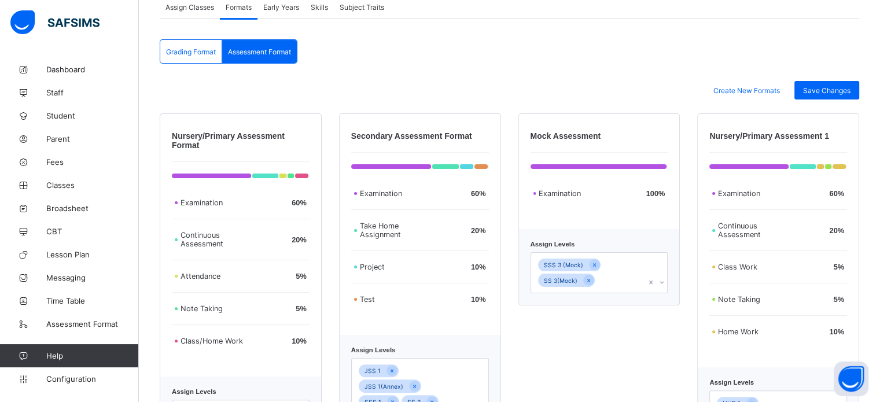
scroll to position [134, 0]
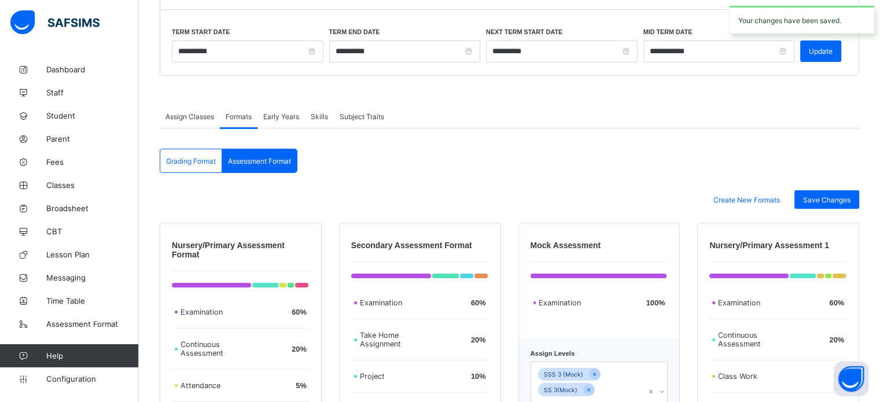
click at [319, 119] on span "Skills" at bounding box center [319, 116] width 17 height 9
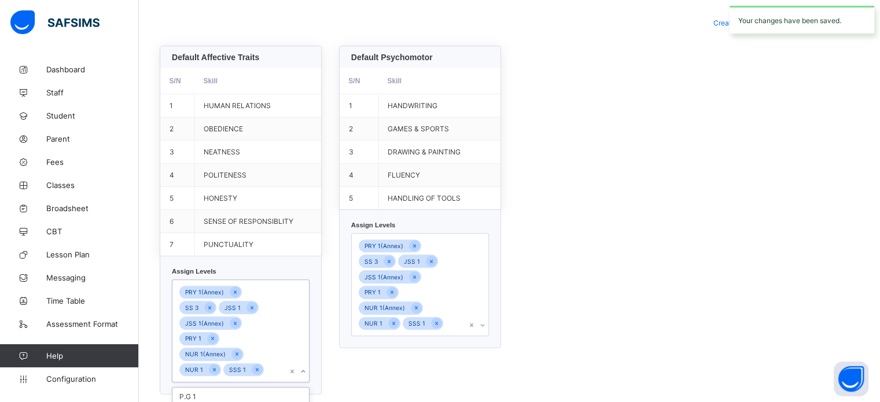
scroll to position [455, 0]
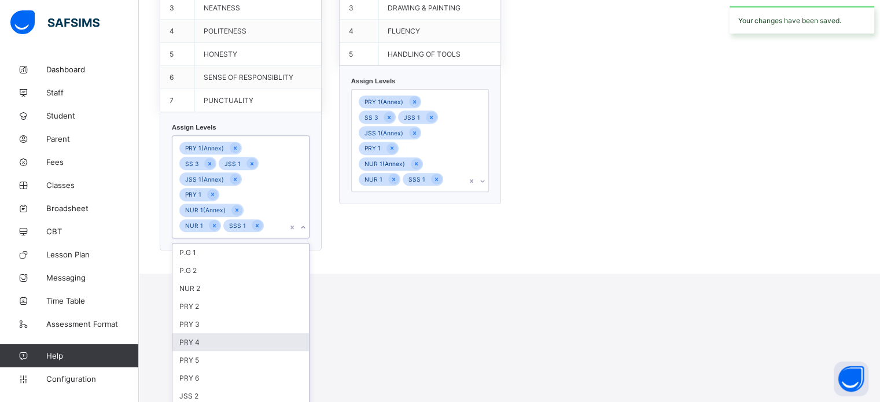
click at [283, 238] on div "option PRY 4 focused, 8 of 33. 25 results available. Use Up and Down to choose …" at bounding box center [241, 186] width 138 height 103
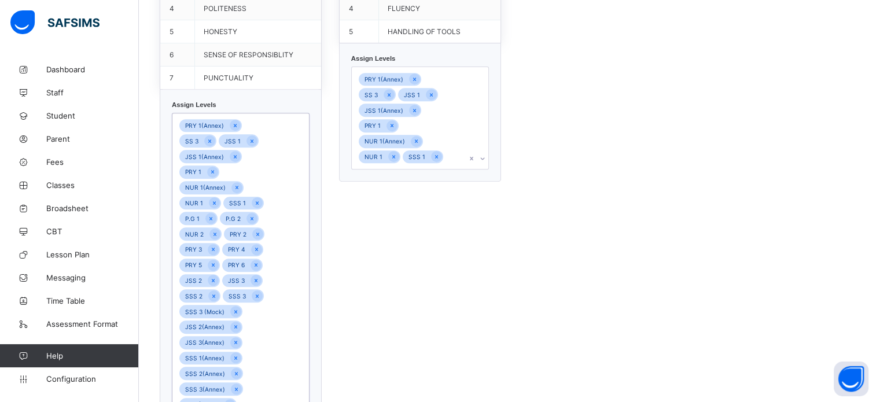
scroll to position [470, 0]
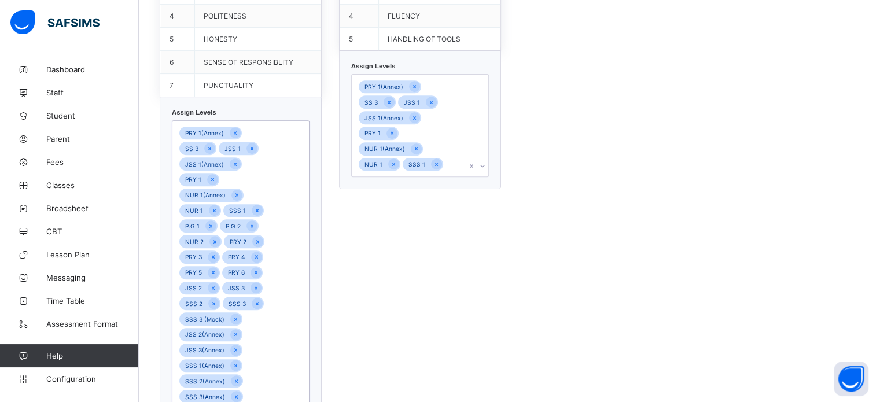
click at [453, 132] on div "PRY 1(Annex) SS 3 JSS 1 JSS 1(Annex) PRY 1 NUR 1(Annex) NUR 1 SSS 1" at bounding box center [409, 126] width 115 height 102
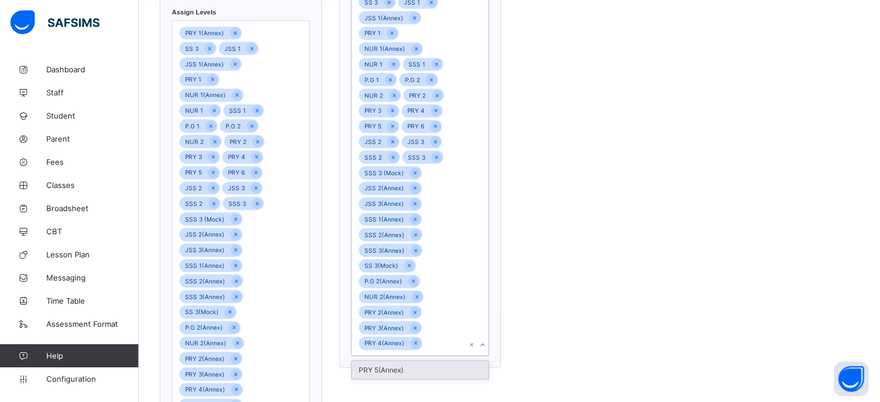
scroll to position [606, 0]
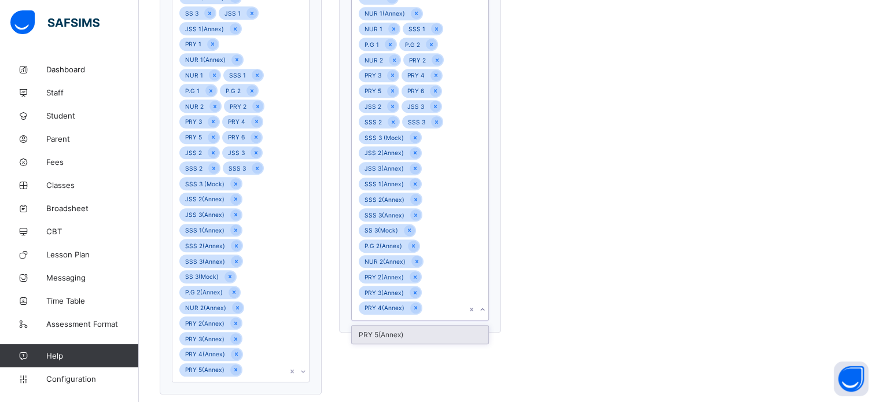
click at [443, 326] on div "PRY 5(Annex)" at bounding box center [420, 335] width 137 height 18
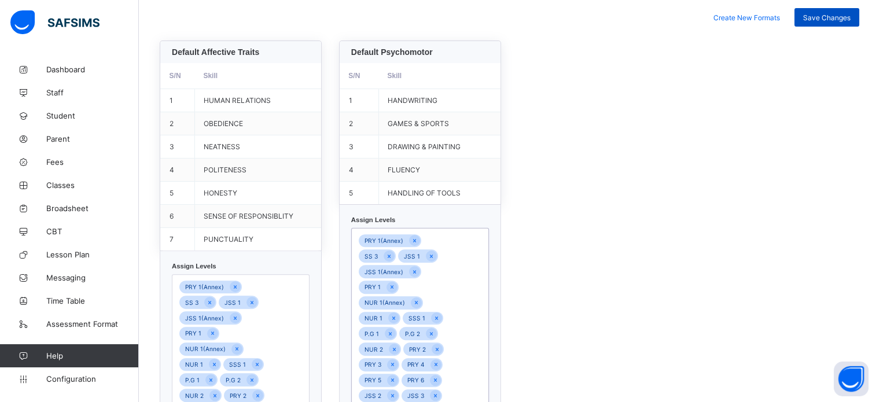
click at [836, 23] on div "Save Changes" at bounding box center [826, 17] width 65 height 19
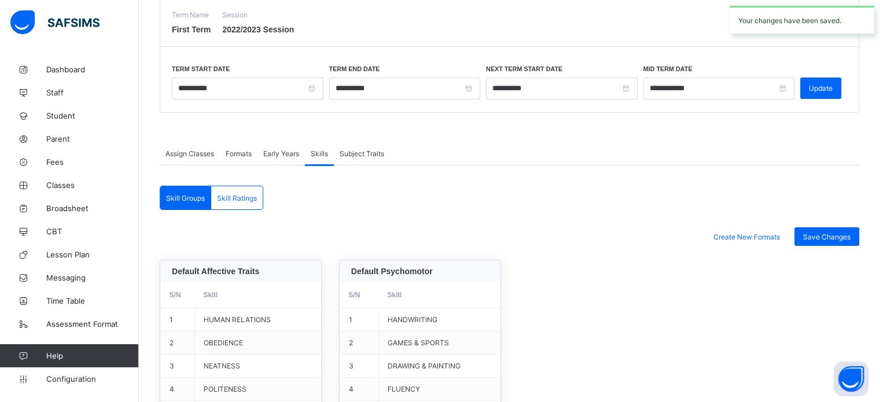
scroll to position [85, 0]
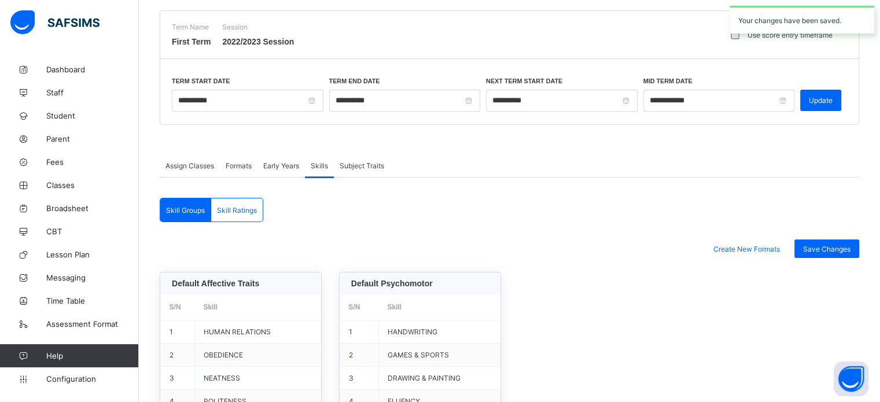
click at [250, 210] on span "Skill Ratings" at bounding box center [237, 210] width 40 height 9
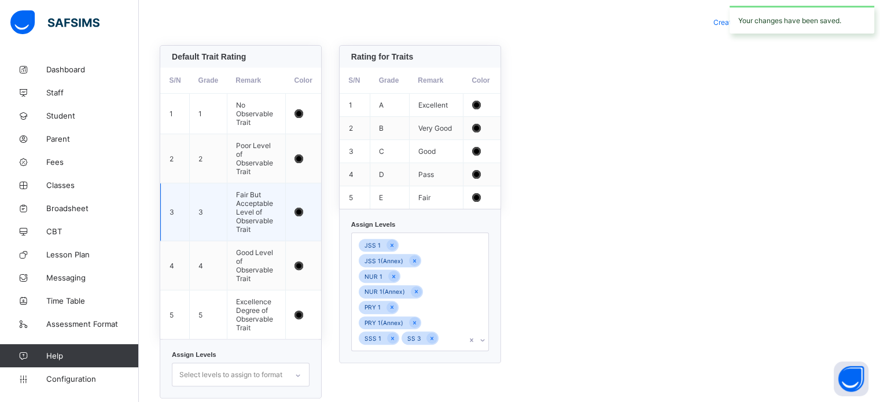
scroll to position [333, 0]
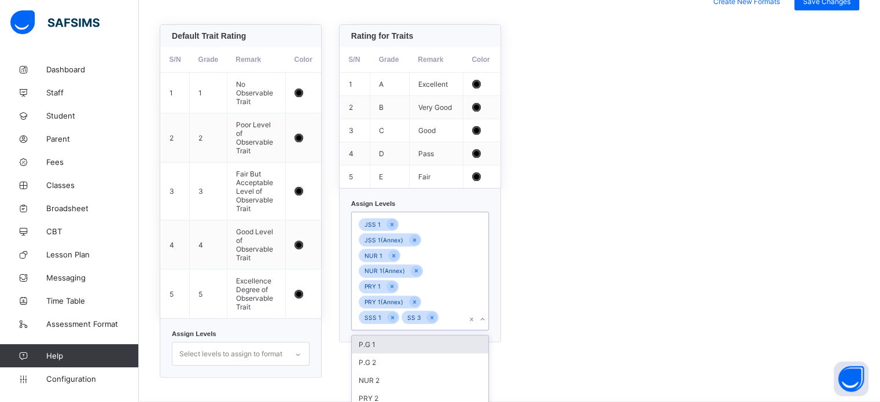
click at [464, 255] on div "JSS 1 JSS 1(Annex) NUR 1 NUR 1(Annex) PRY 1 PRY 1(Annex) SSS 1 SS 3" at bounding box center [409, 270] width 115 height 117
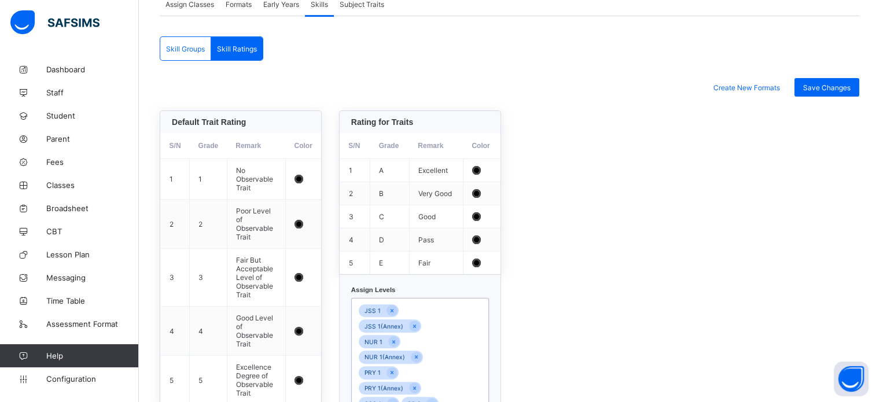
scroll to position [212, 0]
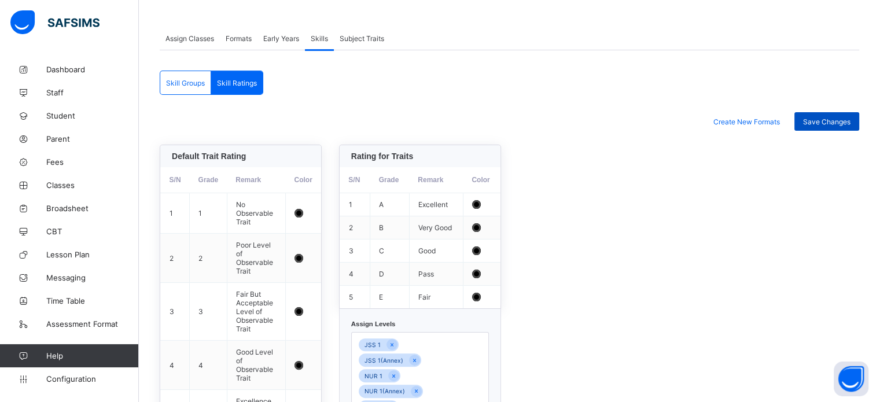
click at [829, 123] on span "Save Changes" at bounding box center [826, 121] width 47 height 9
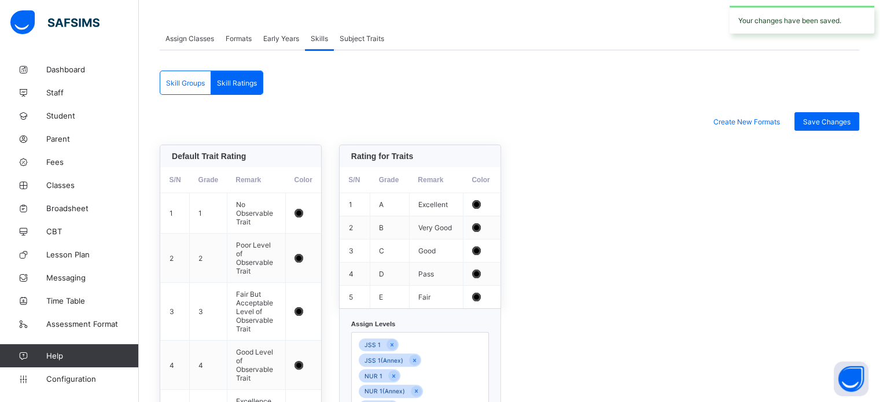
click at [245, 79] on span "Skill Ratings" at bounding box center [237, 83] width 40 height 9
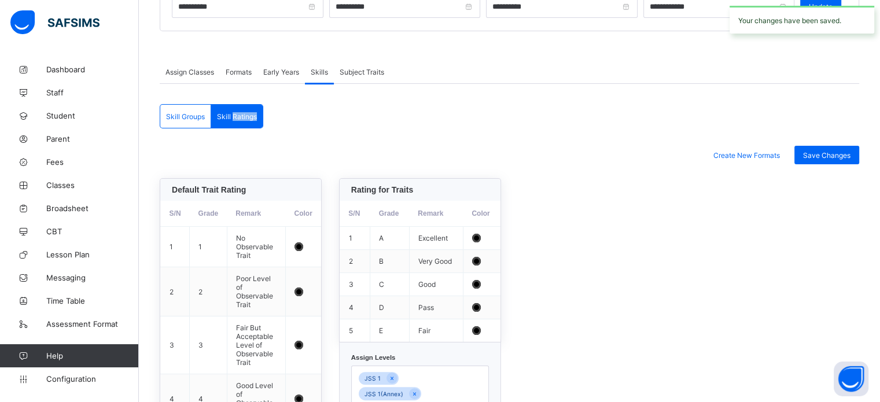
scroll to position [97, 0]
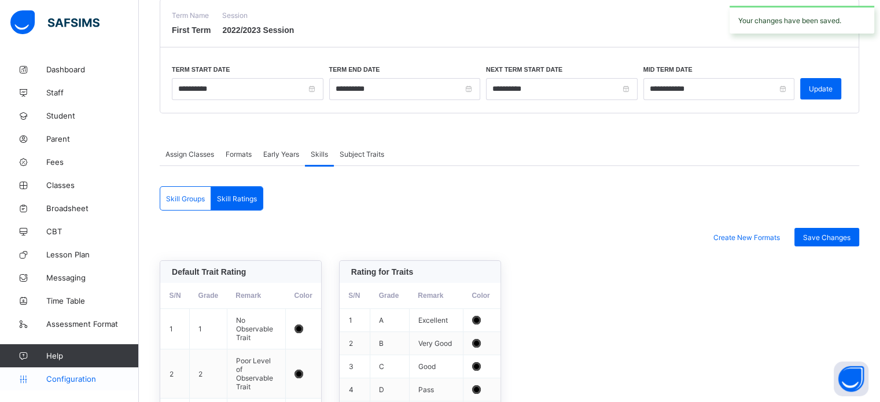
click at [74, 381] on span "Configuration" at bounding box center [92, 378] width 92 height 9
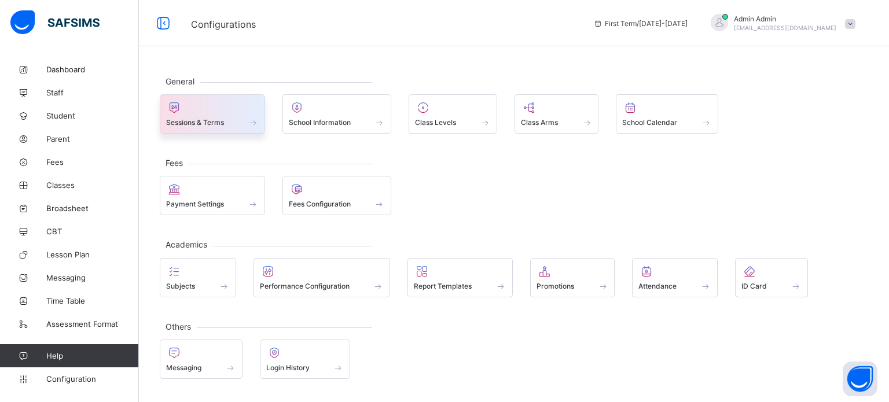
click at [218, 125] on span "Sessions & Terms" at bounding box center [195, 122] width 58 height 9
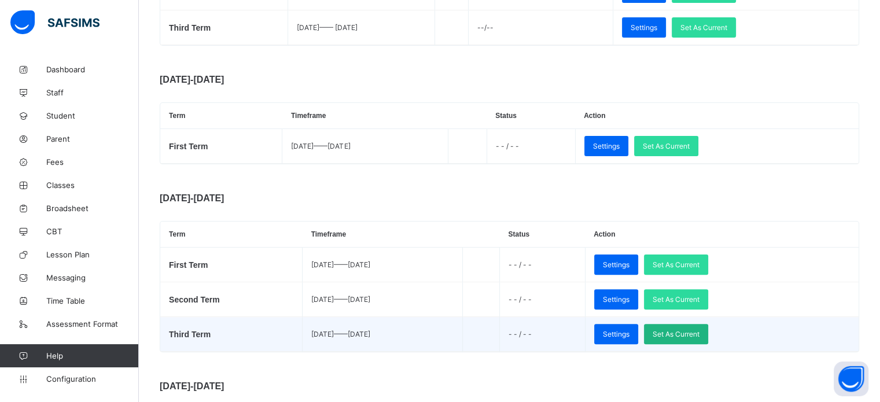
scroll to position [289, 0]
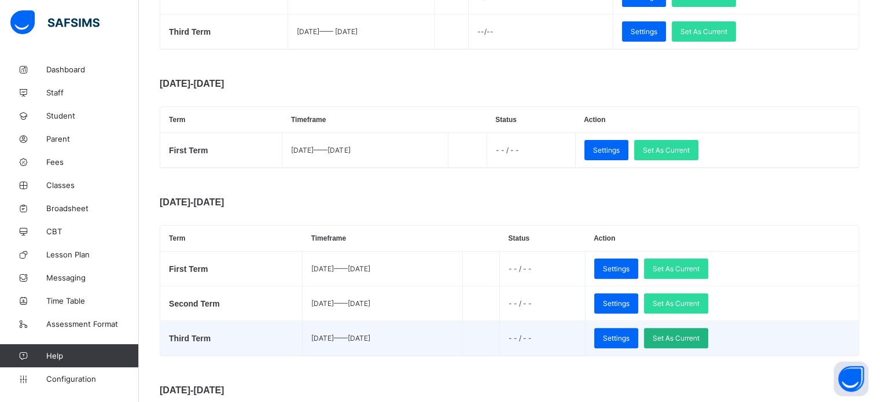
click at [700, 343] on span "Set As Current" at bounding box center [676, 338] width 47 height 9
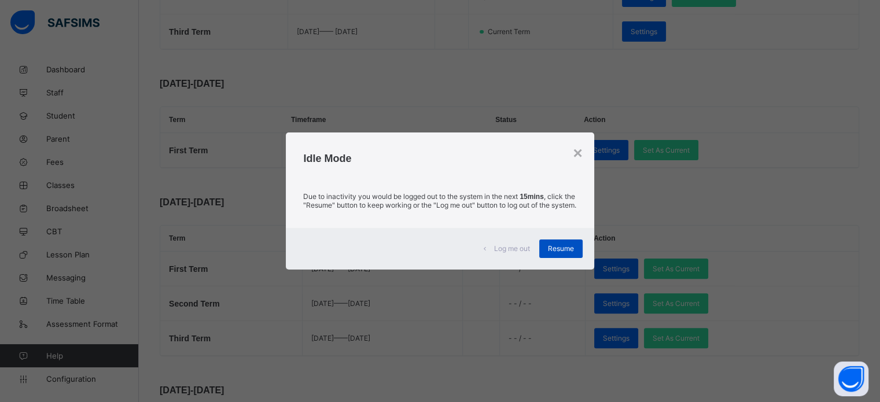
click at [556, 251] on span "Resume" at bounding box center [561, 248] width 26 height 9
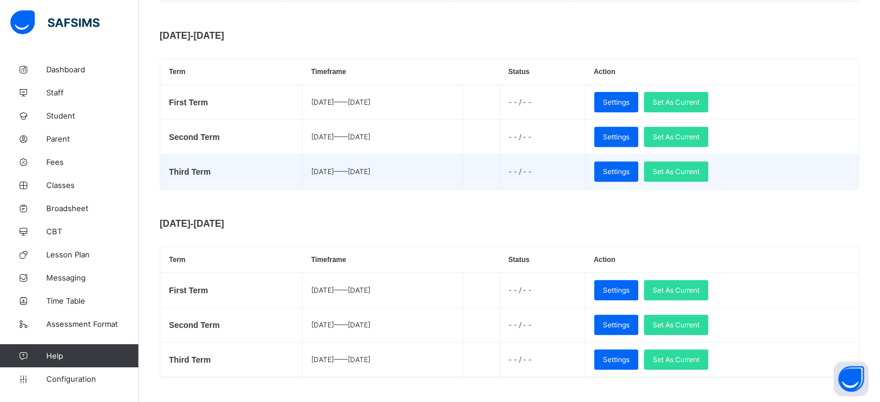
scroll to position [437, 0]
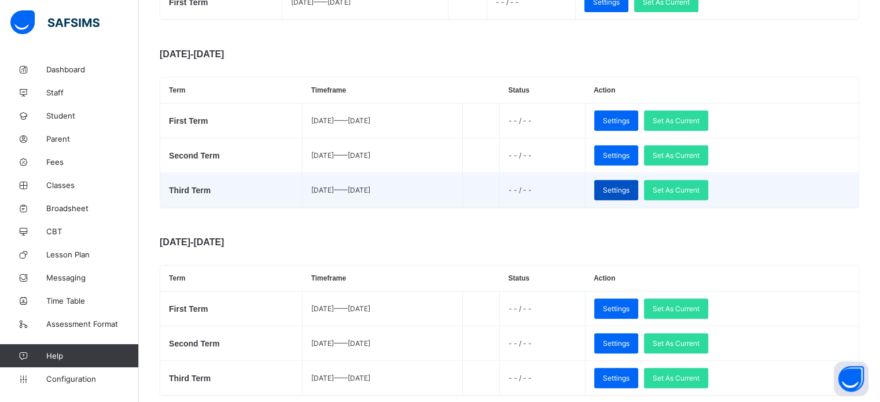
click at [630, 188] on span "Settings" at bounding box center [616, 190] width 27 height 9
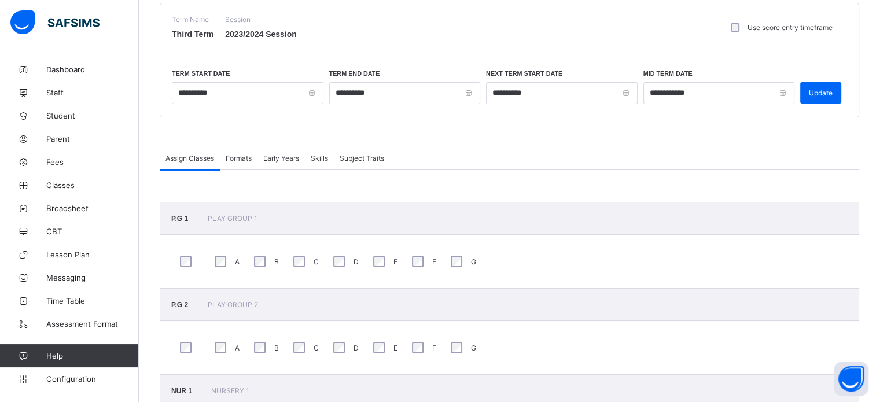
scroll to position [90, 0]
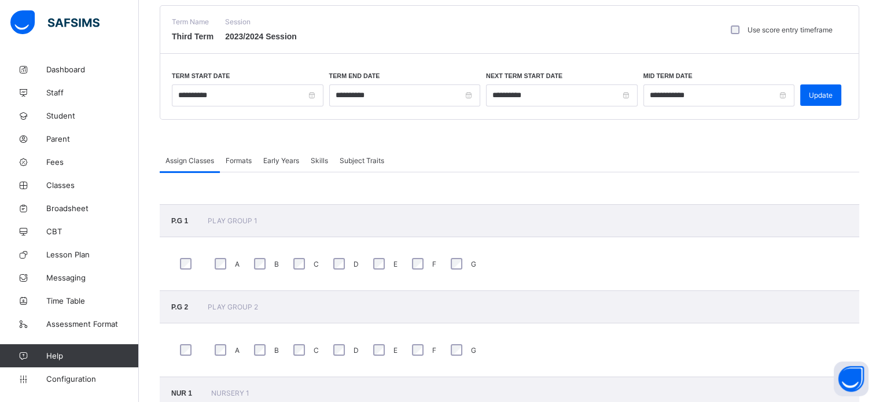
click at [245, 156] on span "Formats" at bounding box center [239, 160] width 26 height 9
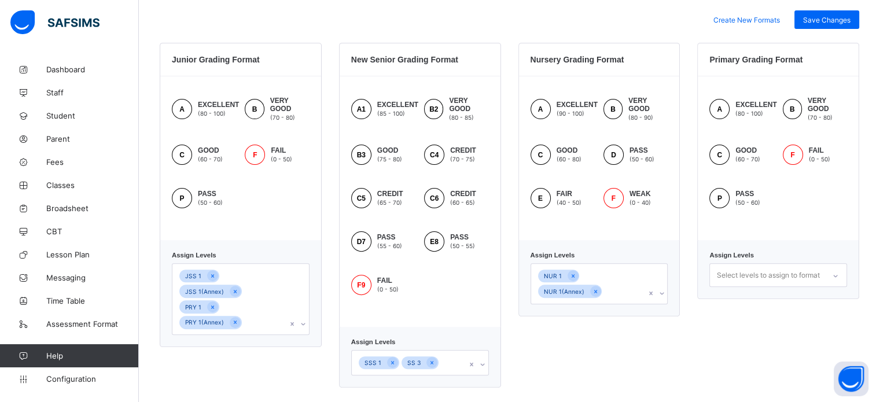
scroll to position [322, 0]
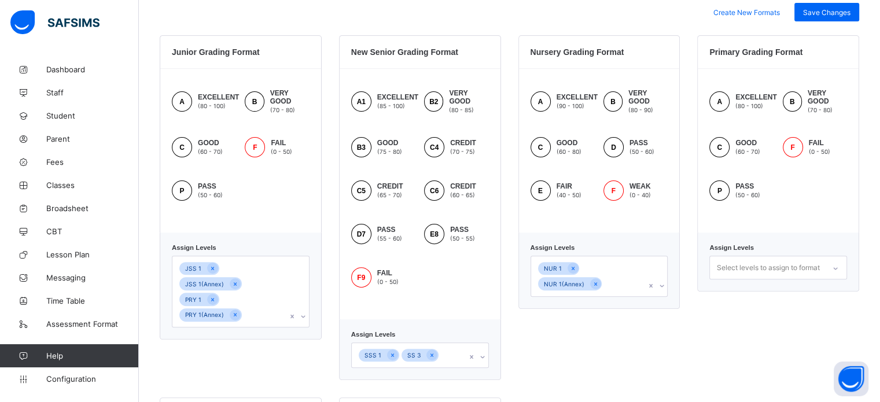
click at [627, 272] on div "NUR 1 NUR 1(Annex)" at bounding box center [600, 276] width 138 height 41
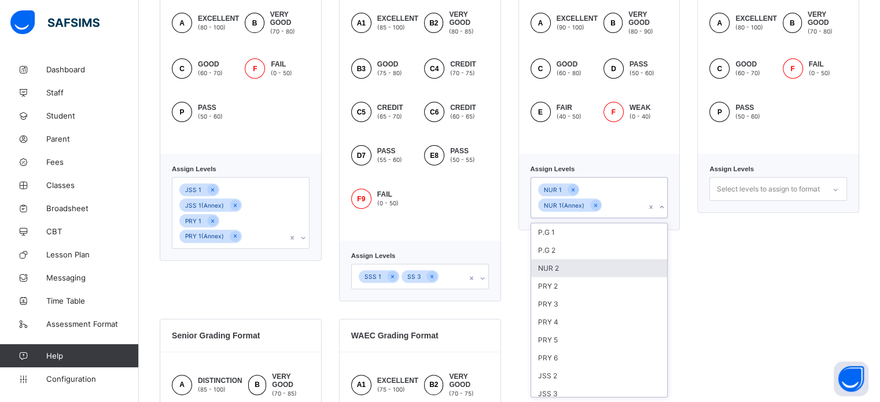
scroll to position [401, 0]
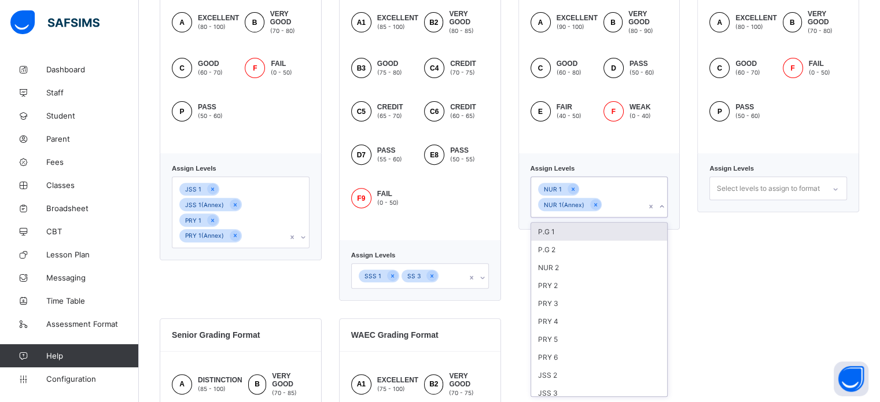
click at [583, 236] on div "P.G 1" at bounding box center [599, 232] width 137 height 18
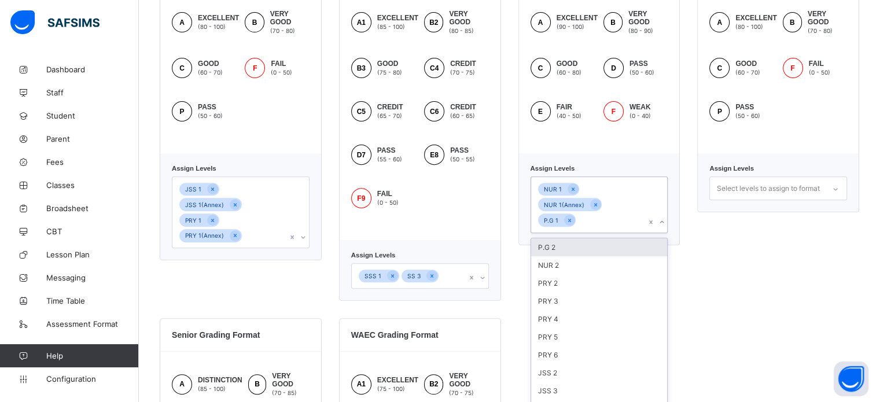
click at [580, 245] on div "P.G 2" at bounding box center [599, 247] width 137 height 18
click at [577, 253] on div "NUR 2" at bounding box center [599, 247] width 137 height 18
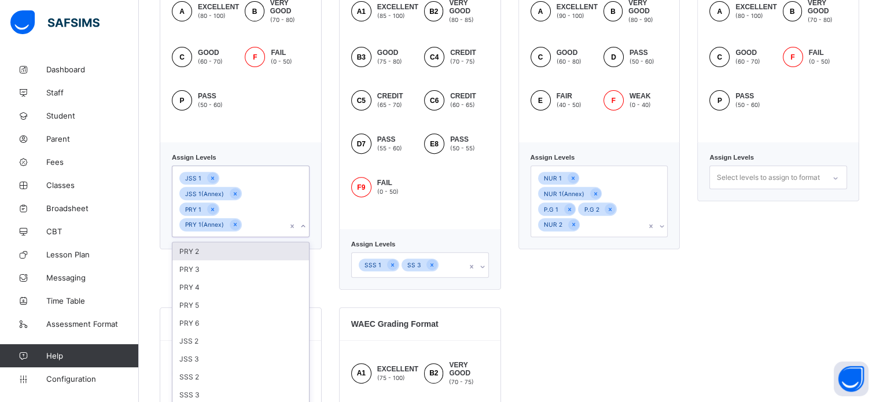
click at [231, 219] on div "JSS 1 JSS 1(Annex) PRY 1 PRY 1(Annex)" at bounding box center [229, 201] width 115 height 71
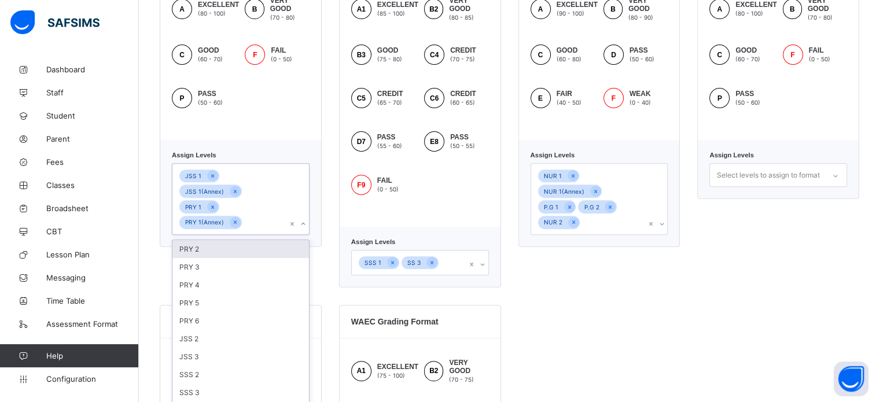
scroll to position [414, 0]
click at [231, 240] on div "PRY 2" at bounding box center [240, 249] width 137 height 18
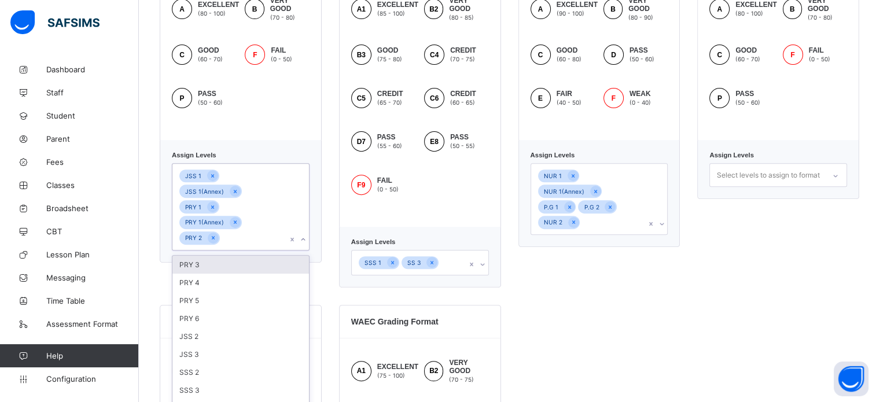
click at [236, 256] on div "PRY 3" at bounding box center [240, 265] width 137 height 18
click at [241, 256] on div "PRY 4" at bounding box center [240, 265] width 137 height 18
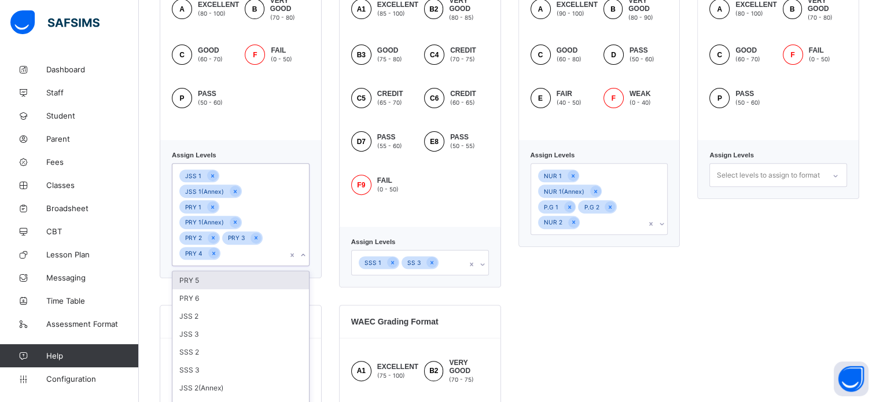
click at [232, 271] on div "PRY 5" at bounding box center [240, 280] width 137 height 18
click at [221, 271] on div "PRY 6" at bounding box center [240, 280] width 137 height 18
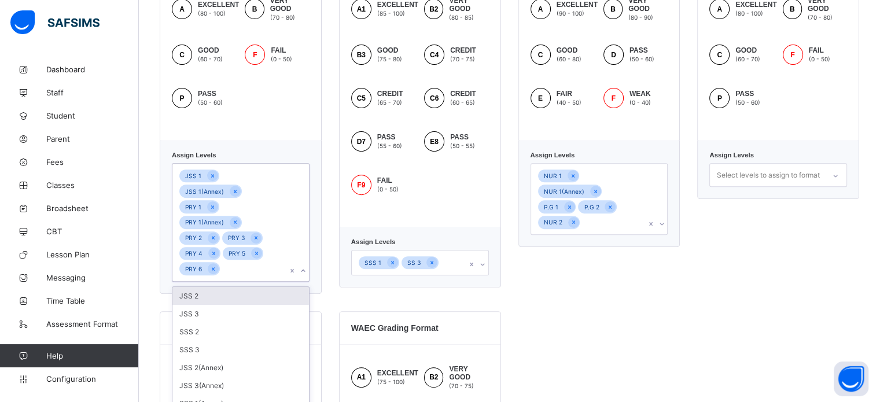
click at [218, 287] on div "JSS 2" at bounding box center [240, 296] width 137 height 18
click at [227, 287] on div "JSS 3" at bounding box center [240, 296] width 137 height 18
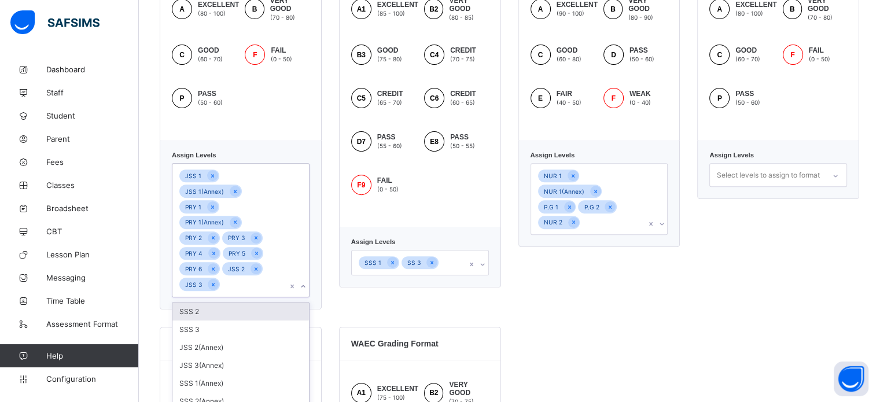
click at [447, 273] on div "SSS 1 SS 3" at bounding box center [420, 262] width 138 height 25
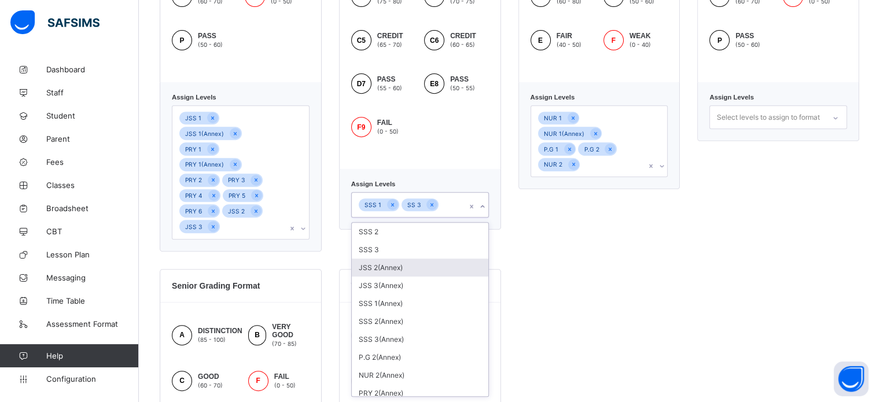
scroll to position [472, 0]
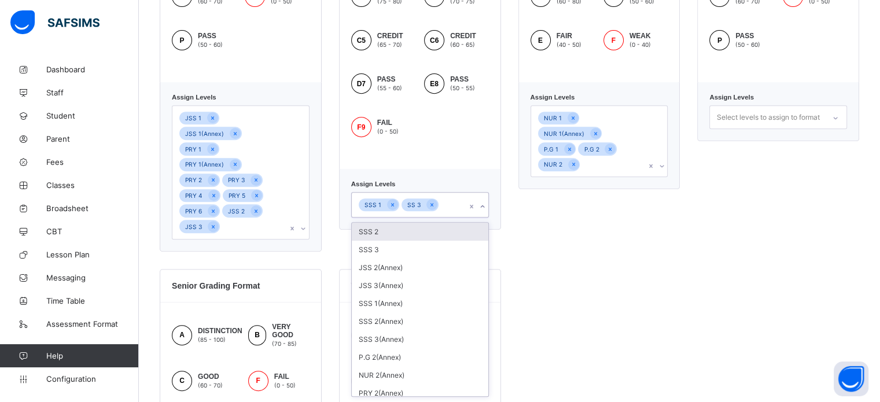
click at [392, 232] on div "SSS 2" at bounding box center [420, 232] width 137 height 18
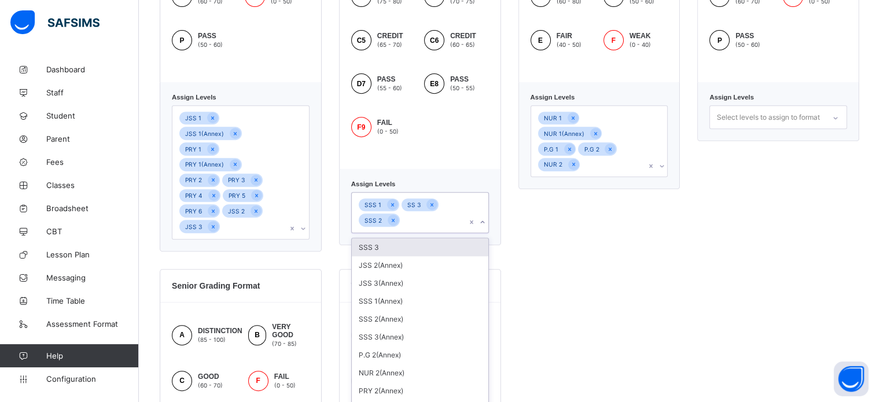
click at [392, 246] on div "SSS 3" at bounding box center [420, 247] width 137 height 18
click at [245, 203] on div "JSS 1 JSS 1(Annex) PRY 1 PRY 1(Annex) PRY 2 PRY 3 PRY 4 PRY 5 PRY 6 JSS 2 JSS 3" at bounding box center [229, 172] width 115 height 133
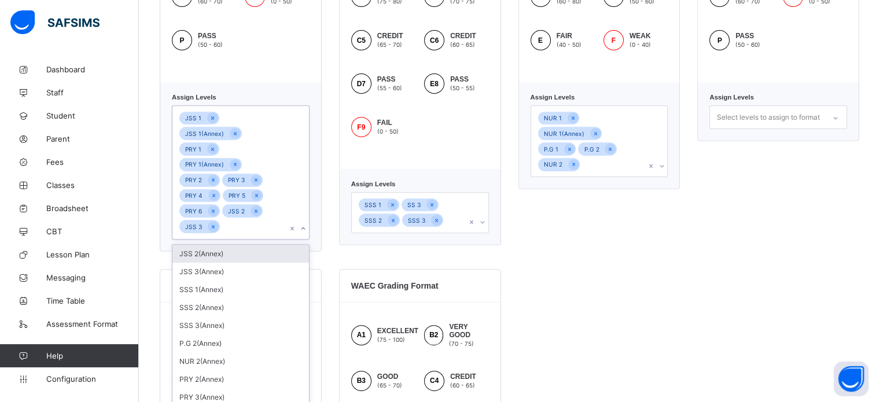
click at [231, 245] on div "JSS 2(Annex)" at bounding box center [240, 254] width 137 height 18
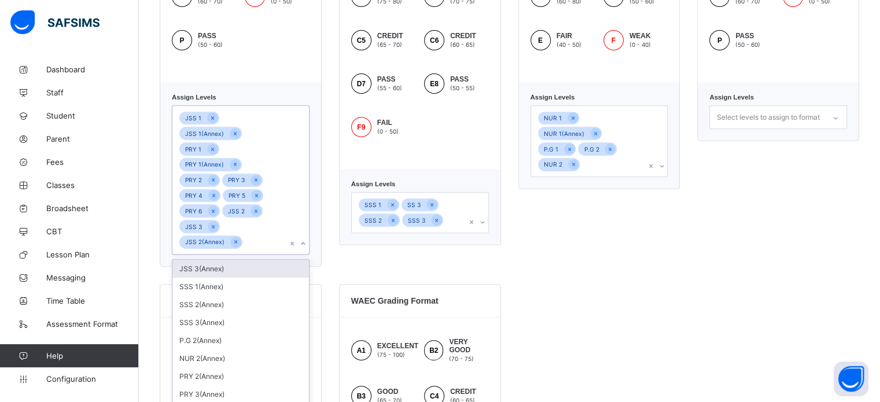
click at [229, 260] on div "JSS 3(Annex)" at bounding box center [240, 269] width 137 height 18
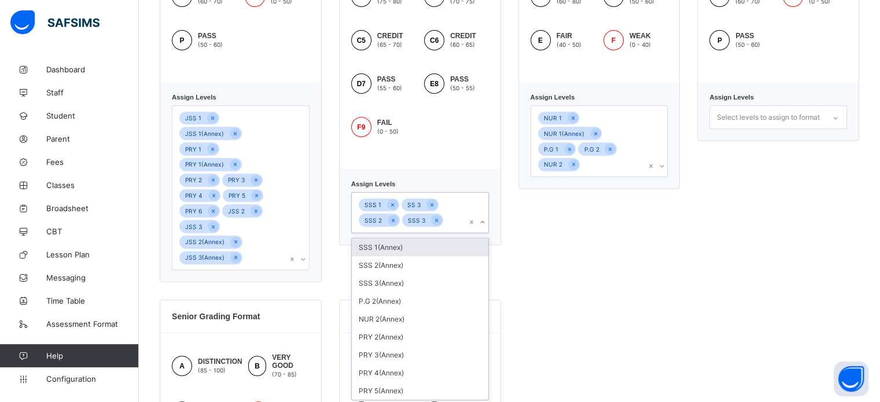
click at [456, 227] on div "SSS 1 SS 3 SSS 2 SSS 3" at bounding box center [409, 213] width 115 height 40
click at [407, 249] on div "SSS 1(Annex)" at bounding box center [420, 247] width 137 height 18
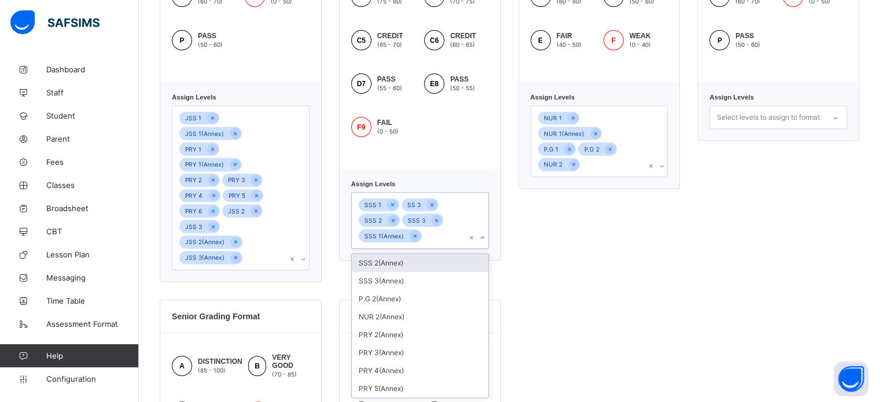
click at [405, 259] on div "SSS 2(Annex)" at bounding box center [420, 263] width 137 height 18
click at [407, 274] on div "SSS 3(Annex)" at bounding box center [420, 278] width 137 height 18
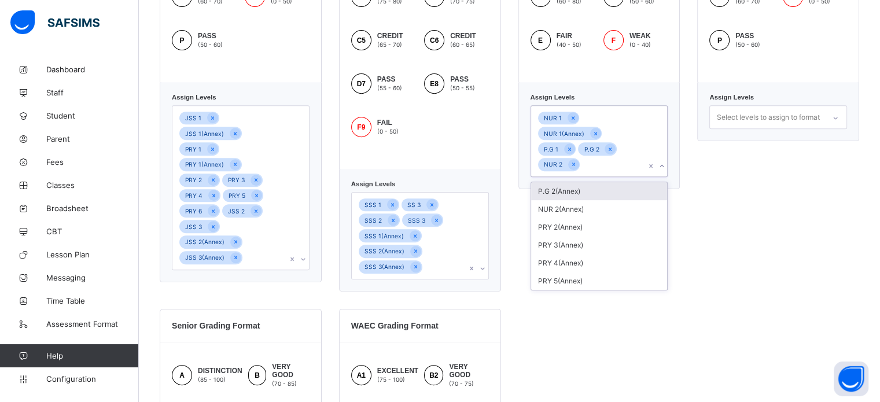
click at [643, 153] on div "NUR 1 NUR 1(Annex) P.G 1 P.G 2 NUR 2" at bounding box center [588, 141] width 115 height 71
click at [594, 182] on div "P.G 2(Annex)" at bounding box center [599, 191] width 137 height 18
click at [583, 198] on div "NUR 2(Annex)" at bounding box center [599, 207] width 137 height 18
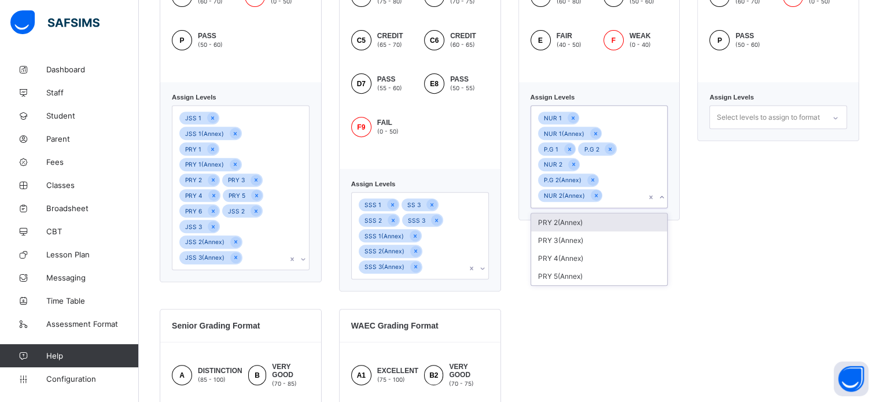
click at [583, 214] on div "PRY 2(Annex)" at bounding box center [599, 223] width 137 height 18
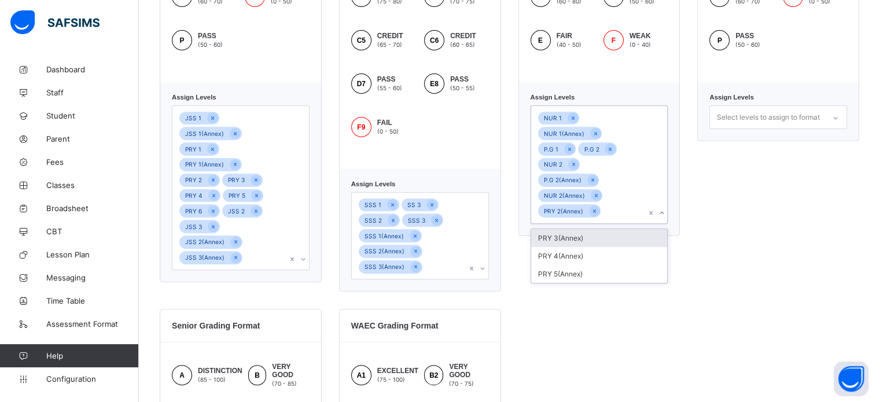
click at [579, 229] on div "PRY 3(Annex)" at bounding box center [599, 238] width 137 height 18
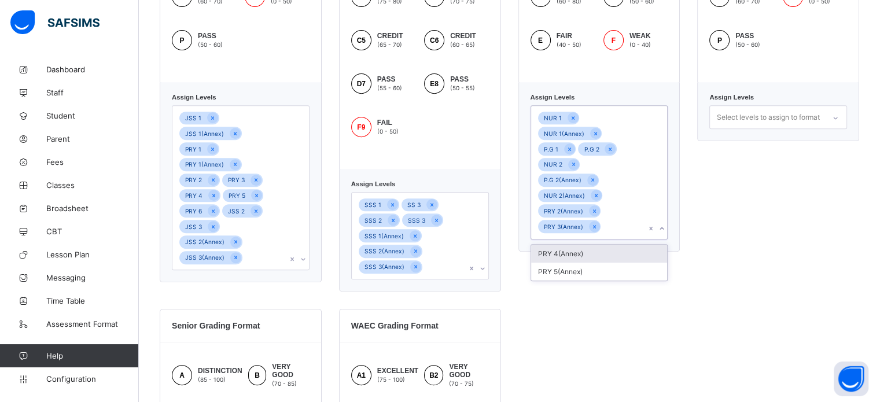
click at [578, 245] on div "PRY 4(Annex)" at bounding box center [599, 254] width 137 height 18
click at [579, 260] on div "PRY 5(Annex)" at bounding box center [599, 269] width 137 height 18
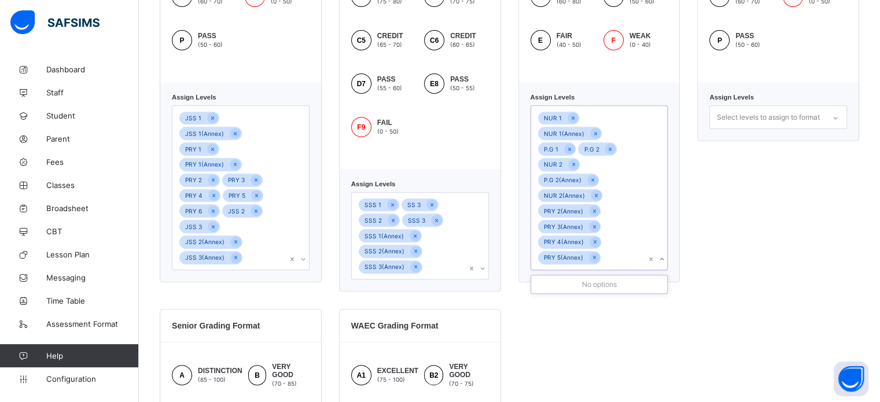
click at [731, 247] on div "Primary Grading Format A EXCELLENT (80 - 100) B VERY GOOD (70 - 80) C GOOD (60 …" at bounding box center [778, 88] width 162 height 407
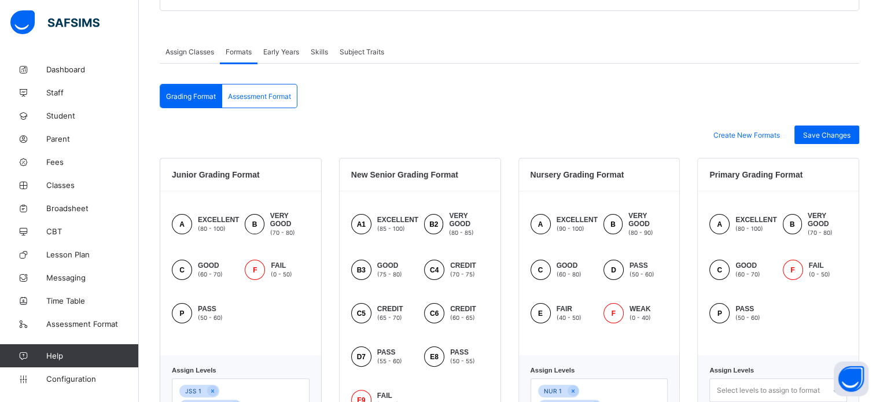
scroll to position [125, 0]
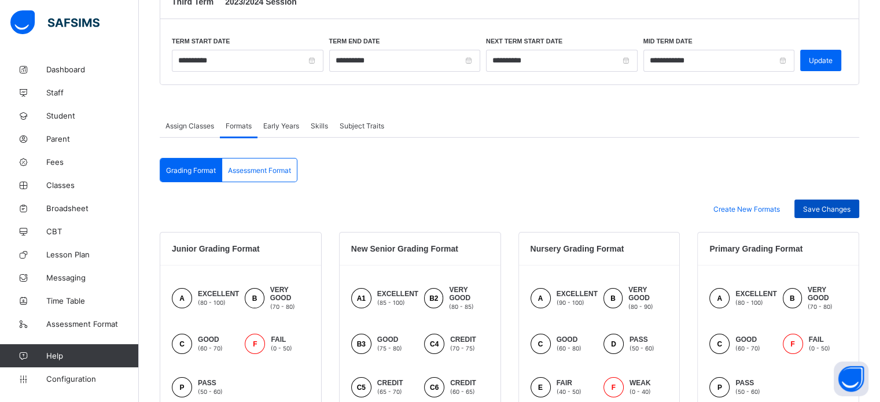
click at [821, 206] on span "Save Changes" at bounding box center [826, 209] width 47 height 9
click at [855, 201] on div "Save Changes" at bounding box center [826, 209] width 65 height 19
click at [258, 171] on span "Assessment Format" at bounding box center [259, 170] width 63 height 9
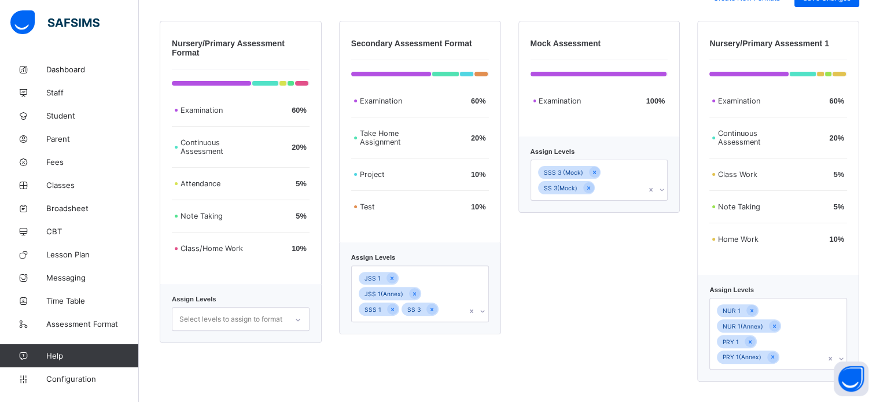
scroll to position [340, 0]
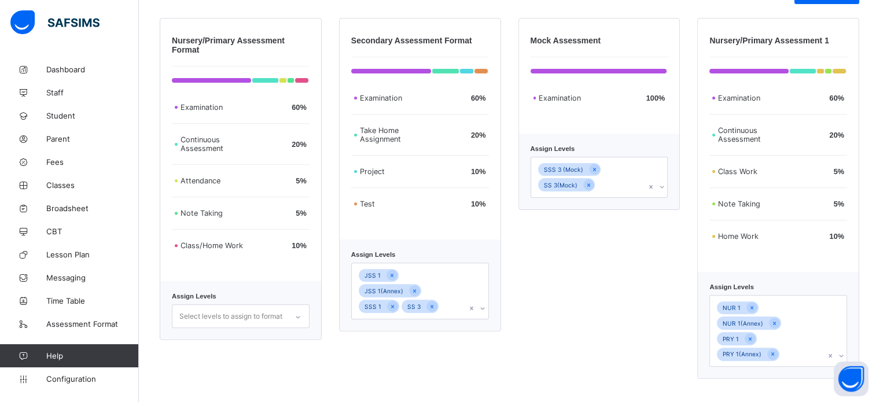
click at [452, 294] on div "JSS 1 JSS 1(Annex) SSS 1 SS 3" at bounding box center [409, 291] width 115 height 56
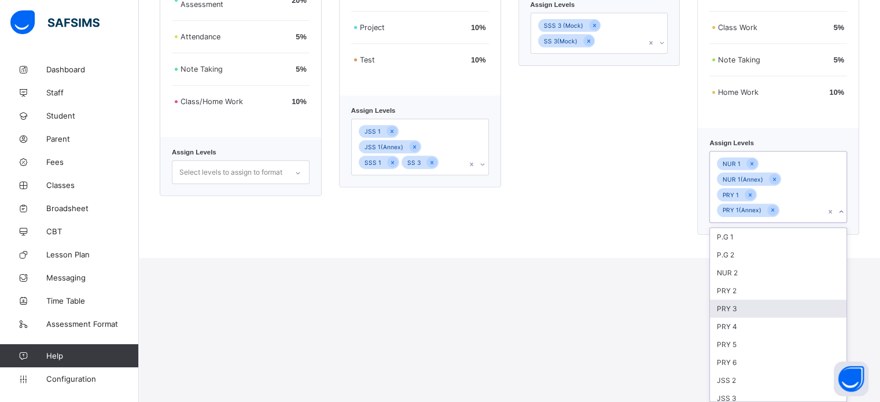
click at [822, 223] on div "option PRY 3 focused, 5 of 23. 23 results available. Use Up and Down to choose …" at bounding box center [778, 187] width 138 height 72
click at [736, 238] on div "P.G 1" at bounding box center [778, 237] width 137 height 18
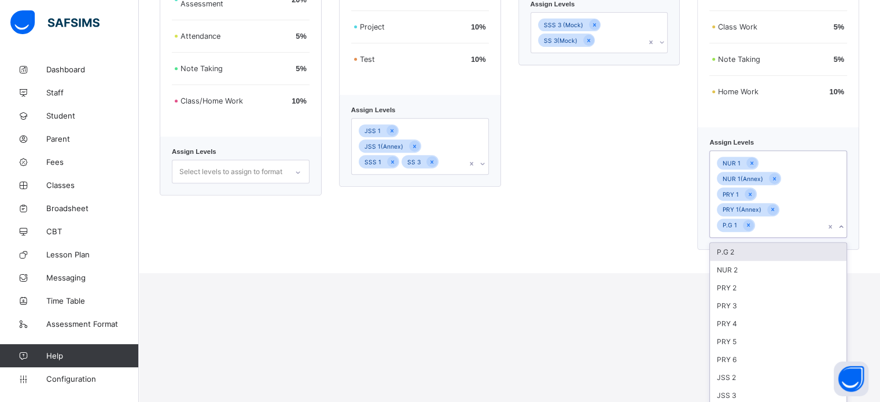
click at [736, 244] on div "P.G 2" at bounding box center [778, 252] width 137 height 18
click at [738, 243] on div "NUR 2" at bounding box center [778, 252] width 137 height 18
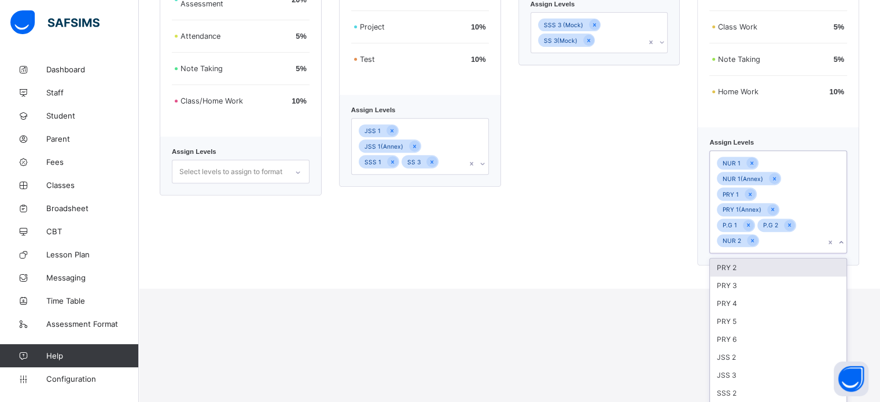
click at [743, 259] on div "PRY 2" at bounding box center [778, 268] width 137 height 18
click at [742, 259] on div "PRY 3" at bounding box center [778, 268] width 137 height 18
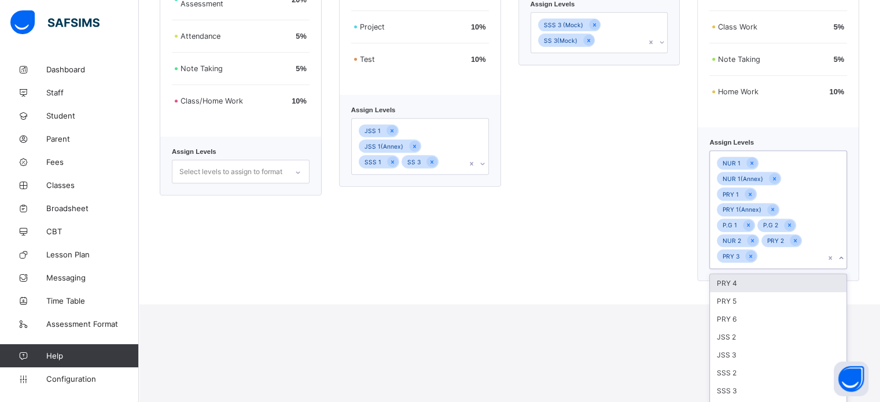
click at [748, 274] on div "PRY 4" at bounding box center [778, 283] width 137 height 18
click at [744, 274] on div "PRY 5" at bounding box center [778, 283] width 137 height 18
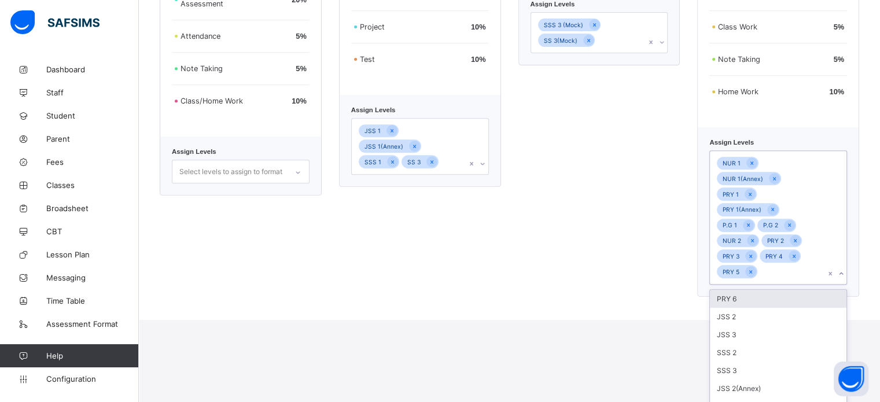
click at [748, 290] on div "PRY 6" at bounding box center [778, 299] width 137 height 18
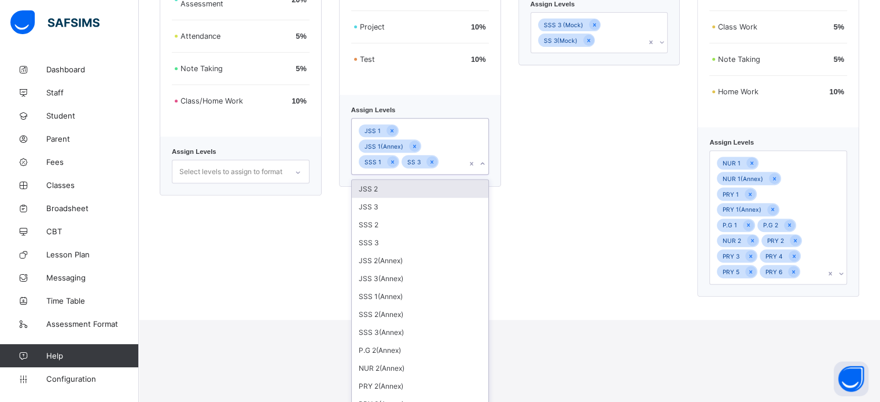
click at [457, 155] on div "Secondary Assessment Format Examination 60 % Take Home Assignment 20 % Project …" at bounding box center [420, 85] width 162 height 424
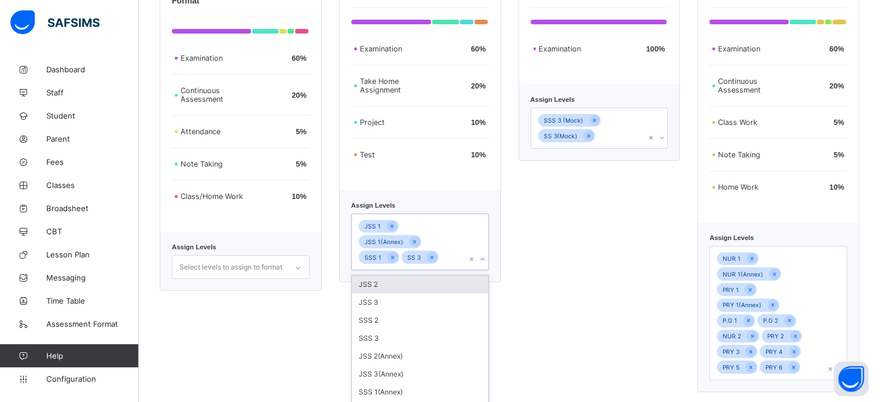
click at [410, 275] on div "JSS 2" at bounding box center [420, 284] width 137 height 18
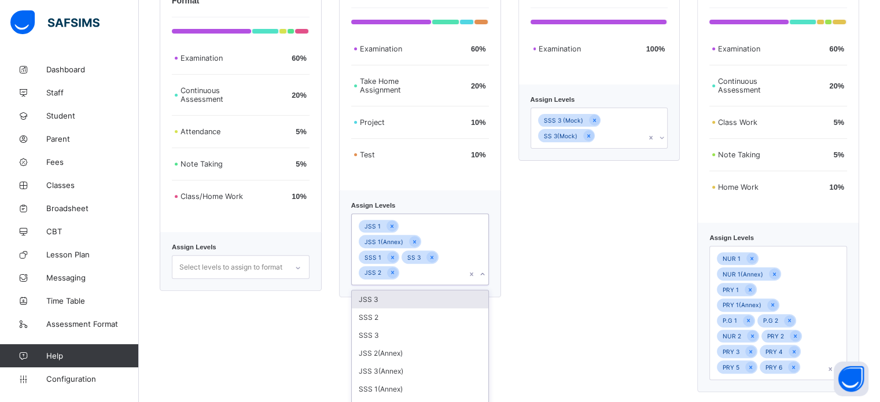
scroll to position [400, 0]
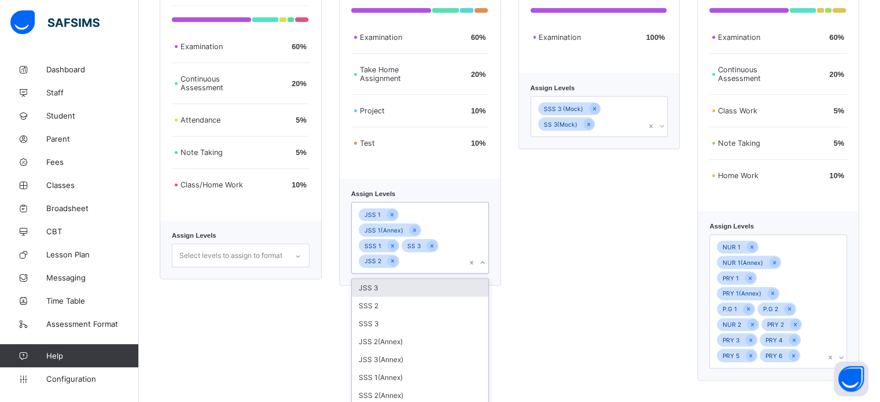
click at [391, 279] on div "JSS 3" at bounding box center [420, 288] width 137 height 18
click at [390, 279] on div "SSS 2" at bounding box center [420, 288] width 137 height 18
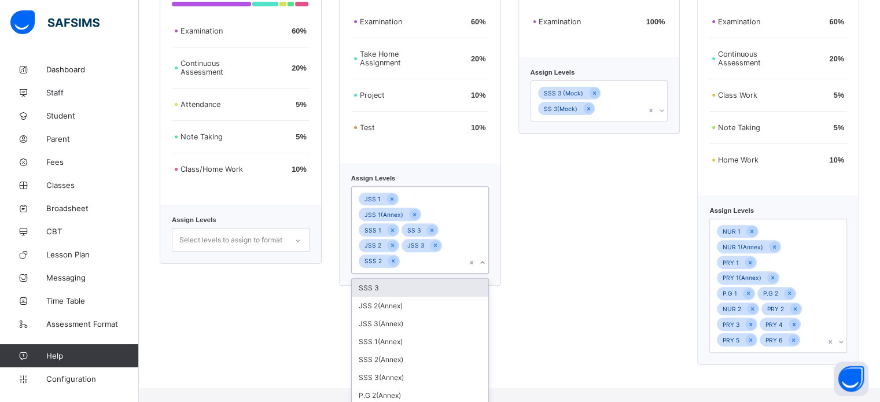
click at [389, 279] on div "SSS 3" at bounding box center [420, 288] width 137 height 18
click at [404, 279] on div "JSS 2(Annex)" at bounding box center [420, 288] width 137 height 18
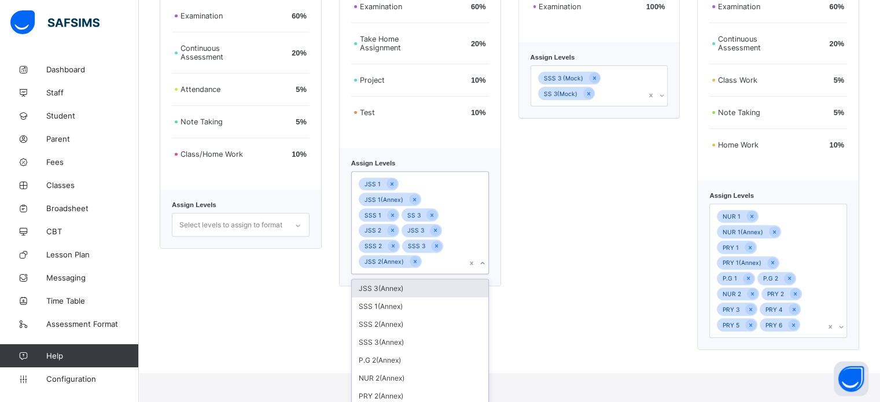
click at [405, 279] on div "JSS 3(Annex)" at bounding box center [420, 288] width 137 height 18
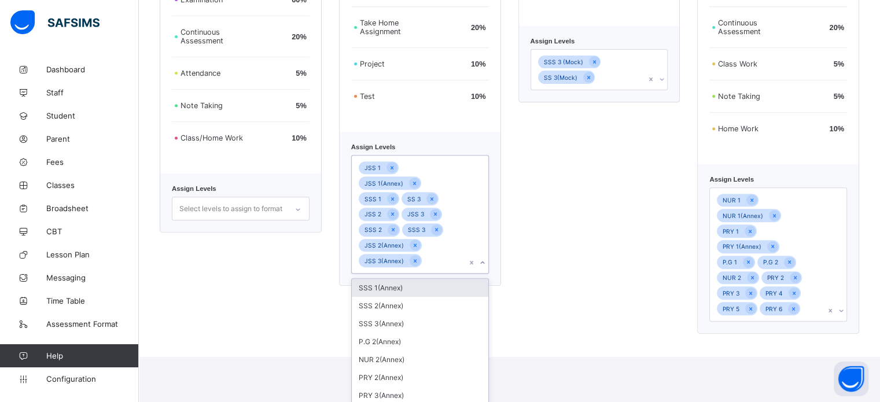
click at [403, 279] on div "SSS 1(Annex)" at bounding box center [420, 288] width 137 height 18
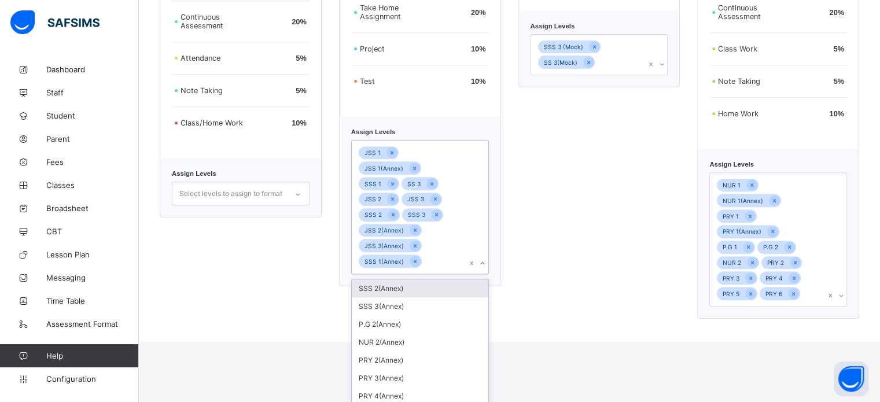
click at [402, 279] on div "SSS 2(Annex)" at bounding box center [420, 288] width 137 height 18
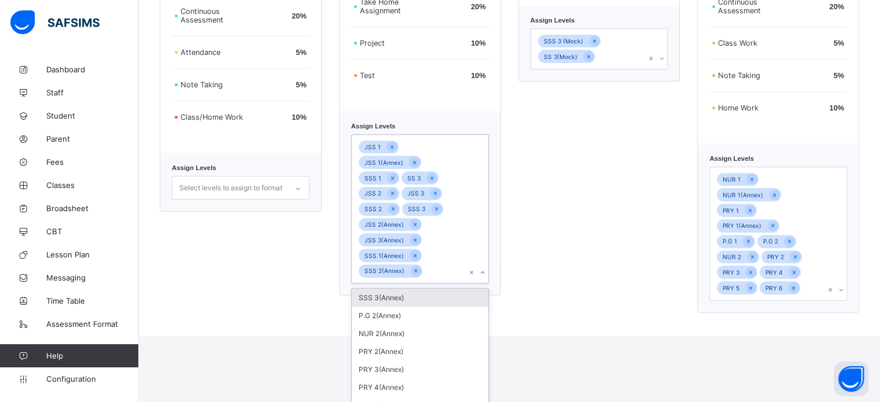
click at [404, 289] on div "SSS 3(Annex)" at bounding box center [420, 298] width 137 height 18
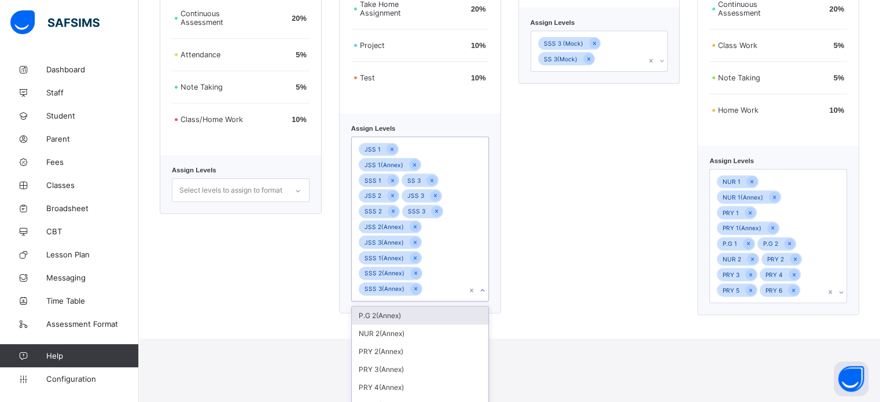
scroll to position [467, 0]
click at [807, 283] on div "NUR 1 NUR 1(Annex) PRY 1 PRY 1(Annex) P.G 1 P.G 2 NUR 2 PRY 2 PRY 3 PRY 4 PRY 5…" at bounding box center [767, 234] width 115 height 133
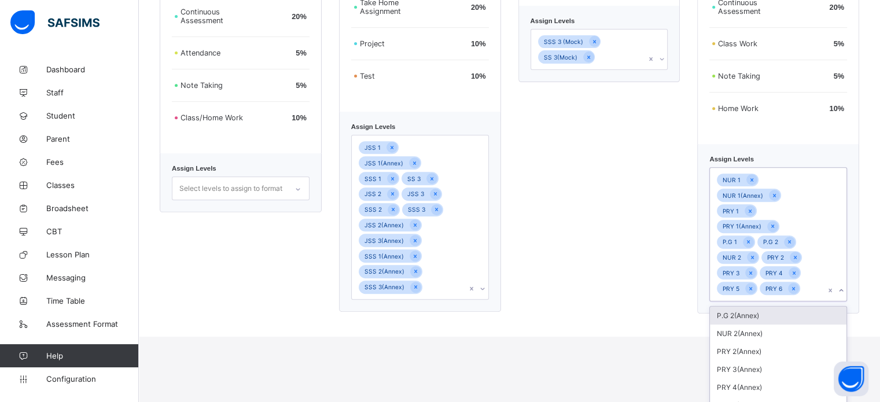
click at [757, 307] on div "P.G 2(Annex)" at bounding box center [778, 316] width 137 height 18
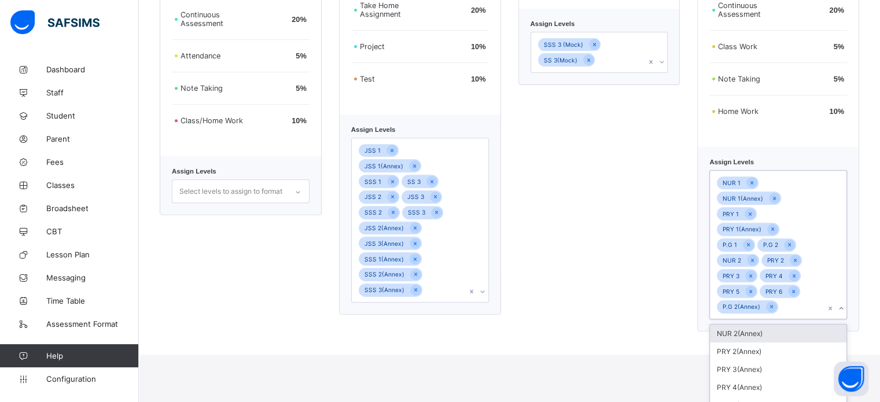
click at [757, 325] on div "NUR 2(Annex)" at bounding box center [778, 334] width 137 height 18
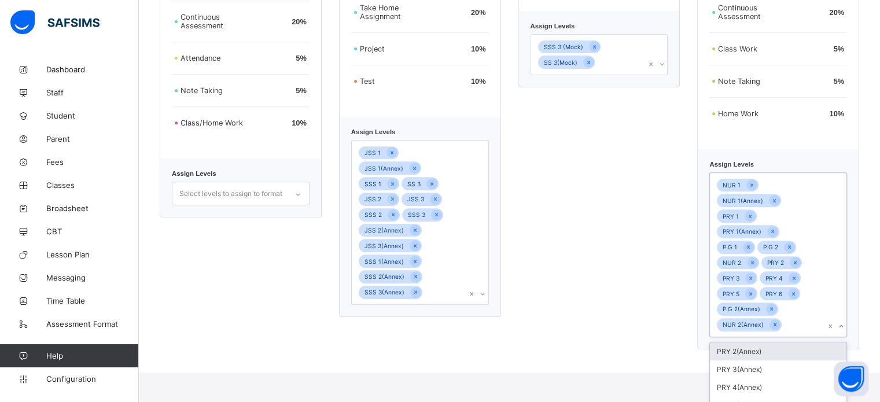
click at [752, 343] on div "PRY 2(Annex)" at bounding box center [778, 352] width 137 height 18
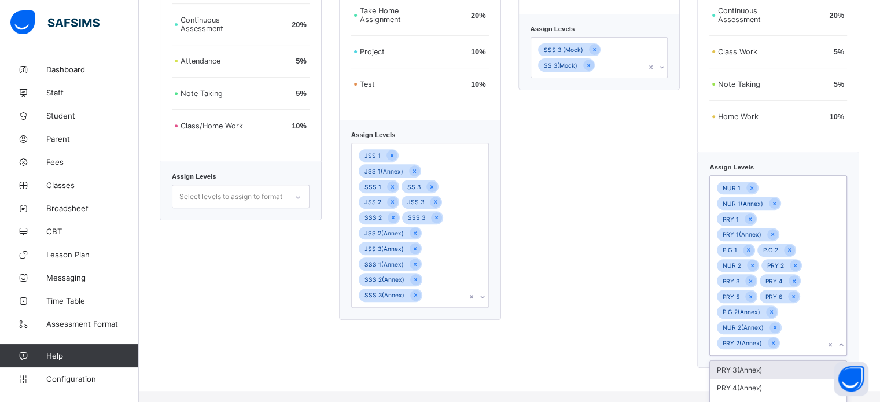
click at [752, 361] on div "PRY 3(Annex)" at bounding box center [778, 370] width 137 height 18
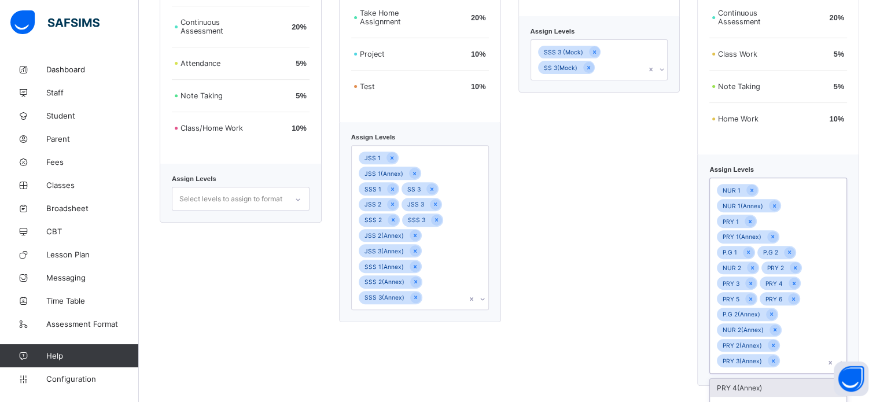
click at [759, 379] on div "PRY 4(Annex)" at bounding box center [778, 388] width 137 height 18
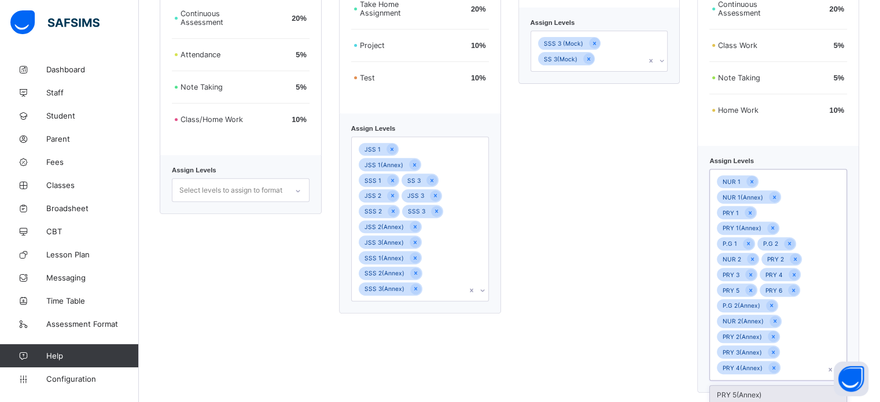
click at [760, 386] on div "PRY 5(Annex)" at bounding box center [778, 395] width 137 height 18
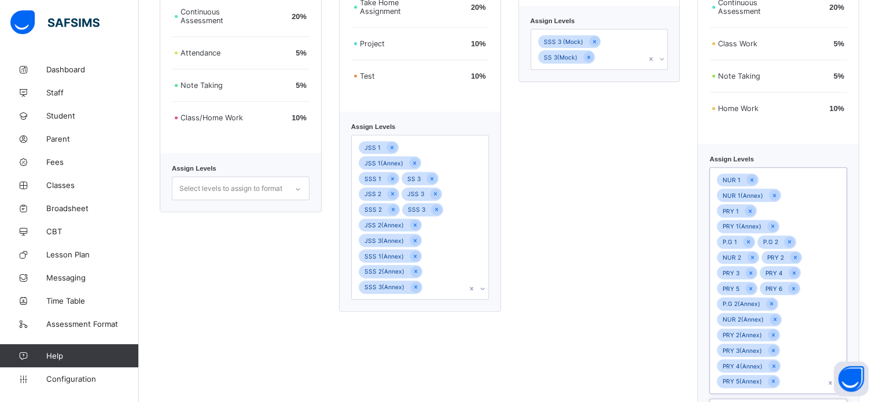
click at [578, 314] on div "Mock Assessment Examination 100 % Assign Levels SSS 3 (Mock) SS 3(Mock)" at bounding box center [599, 148] width 162 height 516
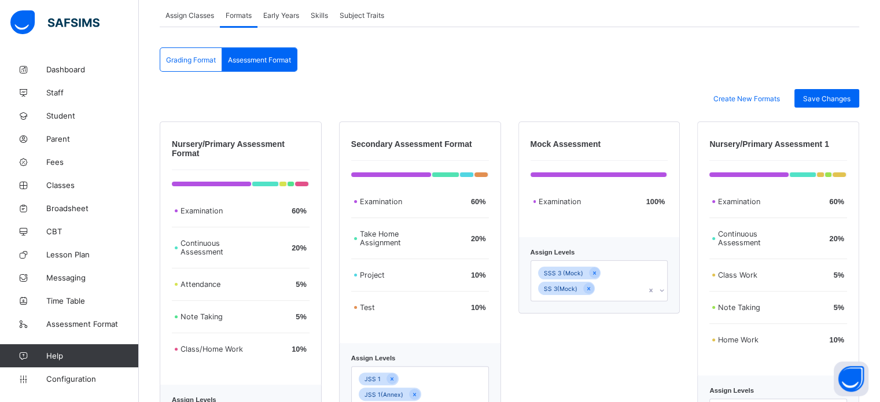
scroll to position [409, 0]
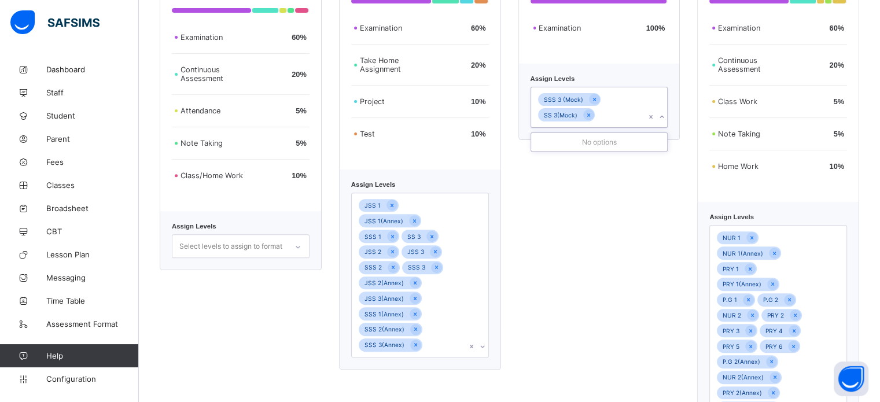
click at [623, 125] on div "SSS 3 (Mock) SS 3(Mock)" at bounding box center [588, 107] width 115 height 40
click at [643, 229] on div "Mock Assessment Examination 100 % Assign Levels 0 results available. Use Up and…" at bounding box center [599, 206] width 162 height 516
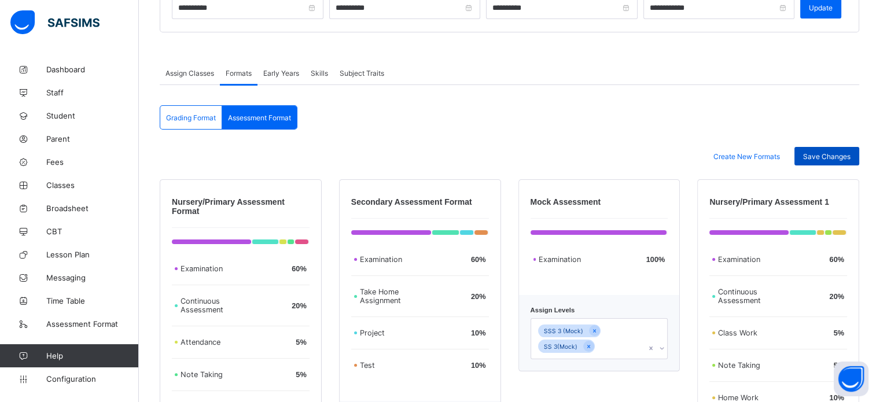
click at [844, 149] on div "Save Changes" at bounding box center [826, 156] width 65 height 19
click at [284, 112] on div "Assessment Format" at bounding box center [259, 117] width 75 height 23
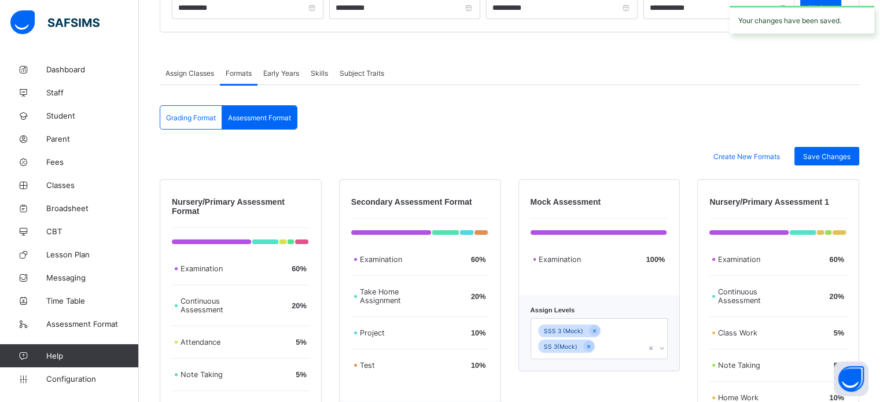
click at [319, 71] on span "Skills" at bounding box center [319, 73] width 17 height 9
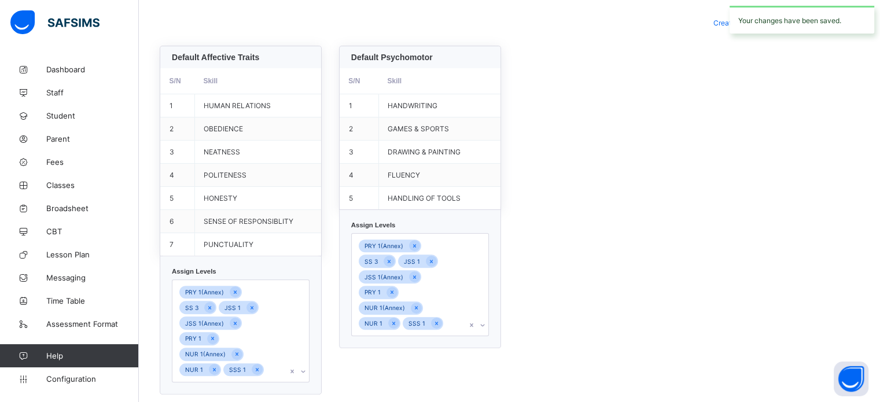
click at [278, 336] on div "PRY 1(Annex) SS 3 JSS 1 JSS 1(Annex) PRY 1 NUR 1(Annex) NUR 1 SSS 1" at bounding box center [241, 330] width 138 height 103
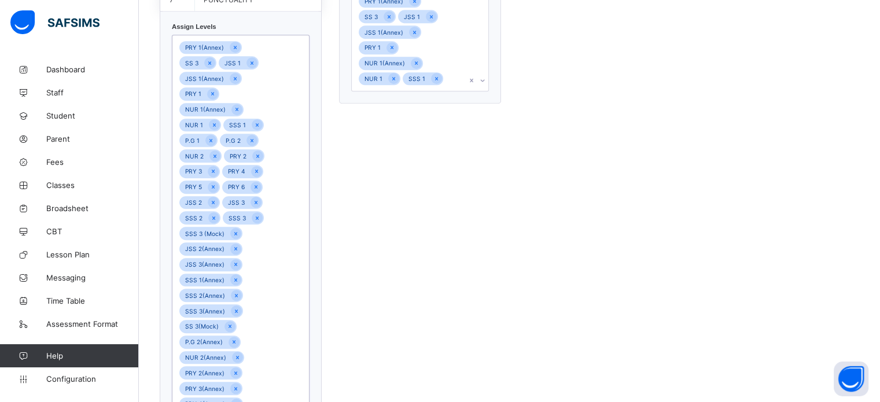
scroll to position [606, 0]
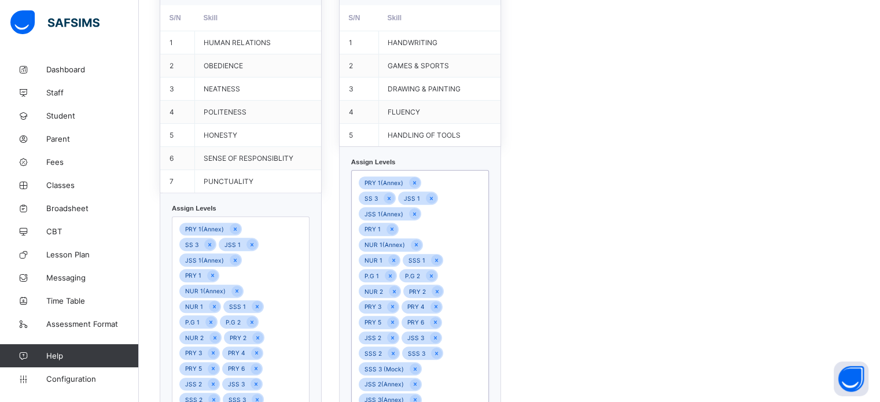
scroll to position [259, 0]
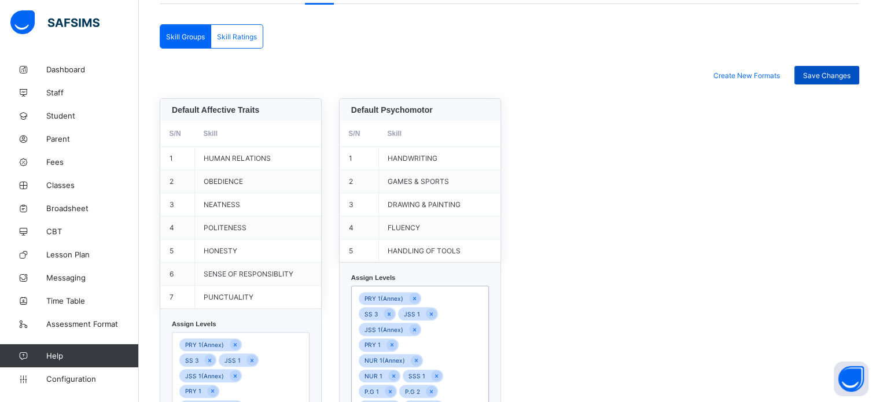
click at [827, 80] on div "Save Changes" at bounding box center [826, 75] width 65 height 19
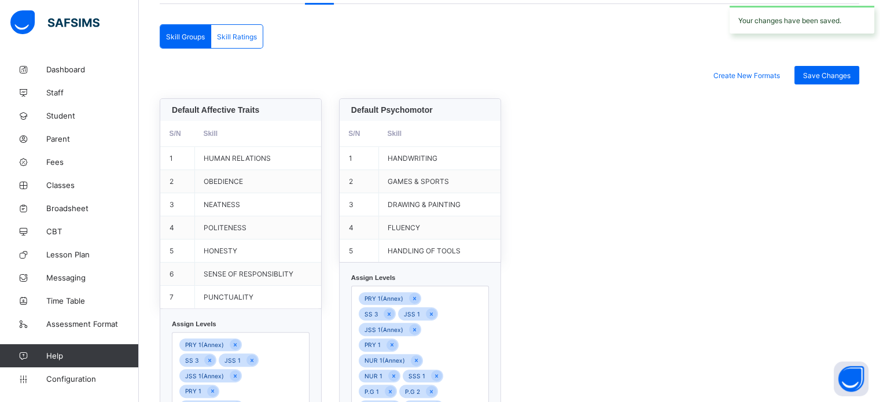
click at [241, 37] on span "Skill Ratings" at bounding box center [237, 36] width 40 height 9
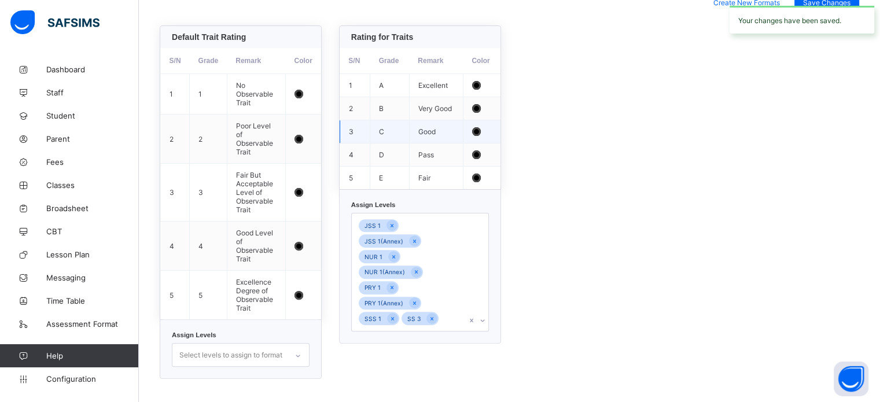
scroll to position [333, 0]
click at [457, 248] on div "JSS 1 JSS 1(Annex) NUR 1 NUR 1(Annex) PRY 1 PRY 1(Annex) SSS 1 SS 3" at bounding box center [409, 272] width 115 height 117
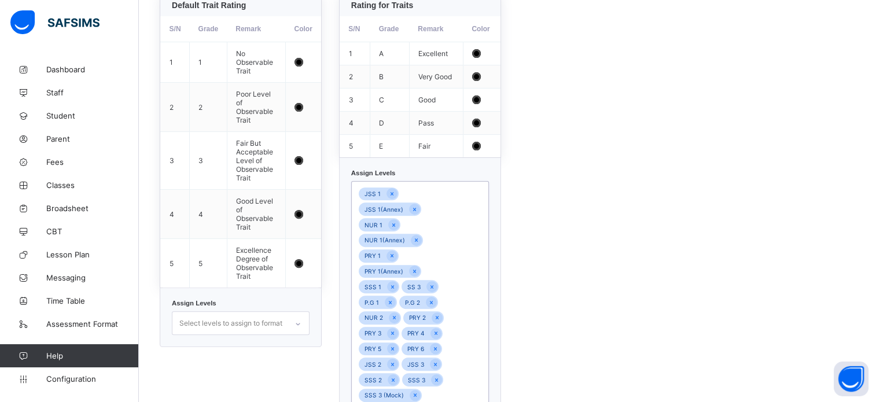
scroll to position [212, 0]
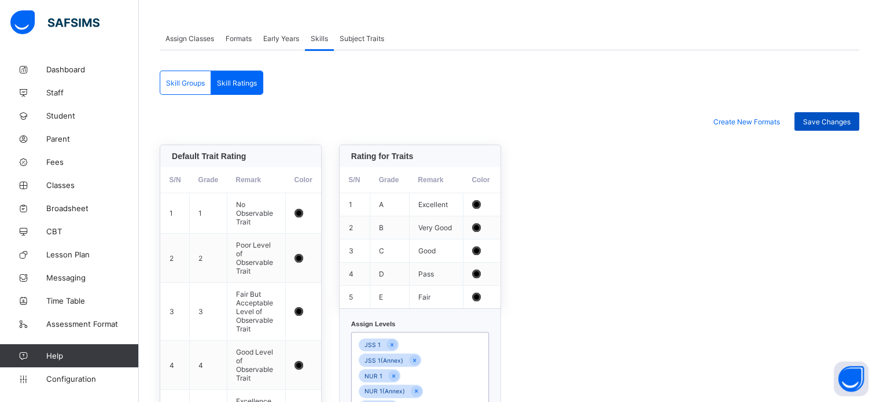
click at [845, 113] on div "Save Changes" at bounding box center [826, 121] width 65 height 19
click at [844, 119] on span "Save Changes" at bounding box center [826, 121] width 47 height 9
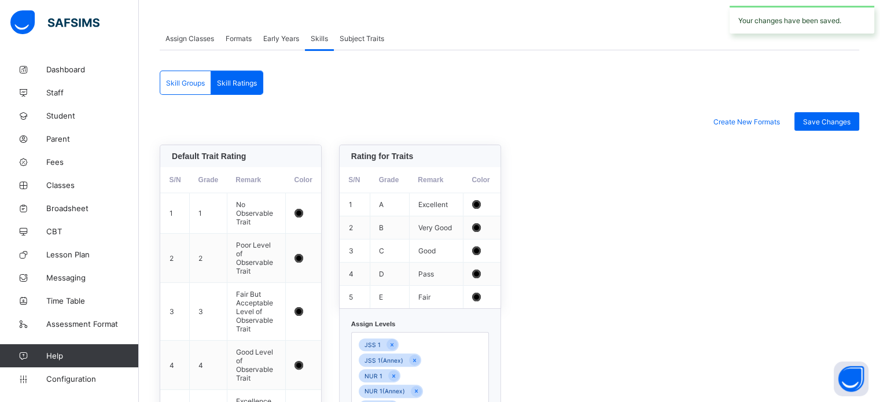
scroll to position [0, 0]
